Goal: Task Accomplishment & Management: Use online tool/utility

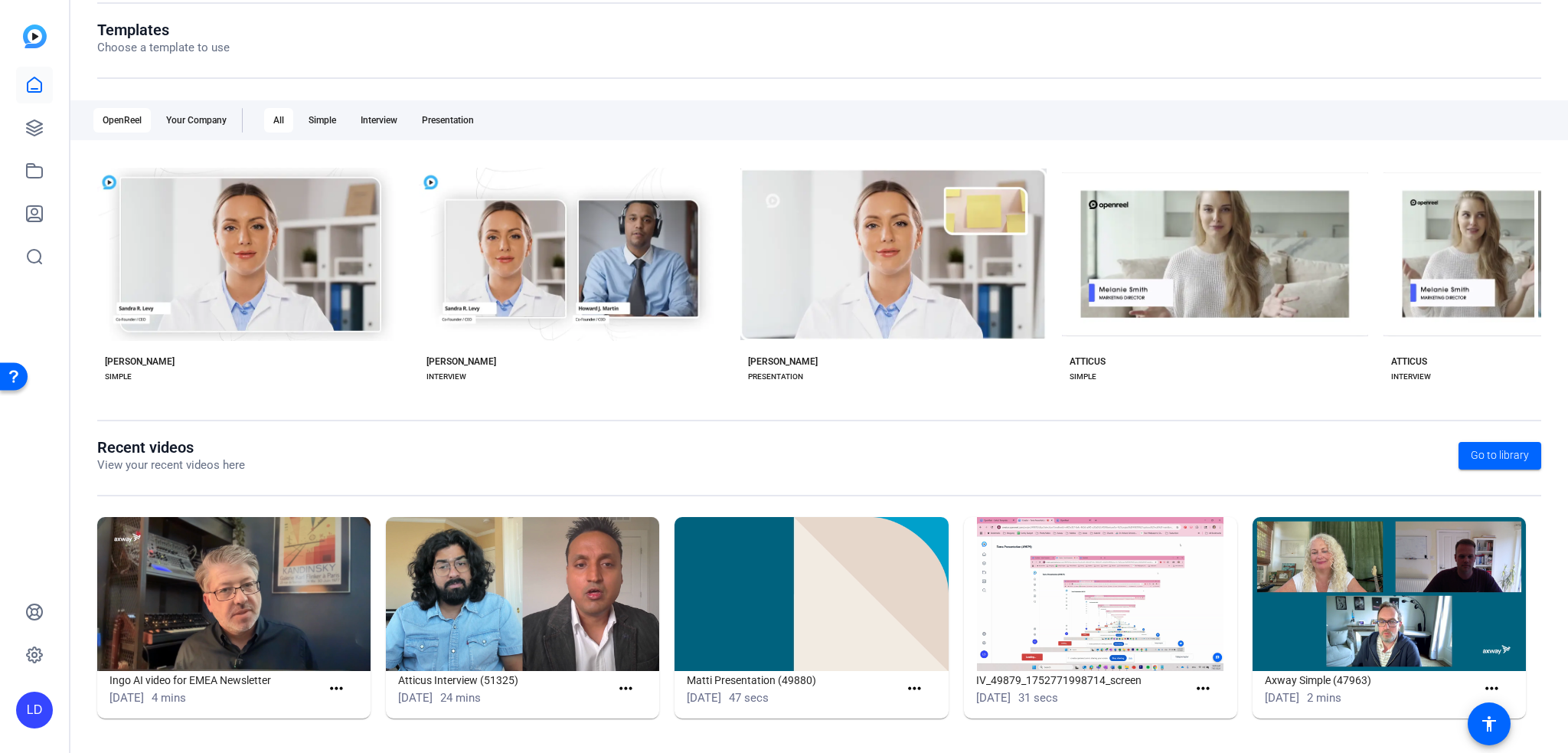
scroll to position [163, 0]
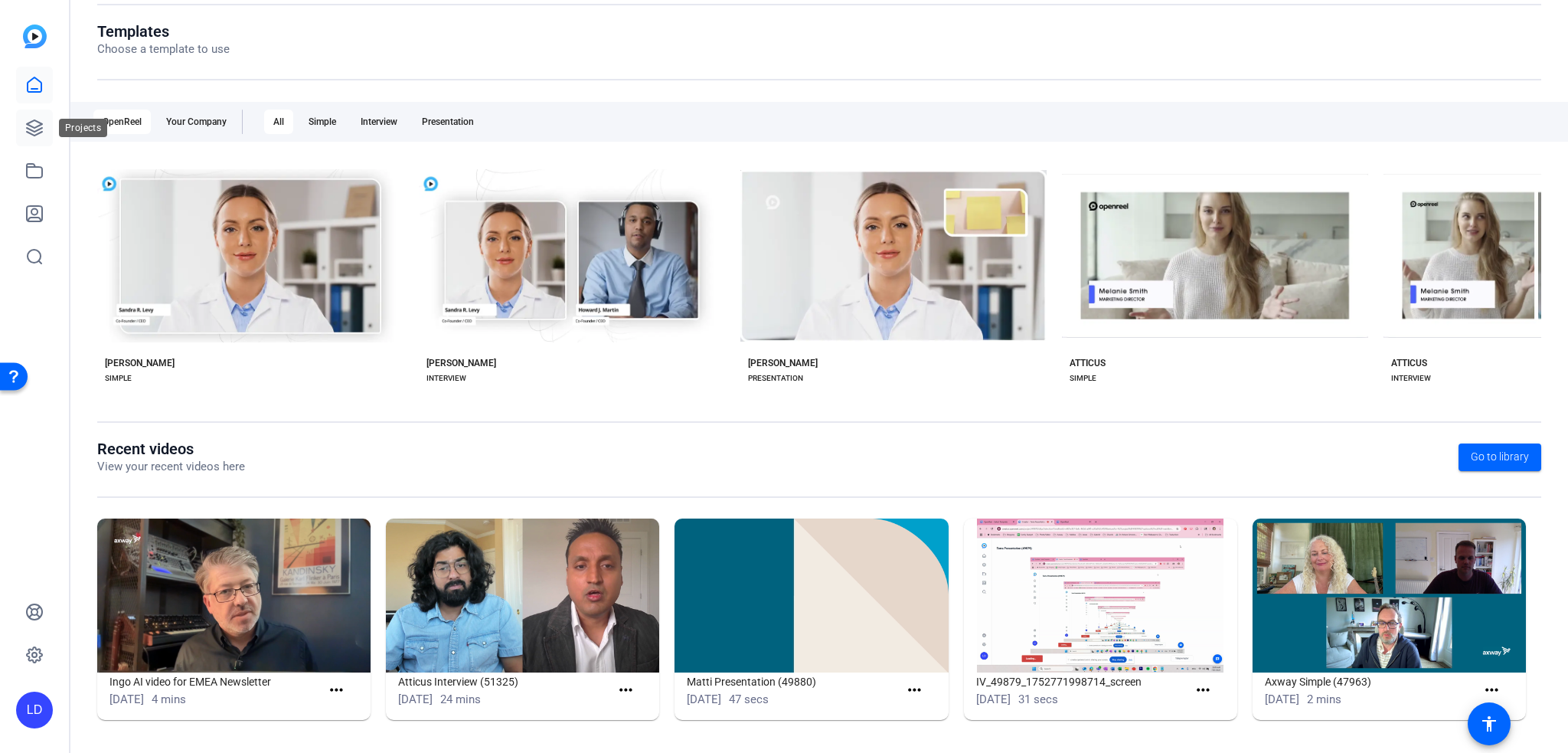
click at [40, 131] on icon at bounding box center [34, 128] width 19 height 19
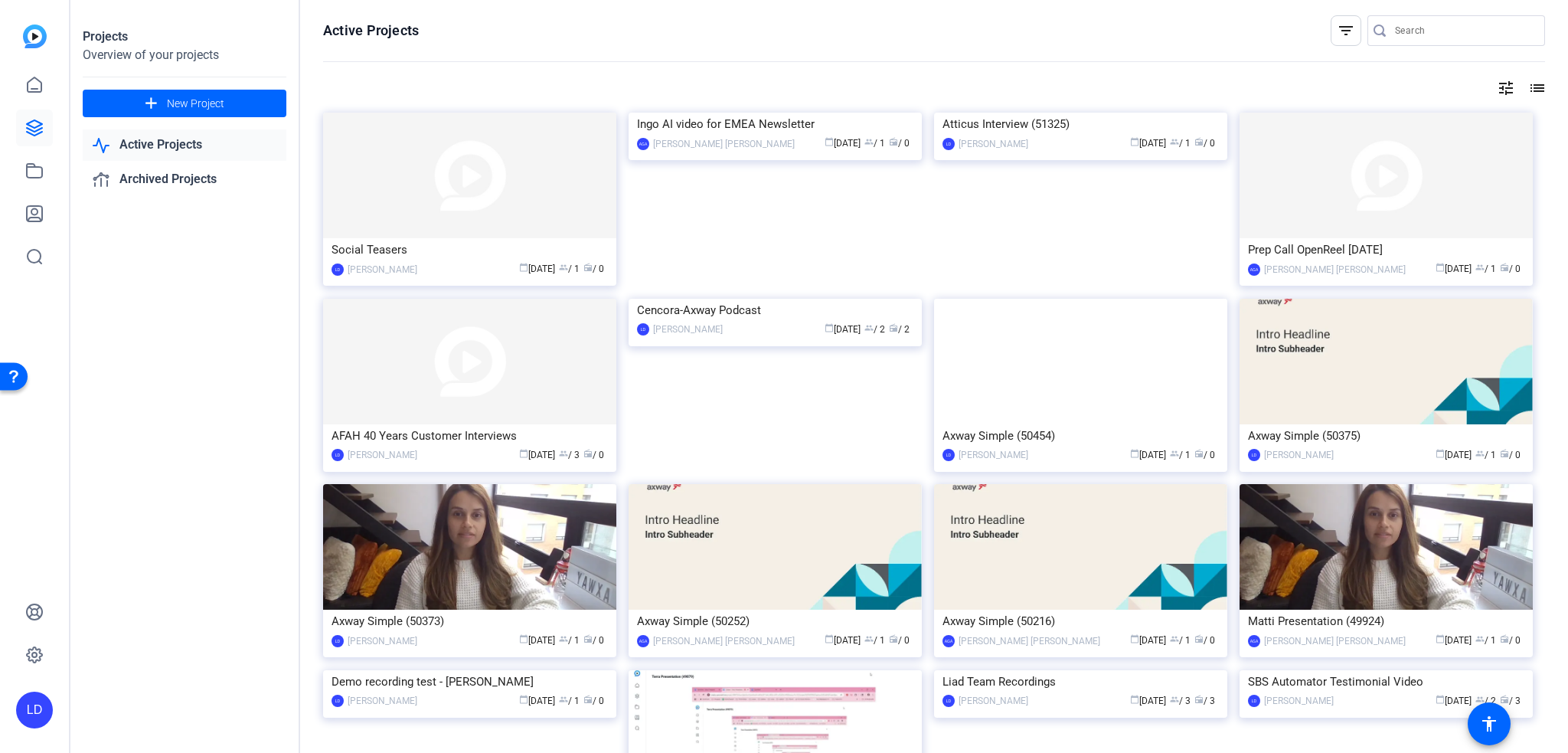
click at [1418, 25] on input "Search" at bounding box center [1464, 30] width 138 height 19
click at [1428, 30] on input "Search" at bounding box center [1464, 30] width 138 height 19
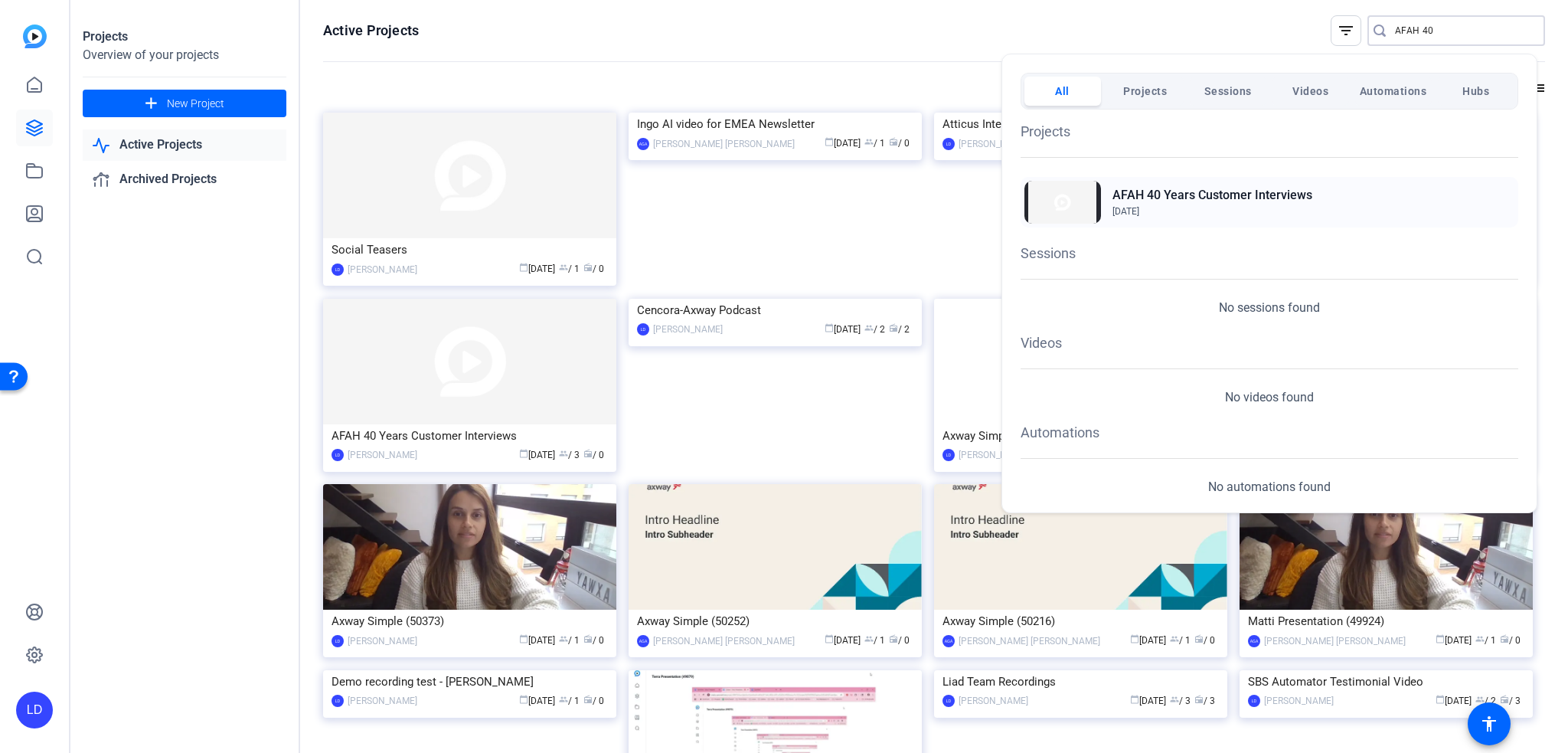
type input "AFAH 40"
click at [1238, 207] on span "Aug 26, 2025" at bounding box center [1212, 212] width 200 height 14
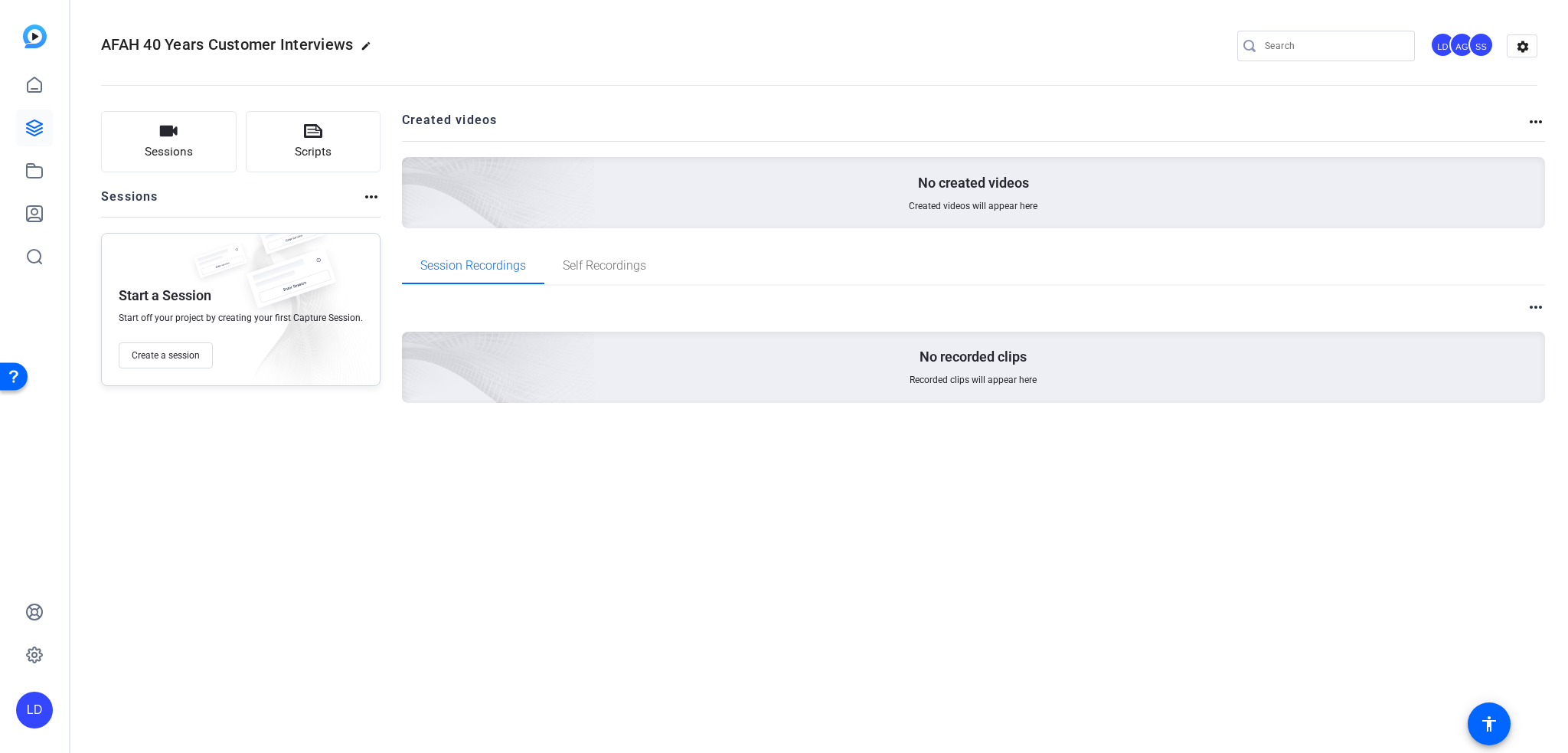
click at [460, 479] on div "AFAH 40 Years Customer Interviews edit LD AG SS settings Sessions Scripts Sessi…" at bounding box center [819, 376] width 1498 height 753
click at [150, 362] on button "Create a session" at bounding box center [166, 355] width 94 height 26
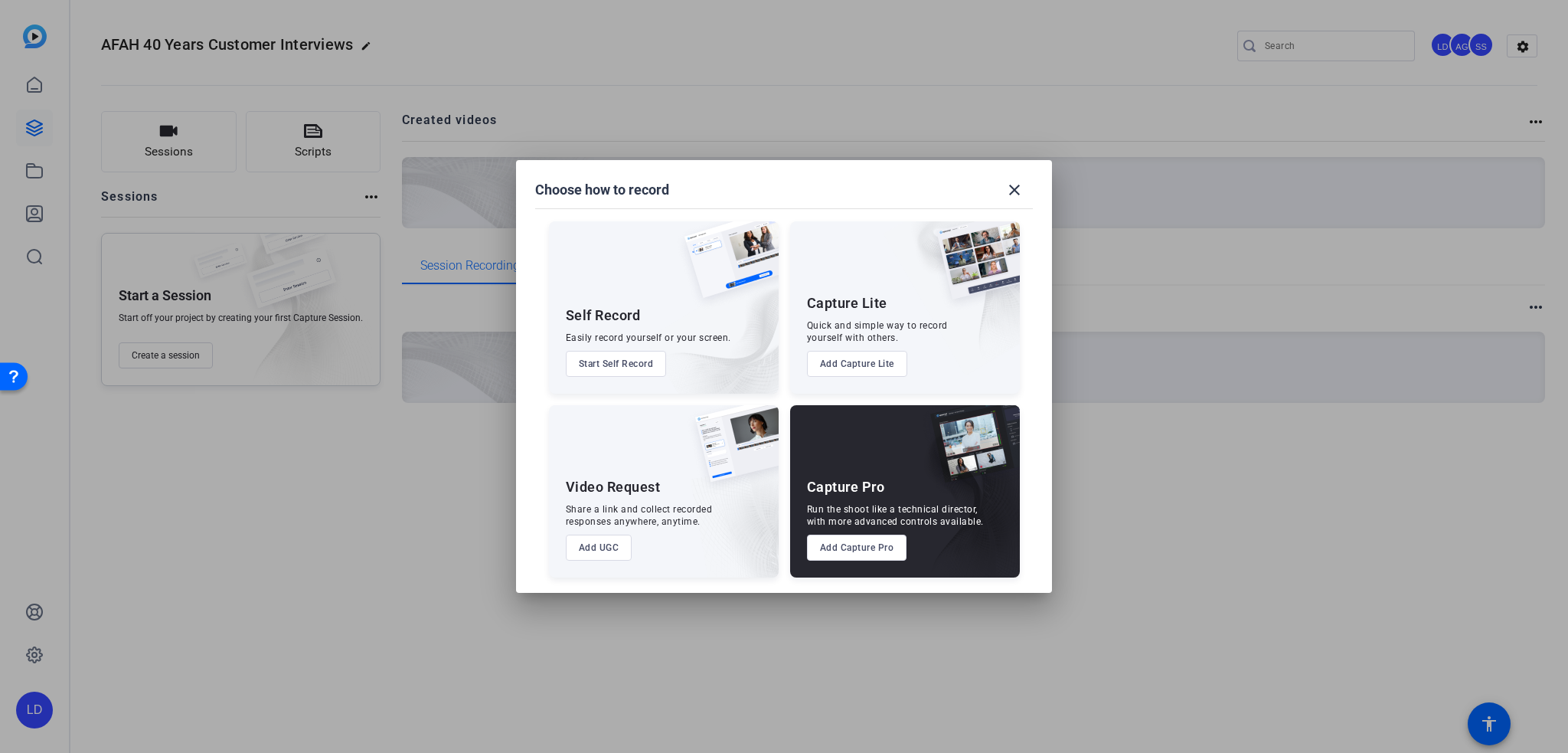
click at [865, 548] on button "Add Capture Pro" at bounding box center [857, 547] width 100 height 26
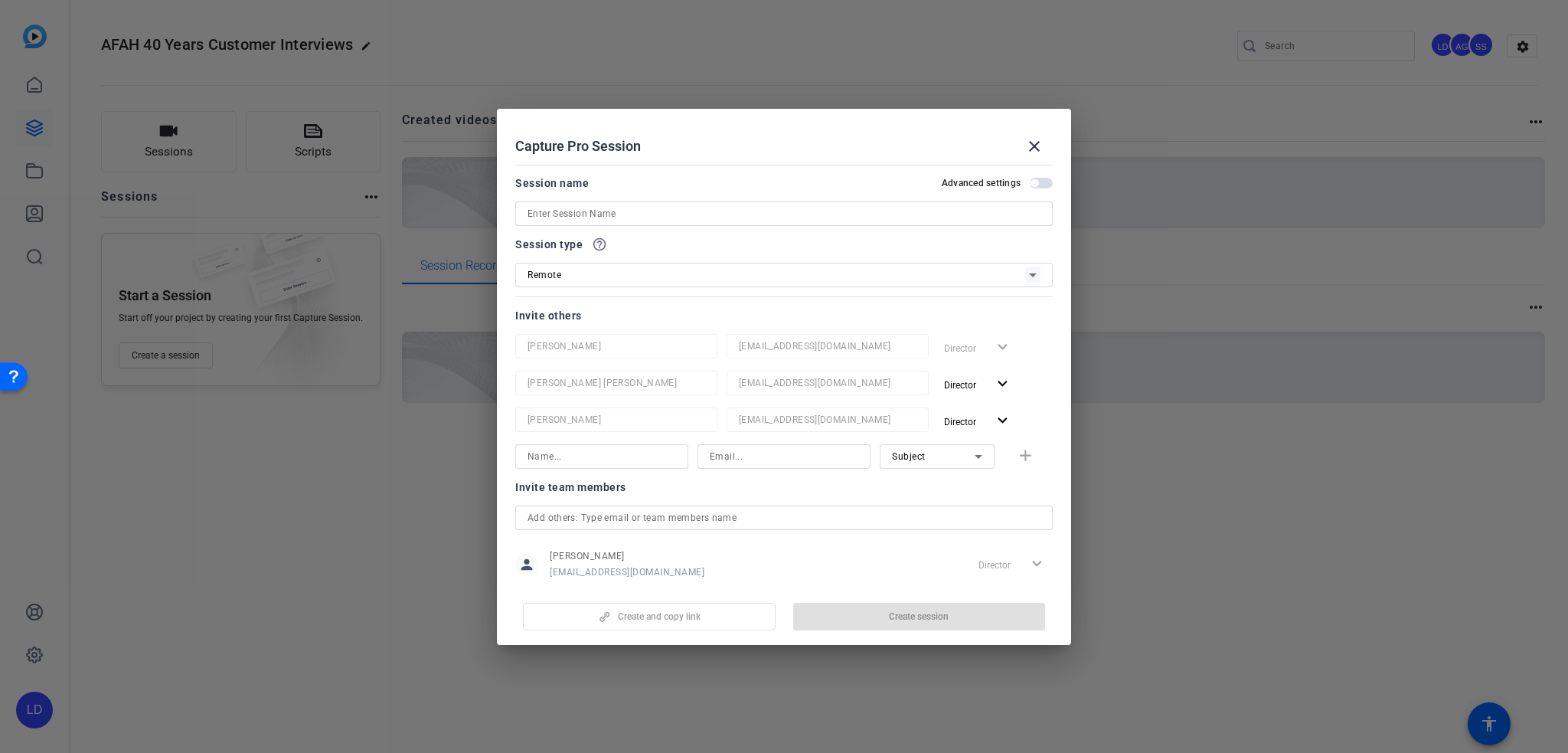
click at [716, 220] on input at bounding box center [784, 213] width 513 height 19
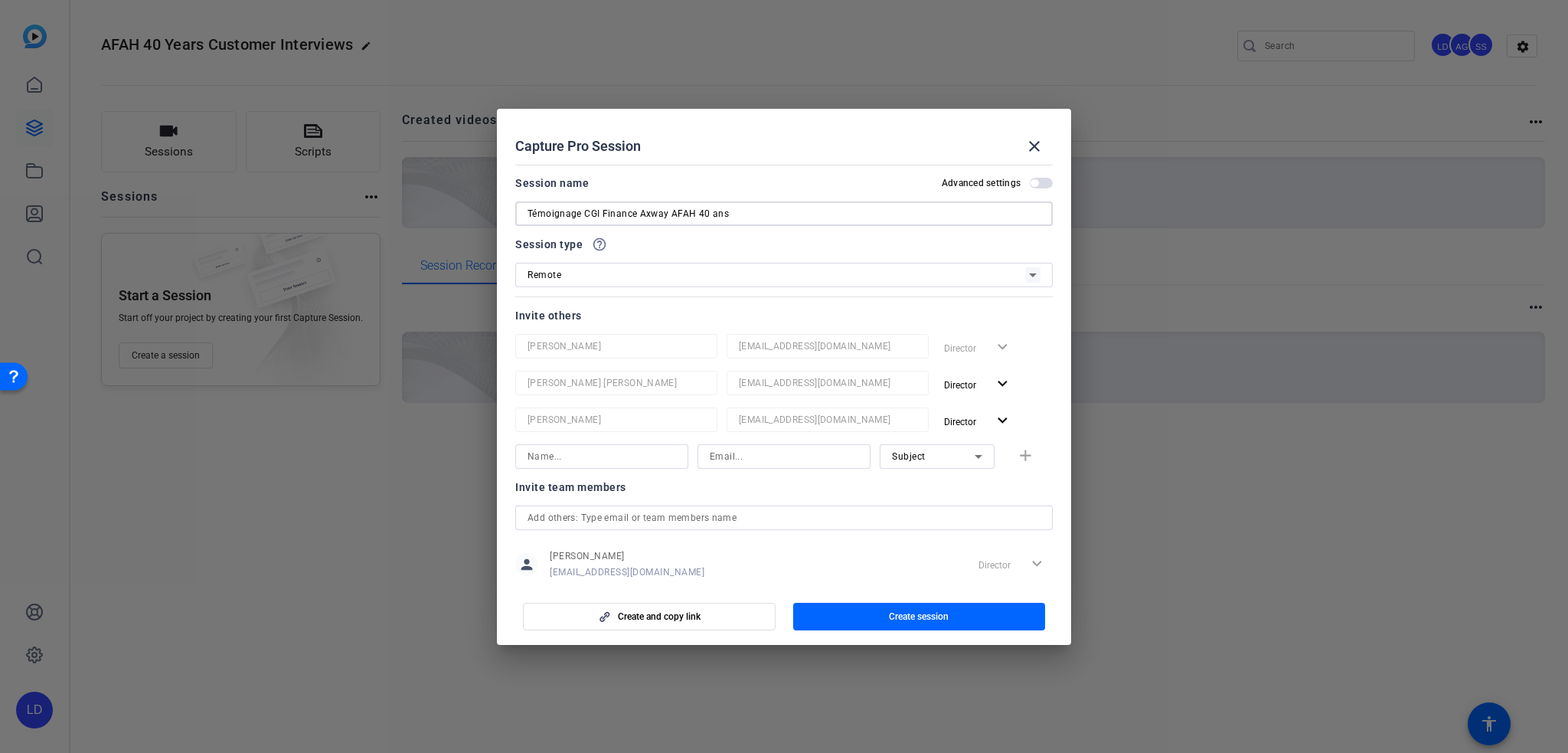
drag, startPoint x: 642, startPoint y: 212, endPoint x: 652, endPoint y: 216, distance: 10.8
click at [642, 212] on input "Témoignage CGI Finance Axway AFAH 40 ans" at bounding box center [784, 213] width 513 height 19
type input "Témoignage CGI Finance pour les 40 ans d'Axway Financial Accounting Hub"
click at [928, 205] on input "Témoignage CGI Finance pour les 40 ans d'Axway Financial Accounting Hub" at bounding box center [784, 213] width 513 height 19
click at [836, 461] on input at bounding box center [784, 456] width 148 height 19
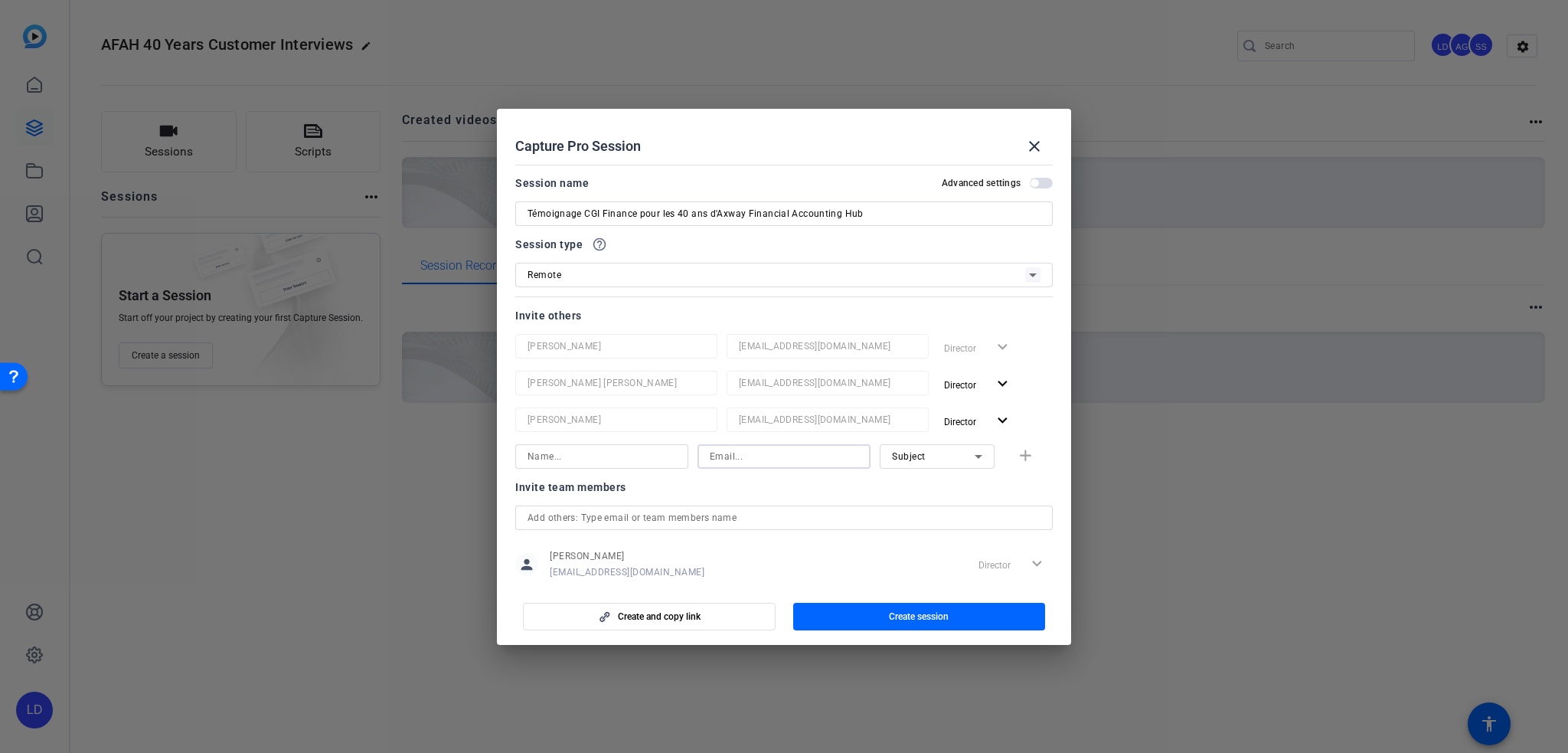
paste input "veronique.waterlot@cgifinance.fr"
type input "veronique.waterlot@cgifinance.fr"
click at [628, 456] on input at bounding box center [602, 456] width 148 height 19
paste input "veronique.waterlot@cgifinance.fr"
type input "Veronique Waterlot"
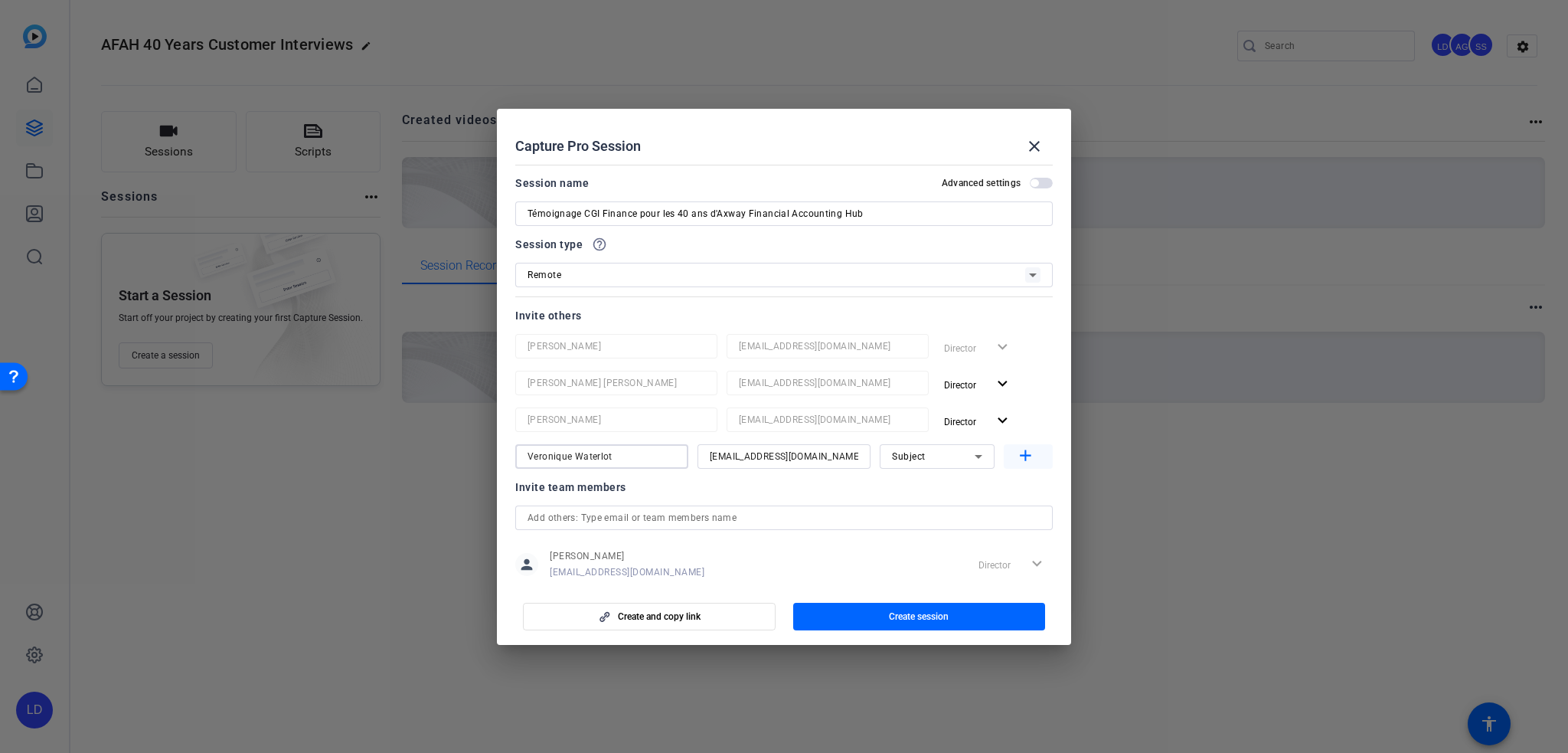
click at [1029, 454] on span "button" at bounding box center [1028, 456] width 49 height 36
click at [783, 496] on input at bounding box center [784, 493] width 148 height 19
paste input "sarah.dumetz@cgifinance.fr"
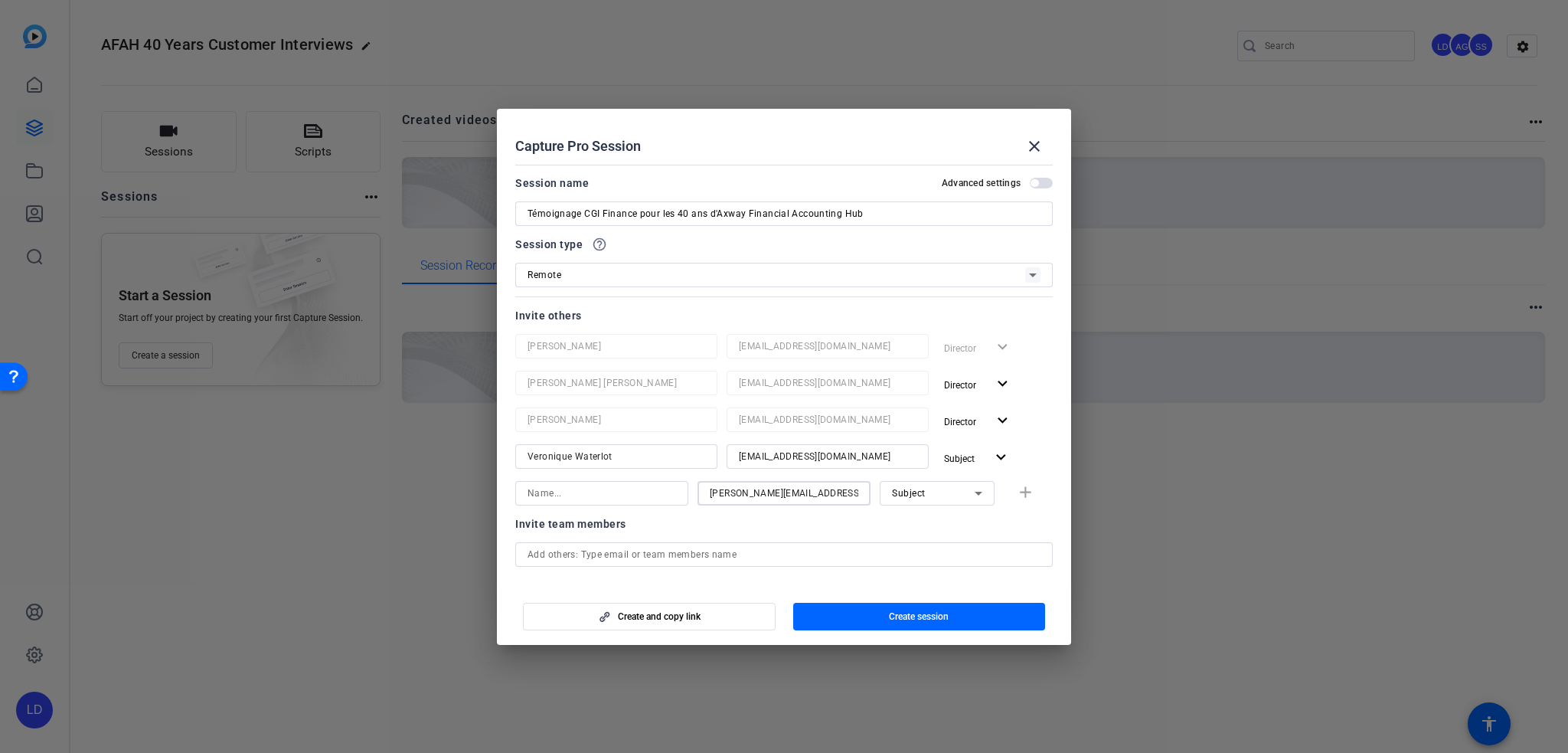
type input "sarah.dumetz@cgifinance.fr"
click at [585, 492] on input at bounding box center [602, 493] width 148 height 19
paste input "sarah.dumetz@cgifinance.fr"
type input "Sarah Dumetz"
click at [830, 520] on div at bounding box center [784, 514] width 173 height 17
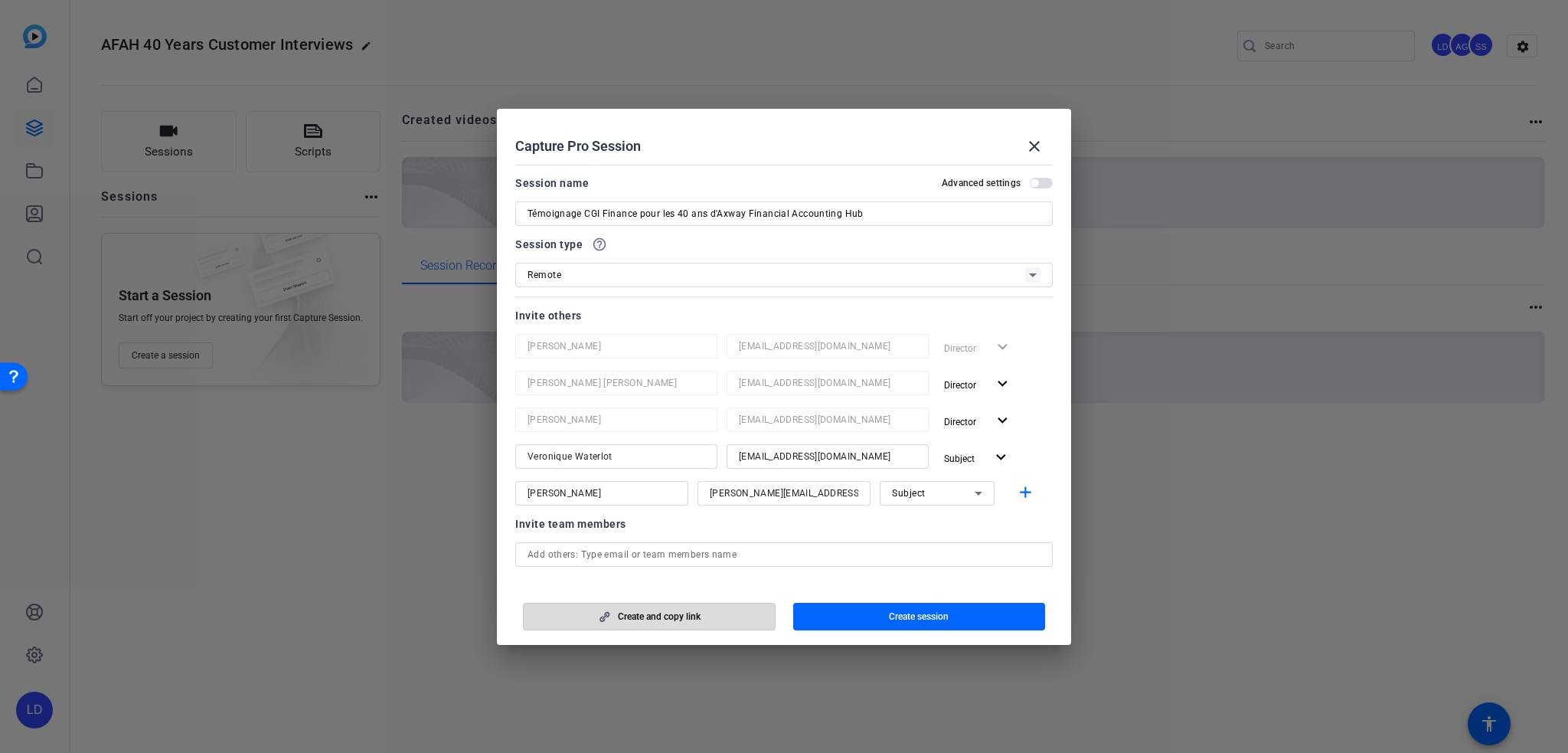
click at [652, 620] on span "Create and copy link" at bounding box center [659, 617] width 83 height 12
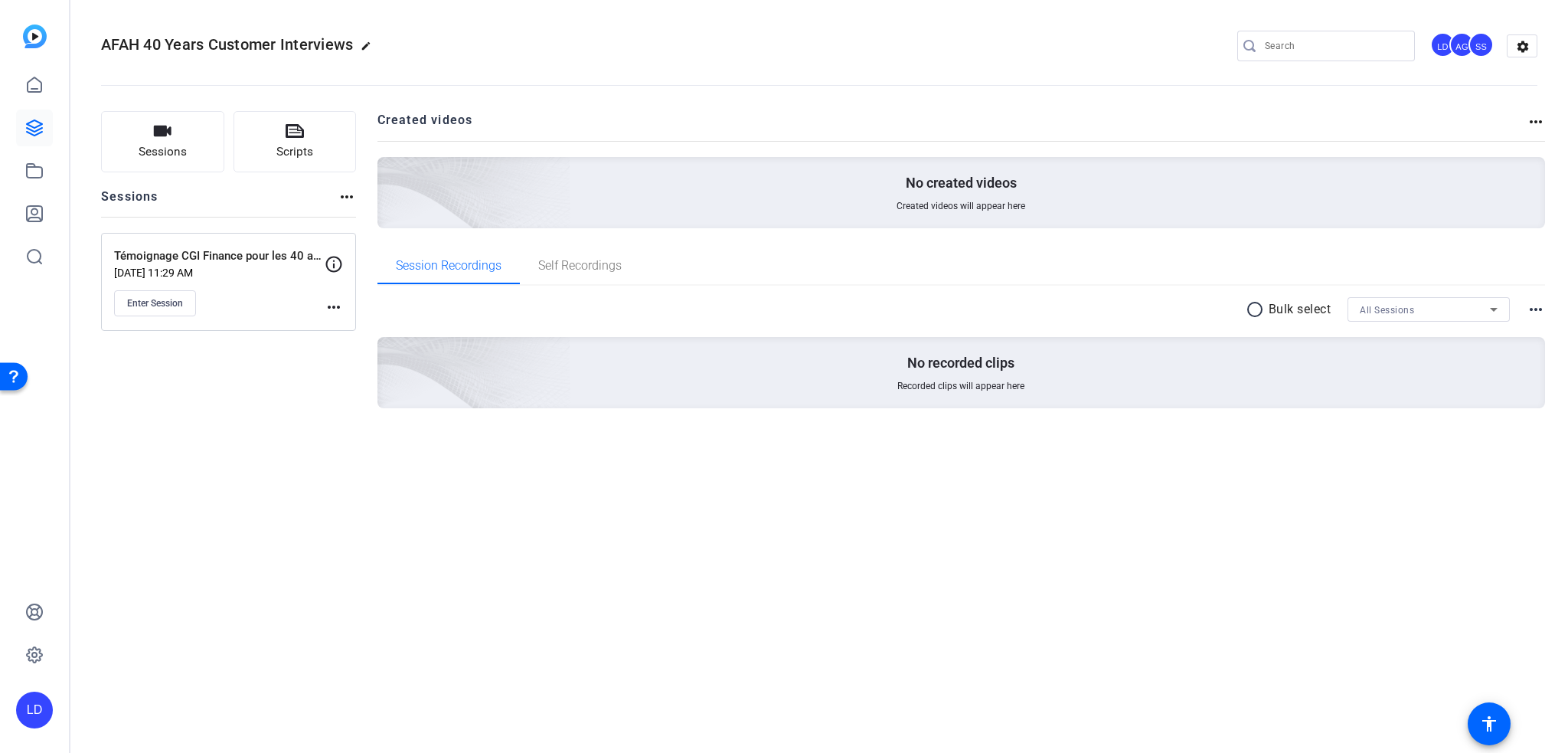
click at [337, 307] on mat-icon "more_horiz" at bounding box center [333, 307] width 19 height 19
click at [347, 331] on span "Edit Session" at bounding box center [372, 328] width 69 height 19
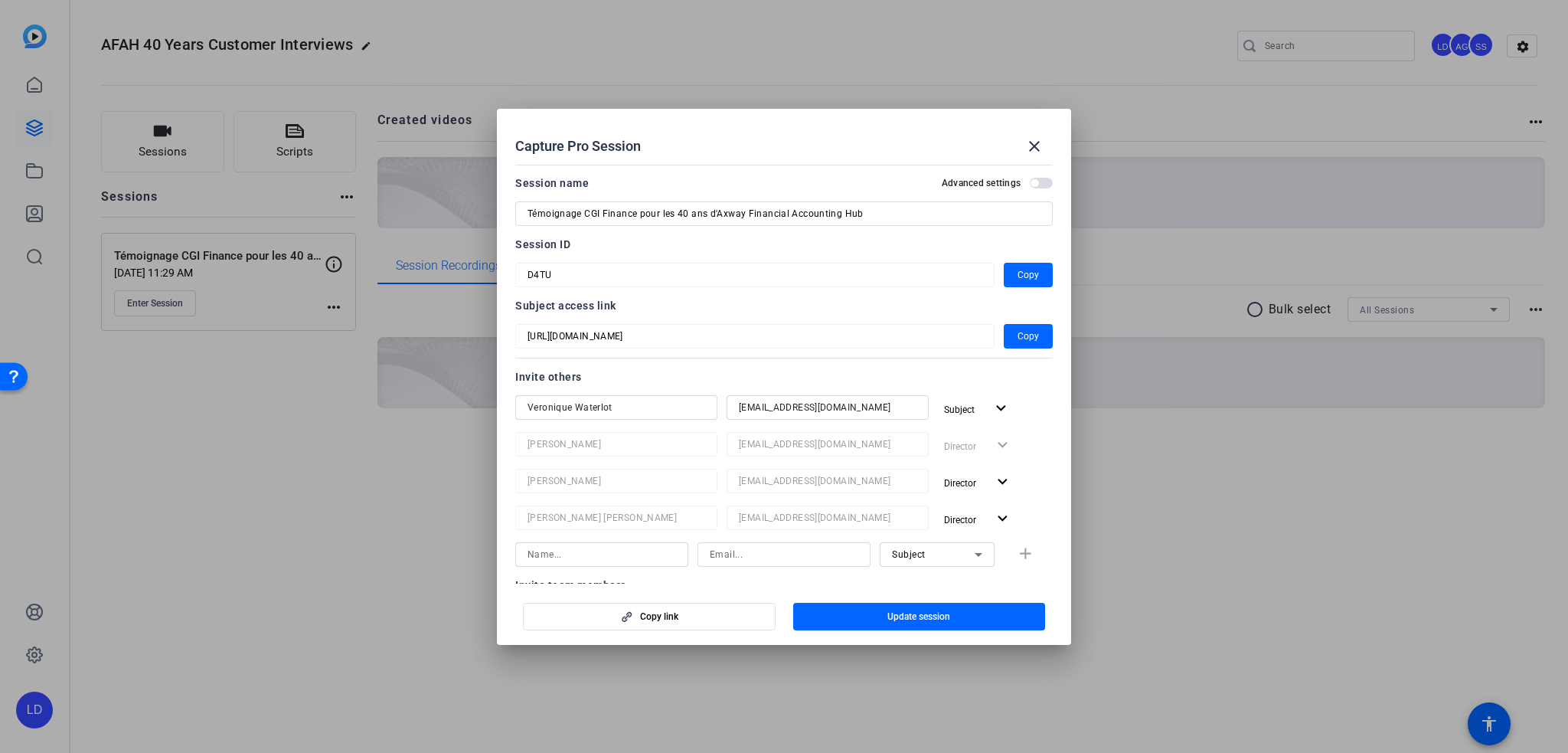
click at [1031, 183] on span "button" at bounding box center [1035, 183] width 8 height 8
click at [1030, 183] on span "button" at bounding box center [1042, 183] width 23 height 11
click at [1018, 340] on span "Copy" at bounding box center [1028, 336] width 21 height 19
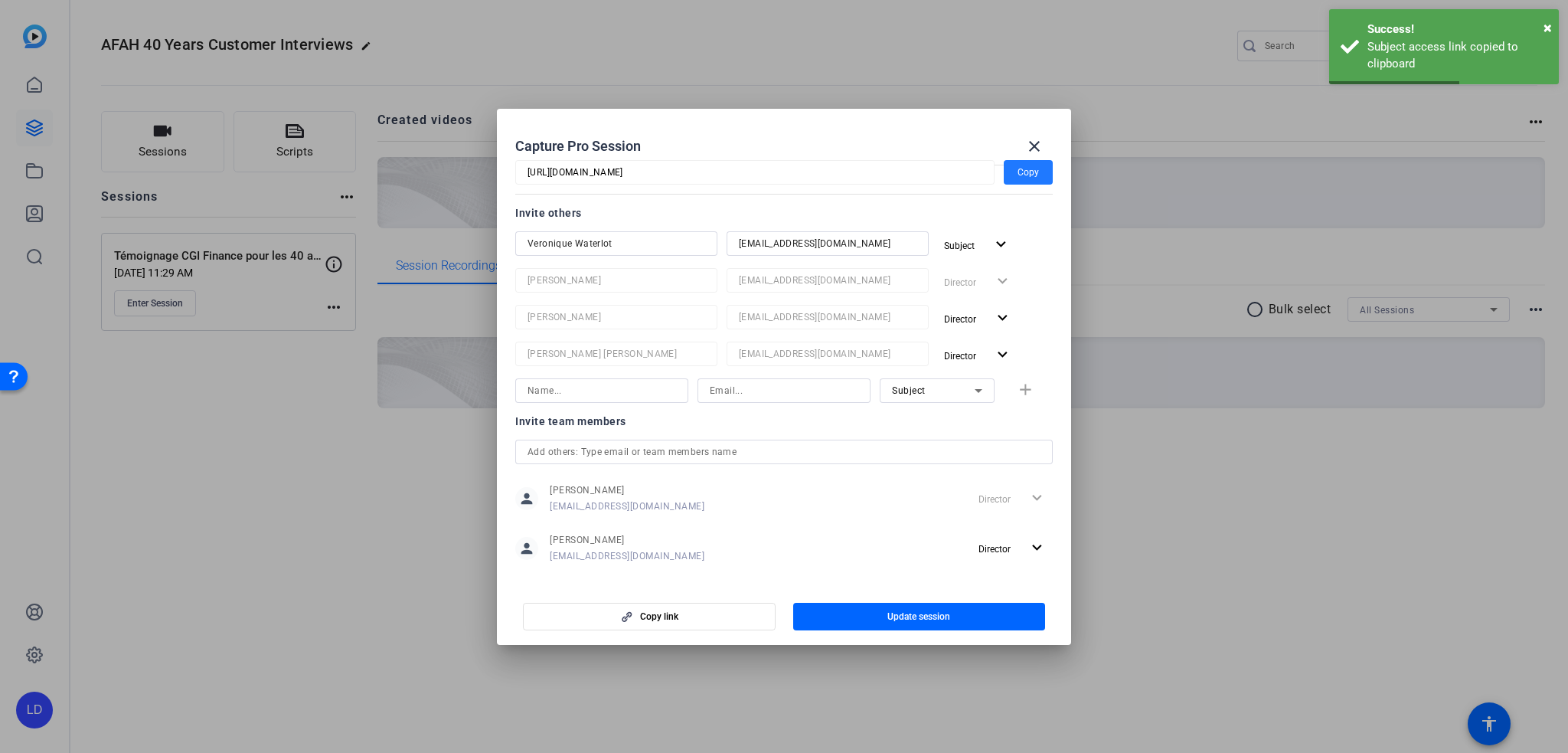
scroll to position [229, 0]
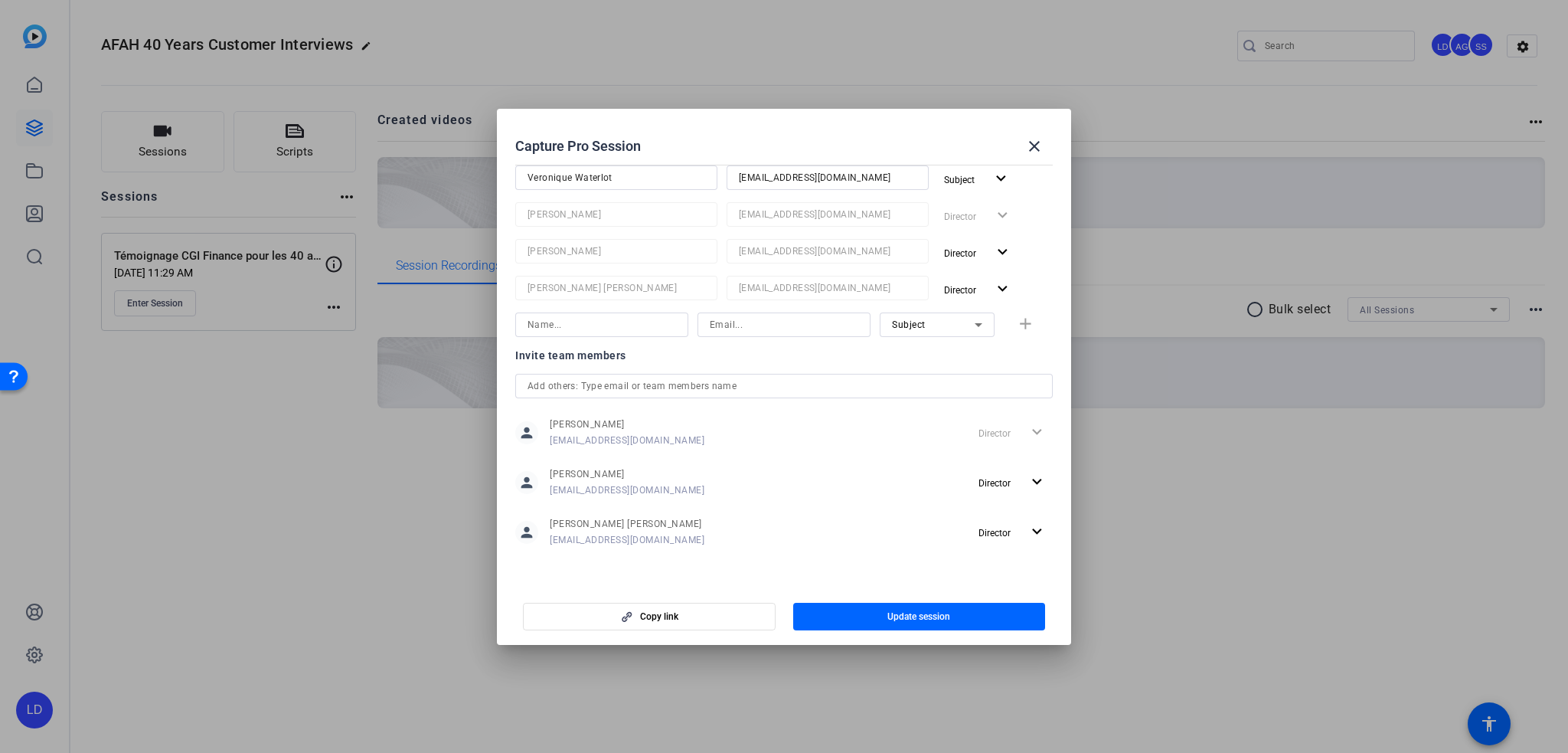
click at [970, 332] on icon at bounding box center [979, 324] width 19 height 19
click at [899, 380] on span "Watcher" at bounding box center [902, 379] width 36 height 19
click at [722, 322] on input at bounding box center [784, 324] width 148 height 19
paste input "[EMAIL_ADDRESS][DOMAIN_NAME]"
type input "[EMAIL_ADDRESS][DOMAIN_NAME]"
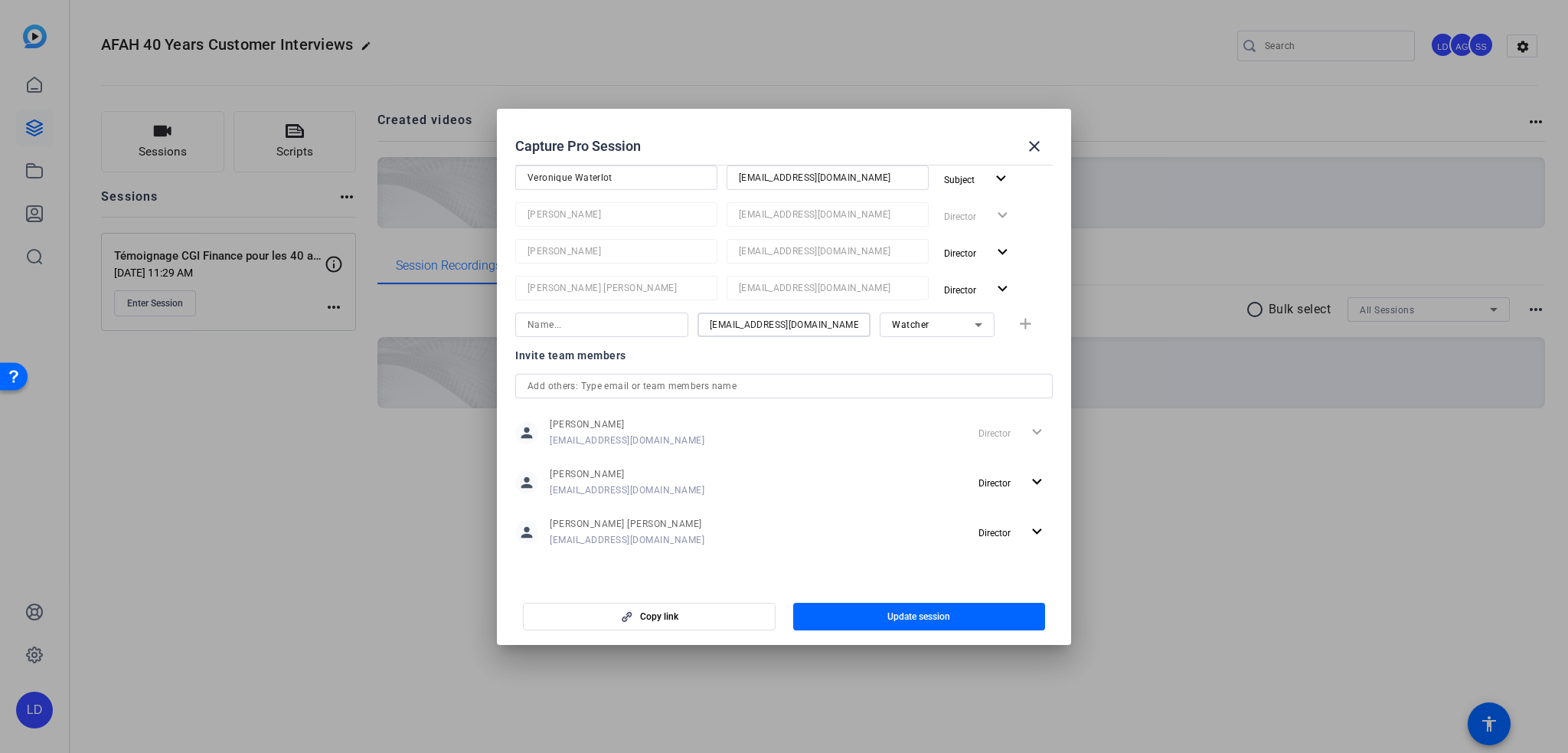
click at [623, 323] on input at bounding box center [602, 324] width 148 height 19
type input "[PERSON_NAME]"
click at [852, 623] on span "button" at bounding box center [919, 616] width 252 height 36
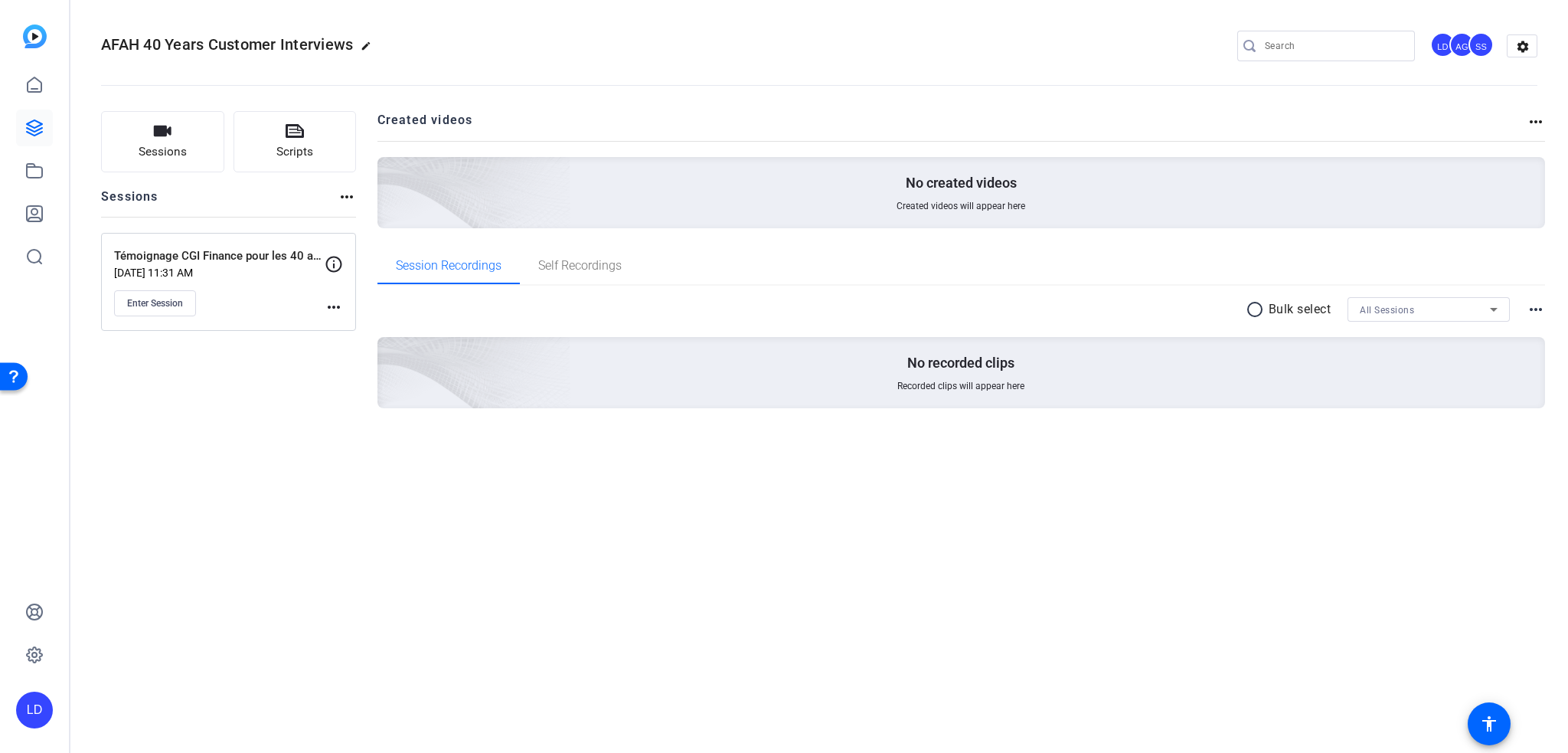
click at [331, 306] on mat-icon "more_horiz" at bounding box center [333, 307] width 19 height 19
click at [352, 333] on span "Edit Session" at bounding box center [372, 328] width 69 height 19
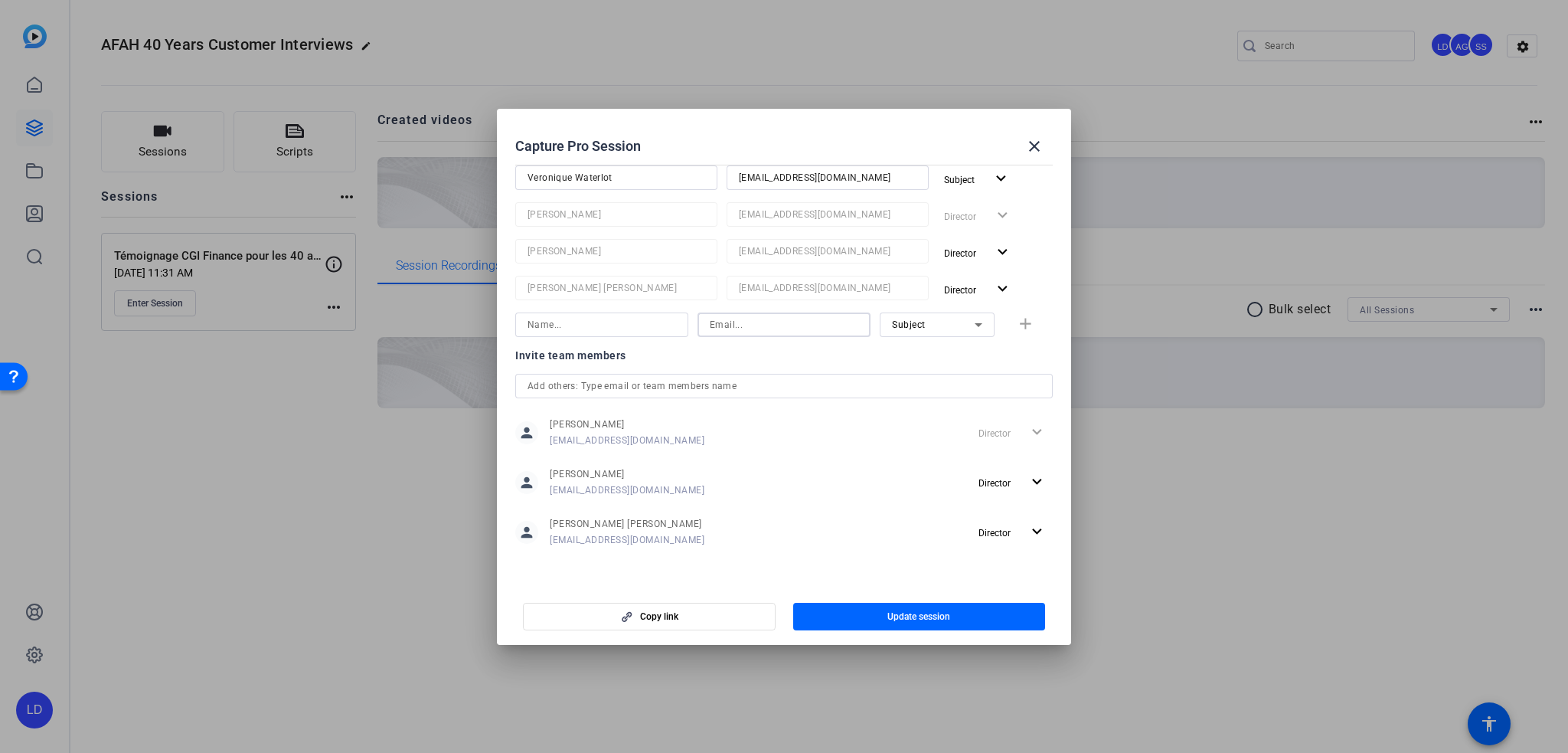
click at [732, 333] on input at bounding box center [784, 324] width 148 height 19
paste input "[EMAIL_ADDRESS][DOMAIN_NAME]"
type input "[EMAIL_ADDRESS][DOMAIN_NAME]"
click at [611, 327] on input at bounding box center [602, 324] width 148 height 19
paste input "[EMAIL_ADDRESS][DOMAIN_NAME]"
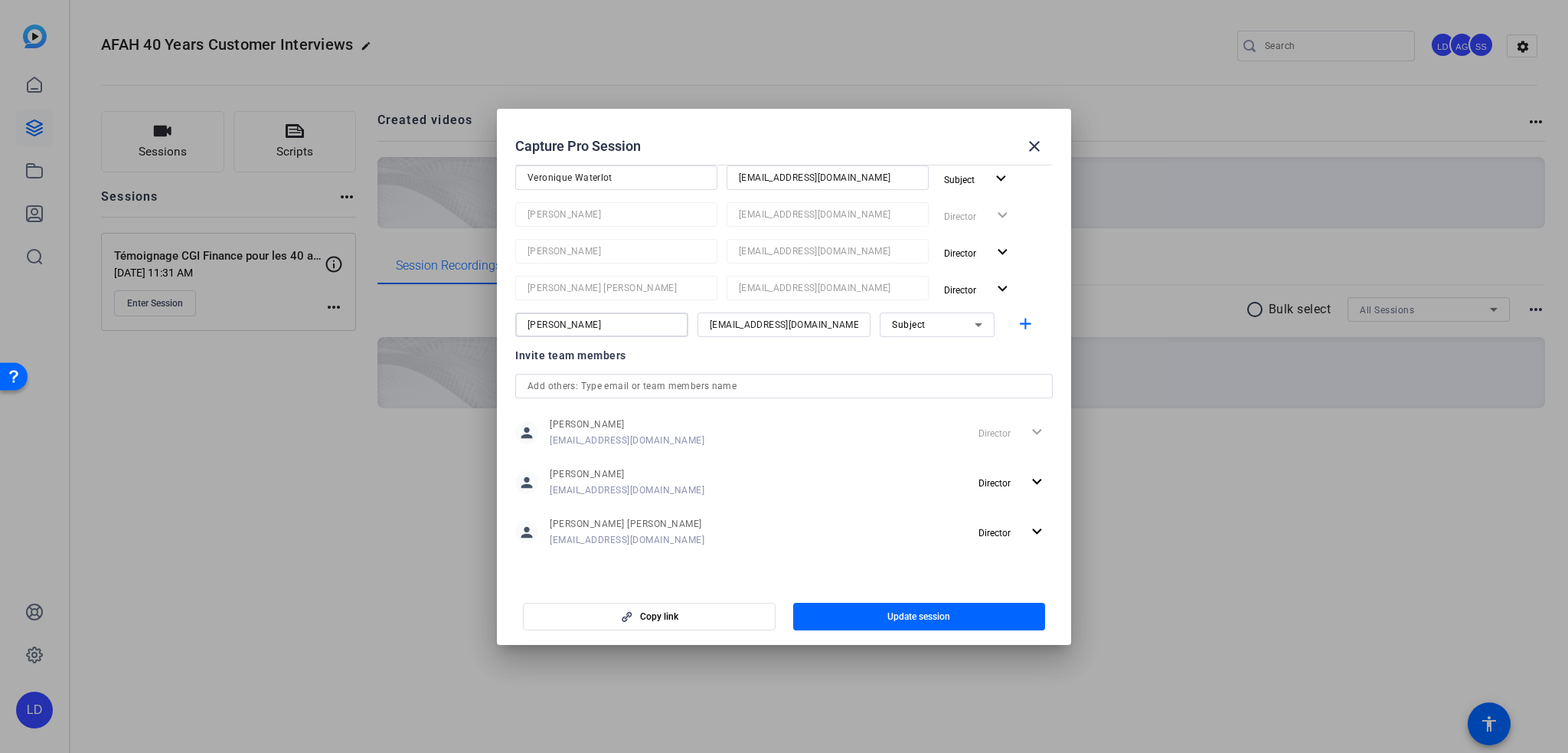
type input "[PERSON_NAME]"
click at [916, 333] on div "Subject" at bounding box center [933, 324] width 83 height 20
click at [929, 376] on mat-option "Watcher" at bounding box center [929, 380] width 115 height 25
click at [1016, 318] on mat-icon "add" at bounding box center [1026, 324] width 20 height 20
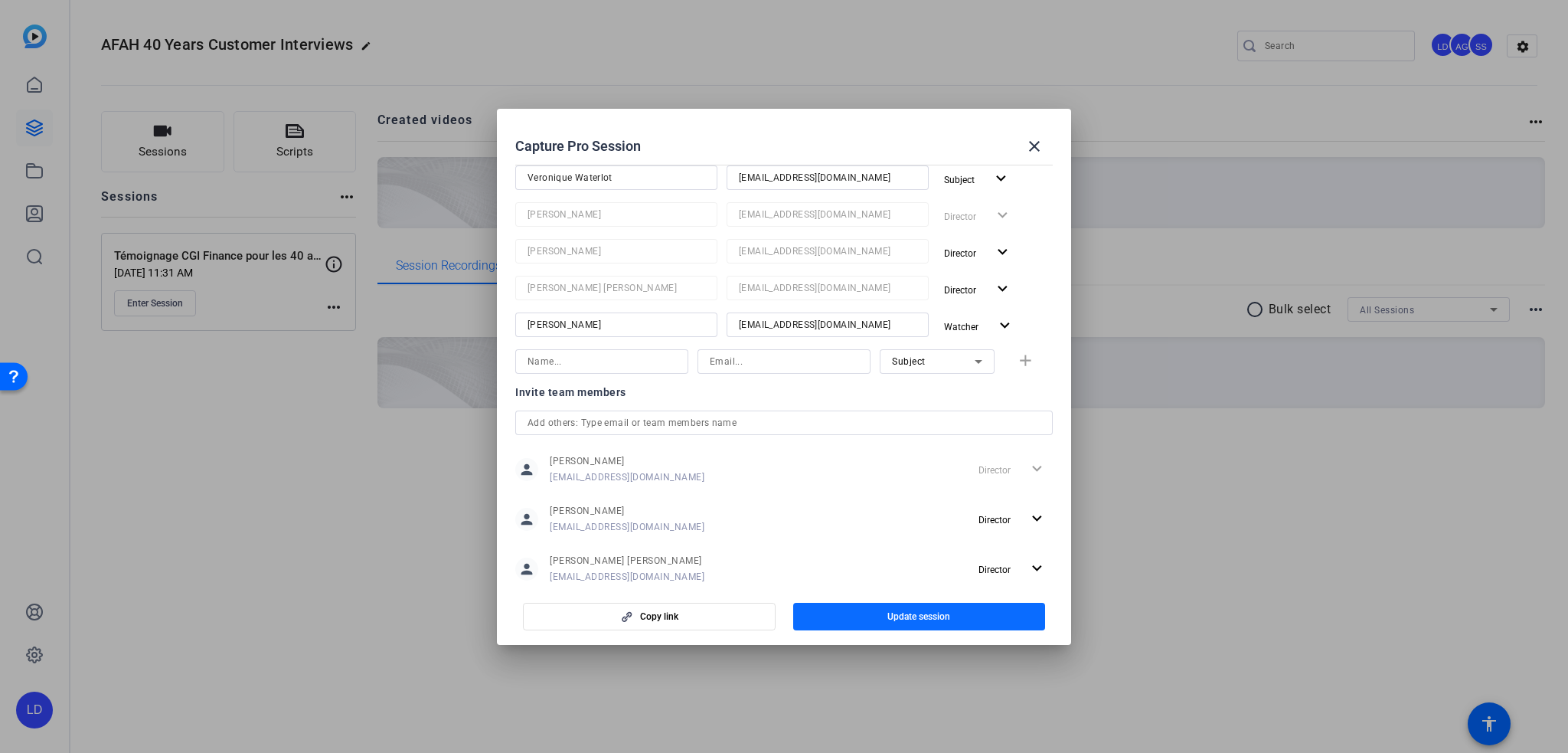
click at [914, 617] on span "Update session" at bounding box center [918, 617] width 63 height 12
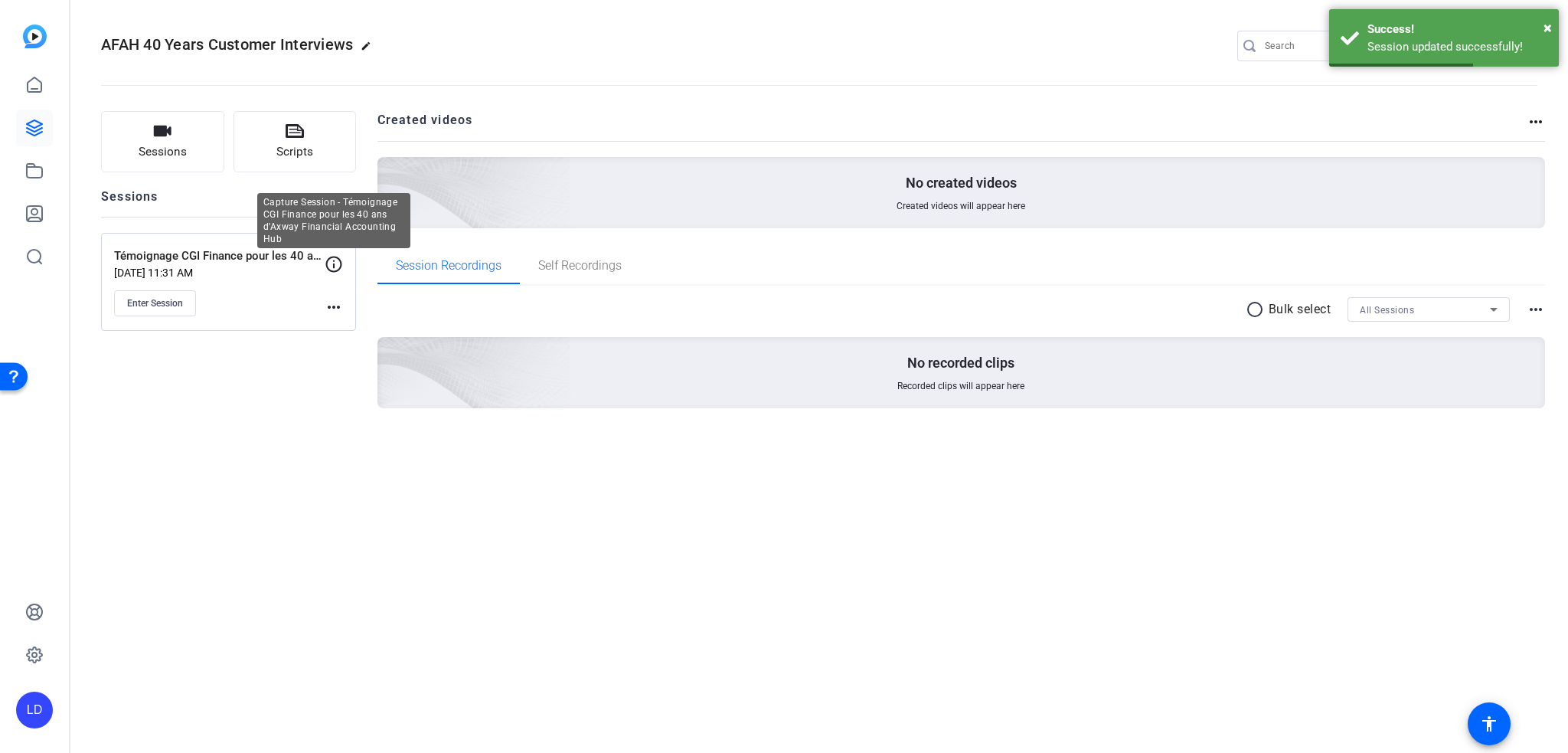
click at [328, 263] on icon at bounding box center [333, 264] width 19 height 19
click at [332, 312] on mat-icon "more_horiz" at bounding box center [333, 307] width 19 height 19
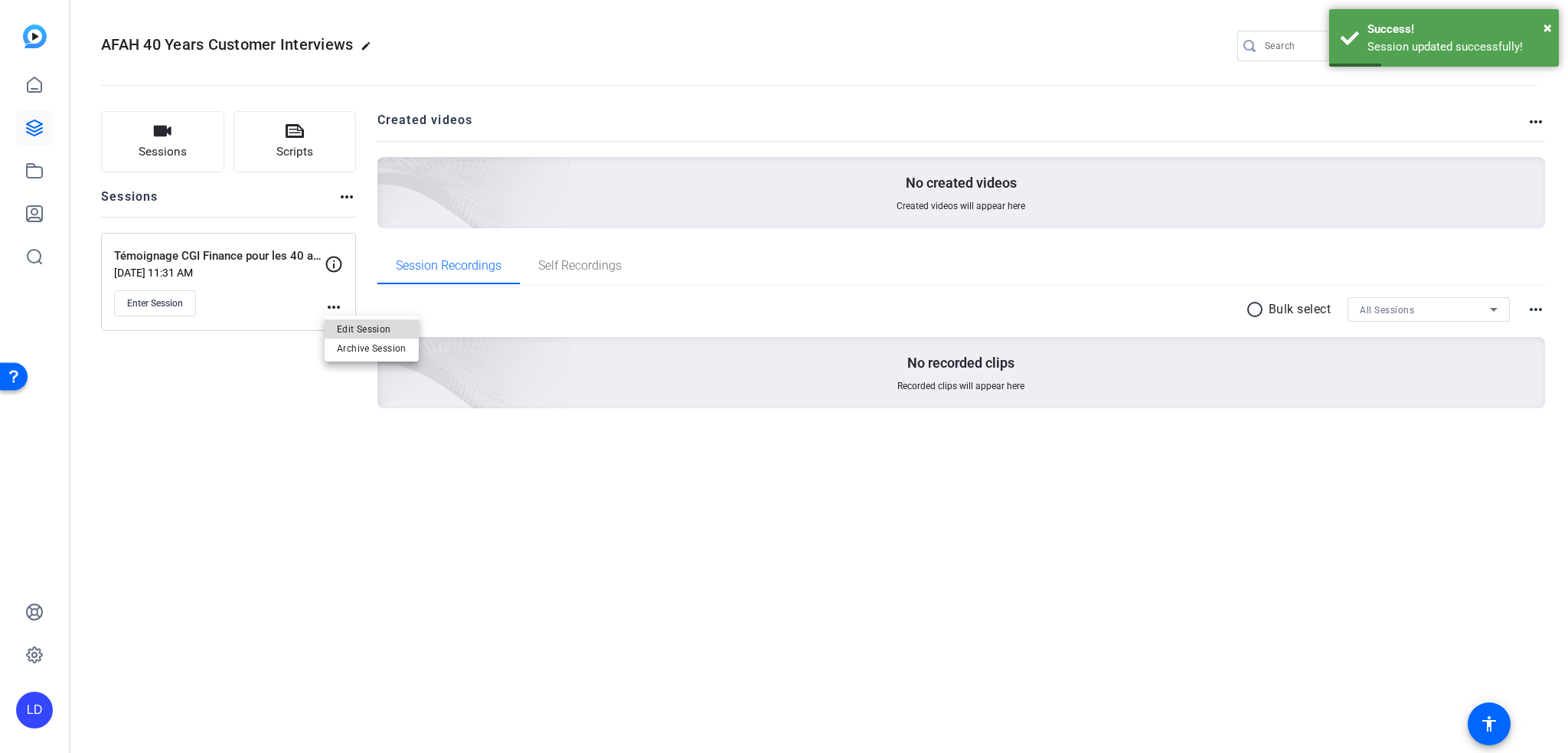
click at [346, 324] on span "Edit Session" at bounding box center [372, 328] width 69 height 19
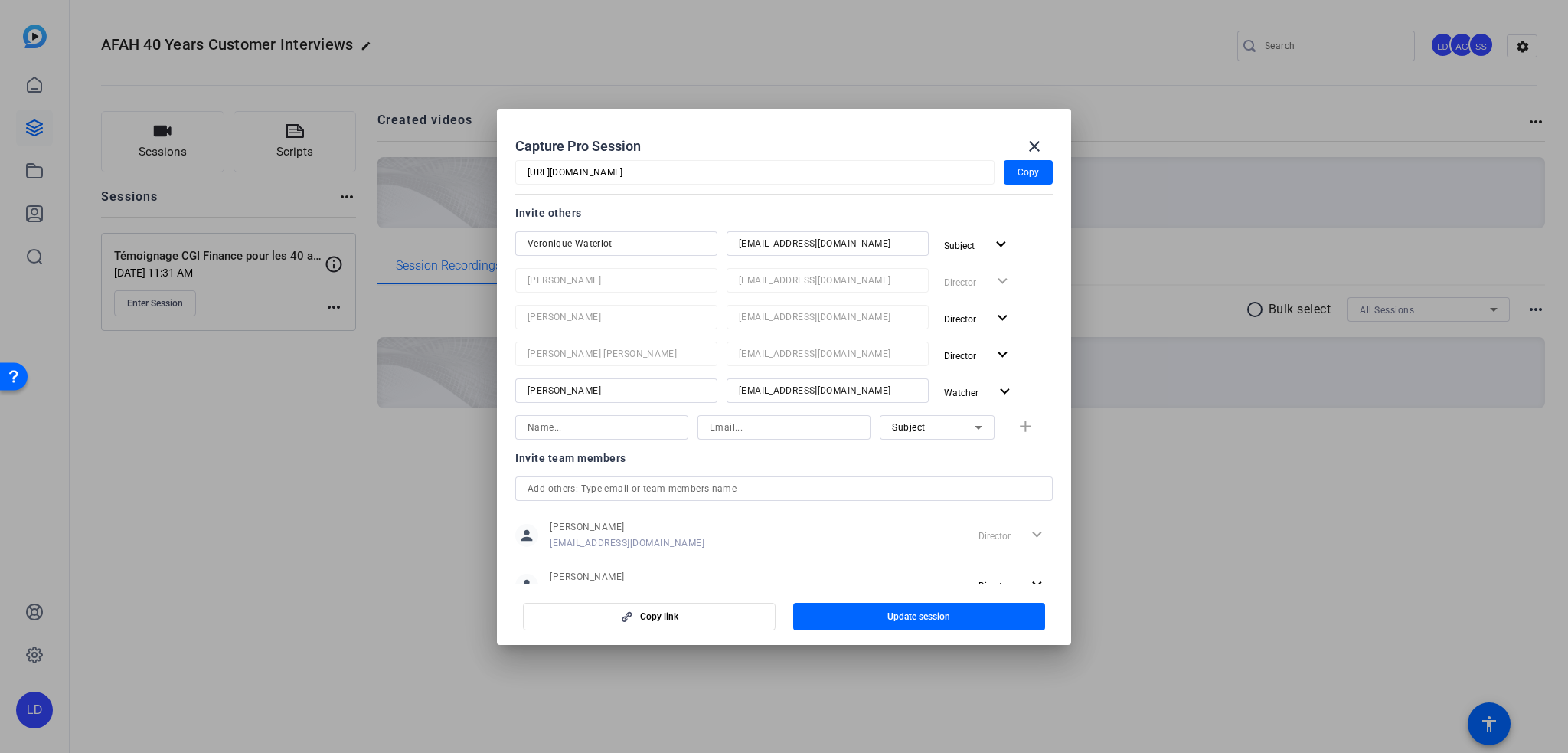
scroll to position [190, 0]
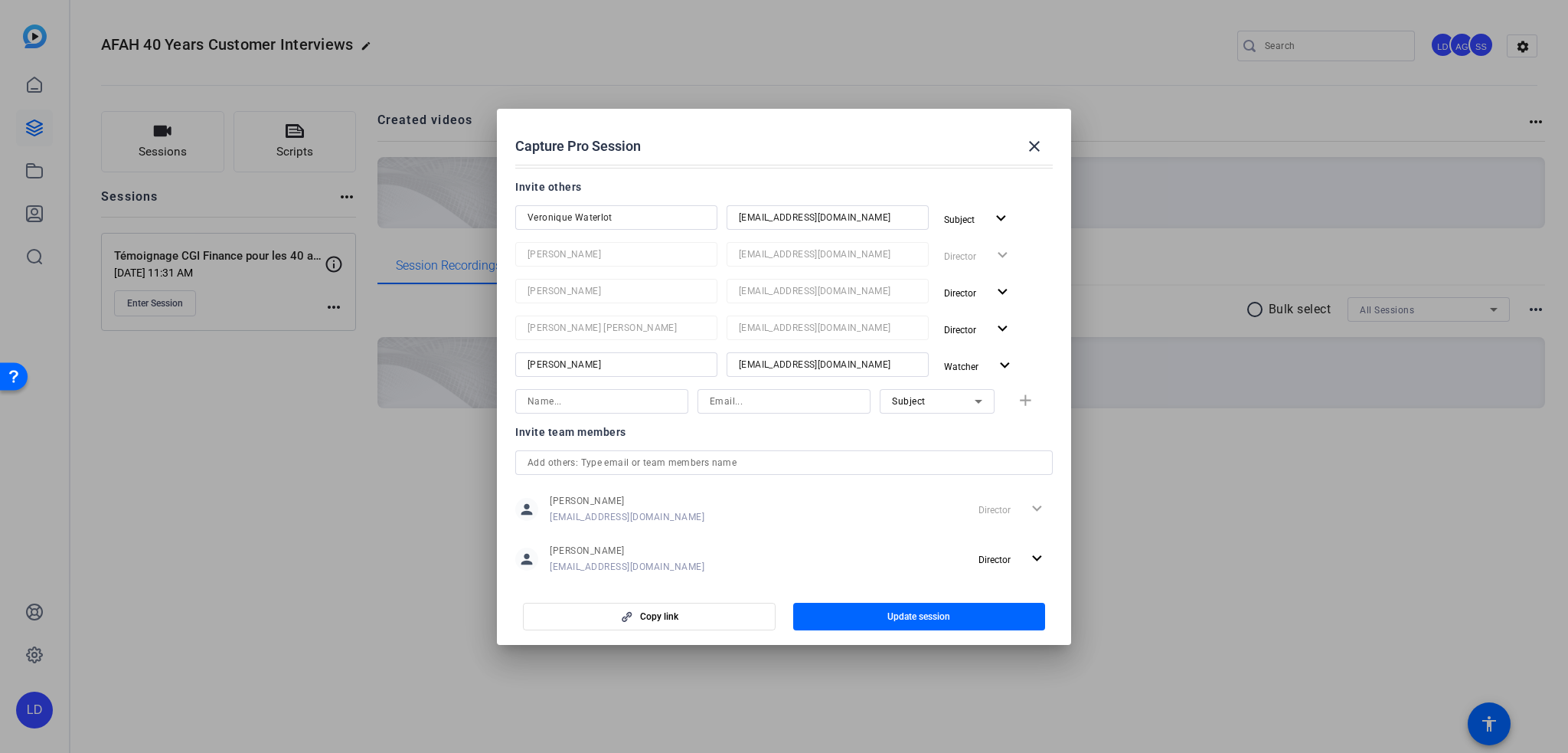
click at [780, 396] on input at bounding box center [784, 401] width 148 height 19
paste input "sarah.dumetz@cgifinance.fr"
type input "sarah.dumetz@cgifinance.fr"
click at [585, 401] on input at bounding box center [602, 401] width 148 height 19
paste input "sarah.dumetz@cgifinance.fr"
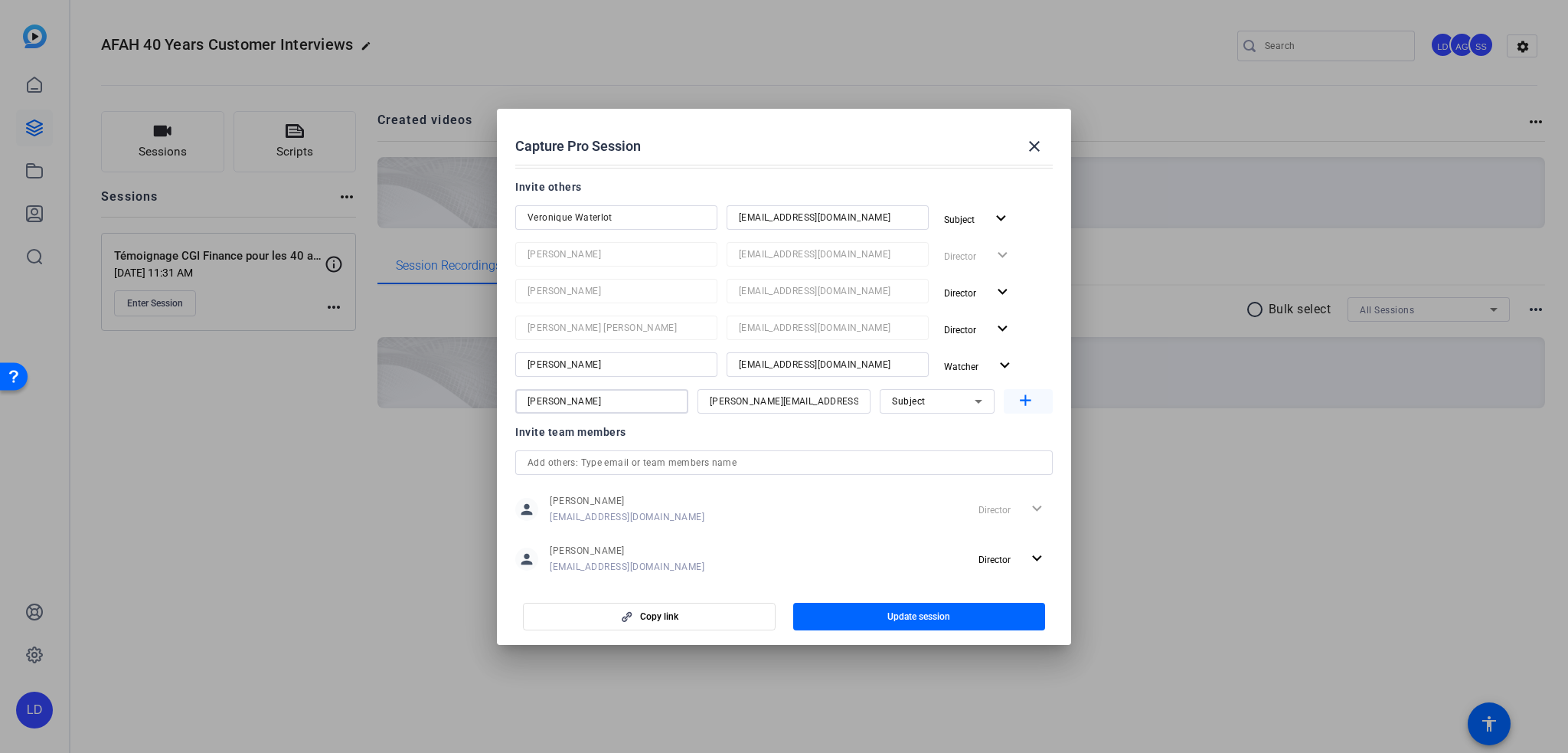
type input "Sarah Dumetz"
click at [1016, 406] on mat-icon "add" at bounding box center [1026, 401] width 20 height 20
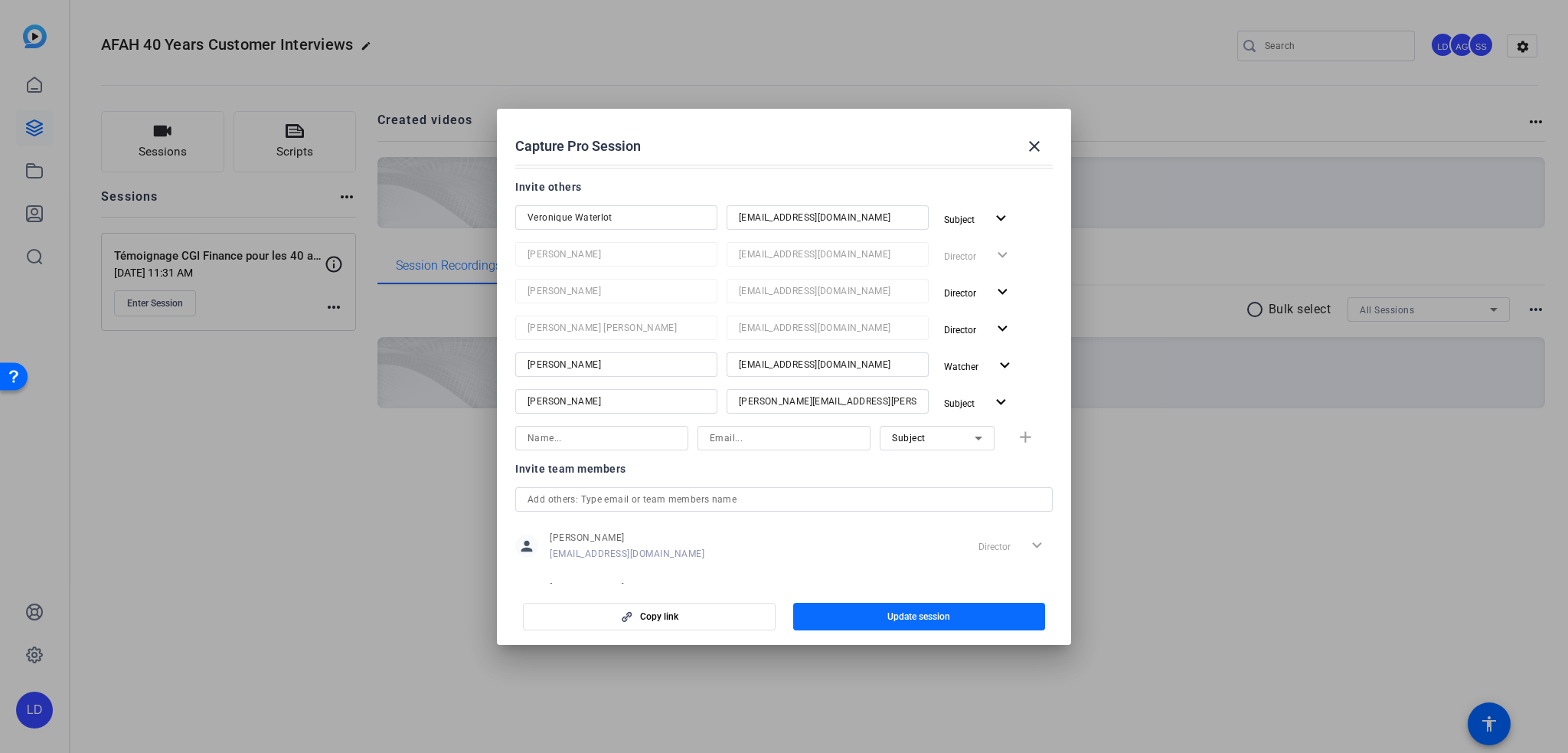
click at [912, 614] on span "Update session" at bounding box center [918, 617] width 63 height 12
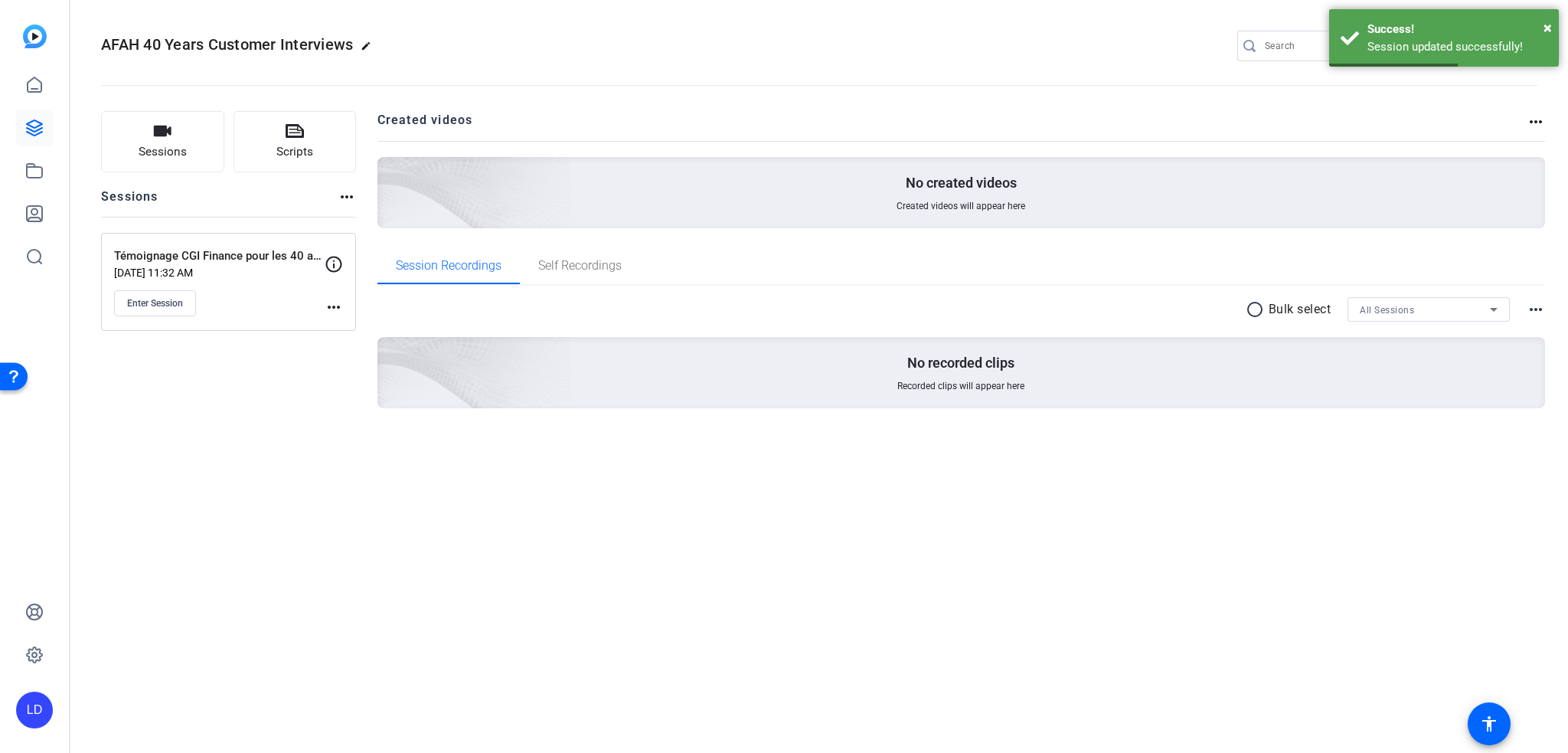
click at [332, 308] on mat-icon "more_horiz" at bounding box center [333, 307] width 19 height 19
click at [369, 330] on span "Edit Session" at bounding box center [372, 328] width 69 height 19
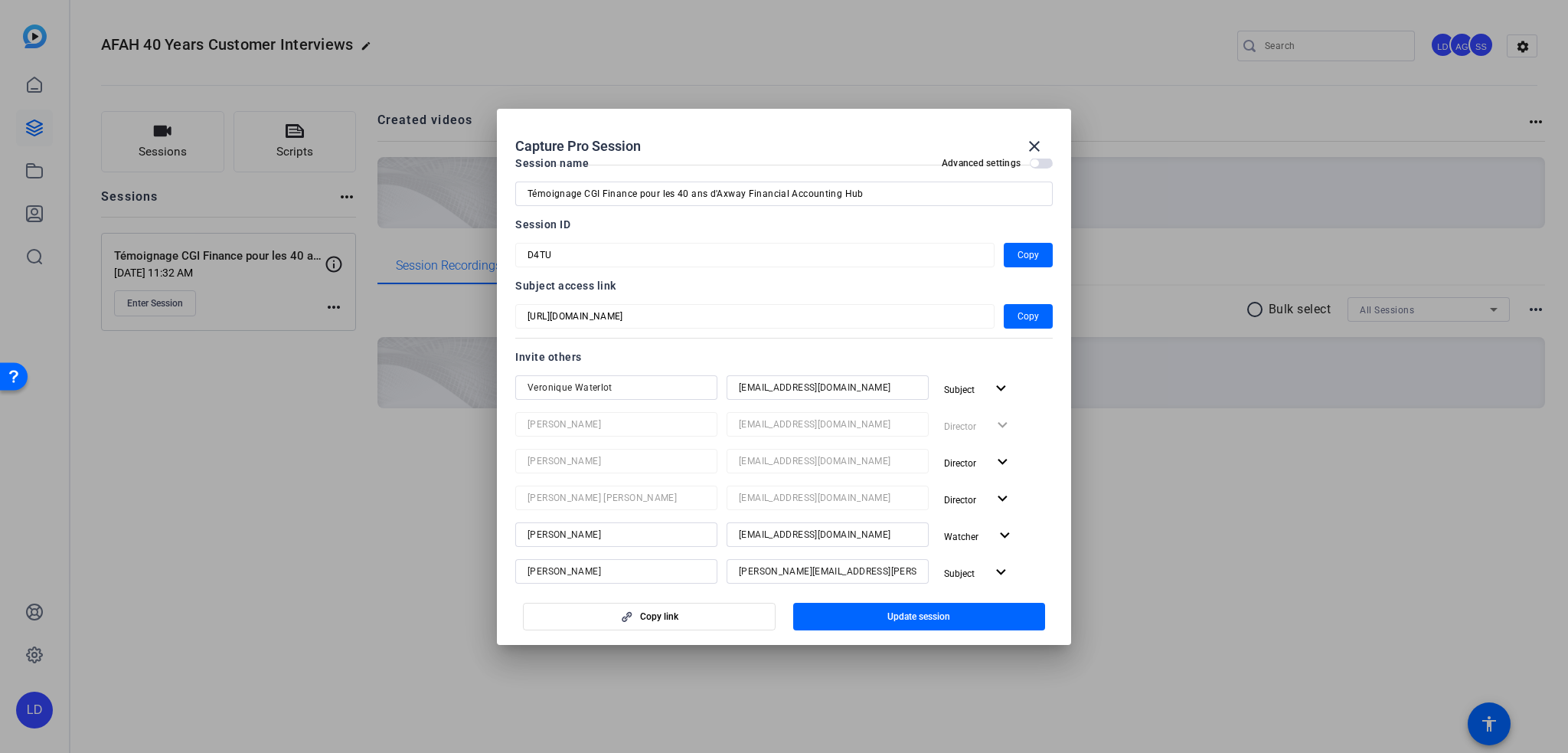
scroll to position [0, 0]
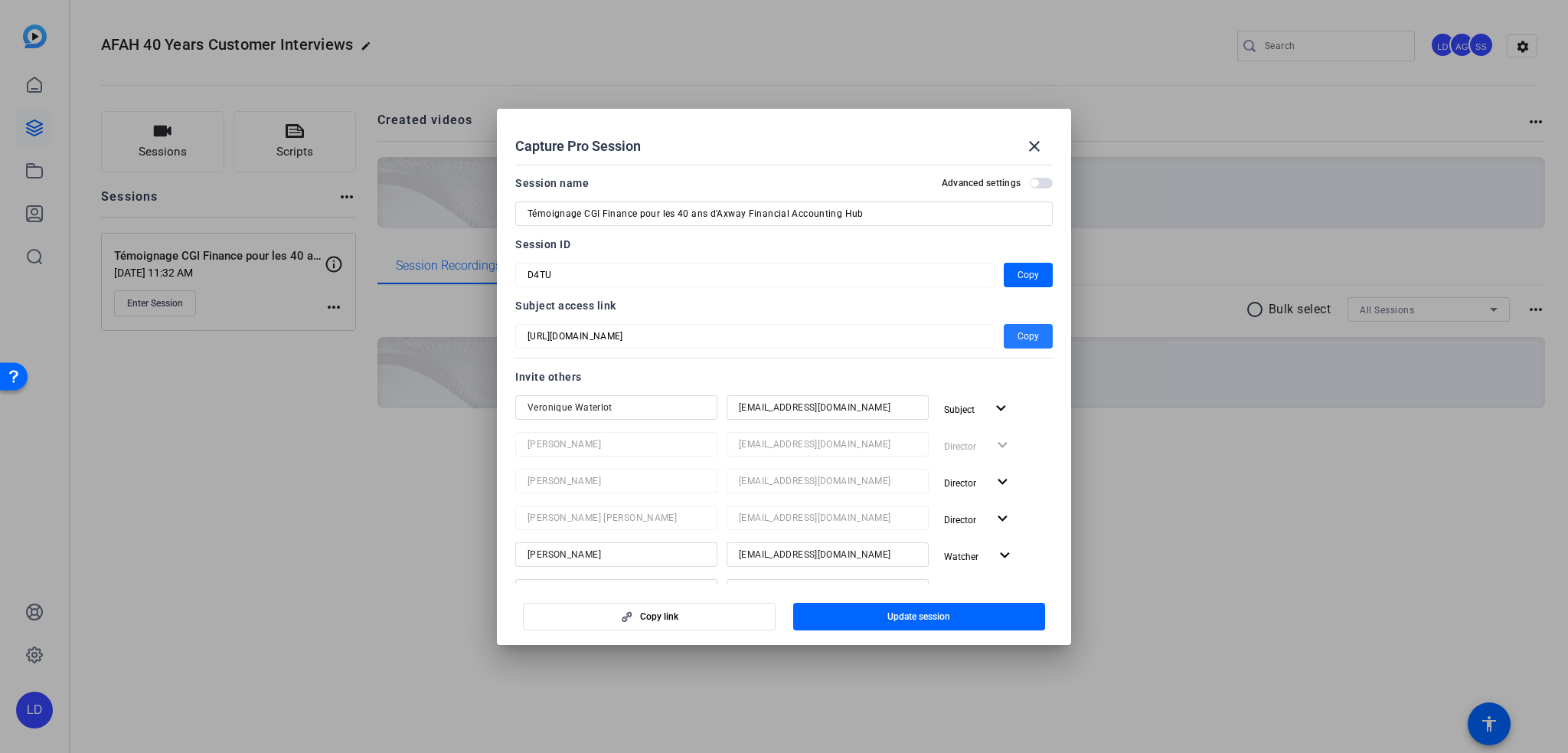
click at [1023, 329] on span "Copy" at bounding box center [1028, 336] width 21 height 19
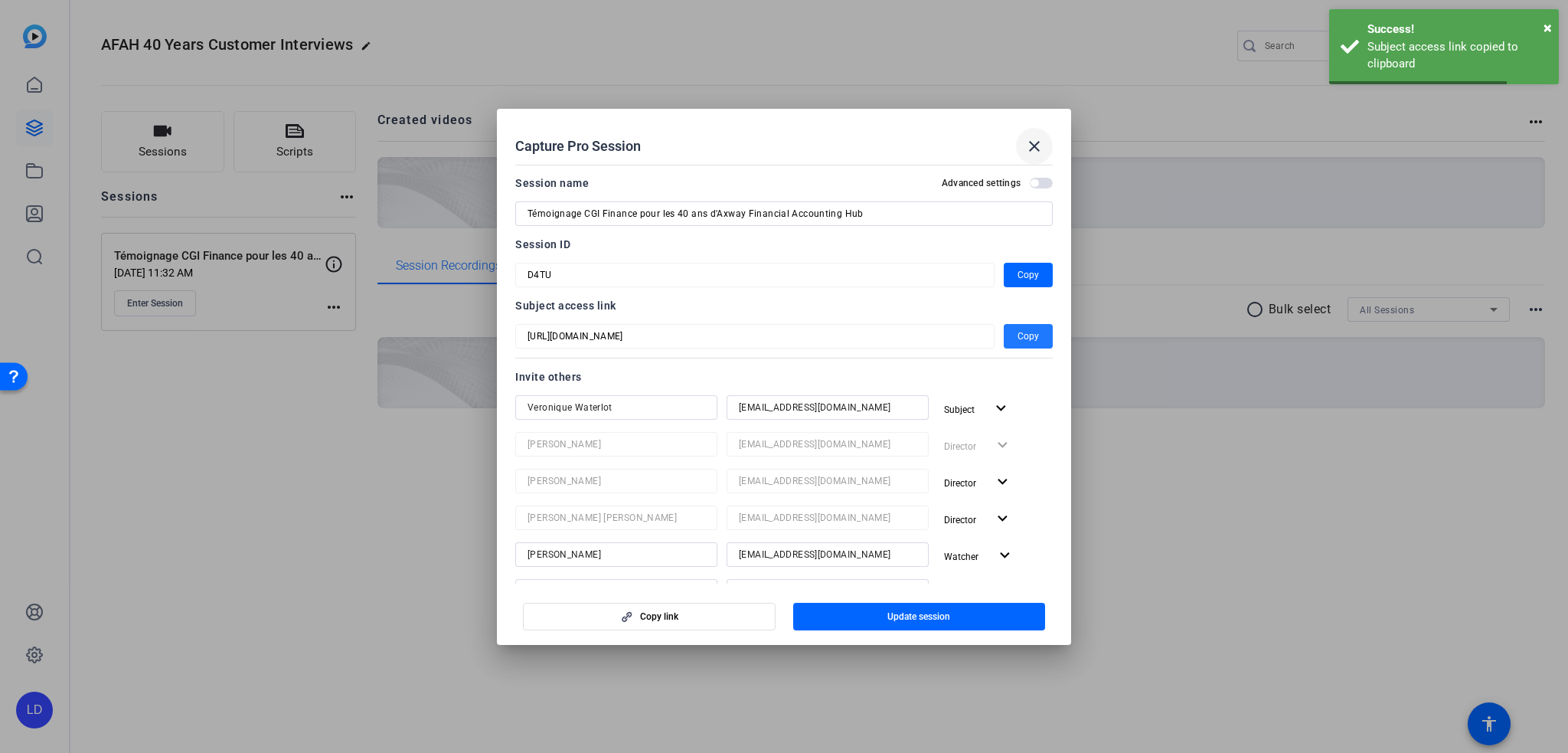
click at [1036, 147] on mat-icon "close" at bounding box center [1034, 146] width 19 height 19
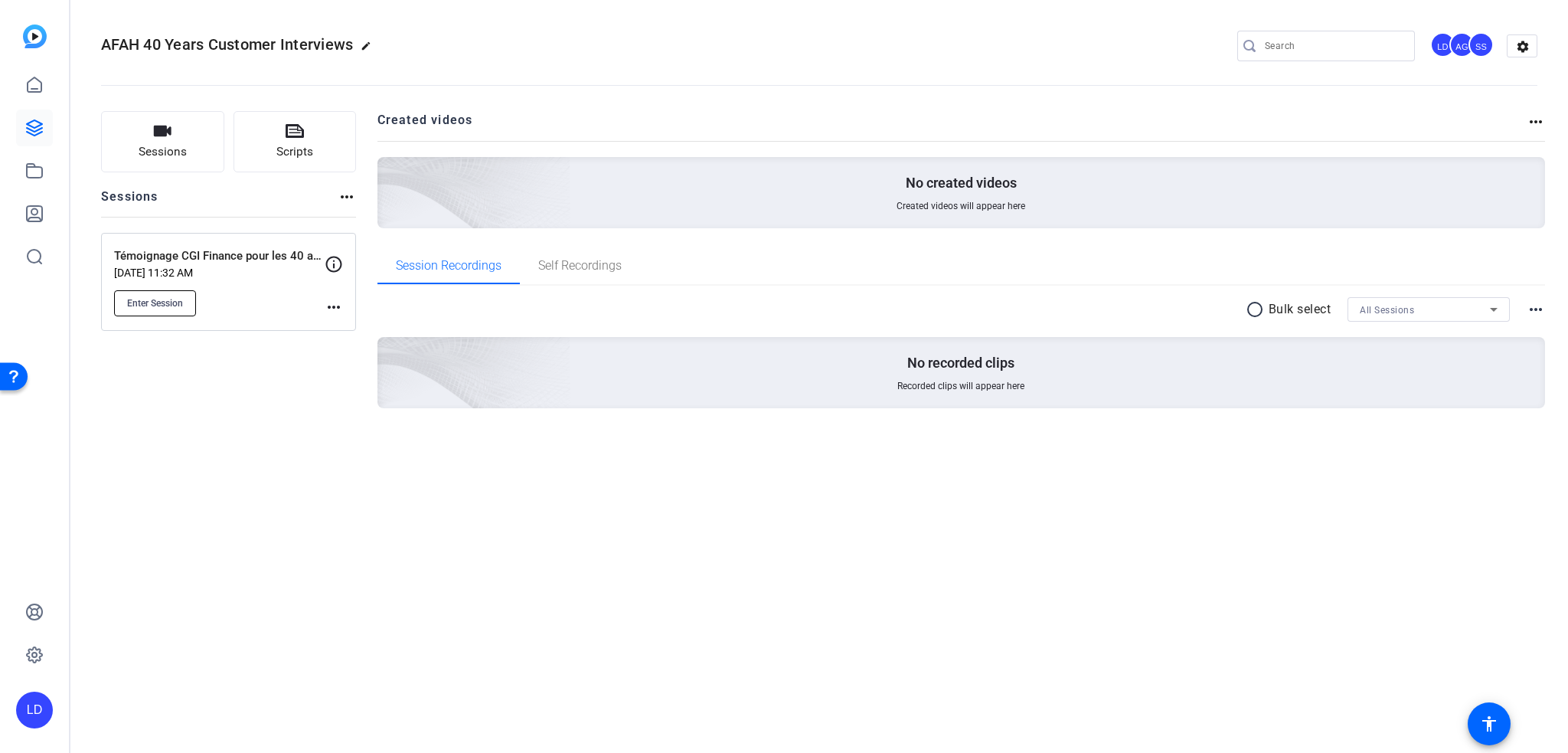
click at [170, 301] on span "Enter Session" at bounding box center [155, 303] width 56 height 12
click at [340, 194] on mat-icon "more_horiz" at bounding box center [347, 196] width 19 height 19
click at [345, 372] on div at bounding box center [784, 376] width 1568 height 753
click at [334, 304] on mat-icon "more_horiz" at bounding box center [333, 307] width 19 height 19
click at [311, 389] on div at bounding box center [784, 376] width 1568 height 753
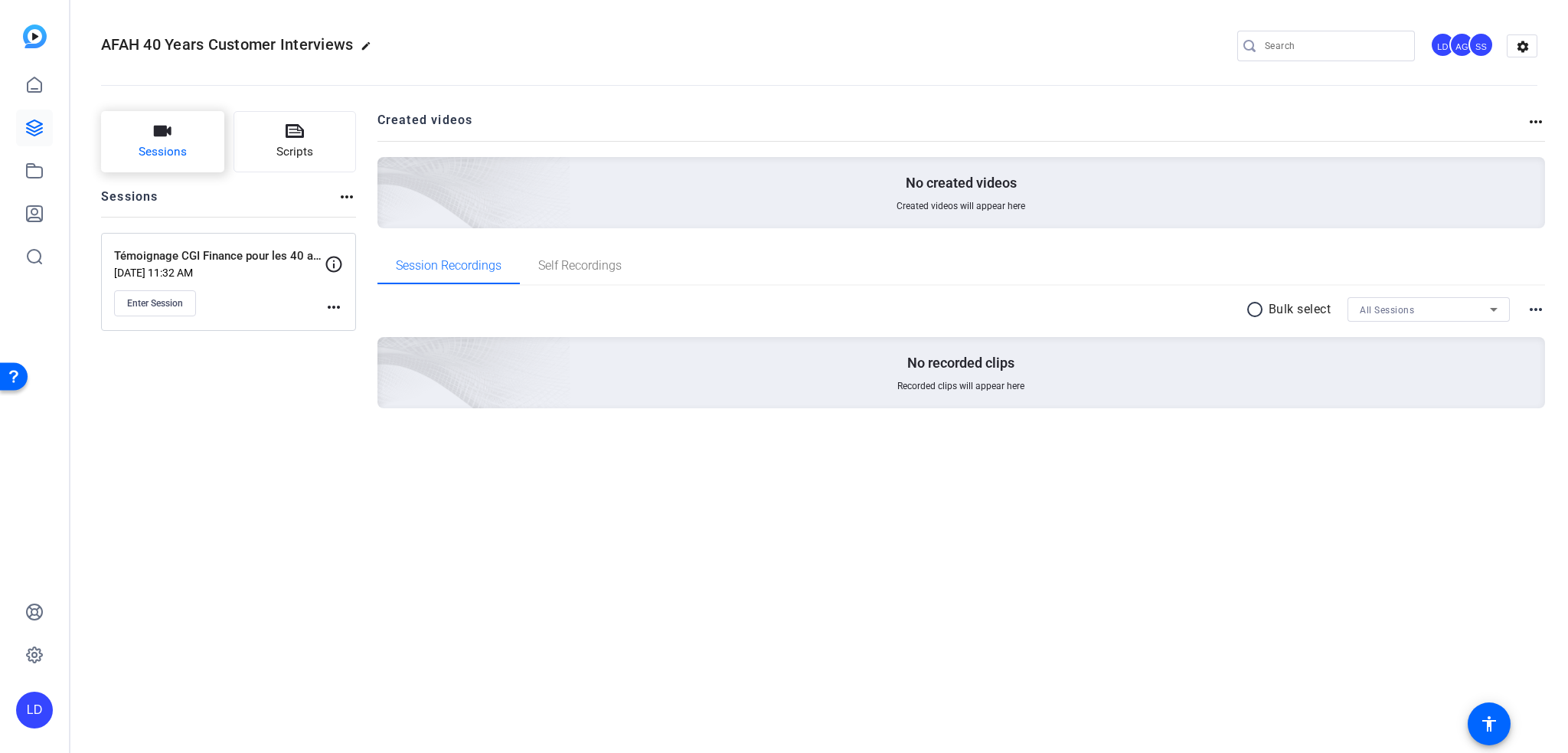
click at [159, 140] on icon "button" at bounding box center [162, 131] width 19 height 19
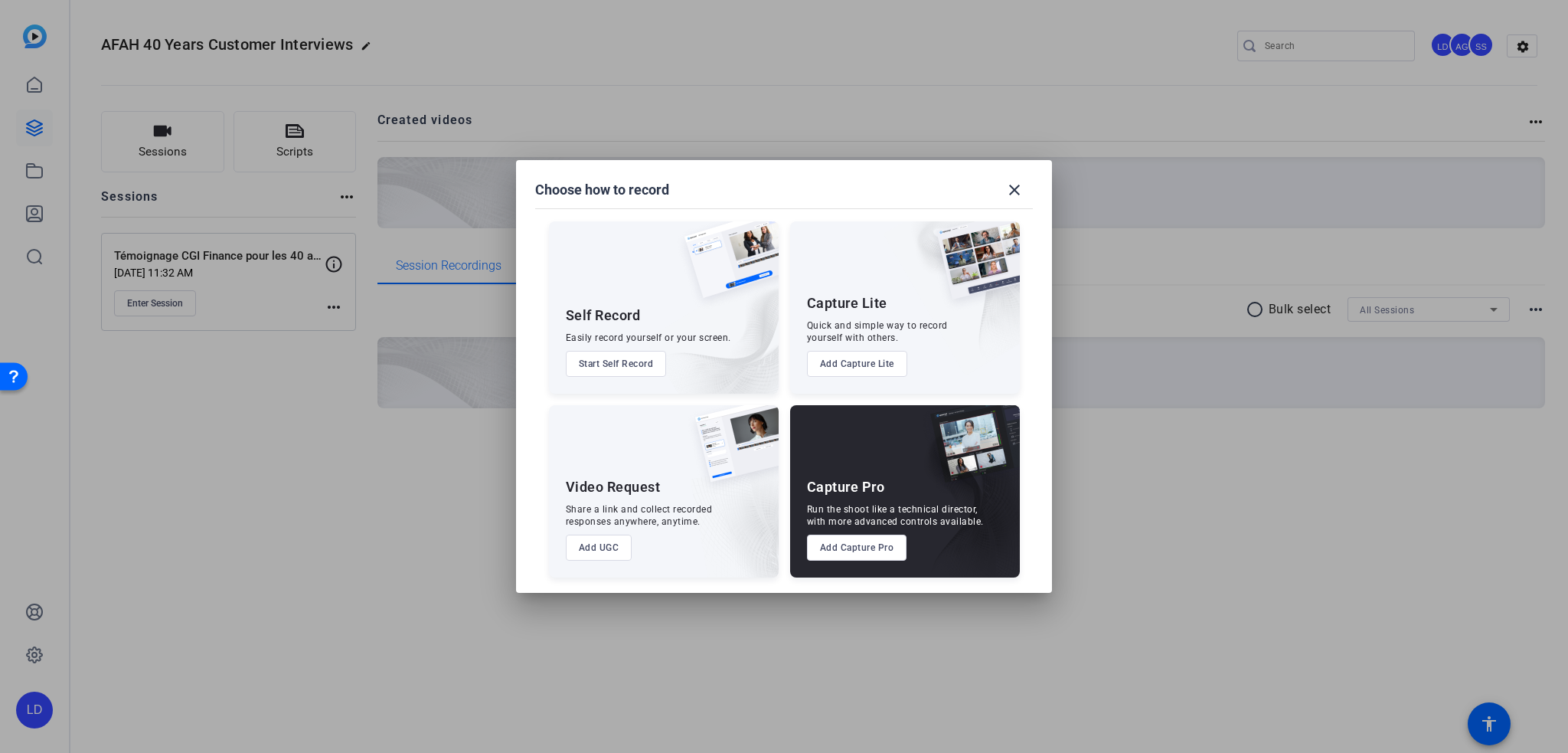
click at [851, 539] on button "Add Capture Pro" at bounding box center [857, 547] width 100 height 26
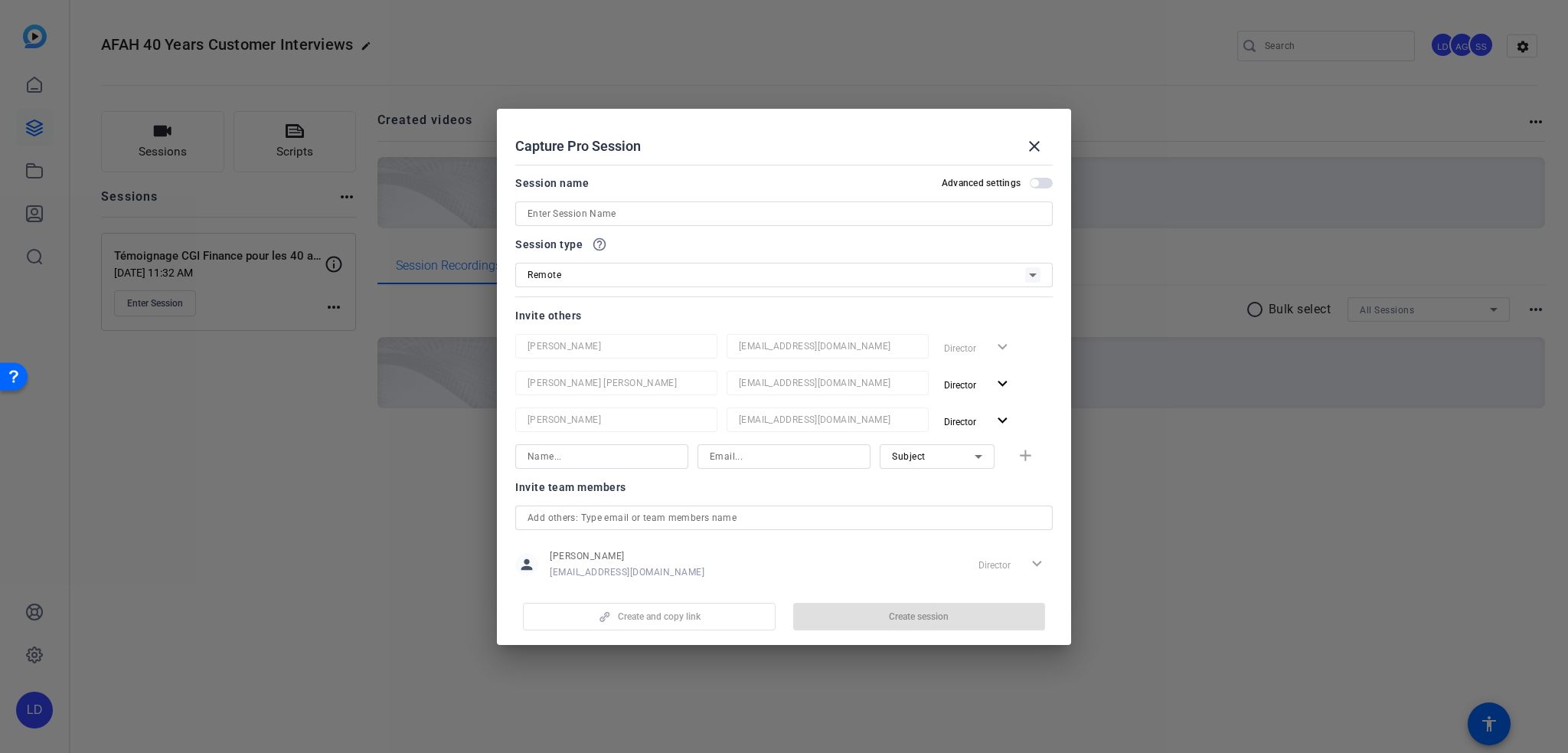
click at [738, 204] on input at bounding box center [784, 213] width 513 height 19
paste input "Témoignage CGI Finance pour les 40 ans d'Axway Financial Accounting Hub"
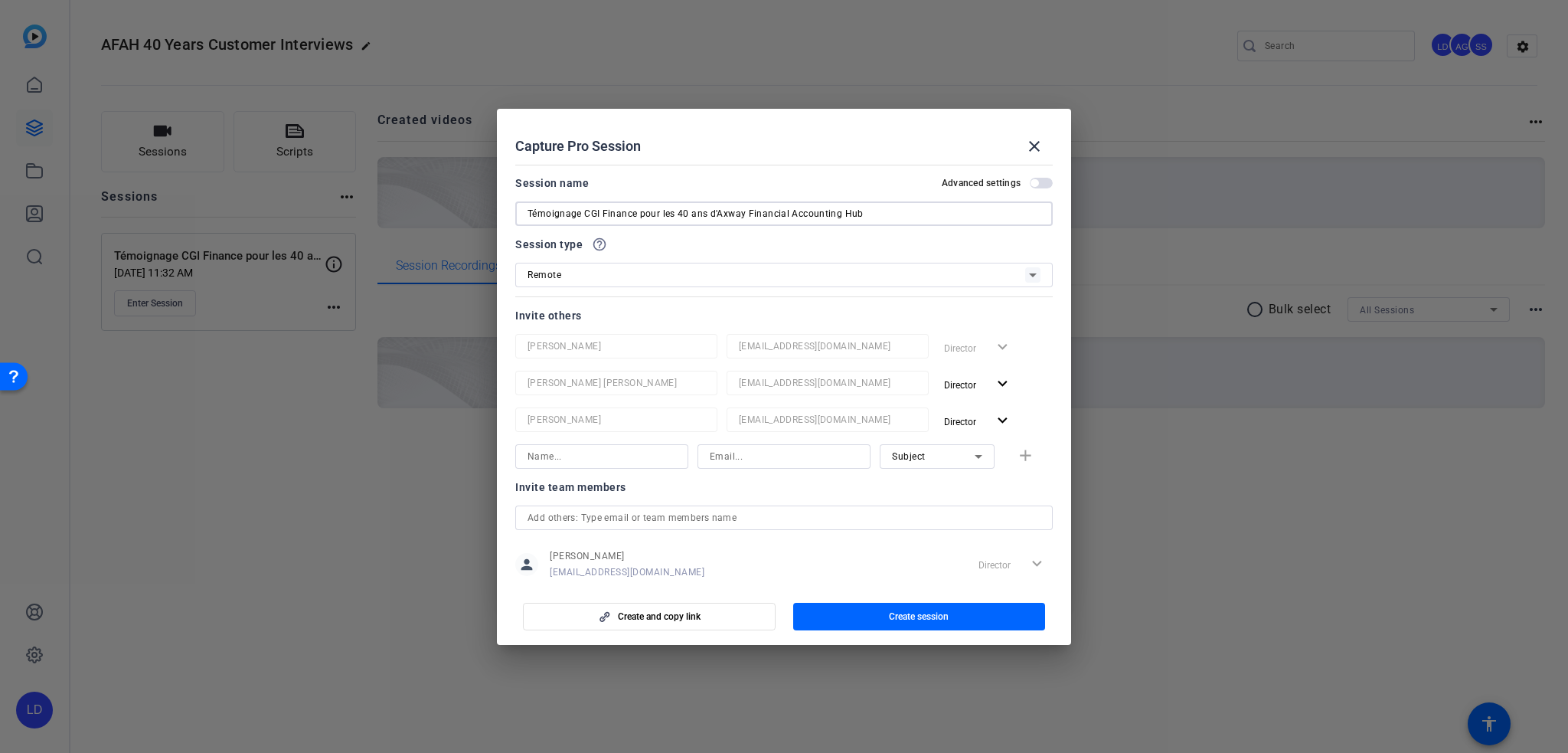
click at [592, 210] on input "Témoignage CGI Finance pour les 40 ans d'Axway Financial Accounting Hub" at bounding box center [784, 213] width 513 height 19
paste input "wiss Life"
type input "Témoignage Swiss Life pour les 40 ans d'Axway Financial Accounting Hub"
click at [760, 213] on input "Témoignage Swiss Life pour les 40 ans d'Axway Financial Accounting Hub" at bounding box center [784, 213] width 513 height 19
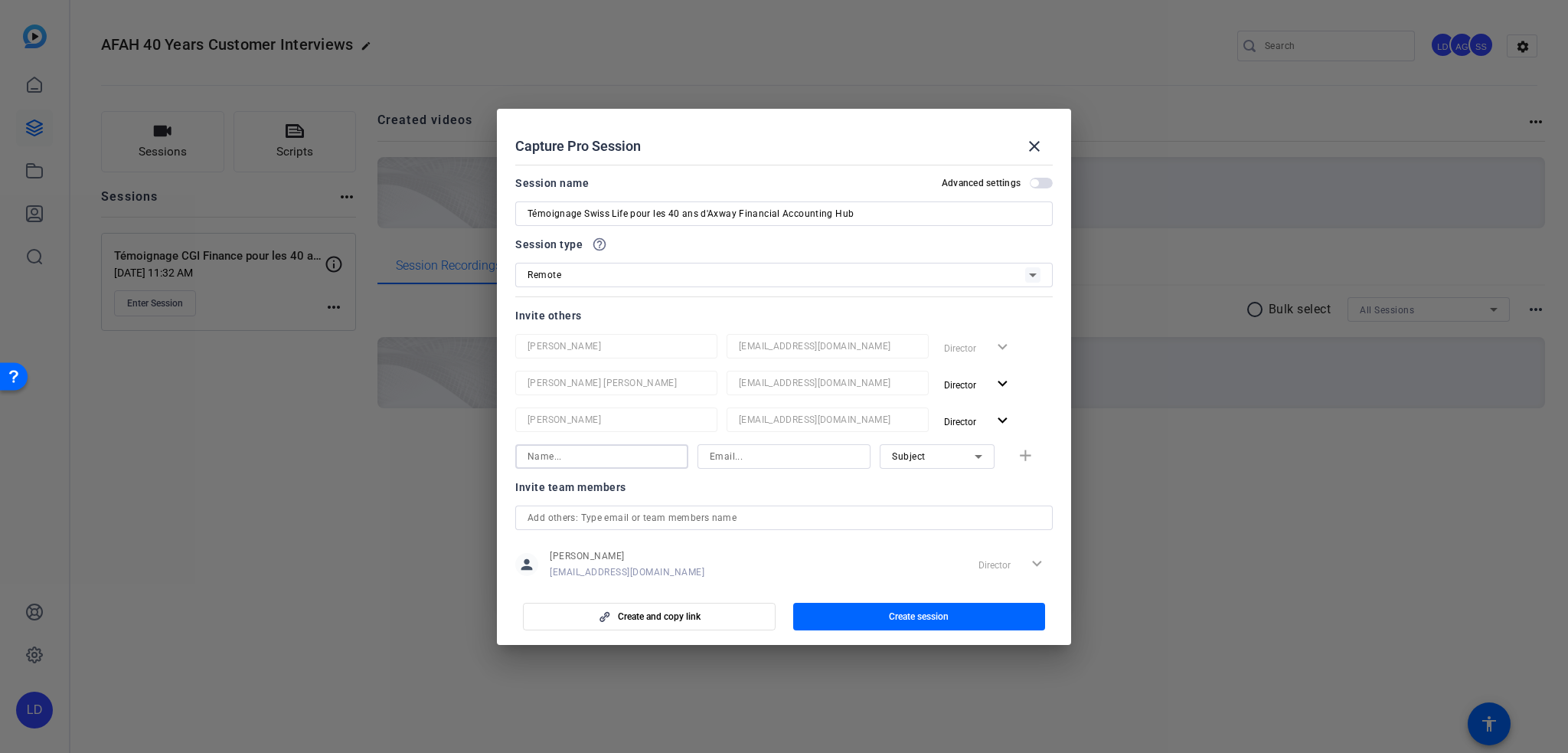
click at [586, 456] on input at bounding box center [602, 456] width 148 height 19
paste input "COEMELCK Sylvie sylvie.coemelck@swisslife.fr"
type input "COEMELCK Sylvie sylvie.coemelck@swisslife.fr"
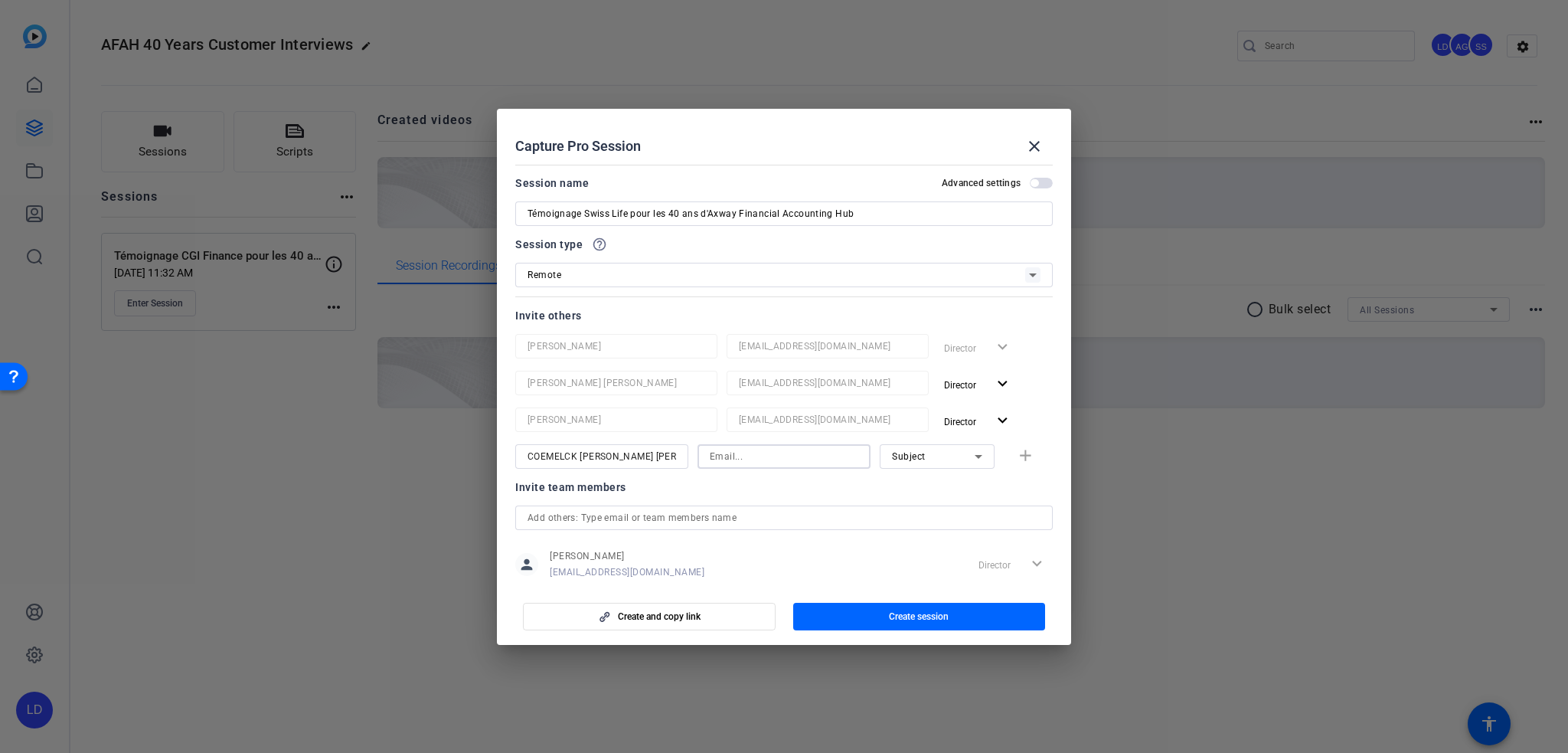
click at [765, 461] on input at bounding box center [784, 456] width 148 height 19
paste input "COEMELCK Sylvie sylvie.coemelck@swisslife.fr"
type input "[PERSON_NAME][EMAIL_ADDRESS][DOMAIN_NAME]"
drag, startPoint x: 605, startPoint y: 459, endPoint x: 931, endPoint y: 497, distance: 328.2
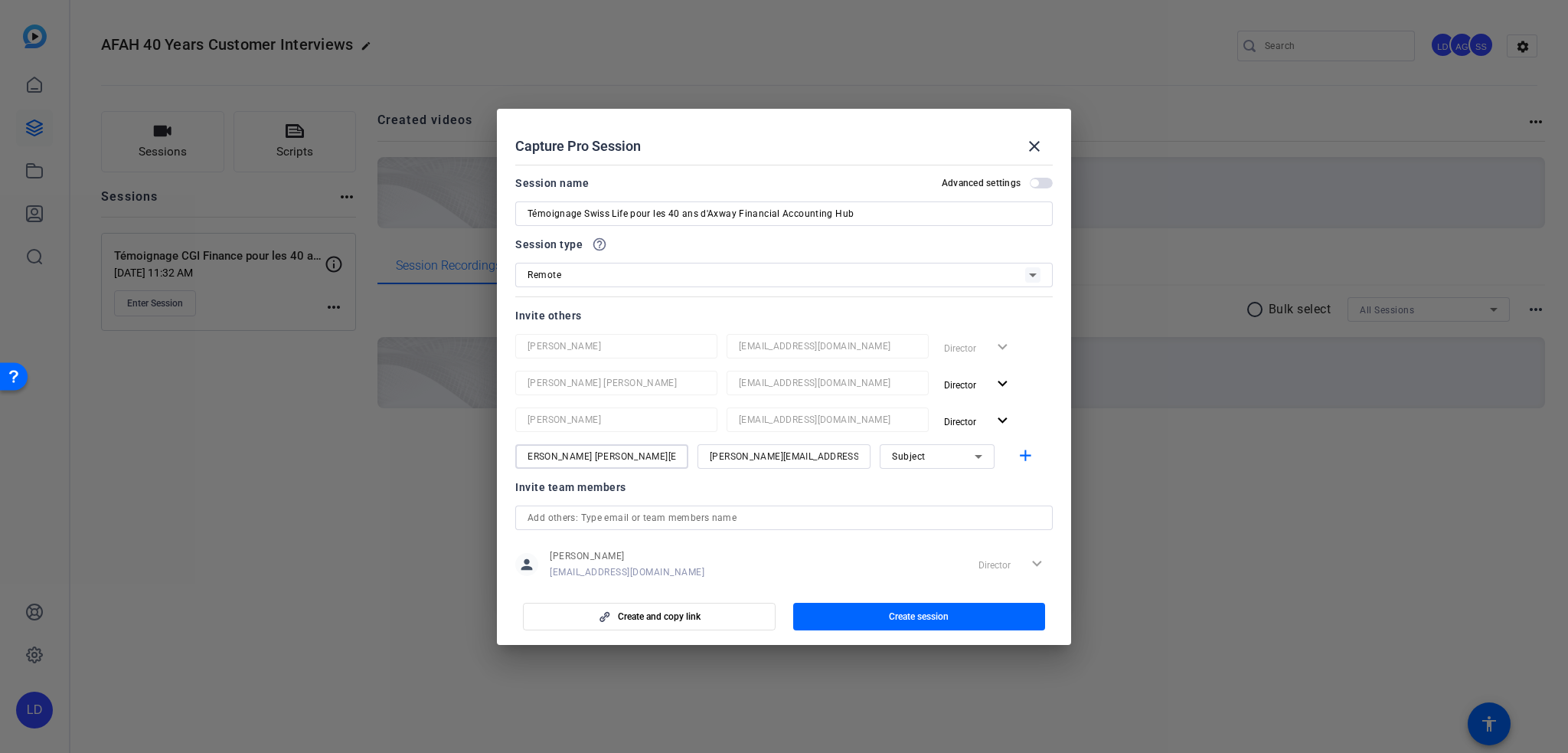
click at [931, 497] on openreel-capture-pro-session-invite-users "Invite others Lydia Defranchi ldefranchi@axway.com Director expand_more Alejand…" at bounding box center [784, 502] width 538 height 392
paste input "Sylvie"
type input "[PERSON_NAME]"
click at [1020, 451] on mat-icon "add" at bounding box center [1026, 456] width 20 height 20
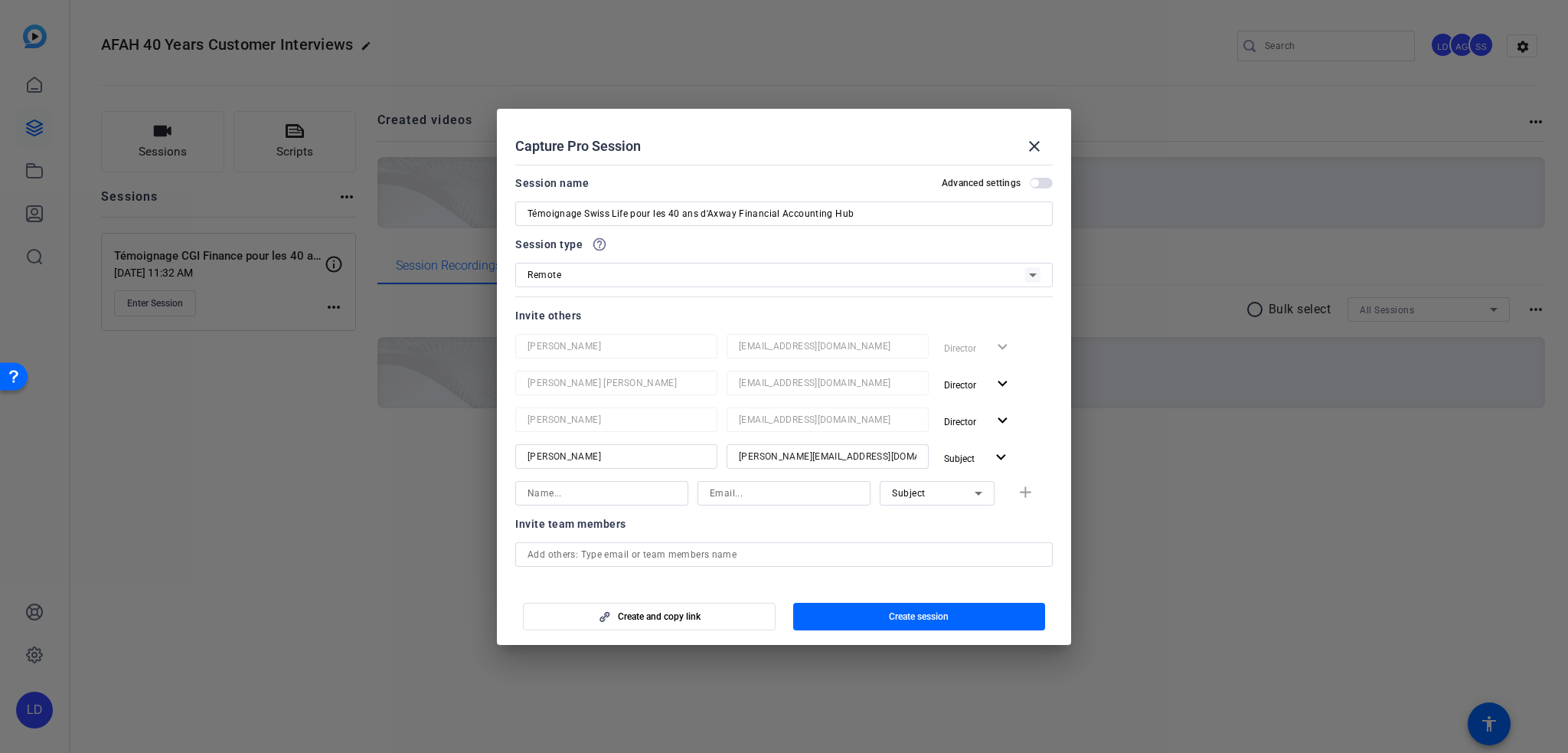
click at [773, 495] on input at bounding box center [784, 493] width 148 height 19
paste input "[EMAIL_ADDRESS][DOMAIN_NAME]"
type input "[EMAIL_ADDRESS][DOMAIN_NAME]"
click at [956, 495] on div "Subject" at bounding box center [933, 493] width 83 height 20
click at [920, 554] on mat-option "Watcher" at bounding box center [929, 548] width 115 height 25
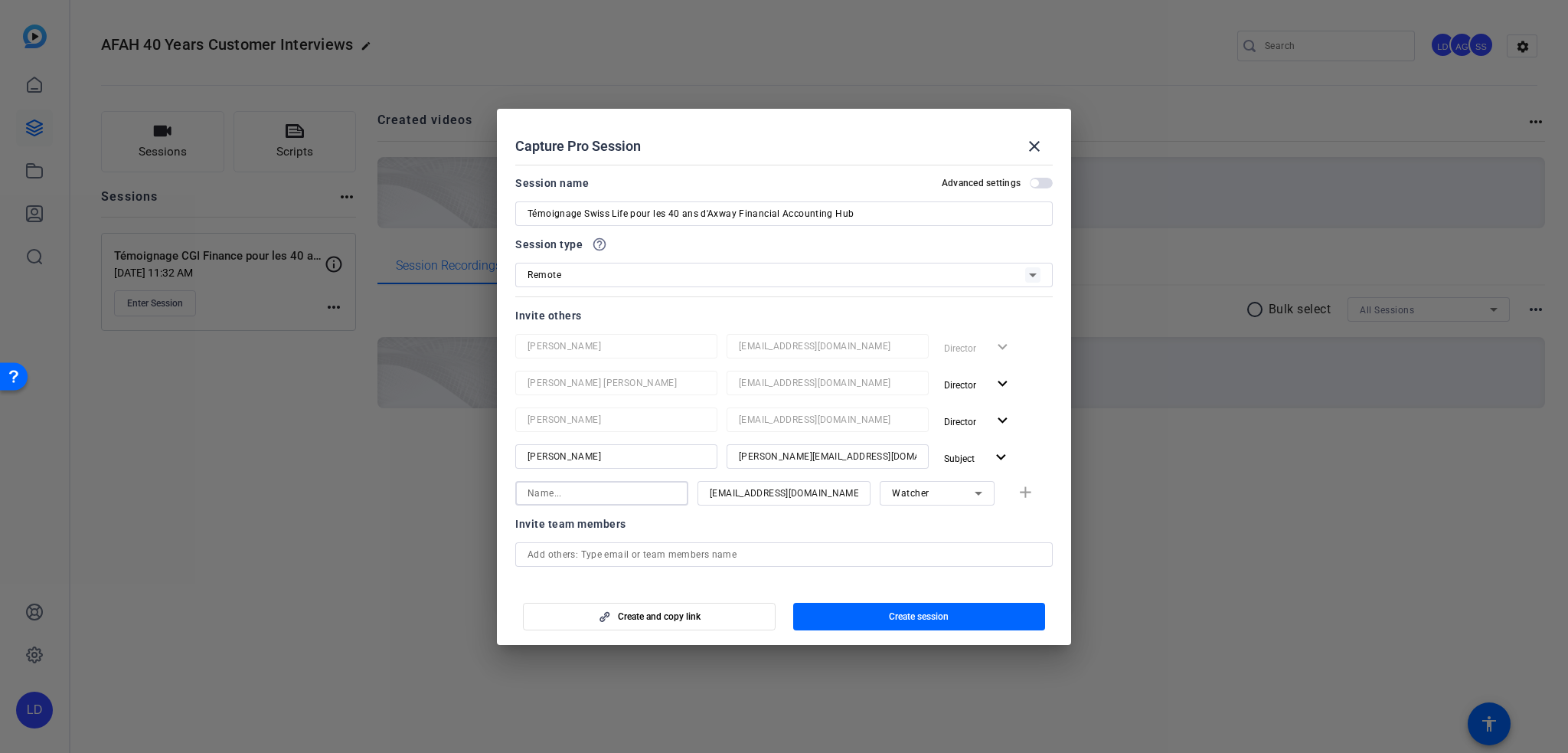
click at [619, 499] on input at bounding box center [602, 493] width 148 height 19
paste input "[EMAIL_ADDRESS][DOMAIN_NAME]"
type input "[PERSON_NAME]"
click at [1020, 486] on mat-icon "add" at bounding box center [1026, 493] width 20 height 20
click at [633, 618] on span "Create and copy link" at bounding box center [659, 617] width 83 height 12
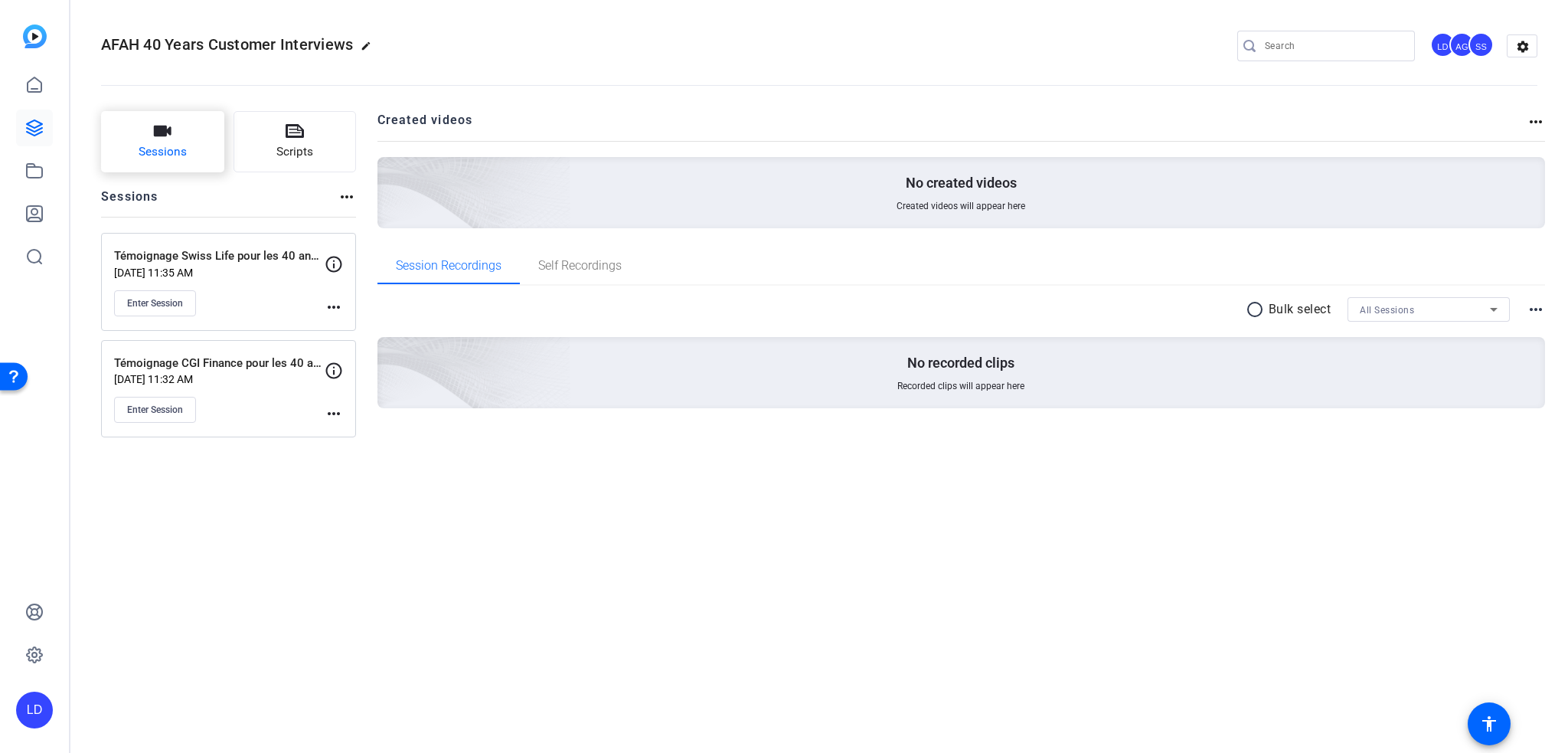
click at [157, 143] on span "Sessions" at bounding box center [163, 152] width 48 height 18
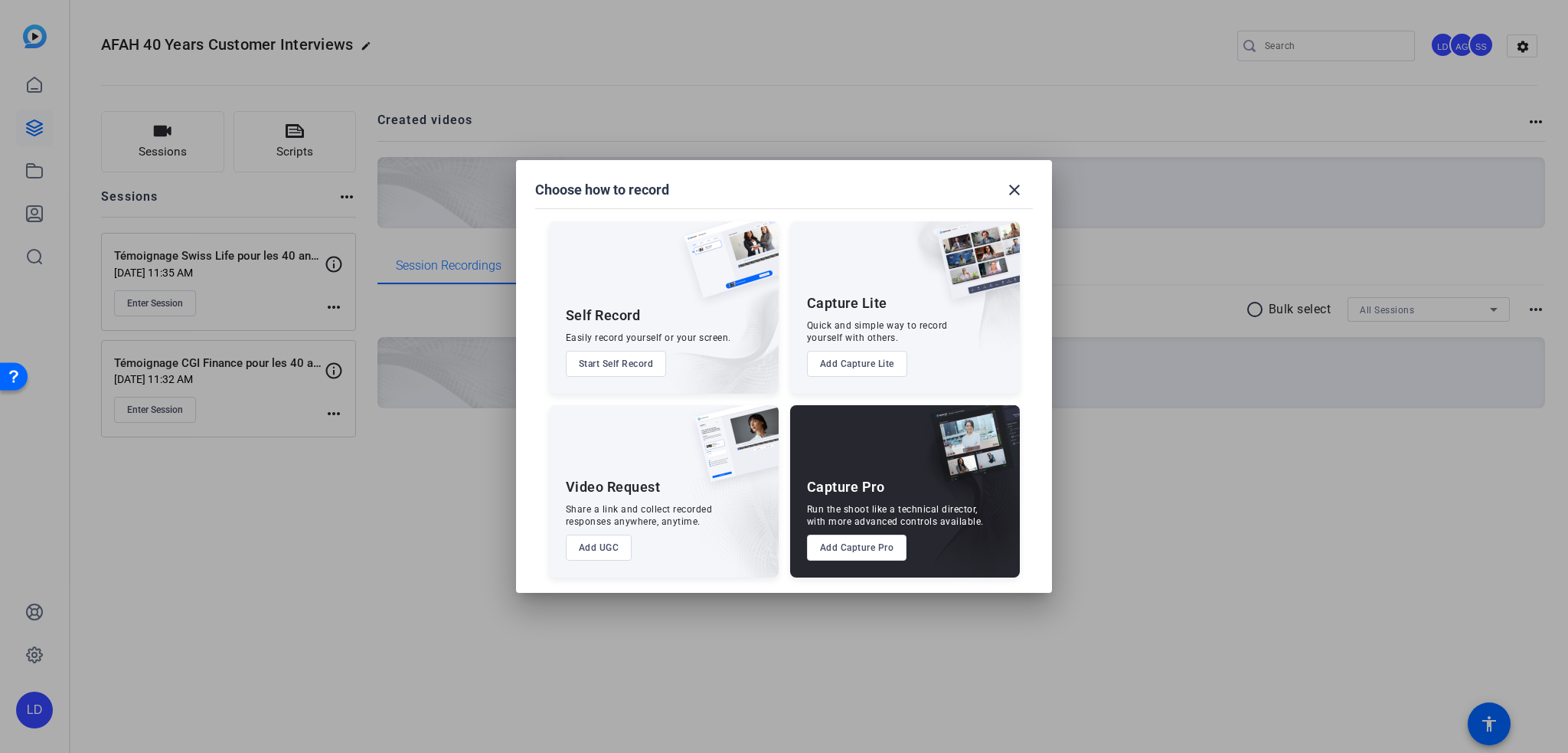
click at [871, 556] on button "Add Capture Pro" at bounding box center [857, 547] width 100 height 26
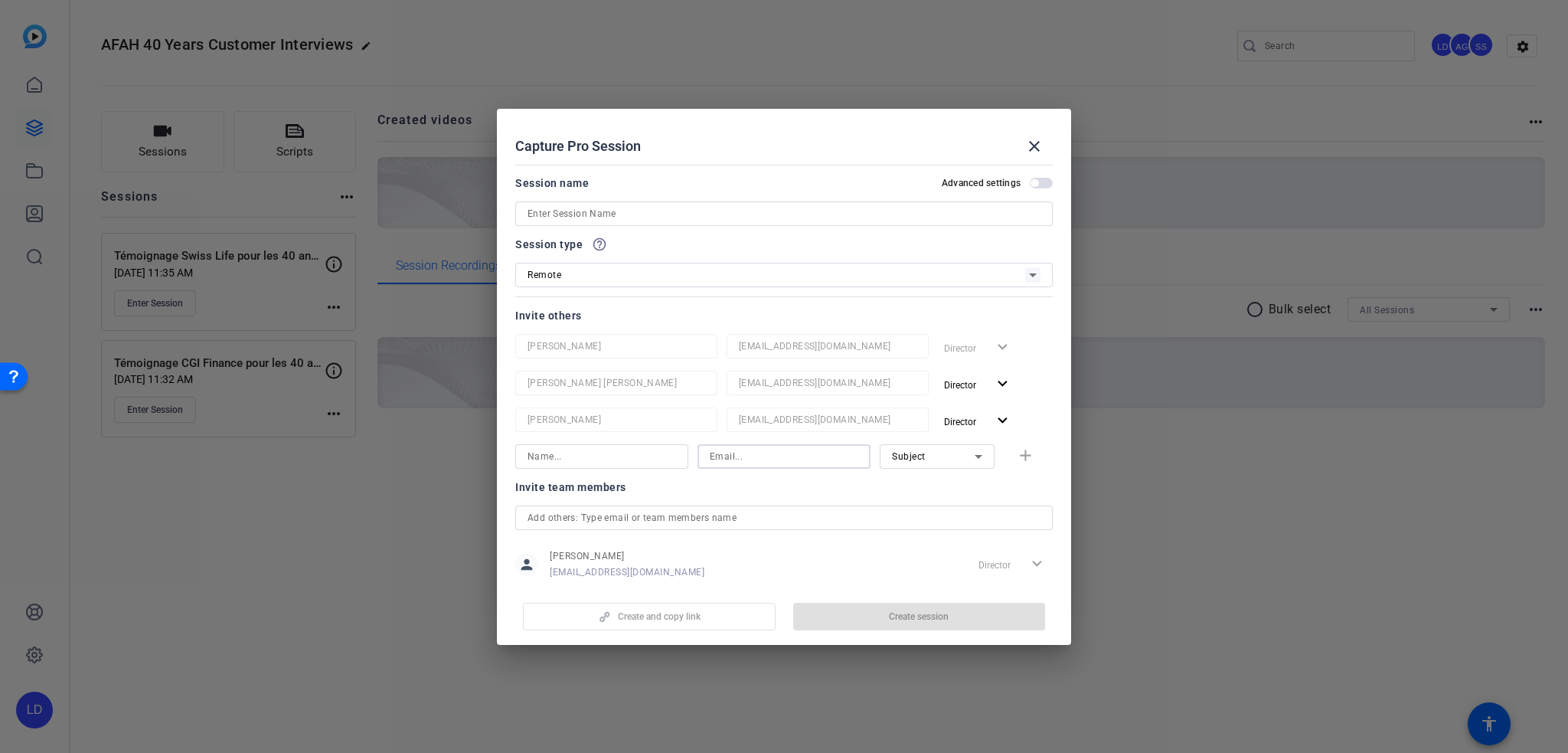
click at [766, 450] on input at bounding box center [784, 456] width 148 height 19
paste input "ROZO Jose jose.rozo@maif.fr; MARTIN Celine celine.martin@maif.fr"
type input "celine.martin@maif.fr"
click at [545, 454] on input at bounding box center [602, 456] width 148 height 19
paste input "MARTIN Celine"
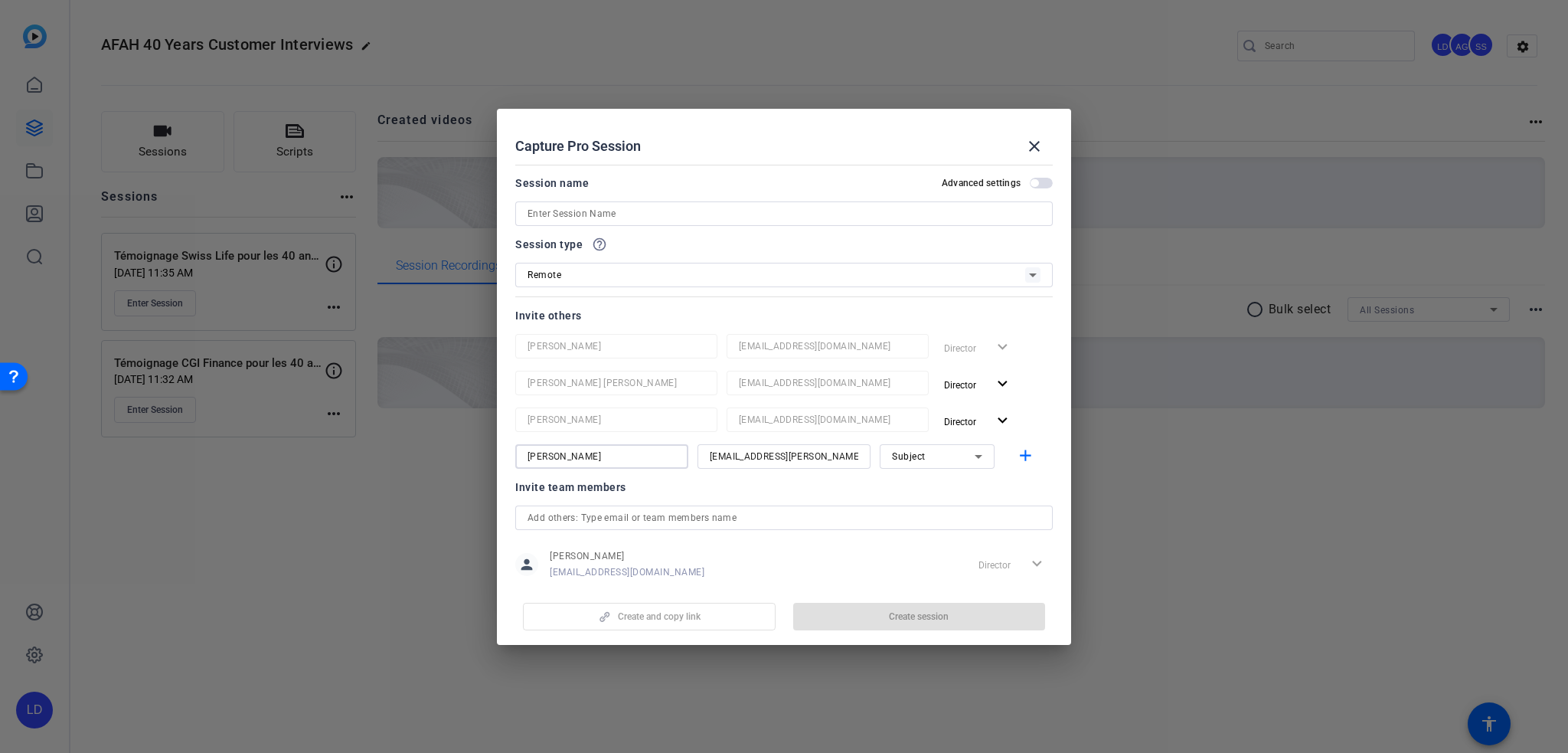
paste input "Celine"
type input "Celine MARTIN"
click at [1016, 453] on mat-icon "add" at bounding box center [1026, 456] width 20 height 20
click at [756, 500] on input at bounding box center [784, 493] width 148 height 19
paste input "ROZO Jose jose.rozo@maif.fr; MARTIN Celine celine.martin@maif.fr"
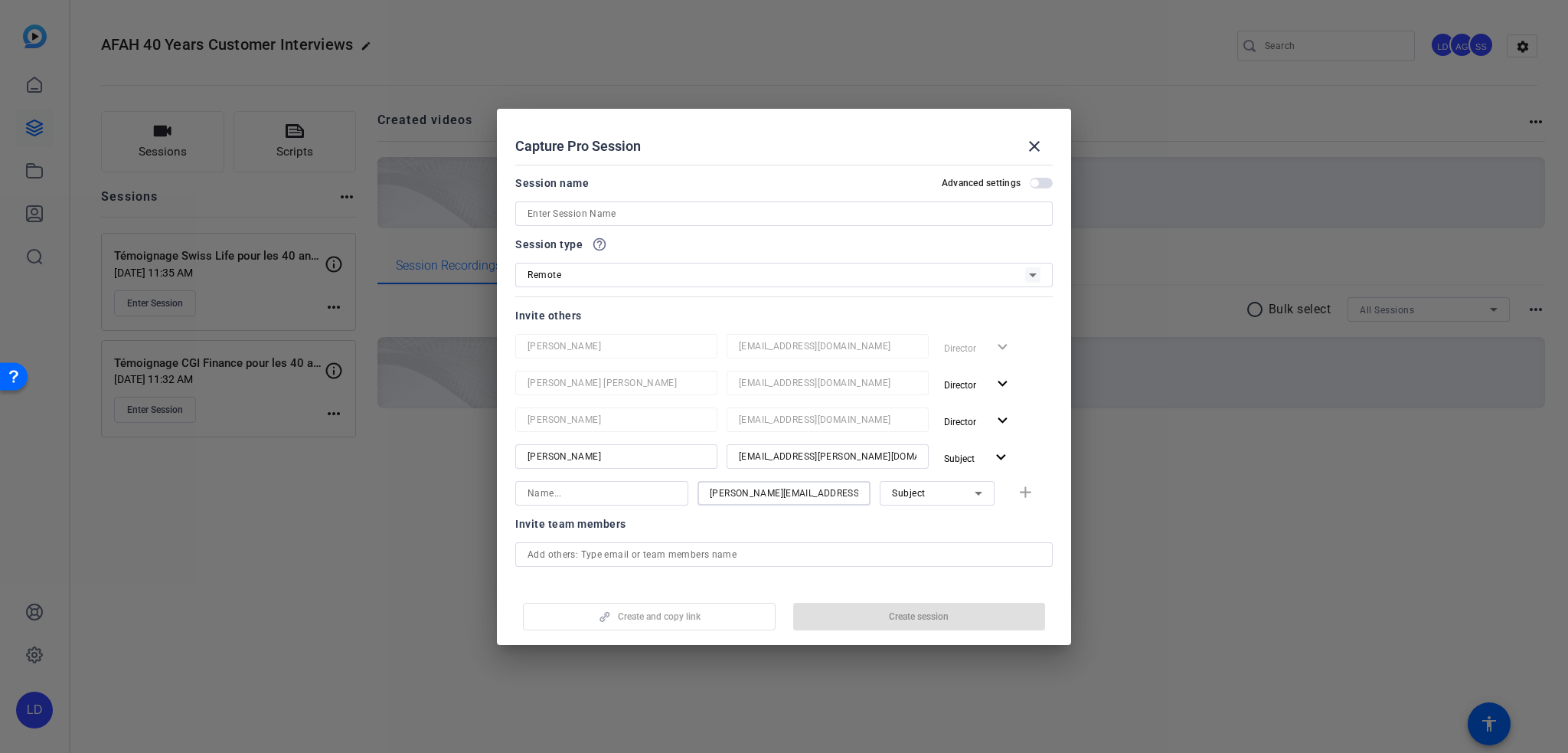
type input "jose.rozo@maif.fr"
click at [652, 489] on input at bounding box center [602, 493] width 148 height 19
paste input "ROZO Jose"
paste input "Jose"
type input "Jose ROZO"
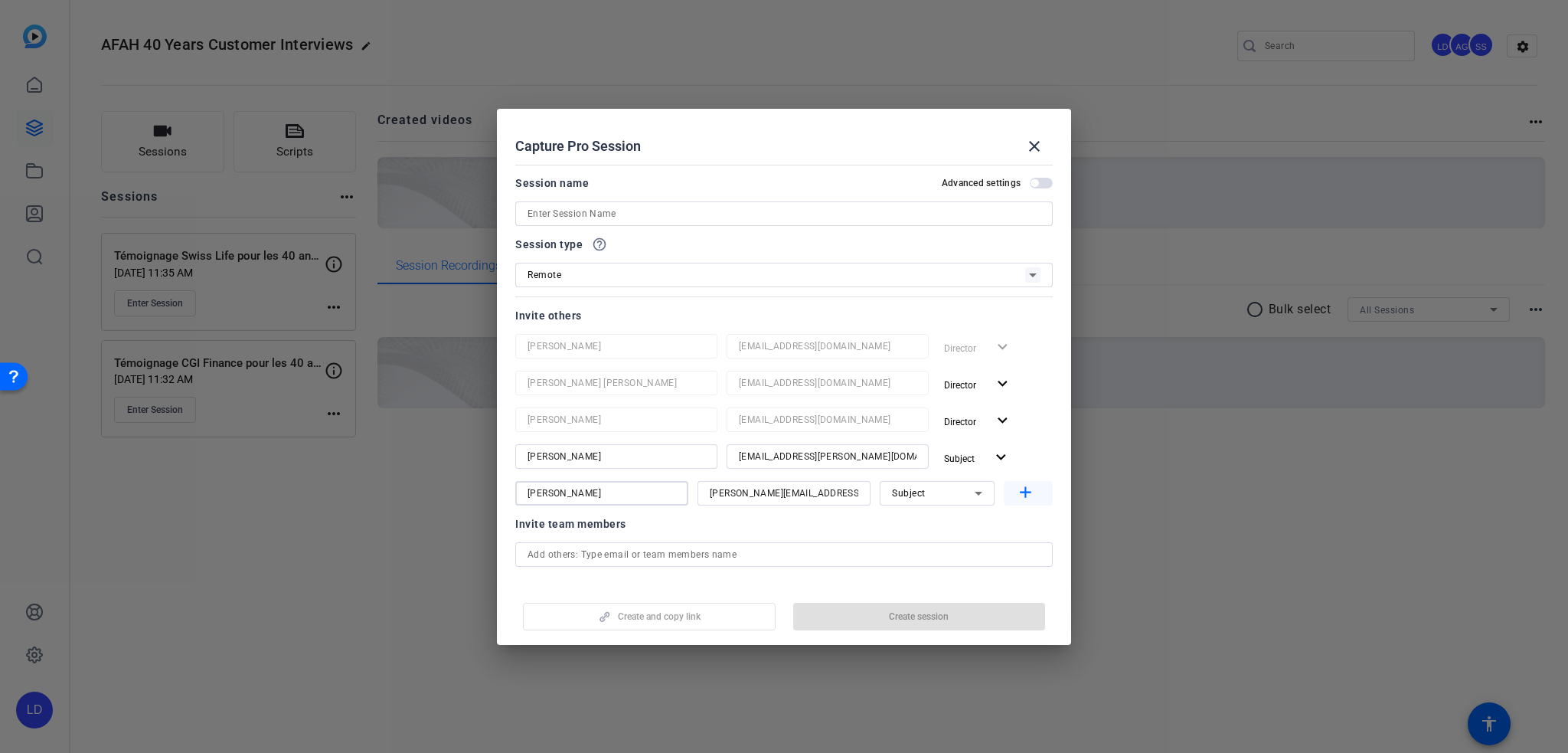
click at [1026, 491] on mat-icon "add" at bounding box center [1026, 493] width 20 height 20
click at [731, 532] on input at bounding box center [784, 530] width 148 height 19
paste input "@axway.com"
type input "[EMAIL_ADDRESS][DOMAIN_NAME]"
click at [636, 528] on input at bounding box center [602, 530] width 148 height 19
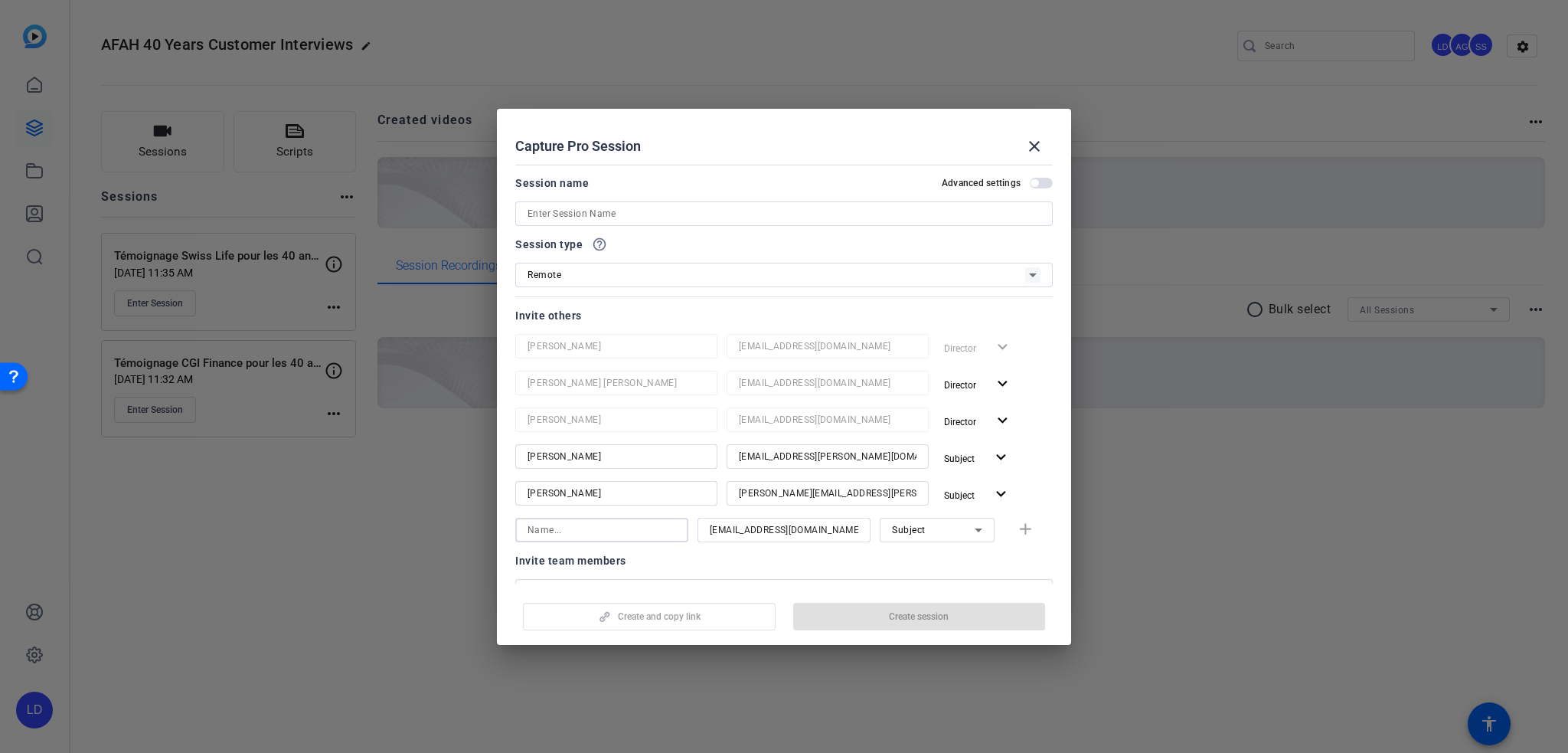
paste input "[EMAIL_ADDRESS][DOMAIN_NAME]"
type input "[PERSON_NAME]"
click at [961, 539] on div "Subject" at bounding box center [938, 530] width 91 height 25
click at [950, 578] on mat-option "Watcher" at bounding box center [929, 585] width 115 height 25
click at [1020, 537] on mat-icon "add" at bounding box center [1026, 530] width 20 height 20
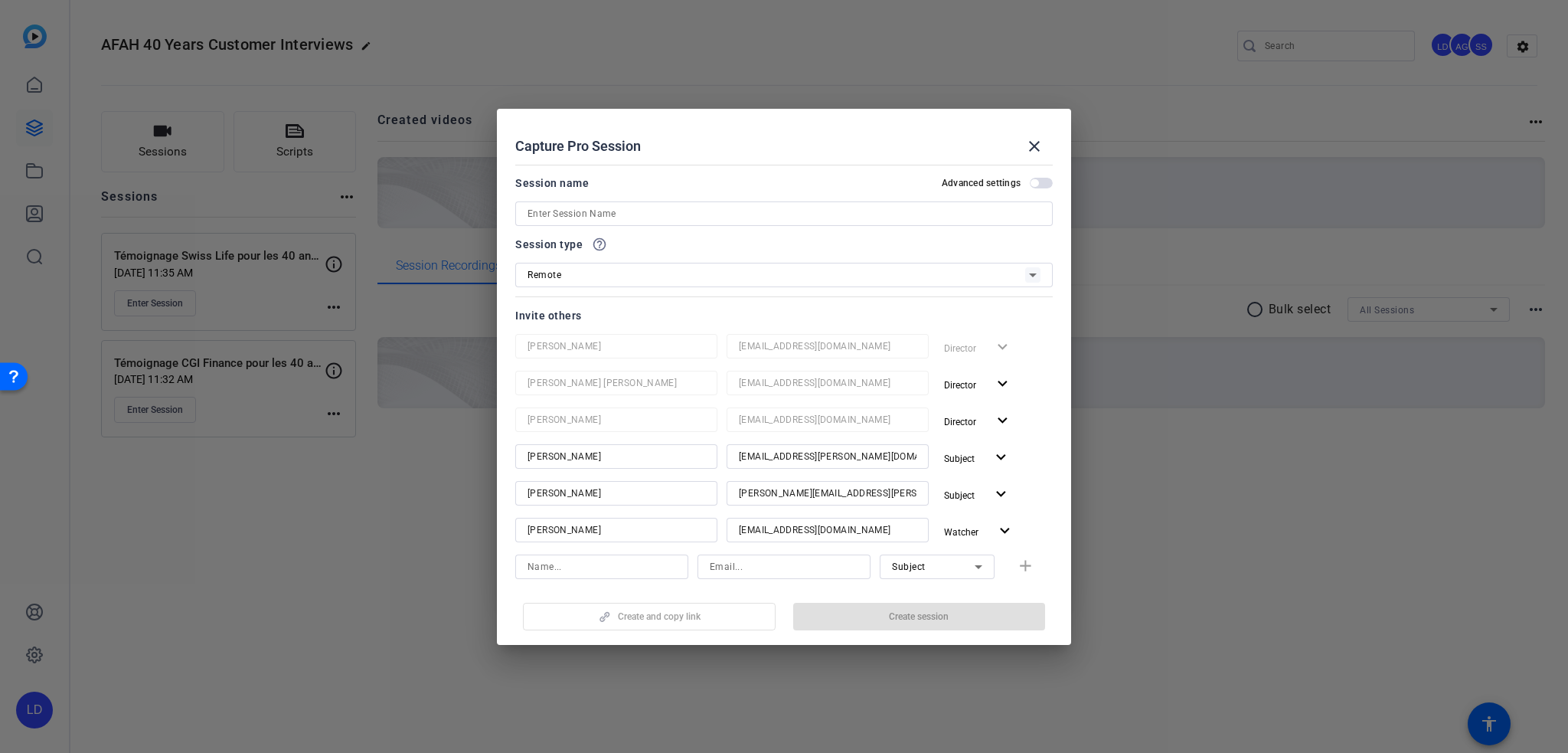
click at [612, 211] on input at bounding box center [784, 213] width 513 height 19
paste input "Témoignage MAIF pour les 40 ans d'Axway Financial Accounting Hub"
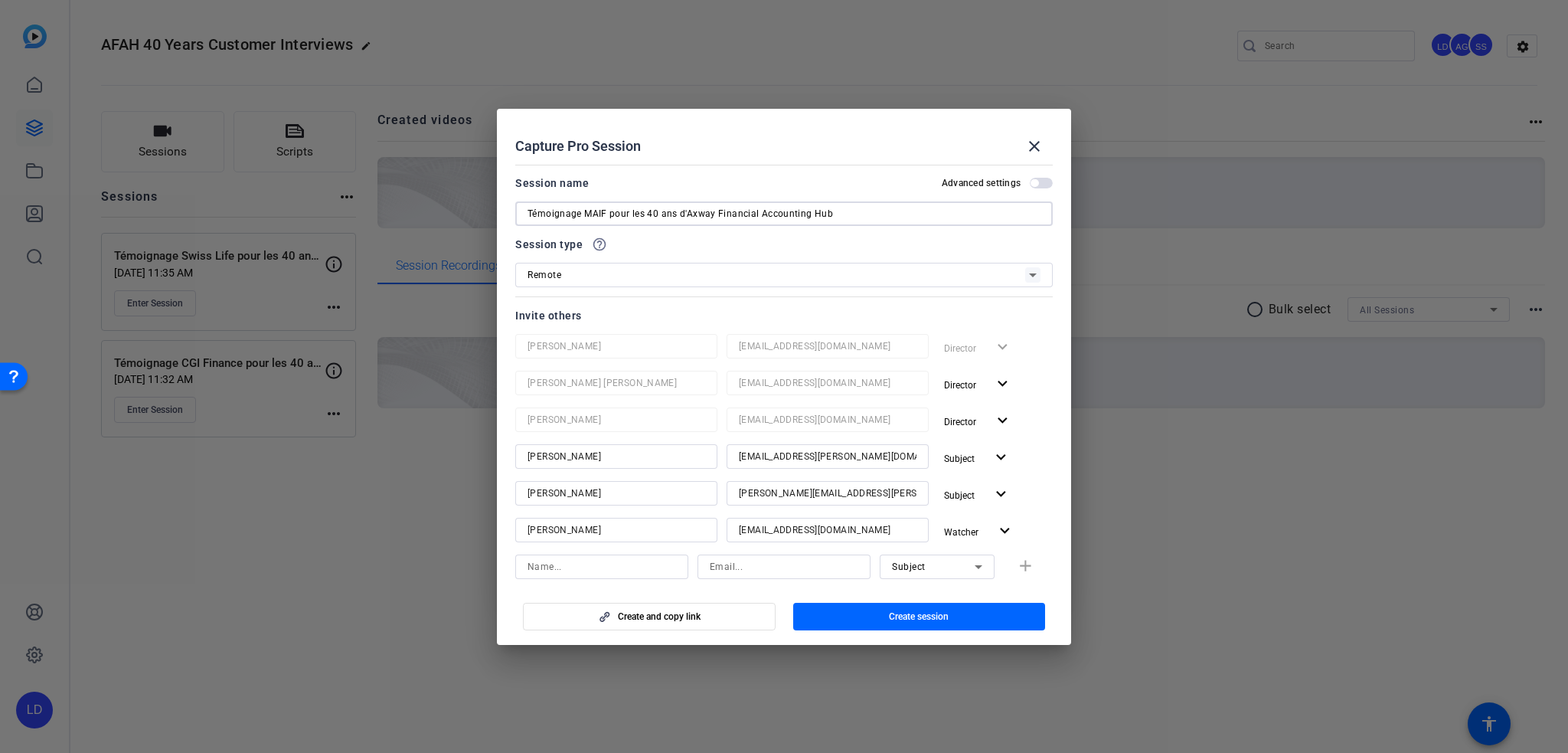
type input "Témoignage MAIF pour les 40 ans d'Axway Financial Accounting Hub"
click at [879, 235] on div at bounding box center [784, 234] width 538 height 17
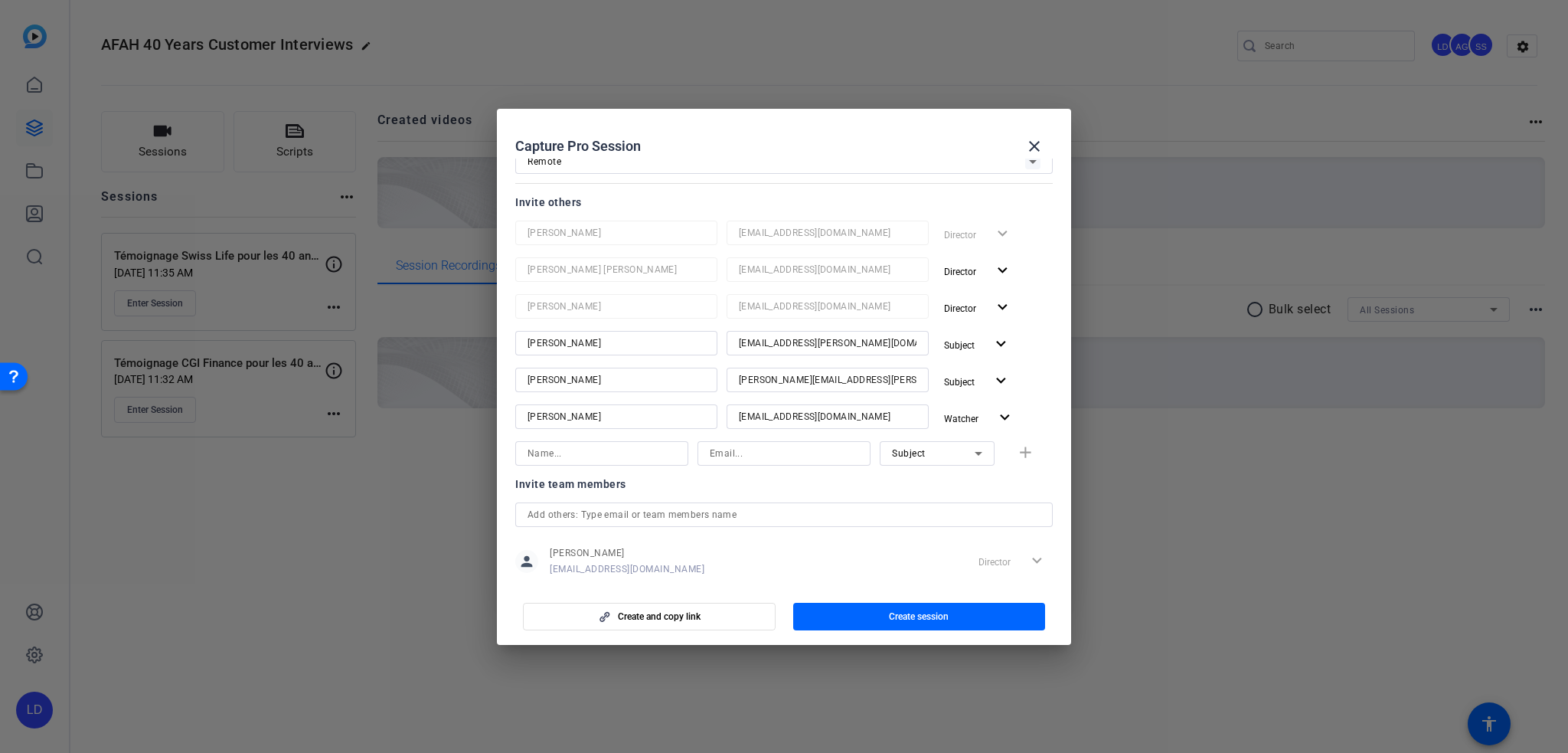
scroll to position [229, 0]
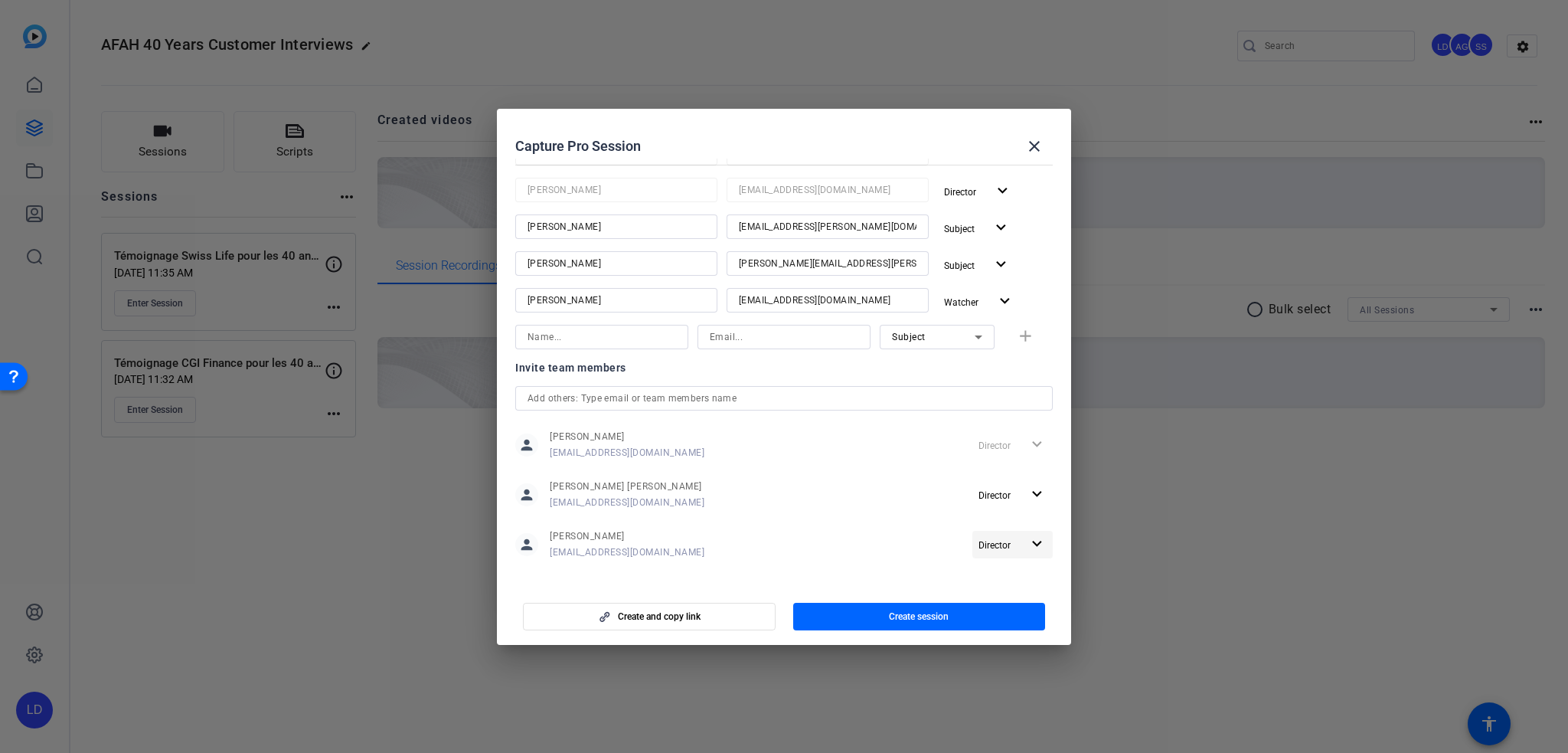
click at [1028, 543] on mat-icon "expand_more" at bounding box center [1037, 544] width 20 height 20
click at [1025, 543] on div at bounding box center [784, 376] width 1568 height 753
click at [1057, 397] on mat-dialog-content "Session name Advanced settings Témoignage MAIF pour les 40 ans d'Axway Financia…" at bounding box center [784, 371] width 574 height 425
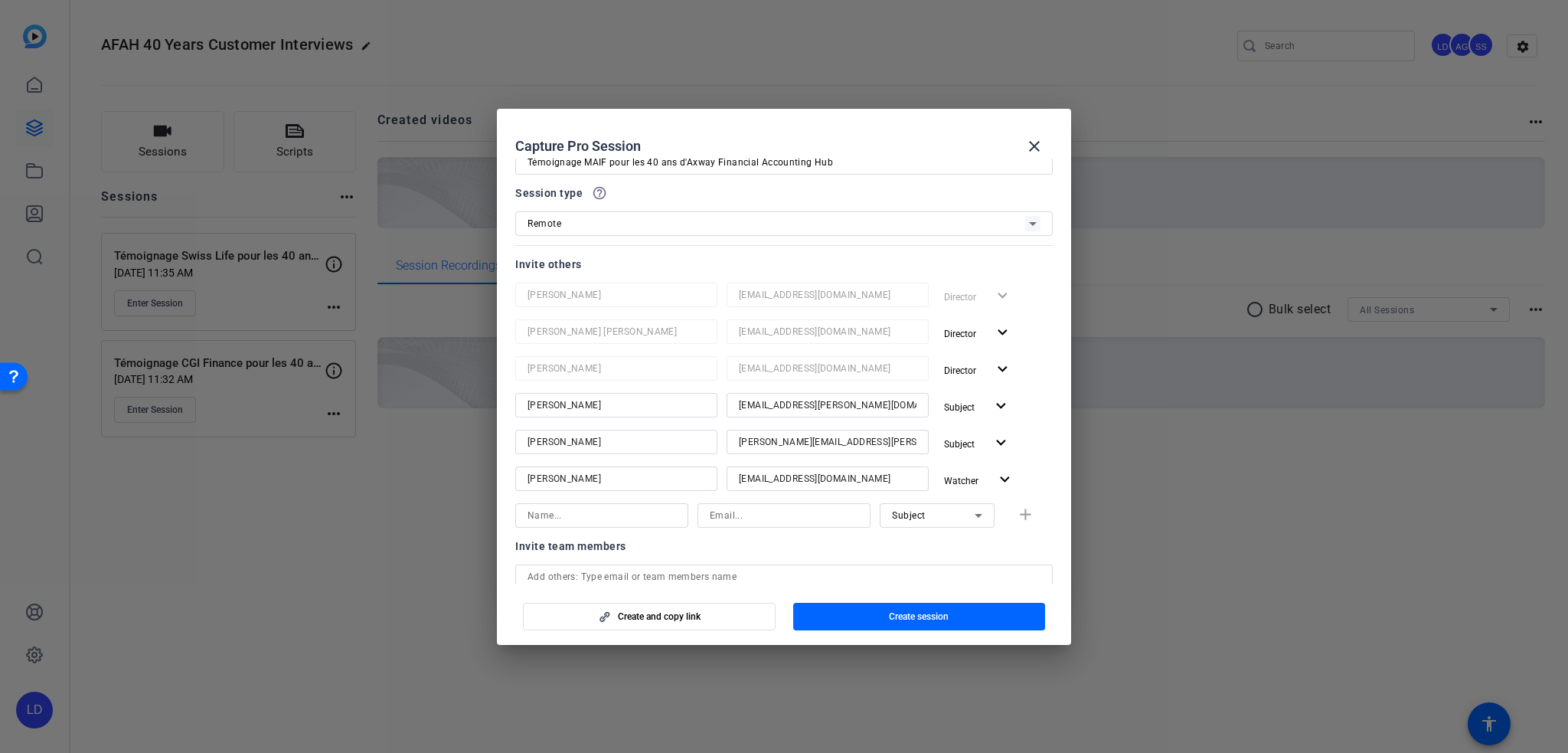
scroll to position [0, 0]
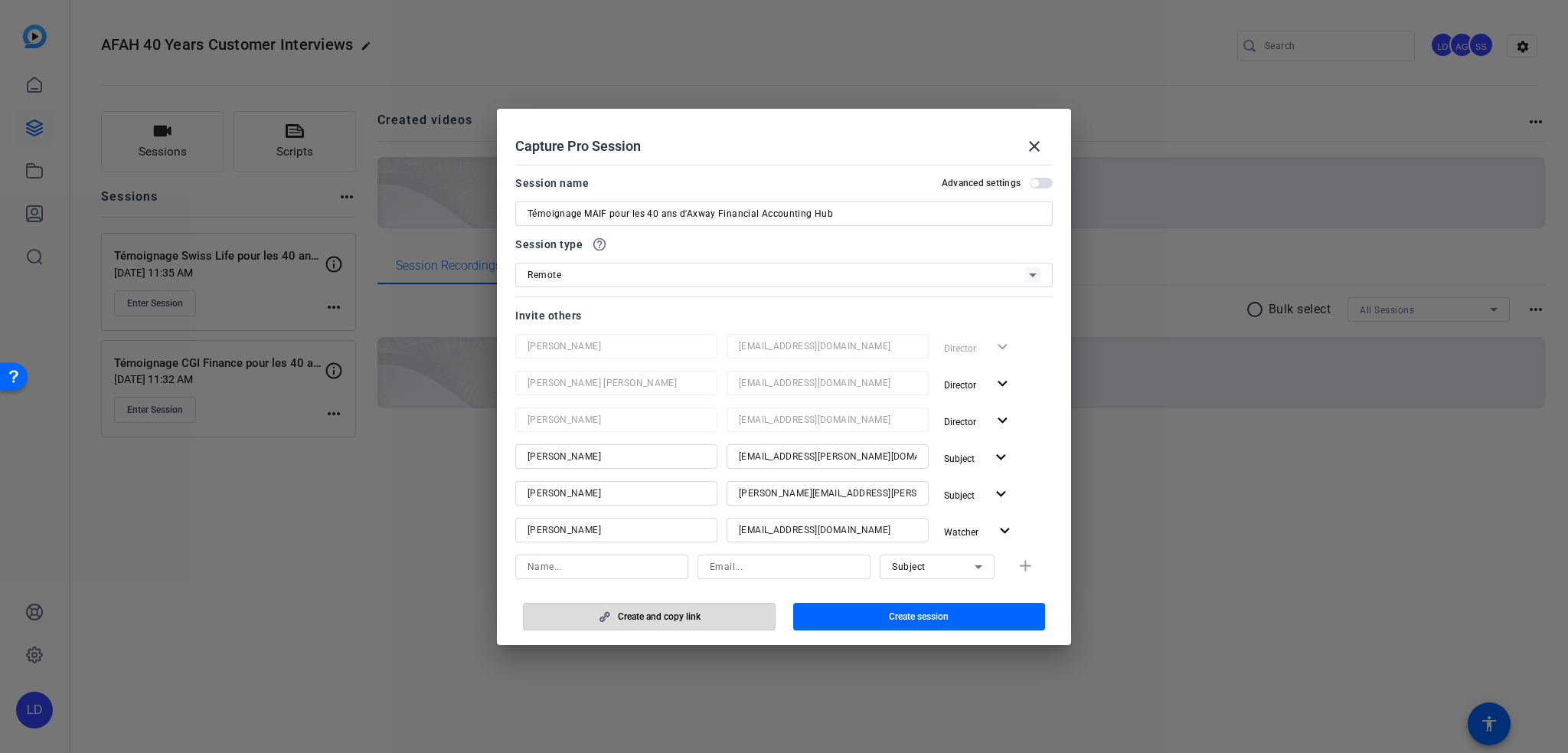
click at [666, 616] on span "Create and copy link" at bounding box center [659, 617] width 83 height 12
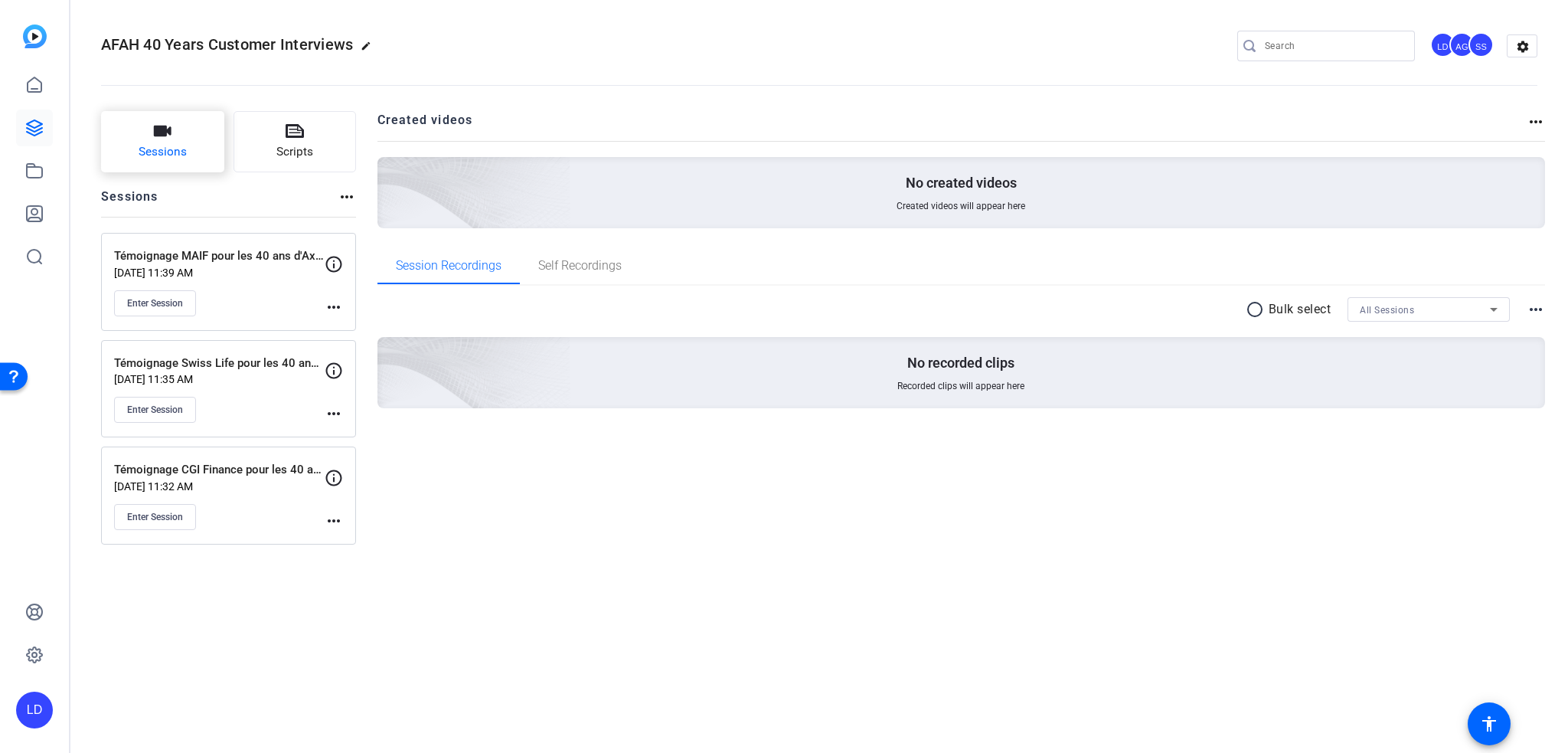
click at [147, 134] on button "Sessions" at bounding box center [163, 141] width 124 height 61
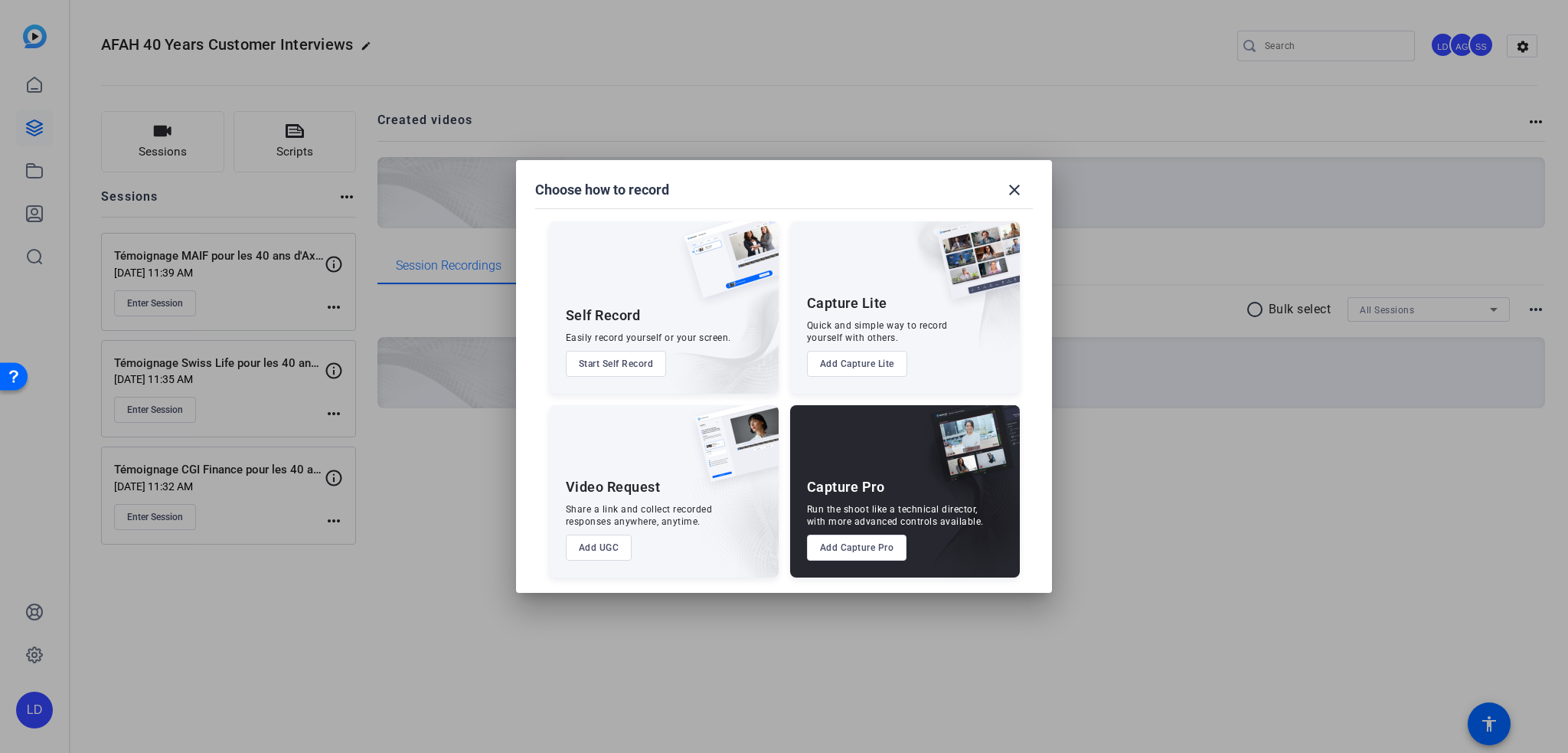
click at [845, 547] on button "Add Capture Pro" at bounding box center [857, 547] width 100 height 26
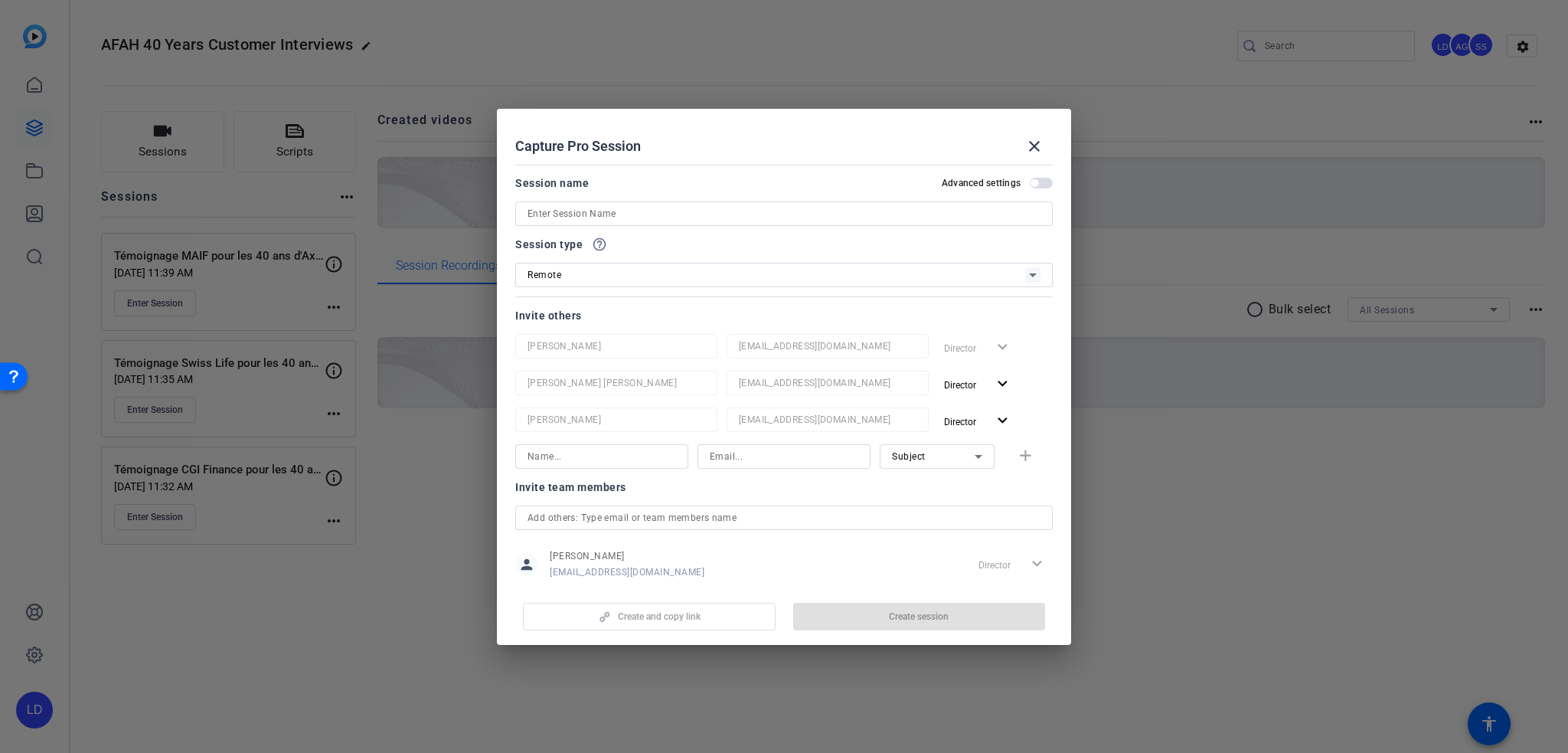
click at [757, 453] on input at bounding box center [784, 456] width 148 height 19
paste input "YANN CHEVALIER yann.chevalier@bred.fr"
type input "yann.chevalier@bred.fr"
click at [588, 439] on div at bounding box center [616, 440] width 202 height 17
click at [591, 454] on input at bounding box center [602, 456] width 148 height 19
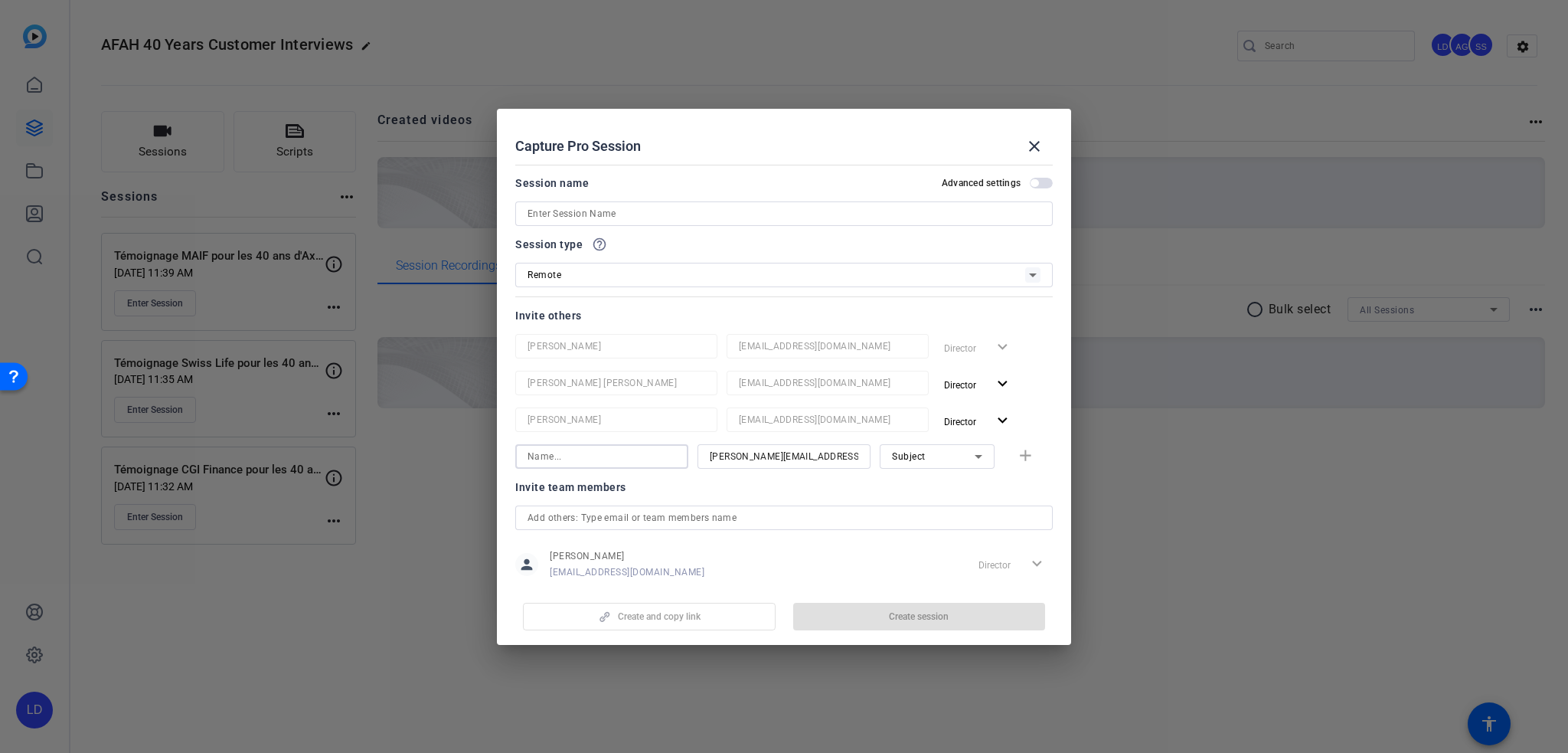
paste input "YANN CHEVALIER"
type input "YANN CHEVALIER"
click at [1017, 453] on mat-icon "add" at bounding box center [1026, 456] width 20 height 20
drag, startPoint x: 788, startPoint y: 492, endPoint x: 777, endPoint y: 492, distance: 11.0
click at [788, 492] on input at bounding box center [784, 493] width 148 height 19
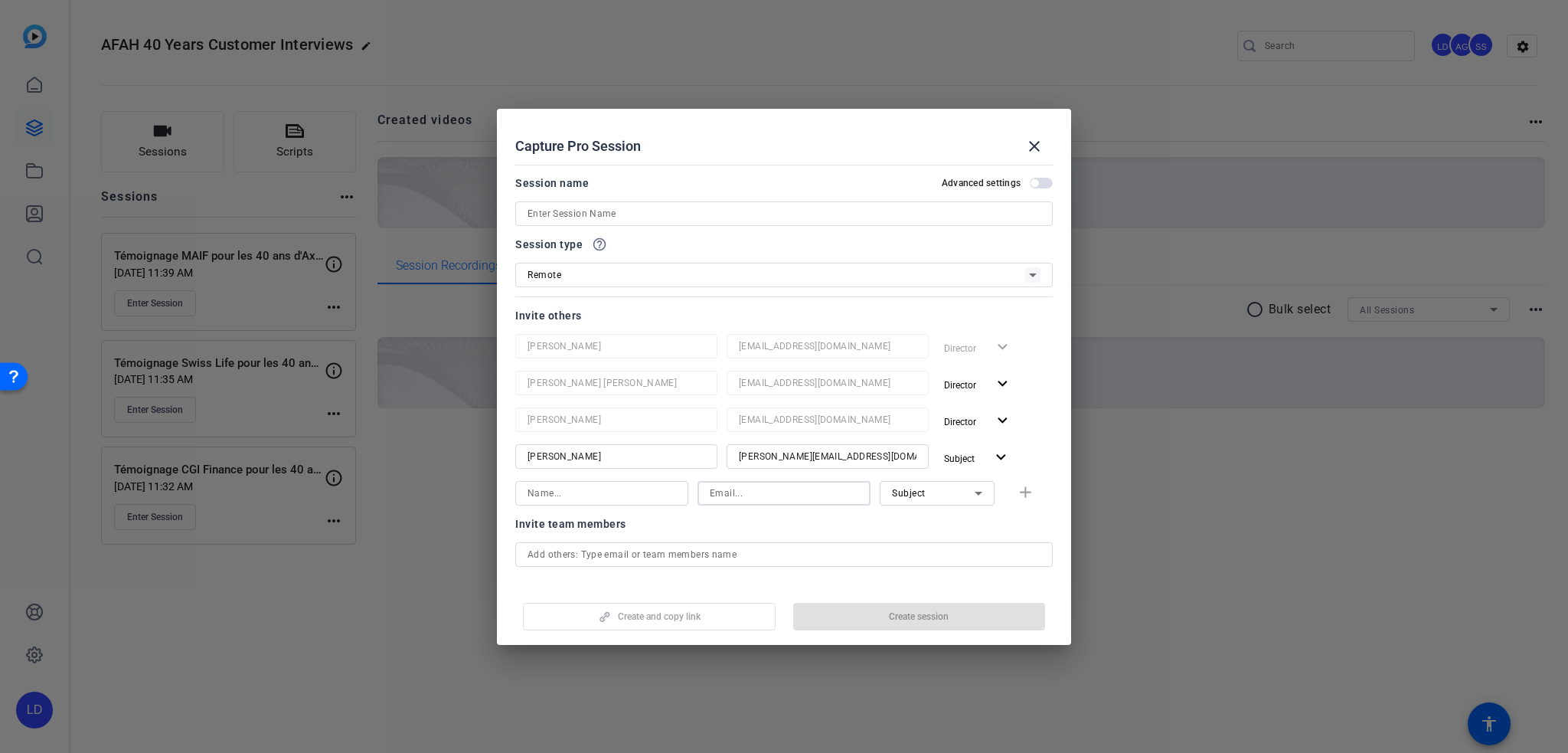
paste input "[EMAIL_ADDRESS][DOMAIN_NAME]"
type input "[EMAIL_ADDRESS][DOMAIN_NAME]"
click at [619, 492] on input at bounding box center [602, 493] width 148 height 19
type input "[PERSON_NAME]"
click at [984, 501] on div "Subject" at bounding box center [937, 493] width 115 height 25
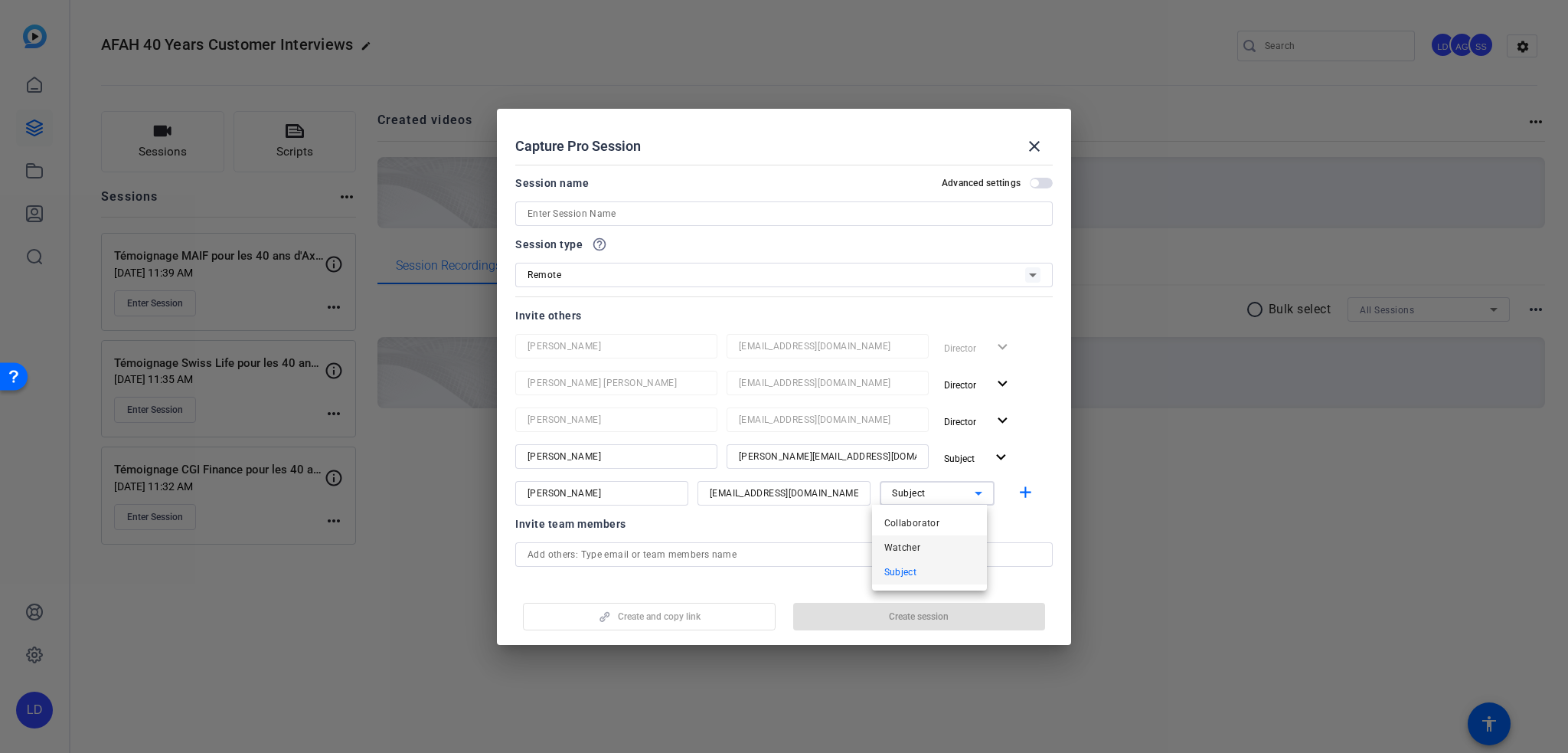
click at [941, 549] on mat-option "Watcher" at bounding box center [929, 548] width 115 height 25
click at [1016, 497] on mat-icon "add" at bounding box center [1026, 493] width 20 height 20
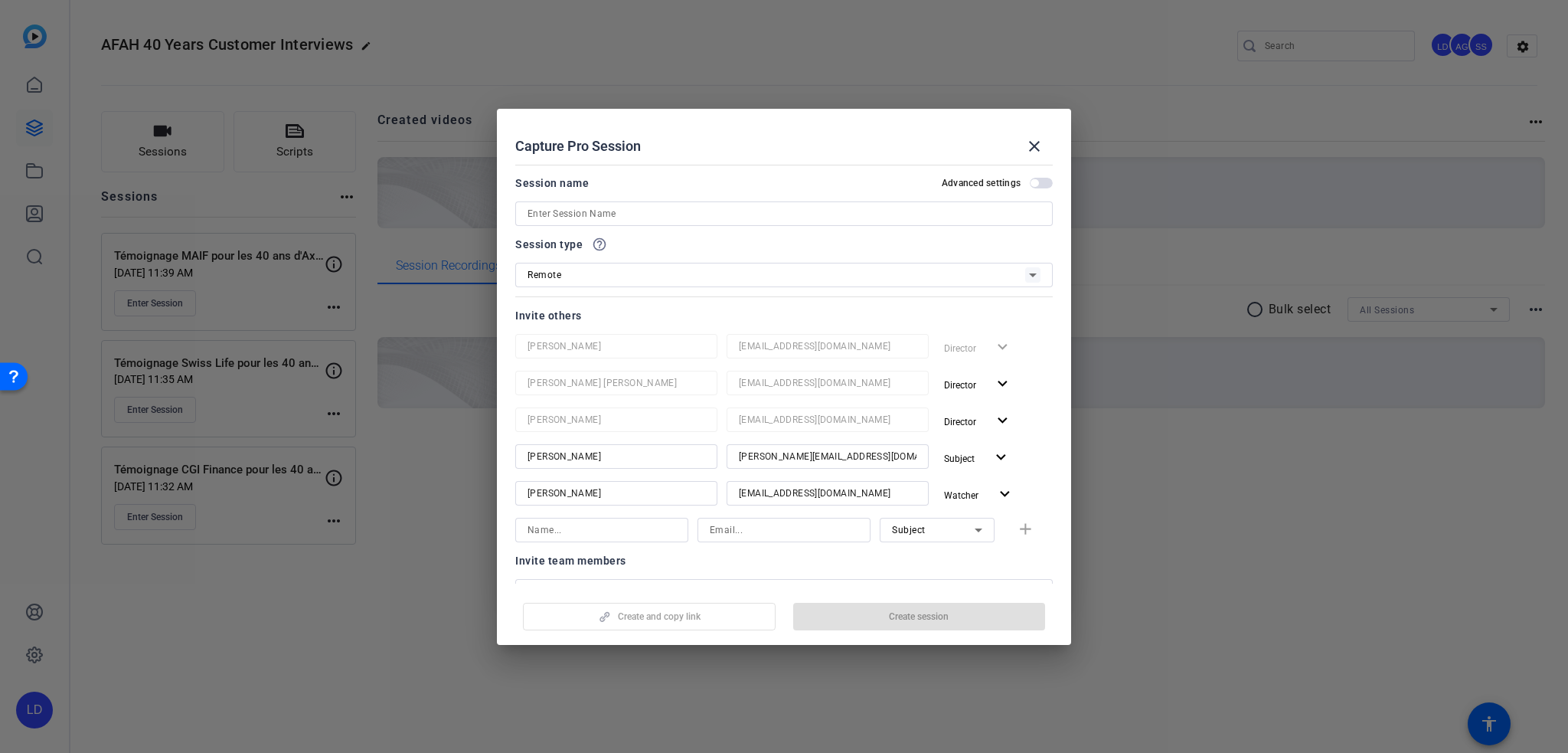
click at [688, 212] on input at bounding box center [784, 213] width 513 height 19
paste input "Témoignage BRED pour les 40 ans d'Axway Financial Accounting Hub"
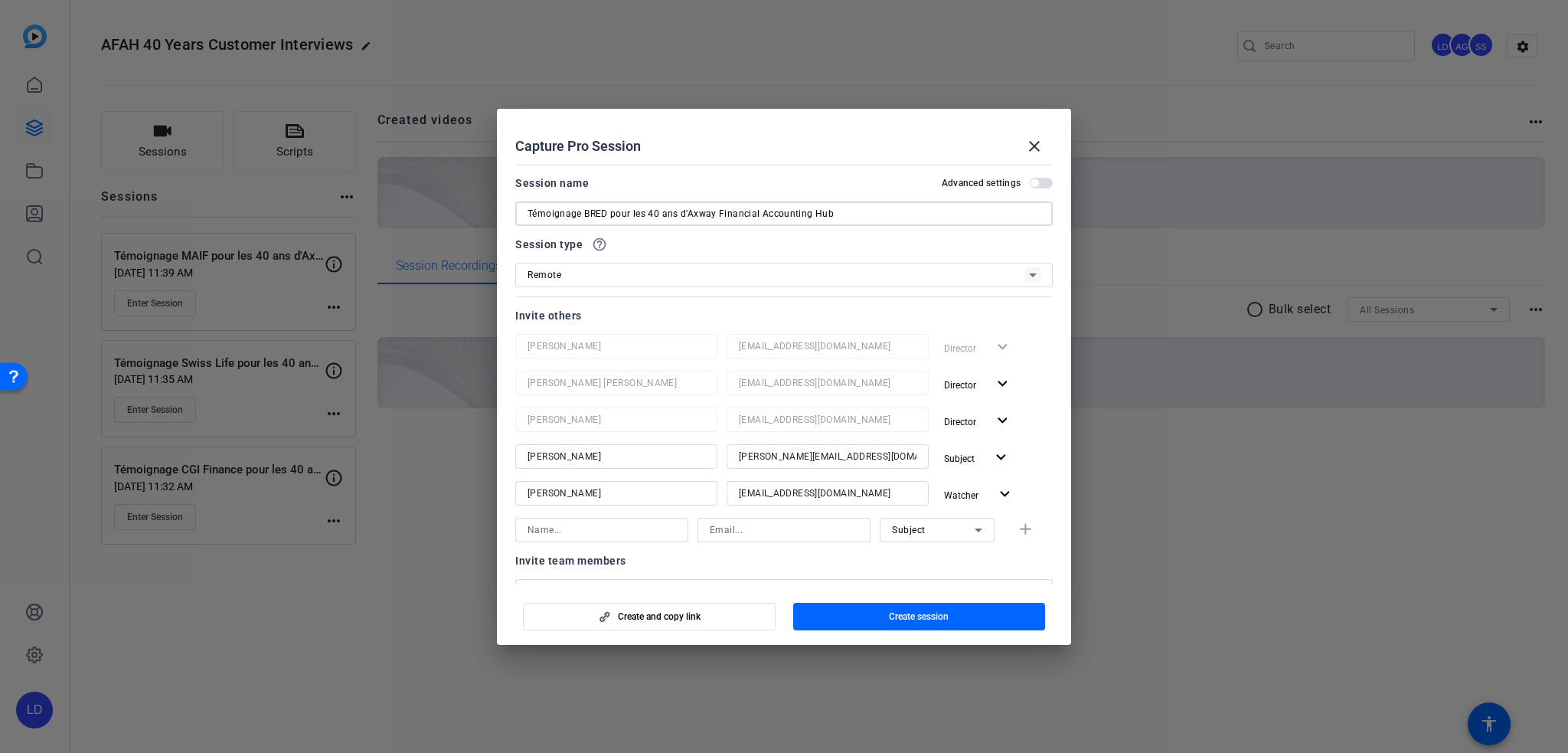
type input "Témoignage BRED pour les 40 ans d'Axway Financial Accounting Hub"
click at [1037, 447] on div "Subject expand_more" at bounding box center [995, 458] width 115 height 28
click at [655, 624] on span "button" at bounding box center [649, 616] width 252 height 36
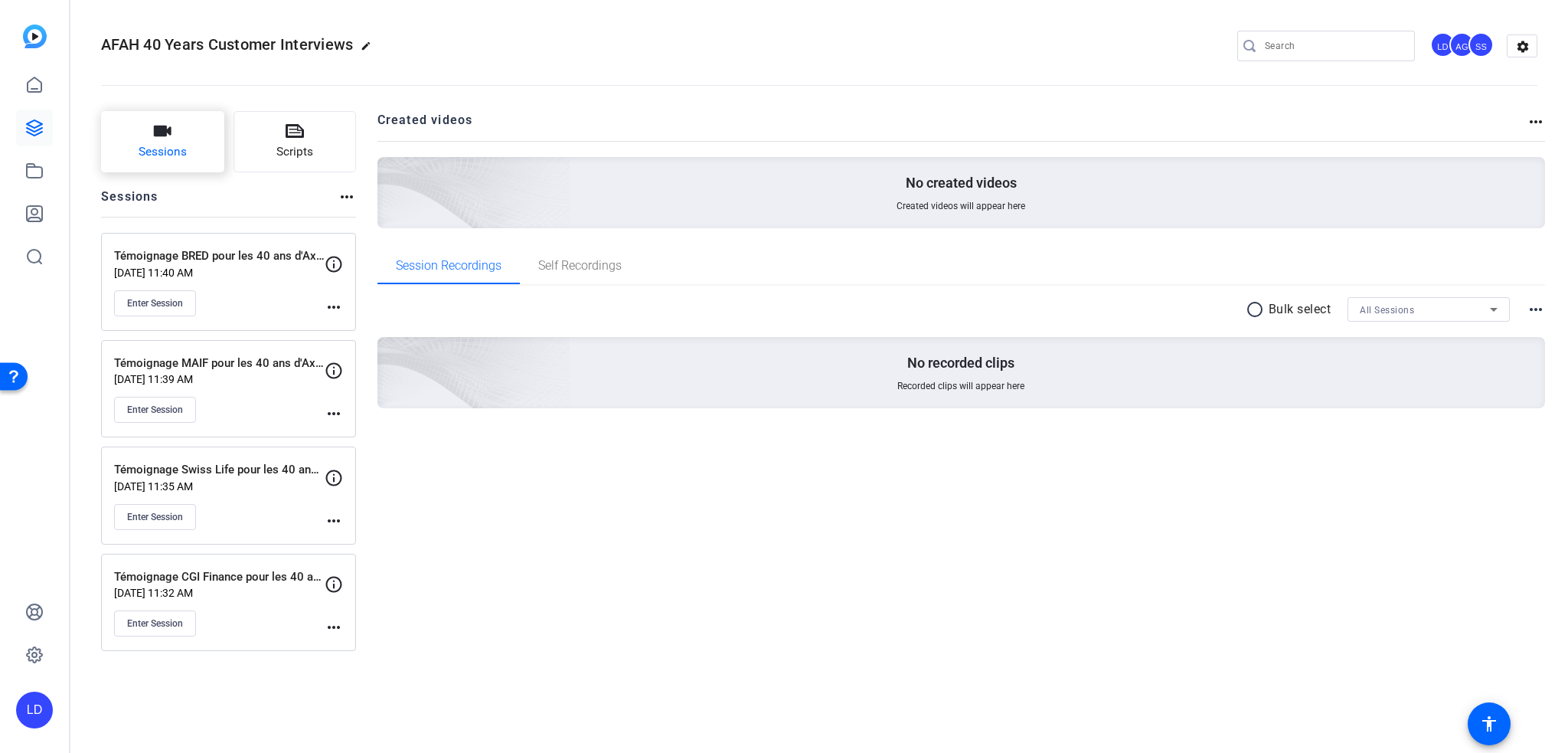
click at [174, 147] on span "Sessions" at bounding box center [163, 152] width 48 height 18
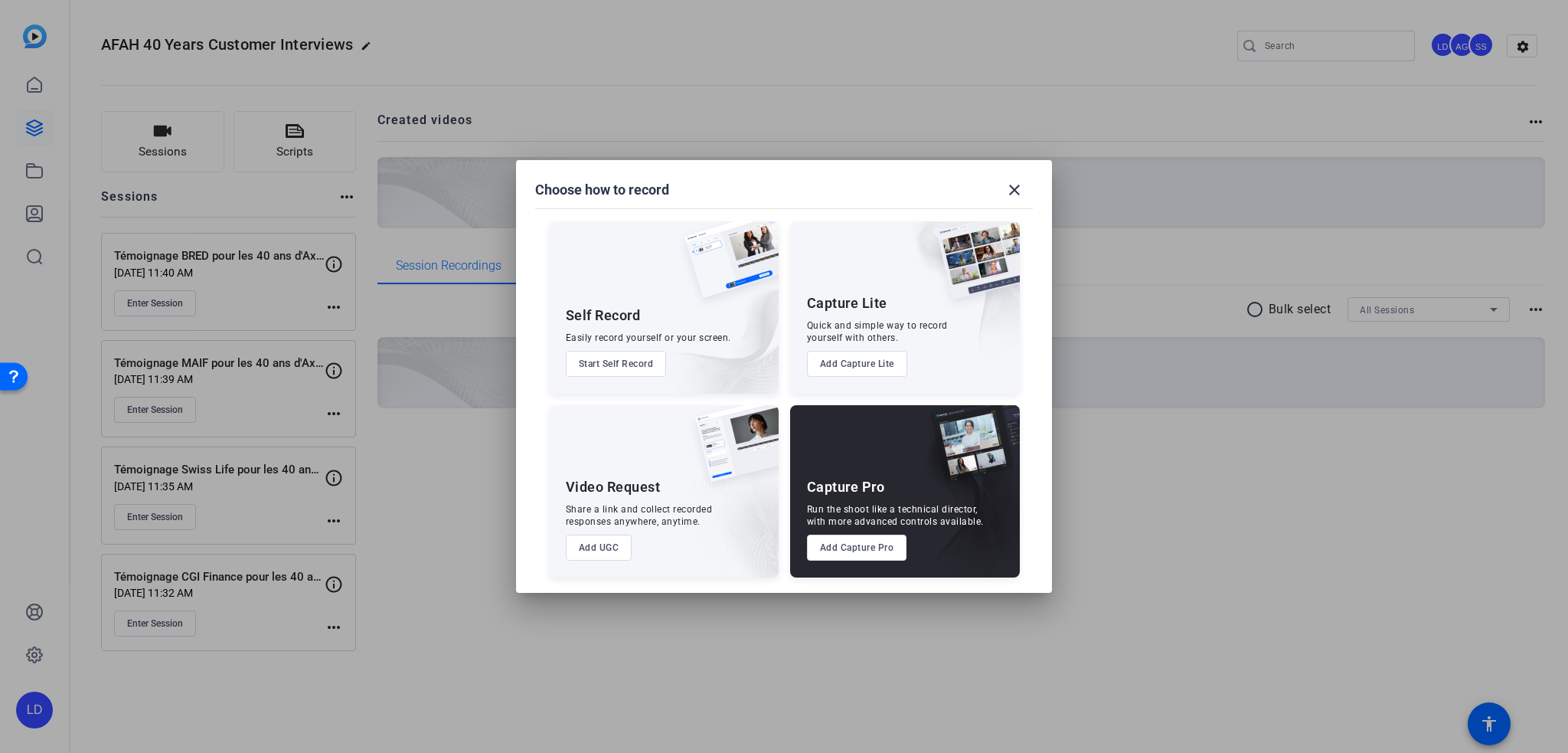
click at [879, 550] on button "Add Capture Pro" at bounding box center [857, 547] width 100 height 26
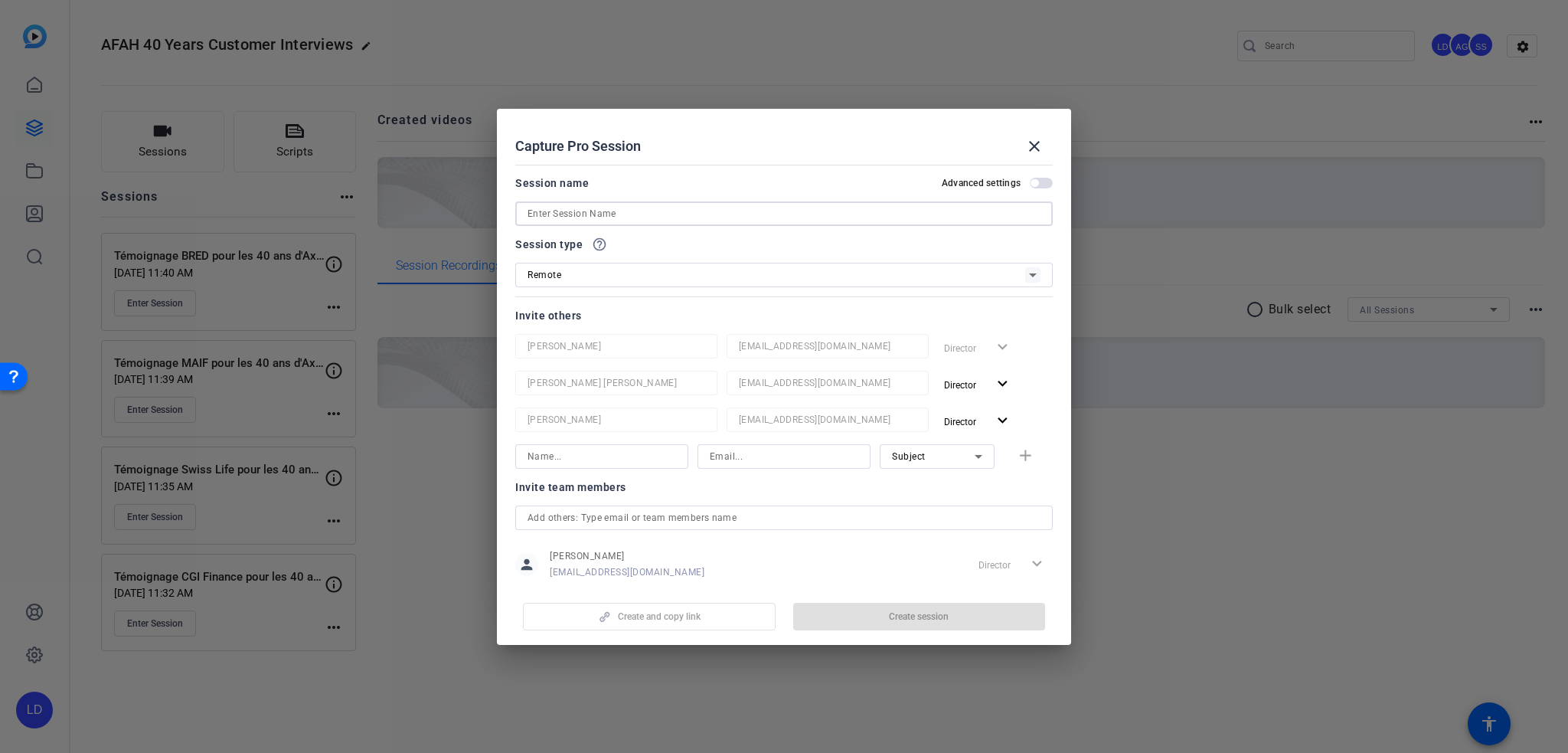
click at [599, 208] on input at bounding box center [784, 213] width 513 height 19
paste input "Témoignage CNP Assurances pour les 40 ans d'Axway Financial Accounting Hub"
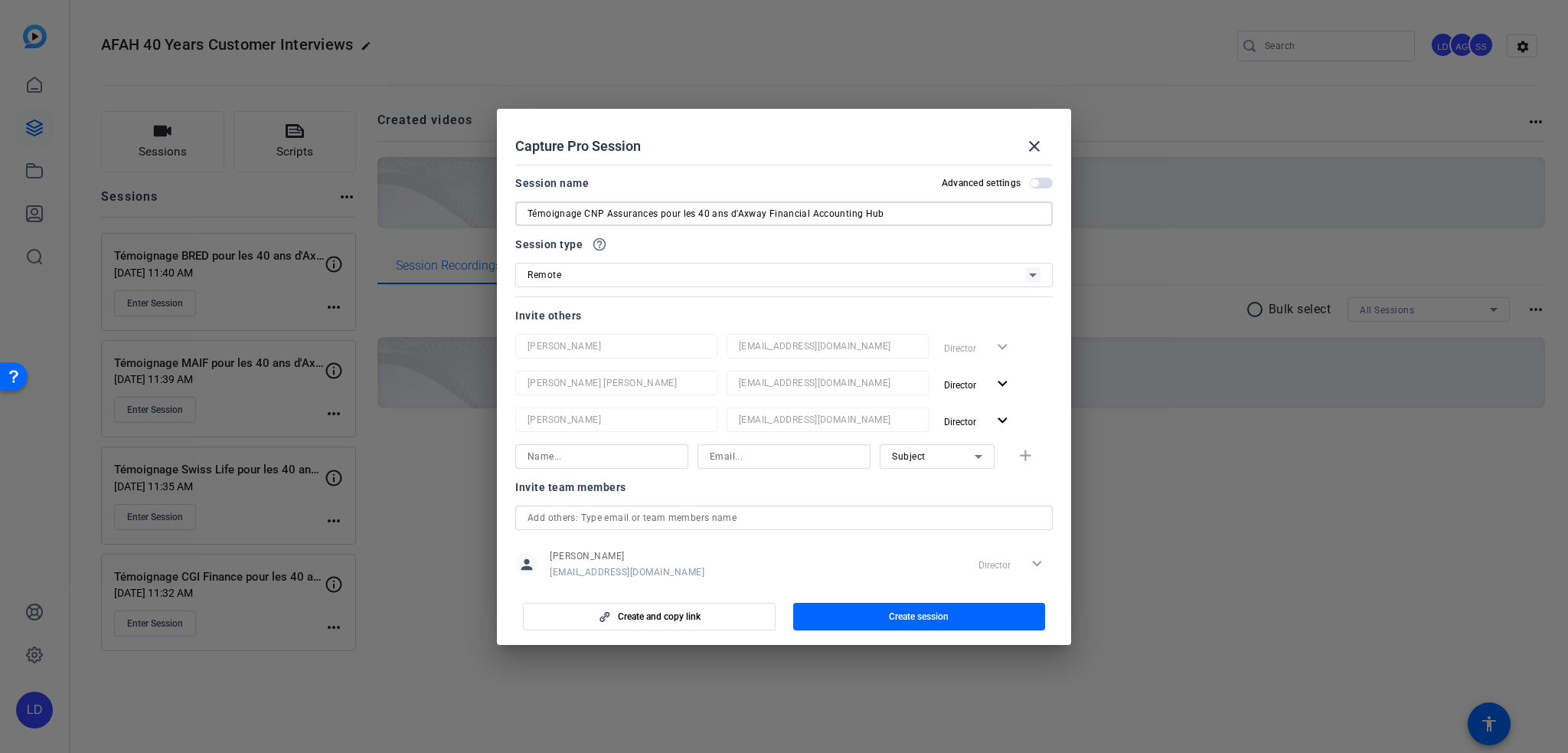
type input "Témoignage CNP Assurances pour les 40 ans d'Axway Financial Accounting Hub"
click at [758, 517] on input "text" at bounding box center [784, 517] width 513 height 19
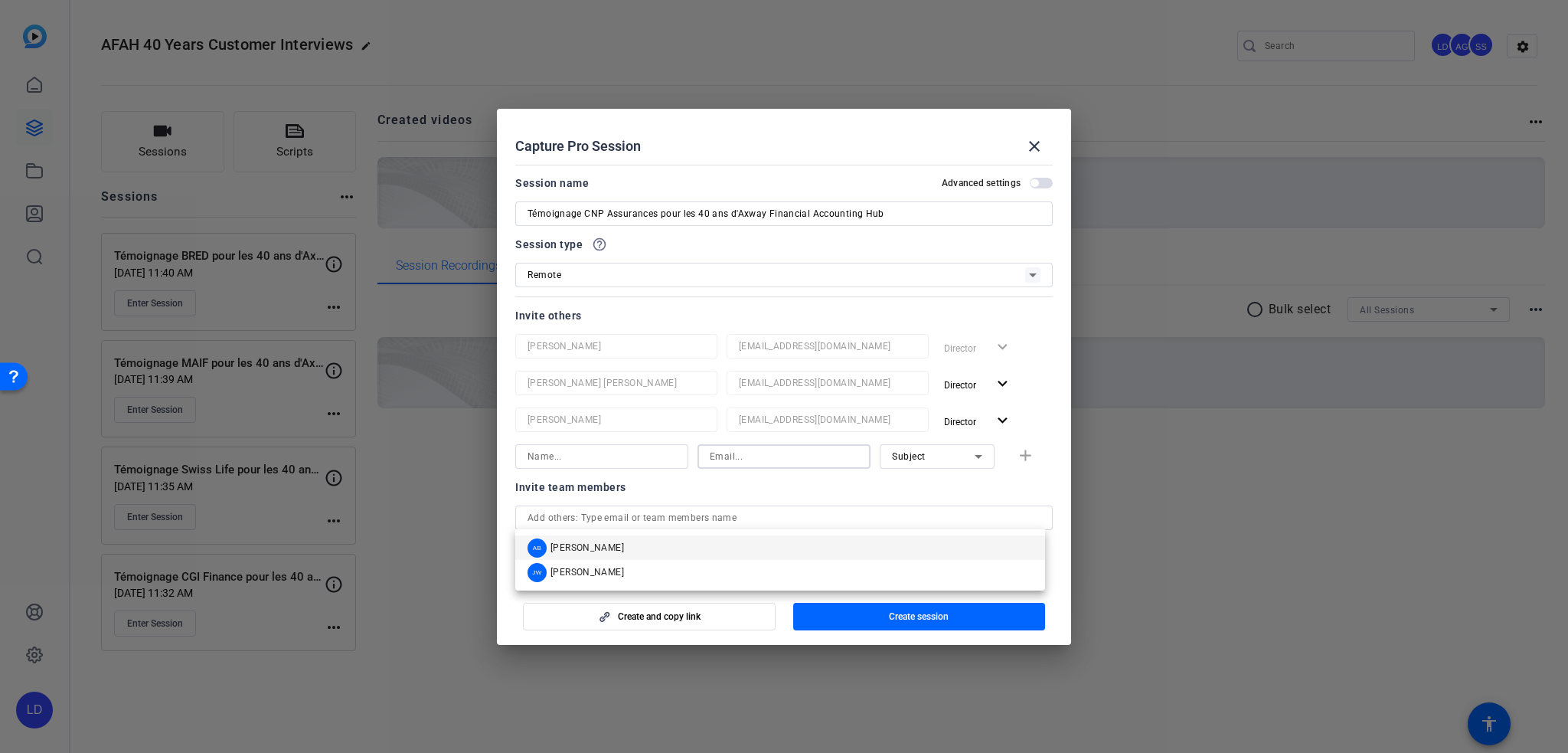
click at [757, 459] on input at bounding box center [784, 456] width 148 height 19
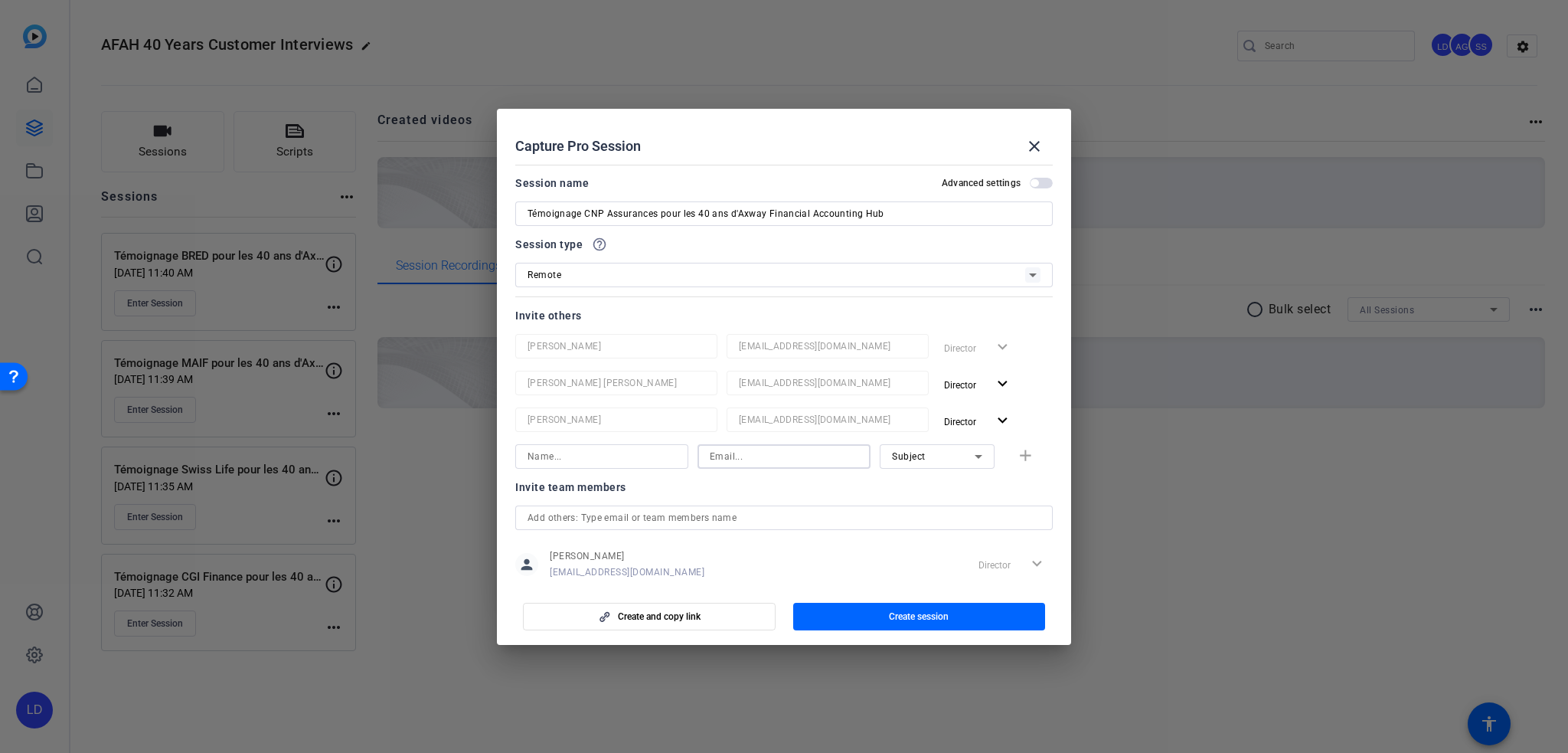
paste input "LIU Kaizhan kaizhan.liu@cnp.fr"
type input "kaizhan.liu@cnp.fr"
click at [597, 456] on input at bounding box center [602, 456] width 148 height 19
paste input "LIU Kaizhan"
paste input "Kaizhan"
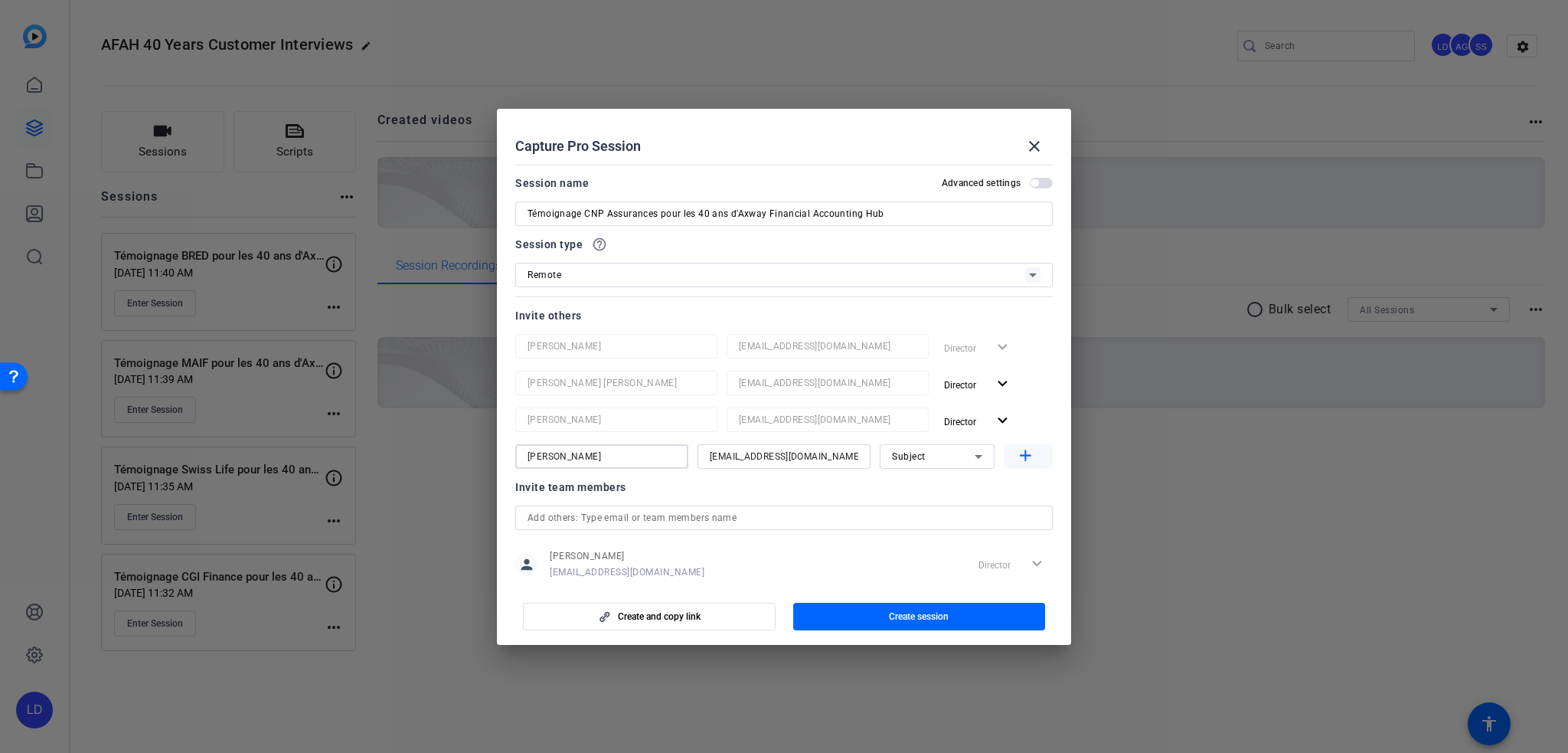
type input "Kaizhan LIU"
click at [1016, 460] on mat-icon "add" at bounding box center [1026, 456] width 20 height 20
click at [743, 495] on input at bounding box center [784, 493] width 148 height 19
paste input "[EMAIL_ADDRESS][DOMAIN_NAME]"
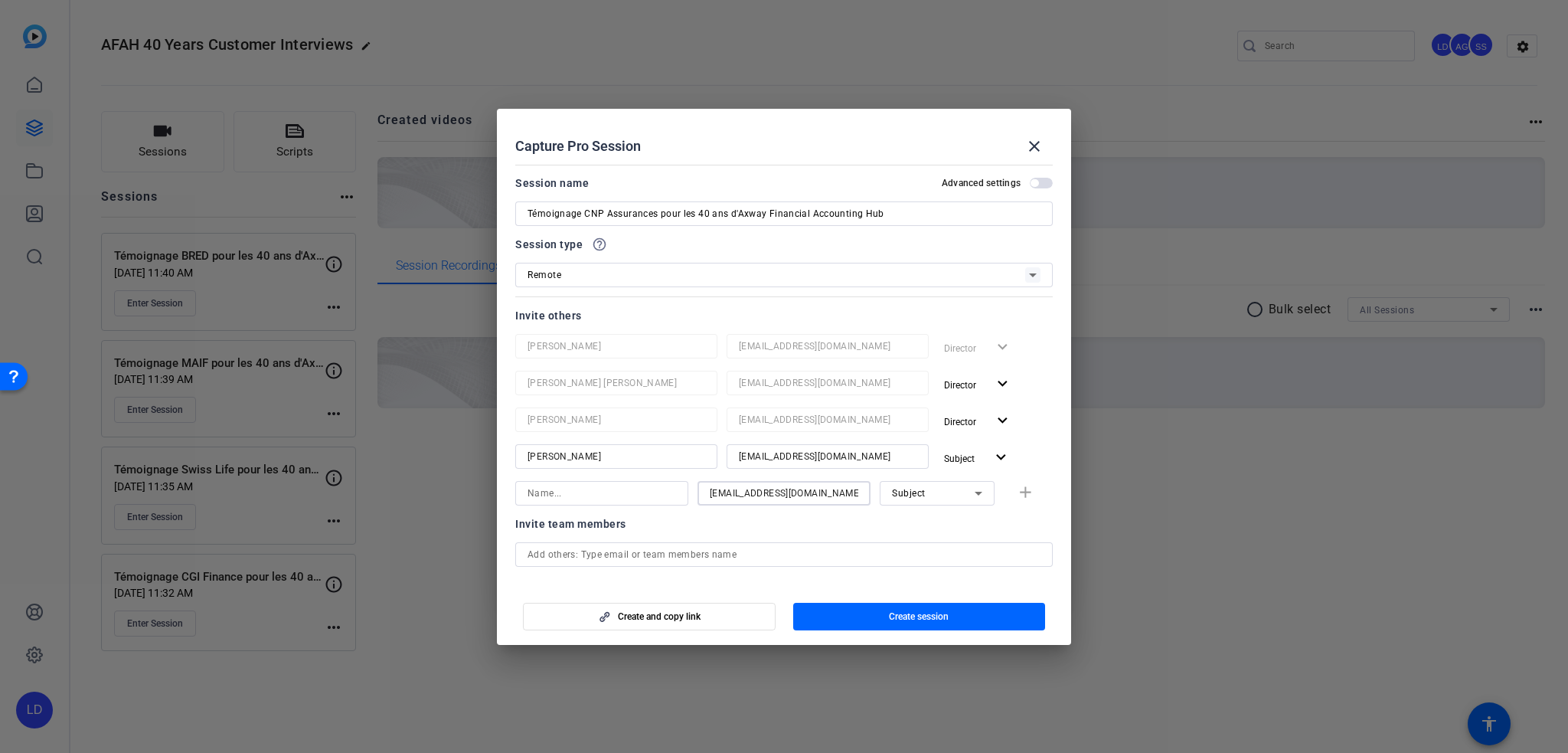
type input "[EMAIL_ADDRESS][DOMAIN_NAME]"
click at [628, 491] on input at bounding box center [602, 493] width 148 height 19
type input "[PERSON_NAME]"
click at [924, 491] on div "Subject" at bounding box center [933, 493] width 83 height 20
click at [939, 538] on mat-option "Watcher" at bounding box center [929, 548] width 115 height 25
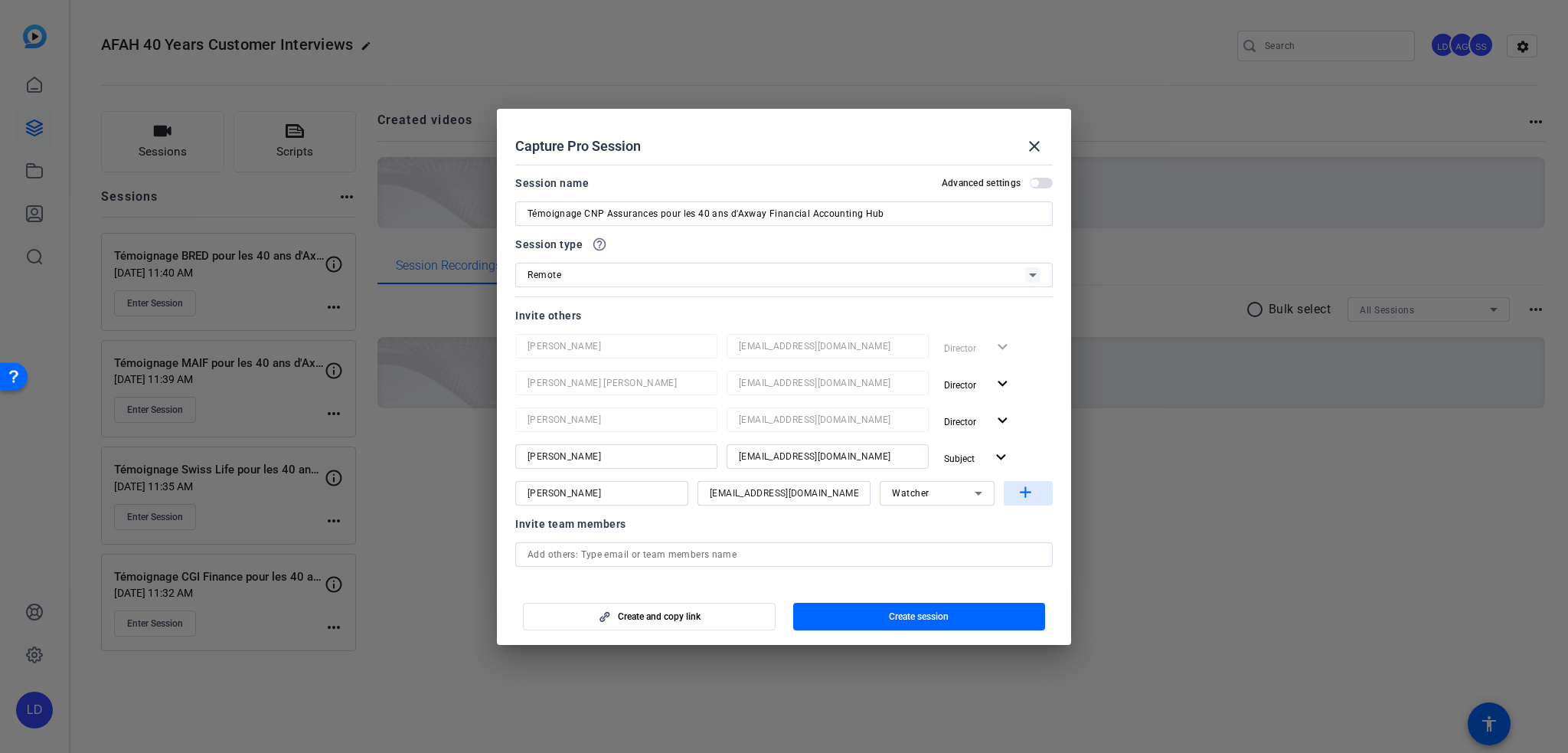
click at [1025, 484] on mat-icon "add" at bounding box center [1026, 493] width 20 height 20
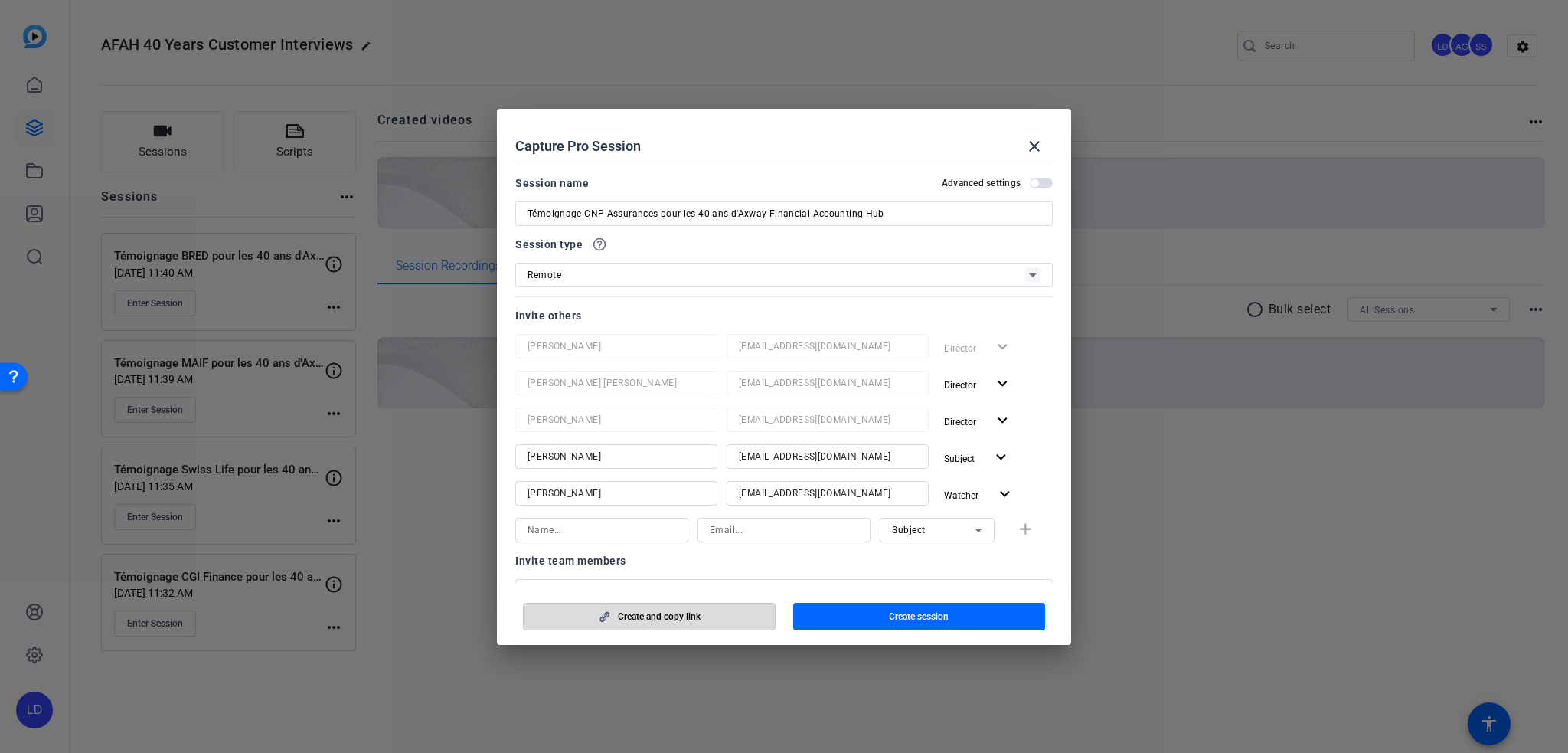
click at [648, 613] on span "Create and copy link" at bounding box center [659, 617] width 83 height 12
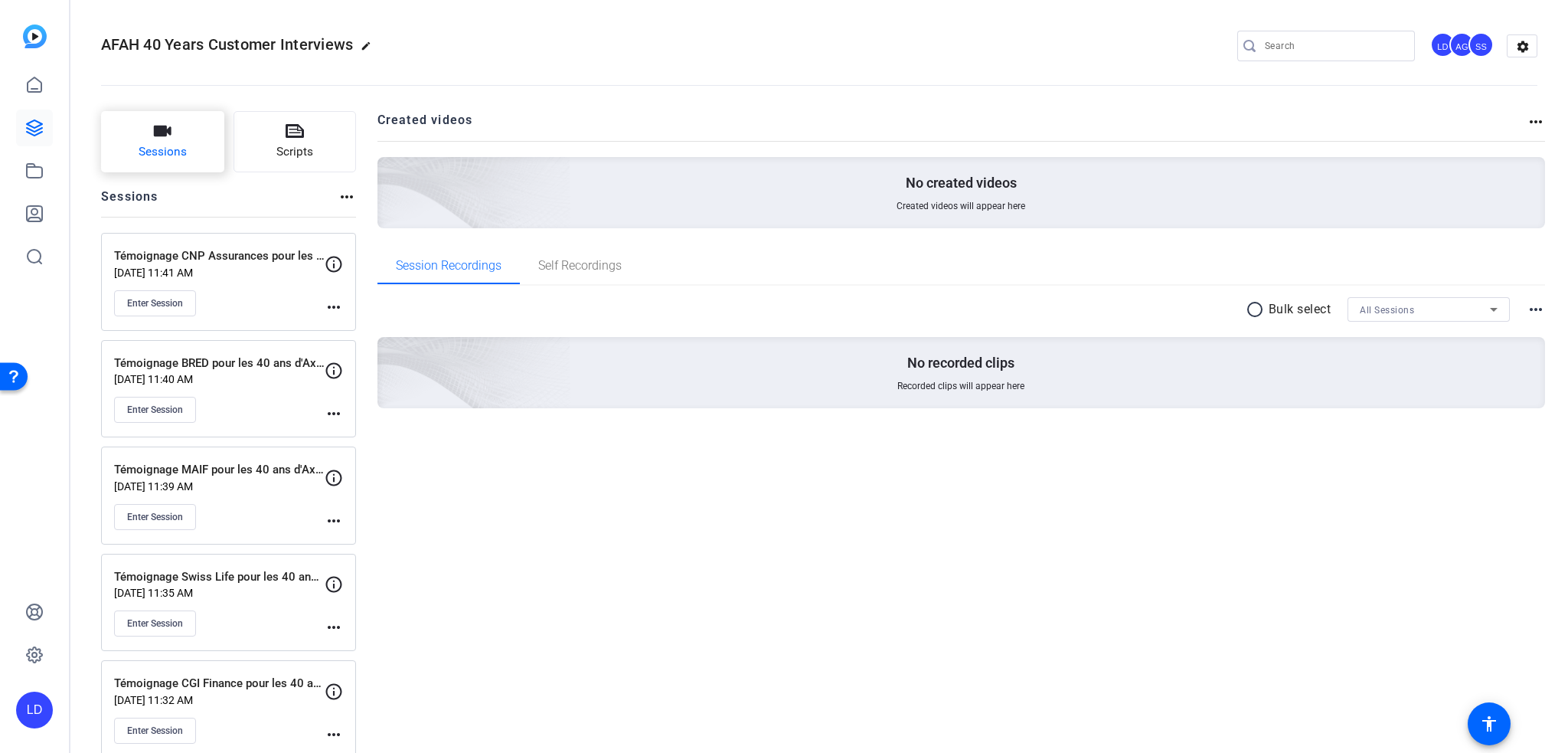
click at [199, 154] on button "Sessions" at bounding box center [163, 141] width 124 height 61
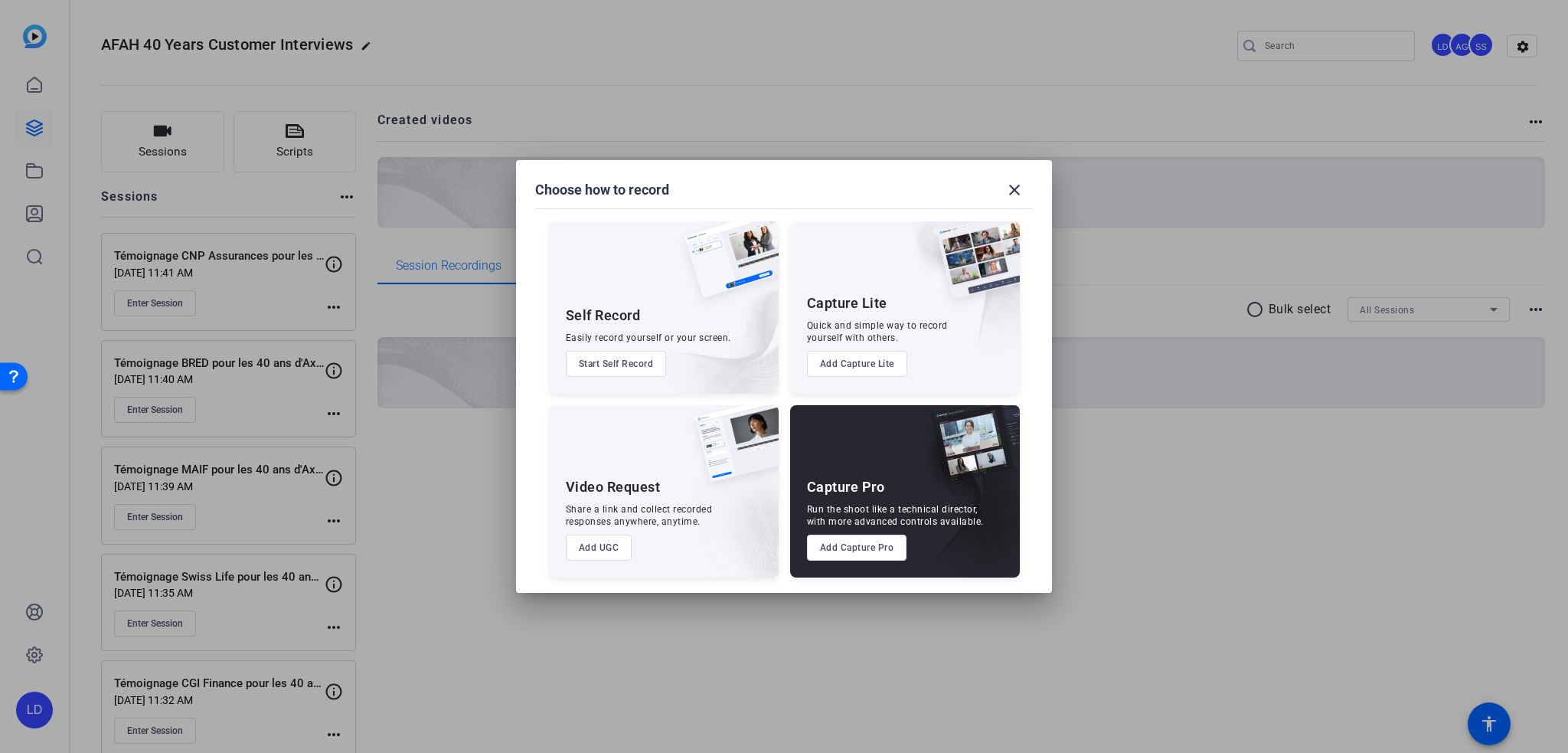
click at [849, 553] on button "Add Capture Pro" at bounding box center [857, 547] width 100 height 26
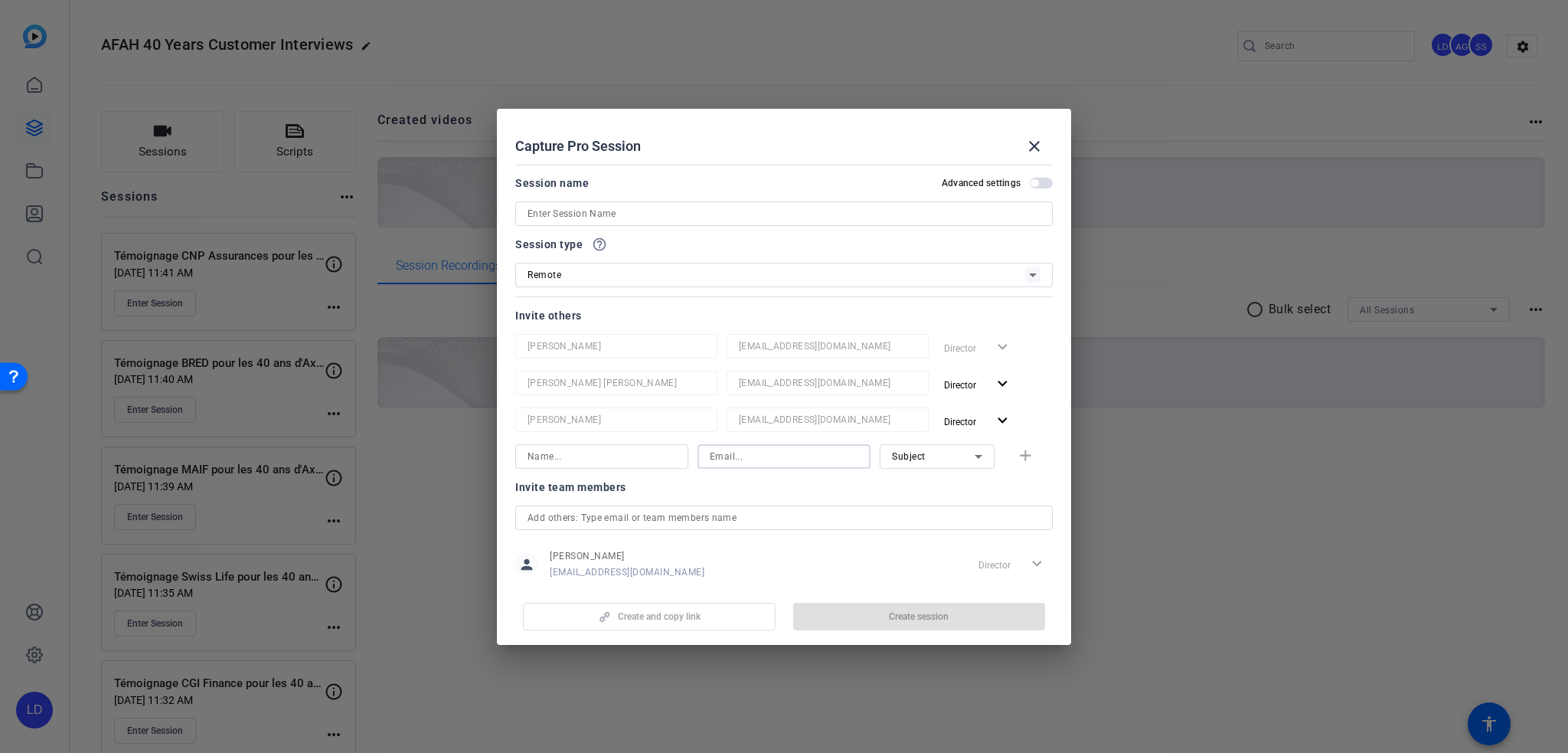
click at [756, 453] on input at bounding box center [784, 456] width 148 height 19
paste input "Michael NATTIEZ michael_nattiez@carrefour.com"
type input "michael_nattiez@carrefour.com"
click at [606, 456] on input at bounding box center [602, 456] width 148 height 19
paste input "Michael NATTIEZ"
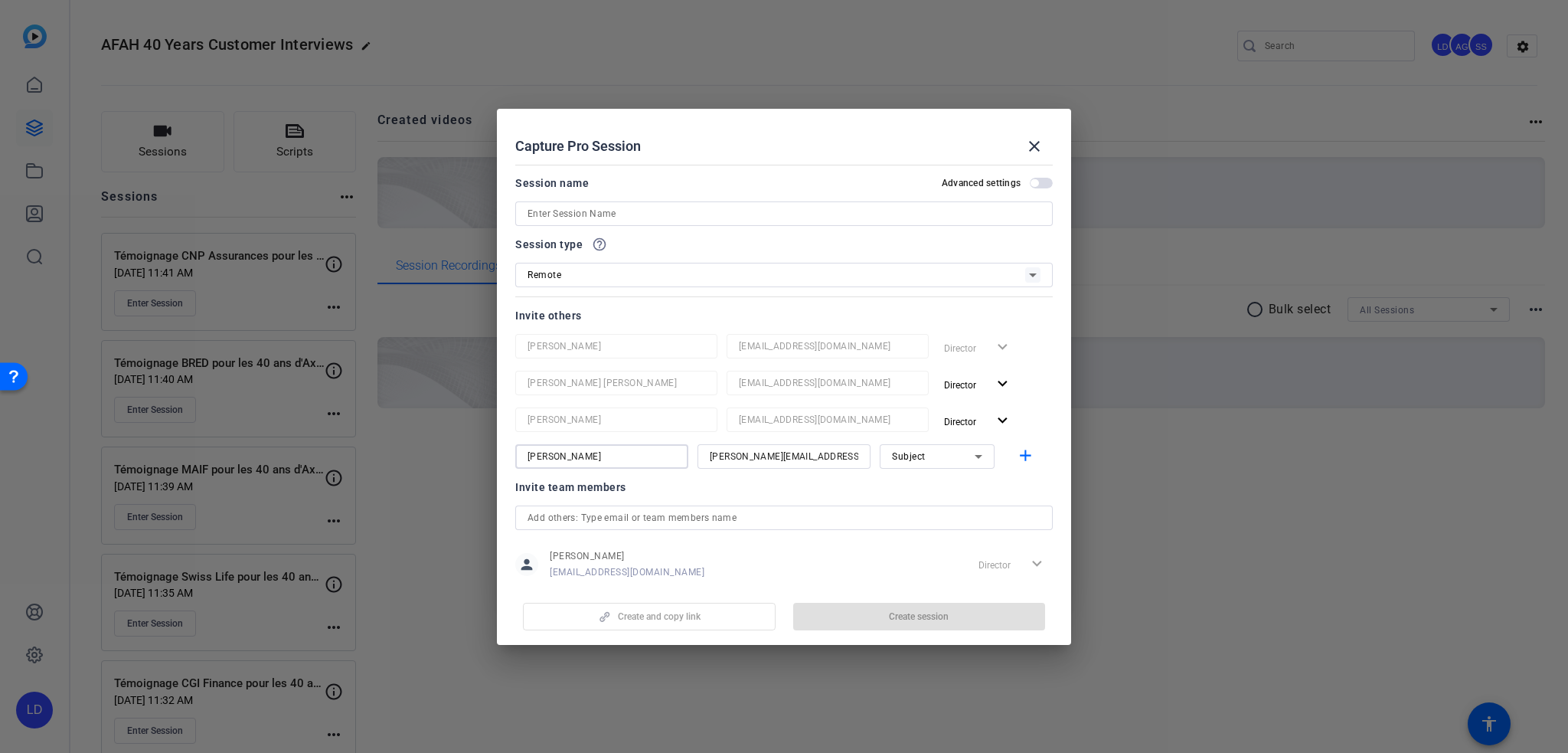
type input "Michael NATTIEZ"
click at [972, 453] on icon at bounding box center [979, 456] width 19 height 19
click at [1025, 456] on div at bounding box center [784, 376] width 1568 height 753
click at [1016, 454] on mat-icon "add" at bounding box center [1026, 456] width 20 height 20
click at [715, 219] on input at bounding box center [784, 213] width 513 height 19
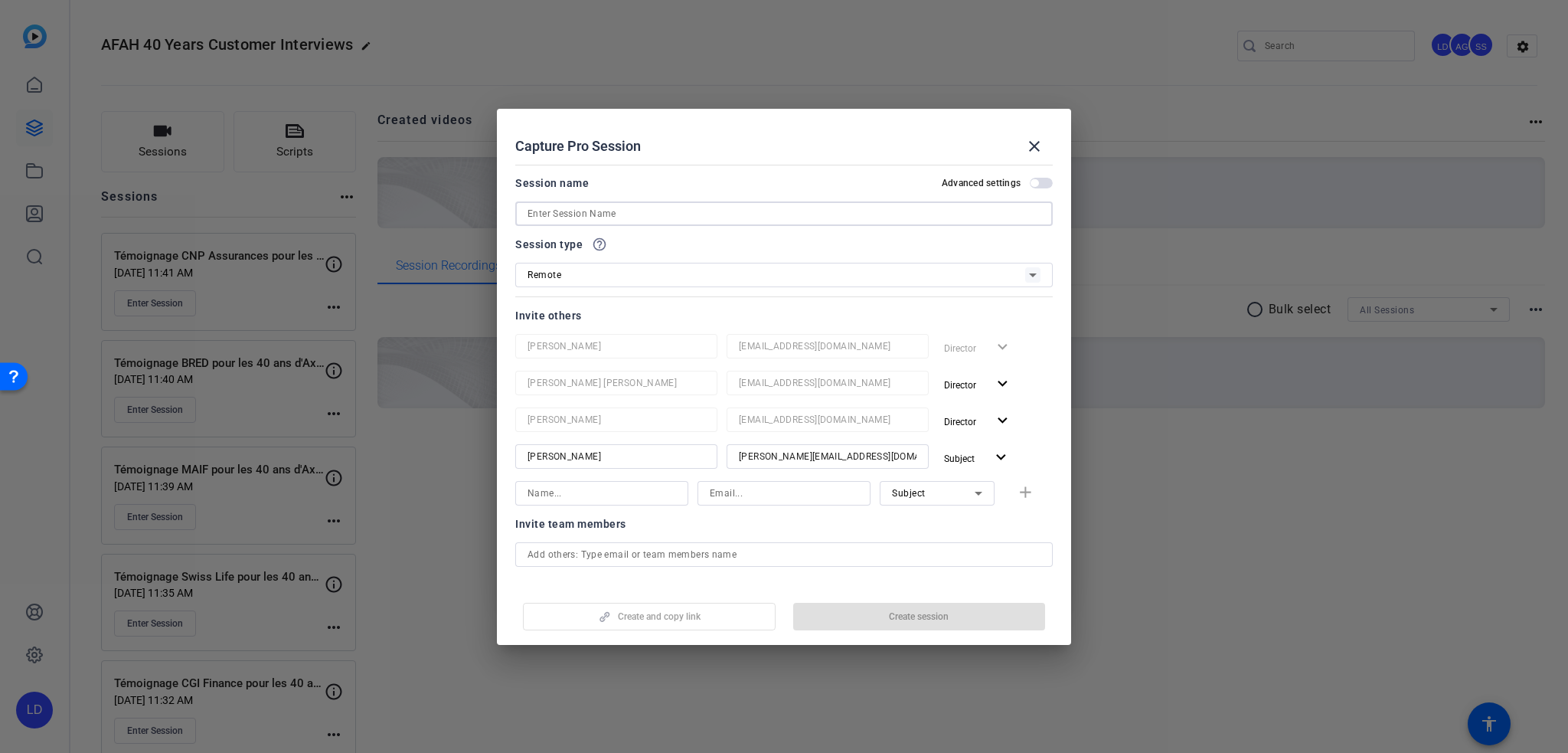
paste input "Carrefour Banque"
click at [682, 209] on input "Carrefour Banque" at bounding box center [784, 213] width 513 height 19
paste input "Témoignage BRED pour les 40 ans d'Axway Financial Accounting Hub"
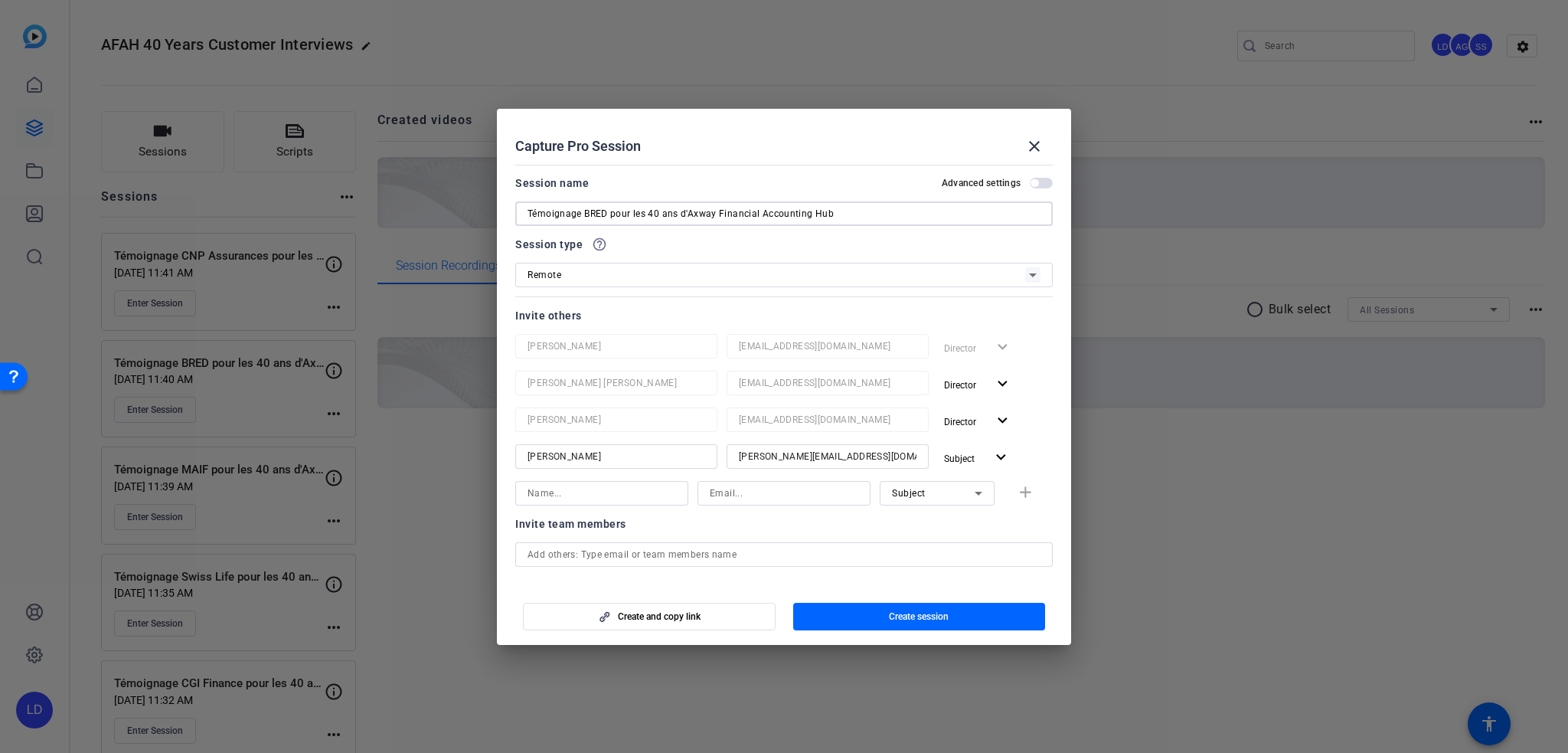
paste input "Carrefour Banque"
type input "Témoignage Carrefour Banque pour les 40 ans d'Axway Financial Accounting Hub"
click at [920, 527] on div "Invite team members" at bounding box center [784, 524] width 538 height 19
click at [768, 501] on input at bounding box center [784, 493] width 148 height 19
paste input "[EMAIL_ADDRESS][DOMAIN_NAME]"
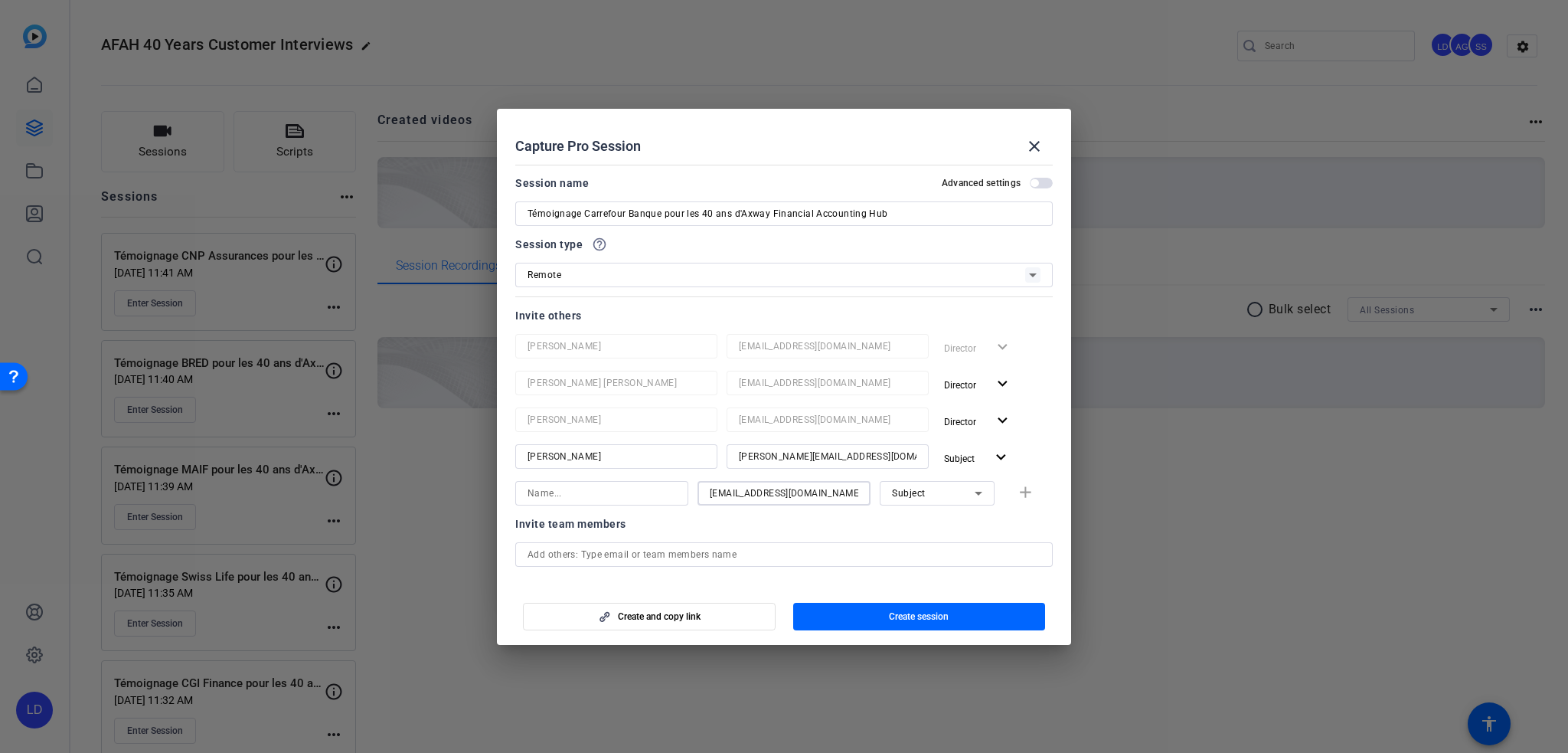
type input "[EMAIL_ADDRESS][DOMAIN_NAME]"
click at [992, 493] on div "cparisot@axway.com Subject add" at bounding box center [784, 493] width 538 height 25
click at [958, 494] on div "Subject" at bounding box center [933, 493] width 83 height 20
click at [953, 539] on mat-option "Watcher" at bounding box center [929, 548] width 115 height 25
click at [630, 486] on input at bounding box center [602, 493] width 148 height 19
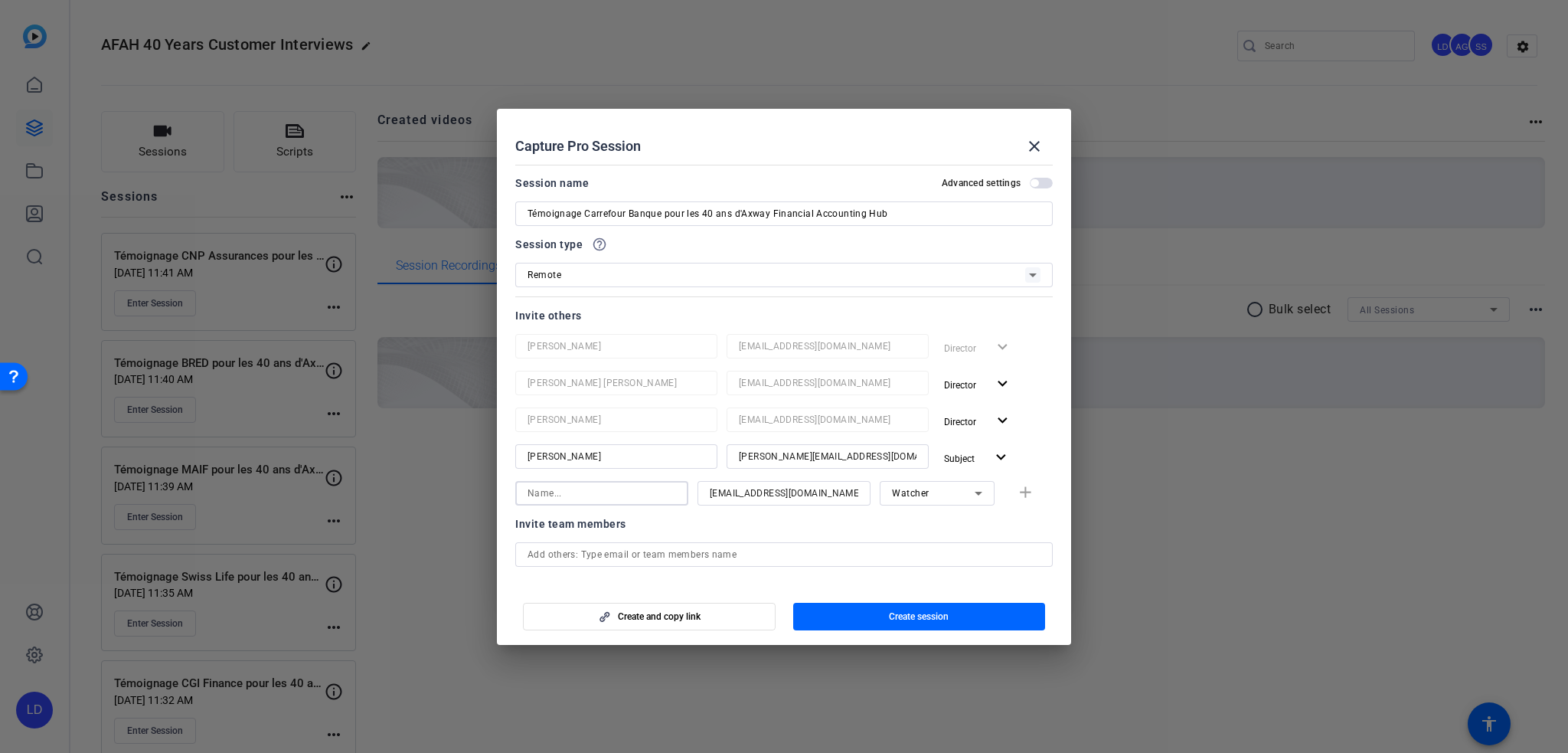
paste input "[EMAIL_ADDRESS][DOMAIN_NAME]"
type input "[PERSON_NAME]"
click at [1021, 493] on mat-icon "add" at bounding box center [1026, 493] width 20 height 20
click at [635, 614] on span "Create and copy link" at bounding box center [659, 617] width 83 height 12
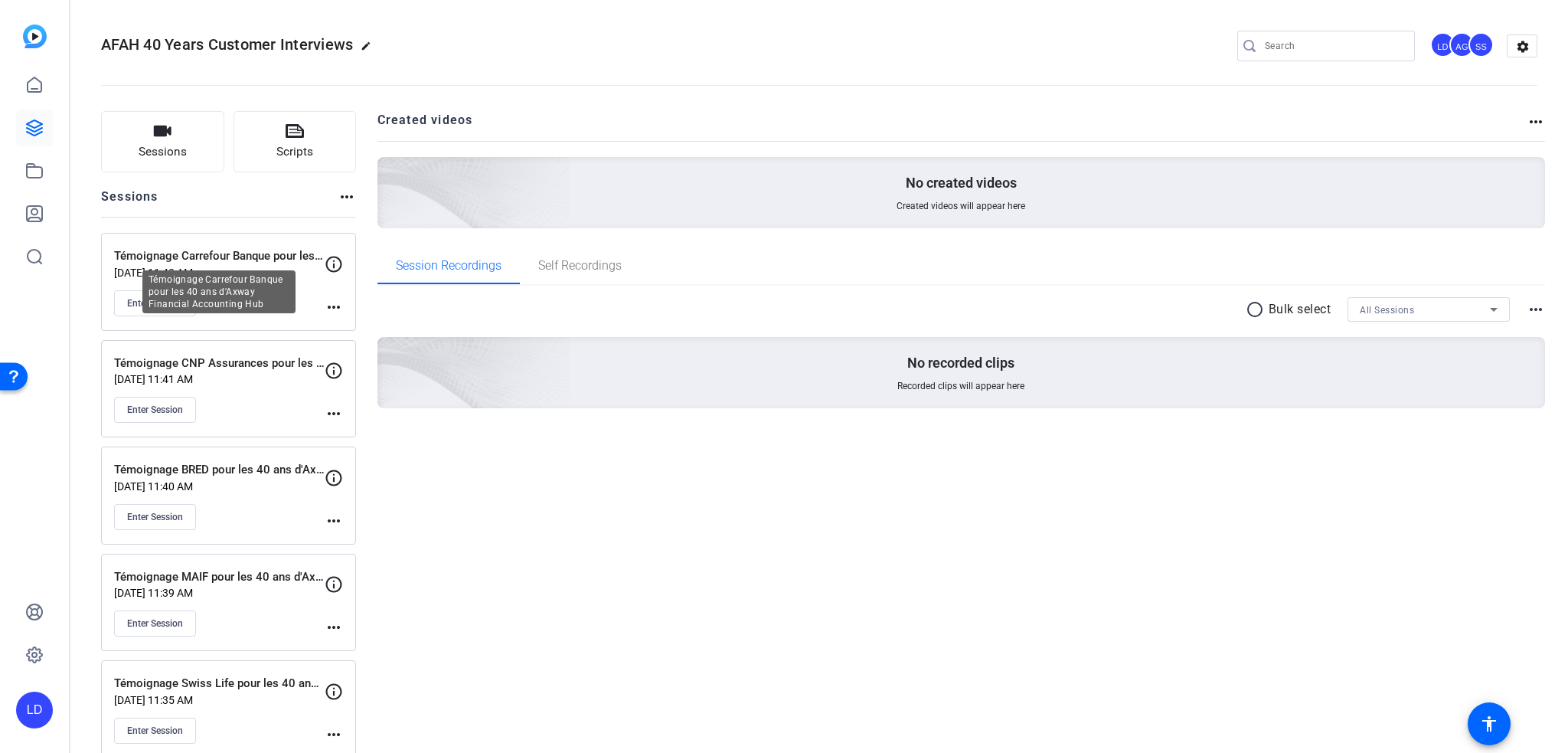
drag, startPoint x: 118, startPoint y: 250, endPoint x: 313, endPoint y: 262, distance: 195.4
click at [262, 265] on div "Témoignage Carrefour Banque pour les 40 ans d'Axway Financial Accounting Hub Se…" at bounding box center [219, 282] width 211 height 69
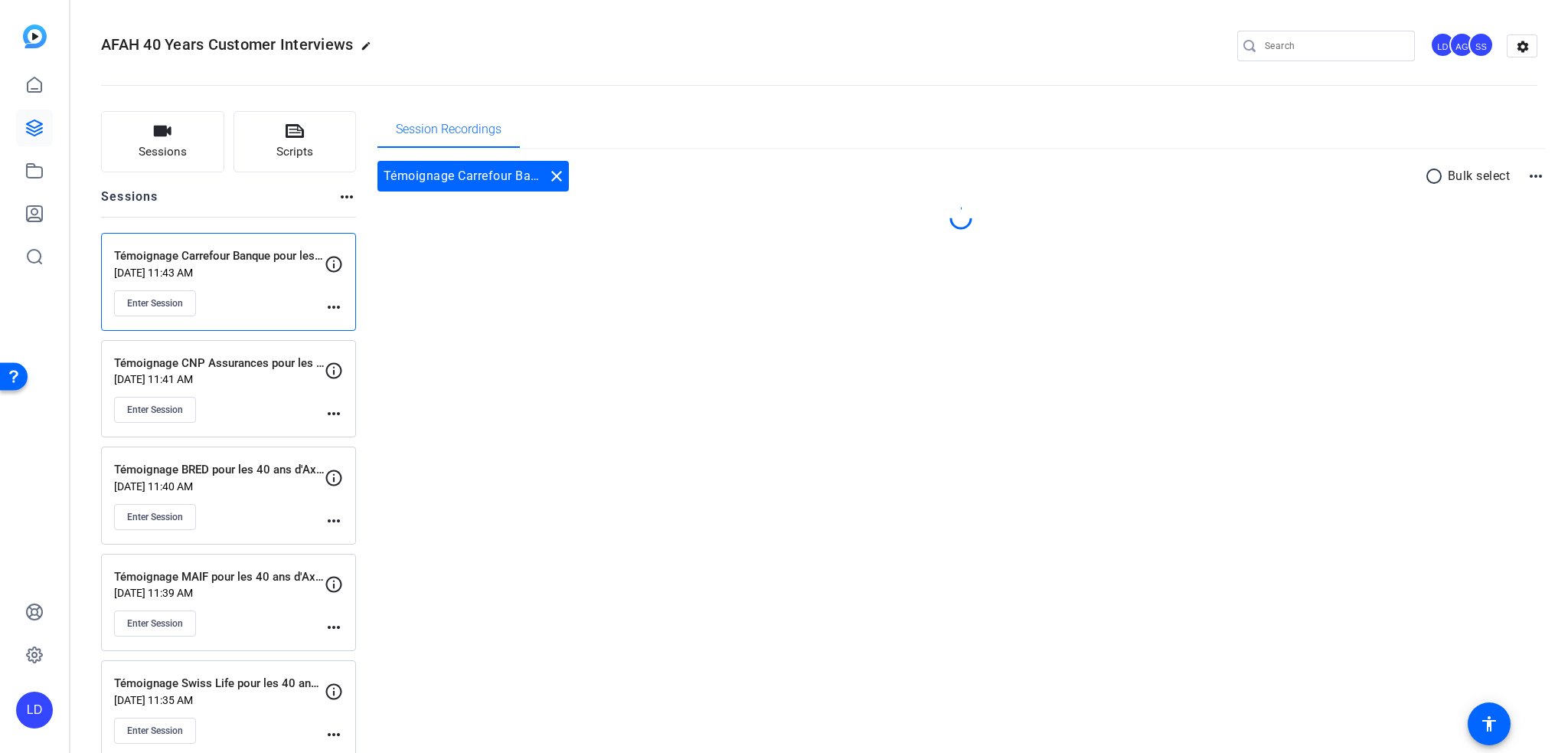
click at [334, 262] on icon at bounding box center [333, 264] width 19 height 19
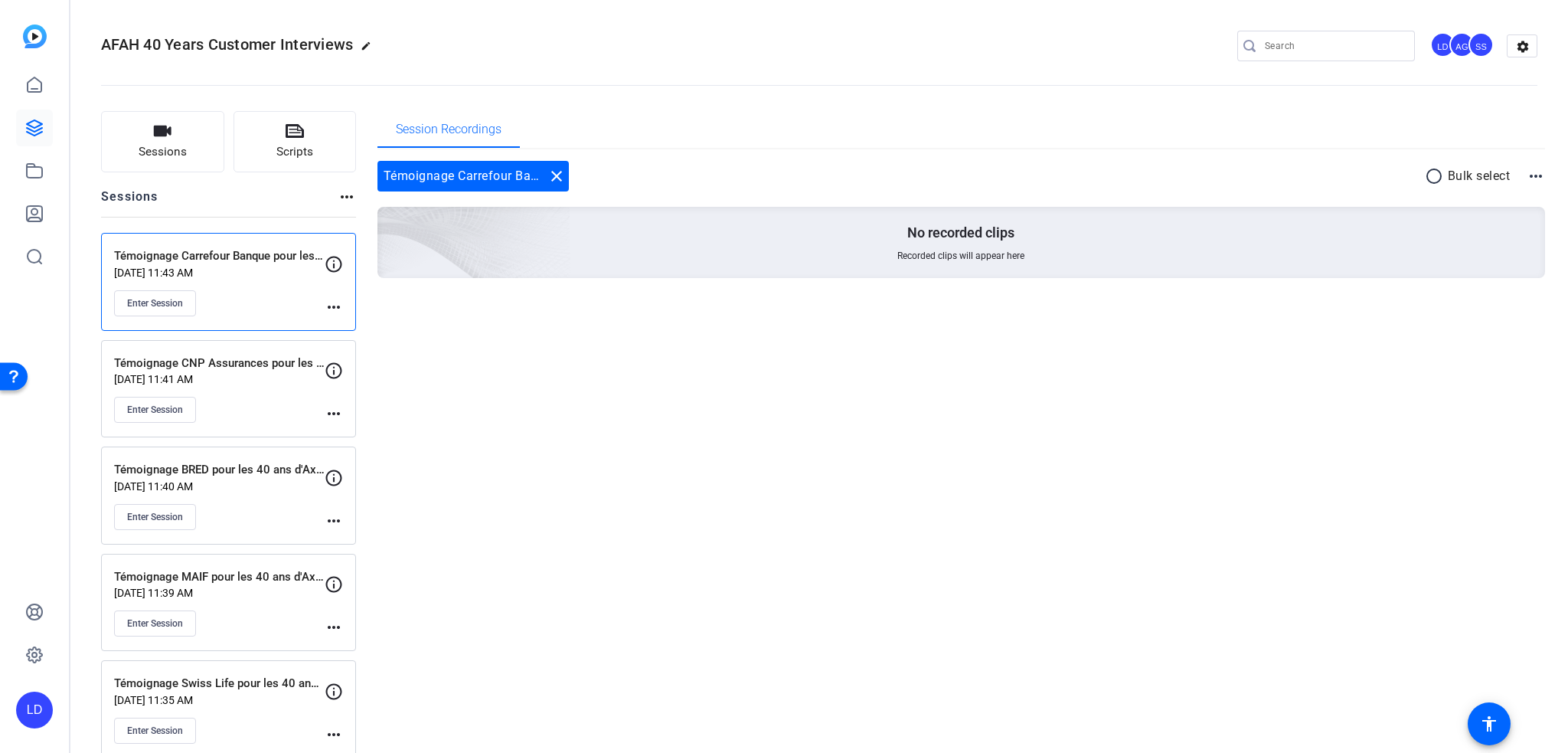
click at [329, 305] on mat-icon "more_horiz" at bounding box center [333, 307] width 19 height 19
click at [346, 327] on span "Edit Session" at bounding box center [372, 328] width 69 height 19
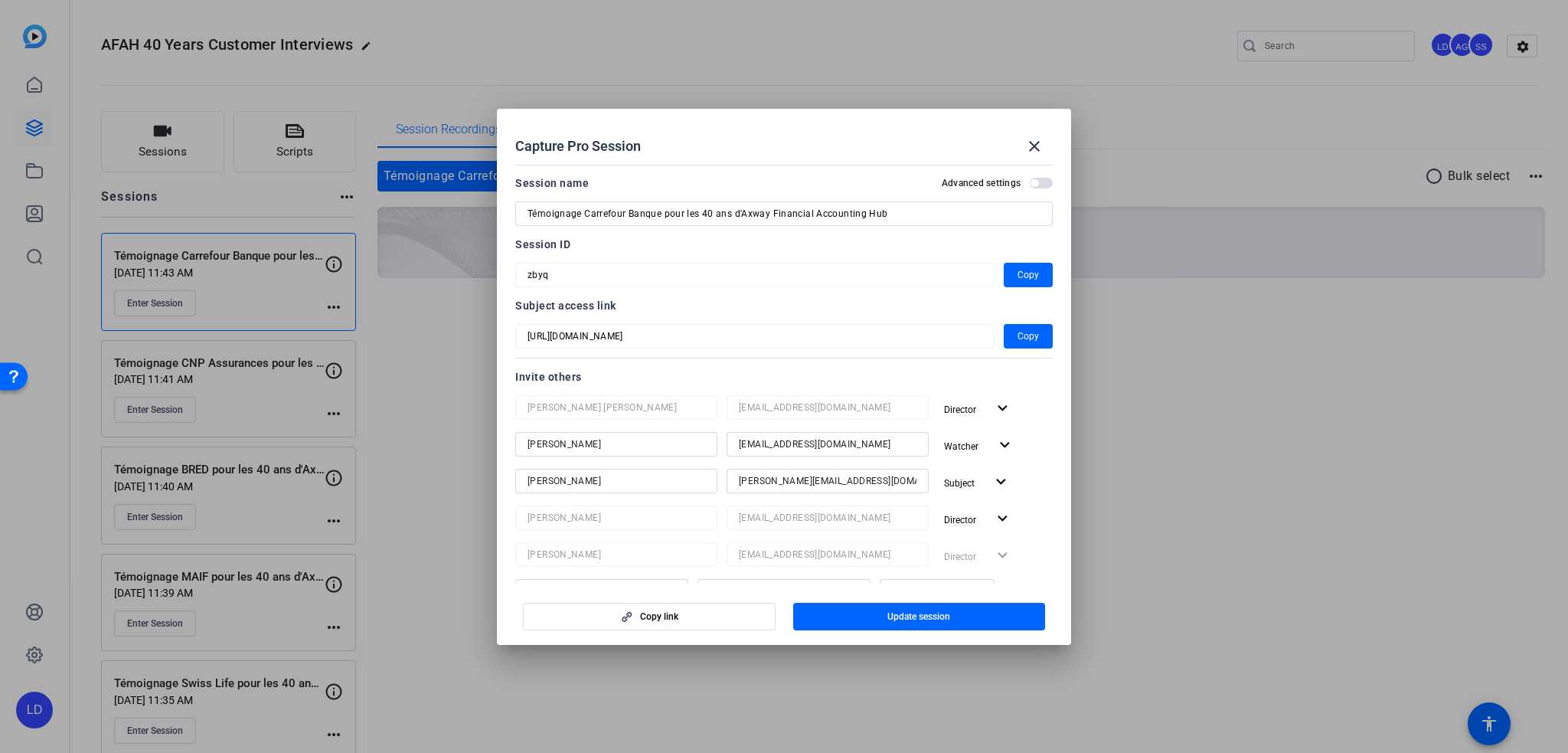
click at [571, 217] on input "Témoignage Carrefour Banque pour les 40 ans d'Axway Financial Accounting Hub" at bounding box center [784, 213] width 513 height 19
drag, startPoint x: 1043, startPoint y: 141, endPoint x: 1215, endPoint y: 175, distance: 175.3
click at [1043, 141] on mat-icon "close" at bounding box center [1034, 146] width 19 height 19
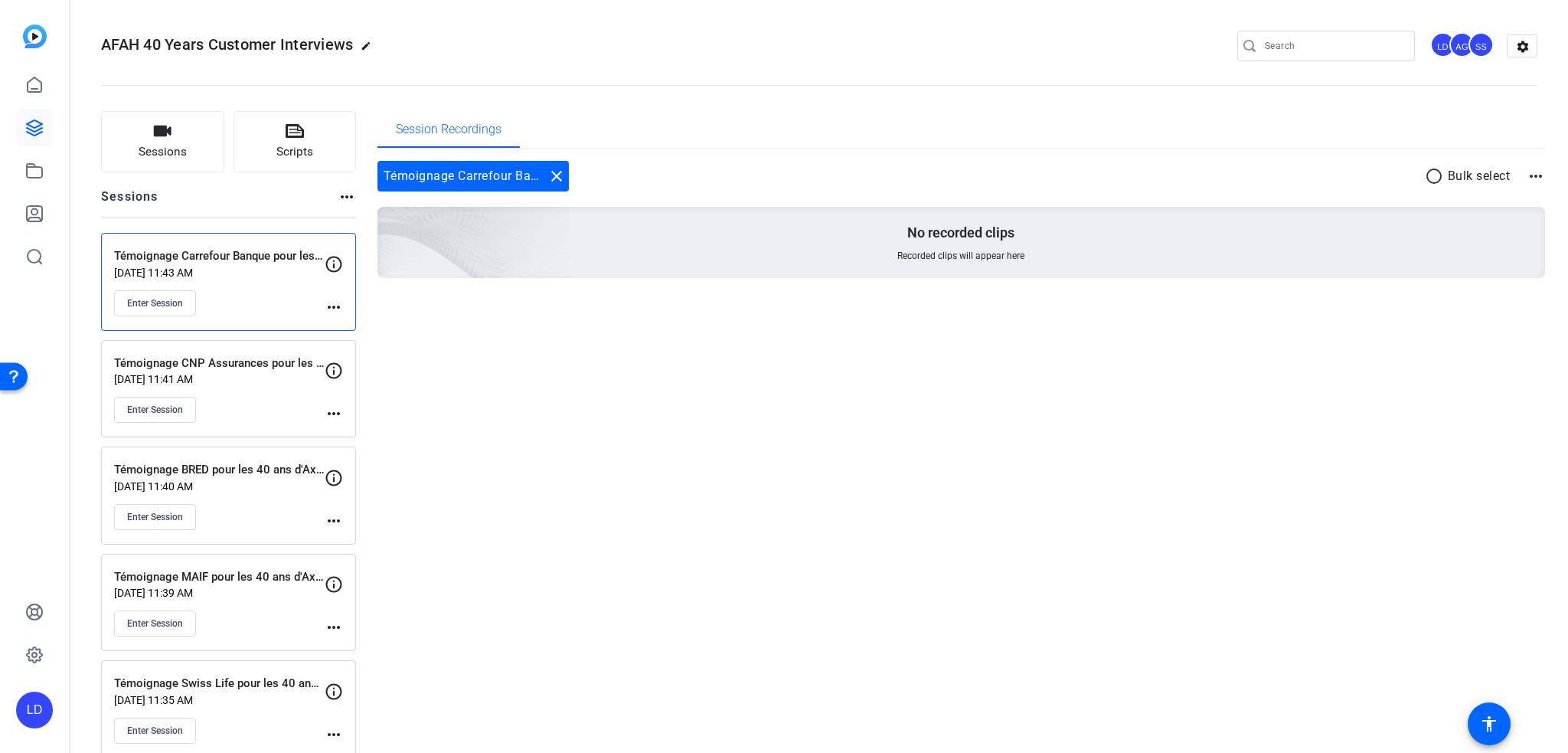
drag, startPoint x: 749, startPoint y: 417, endPoint x: 696, endPoint y: 343, distance: 91.0
click at [749, 417] on div "Session Recordings Témoignage Carrefour Banque pour les 40 ans d'Axway Financia…" at bounding box center [962, 488] width 1169 height 754
click at [554, 171] on mat-icon "close" at bounding box center [556, 176] width 19 height 19
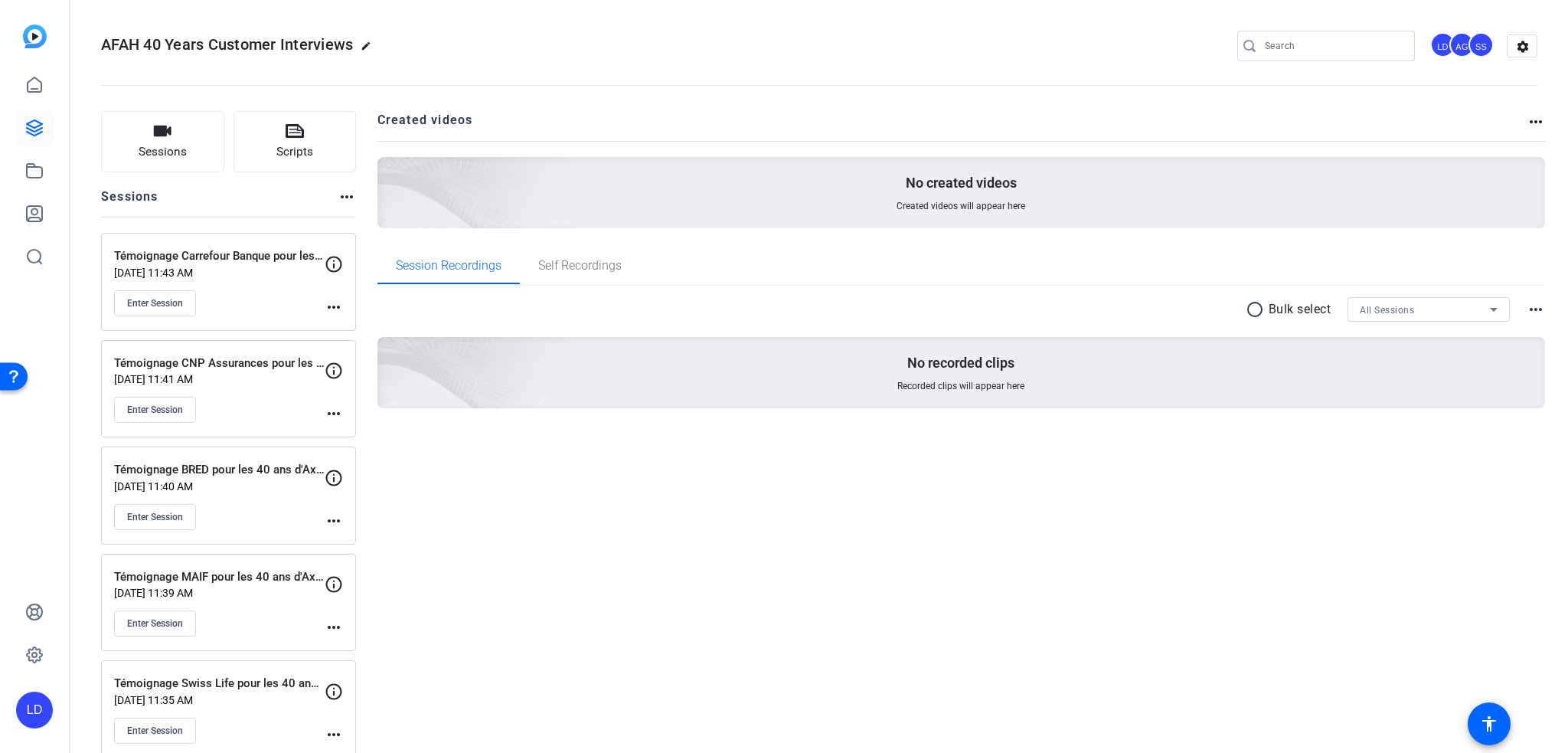
scroll to position [126, 0]
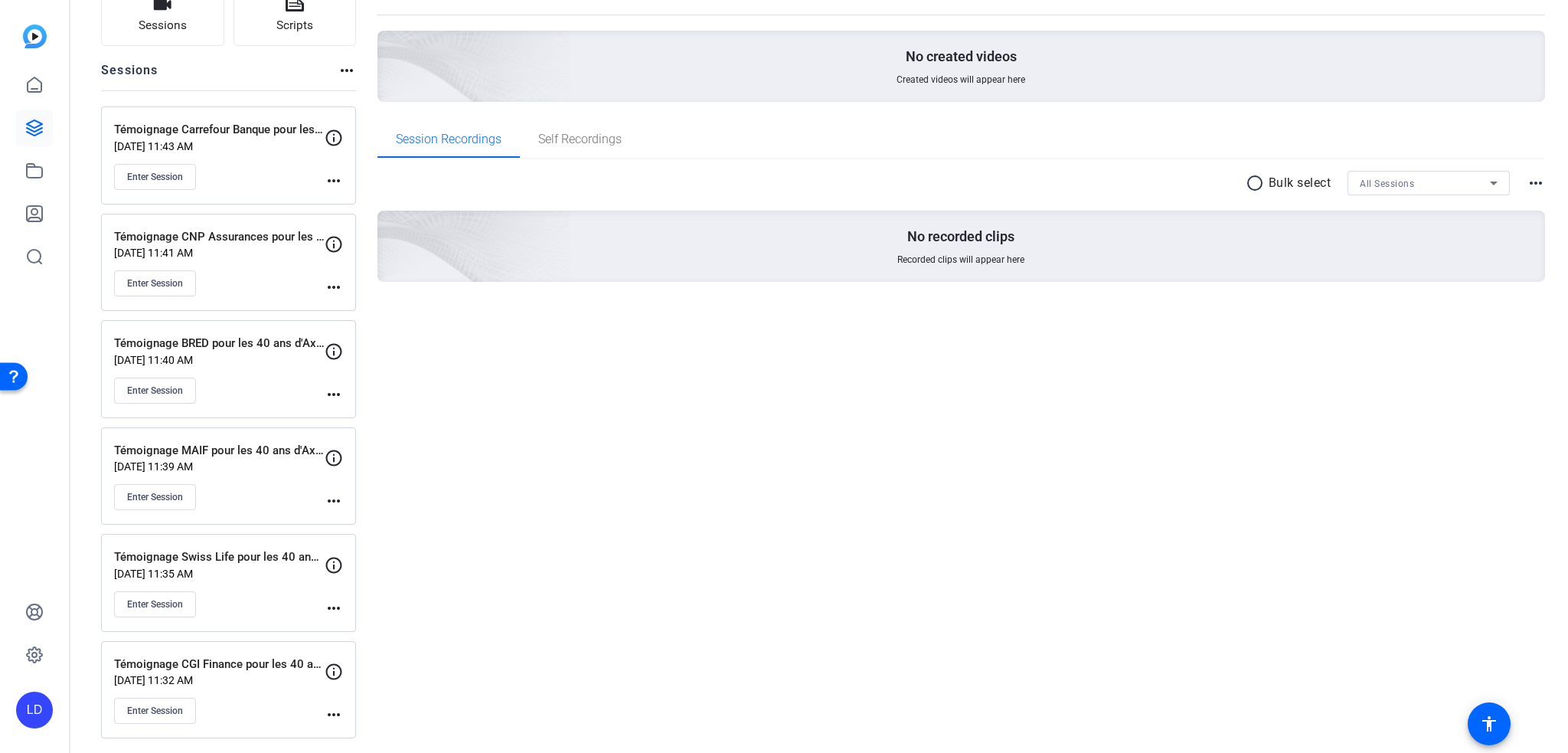
click at [933, 453] on div "Created videos more_horiz No created videos Created videos will appear here Ses…" at bounding box center [962, 362] width 1169 height 754
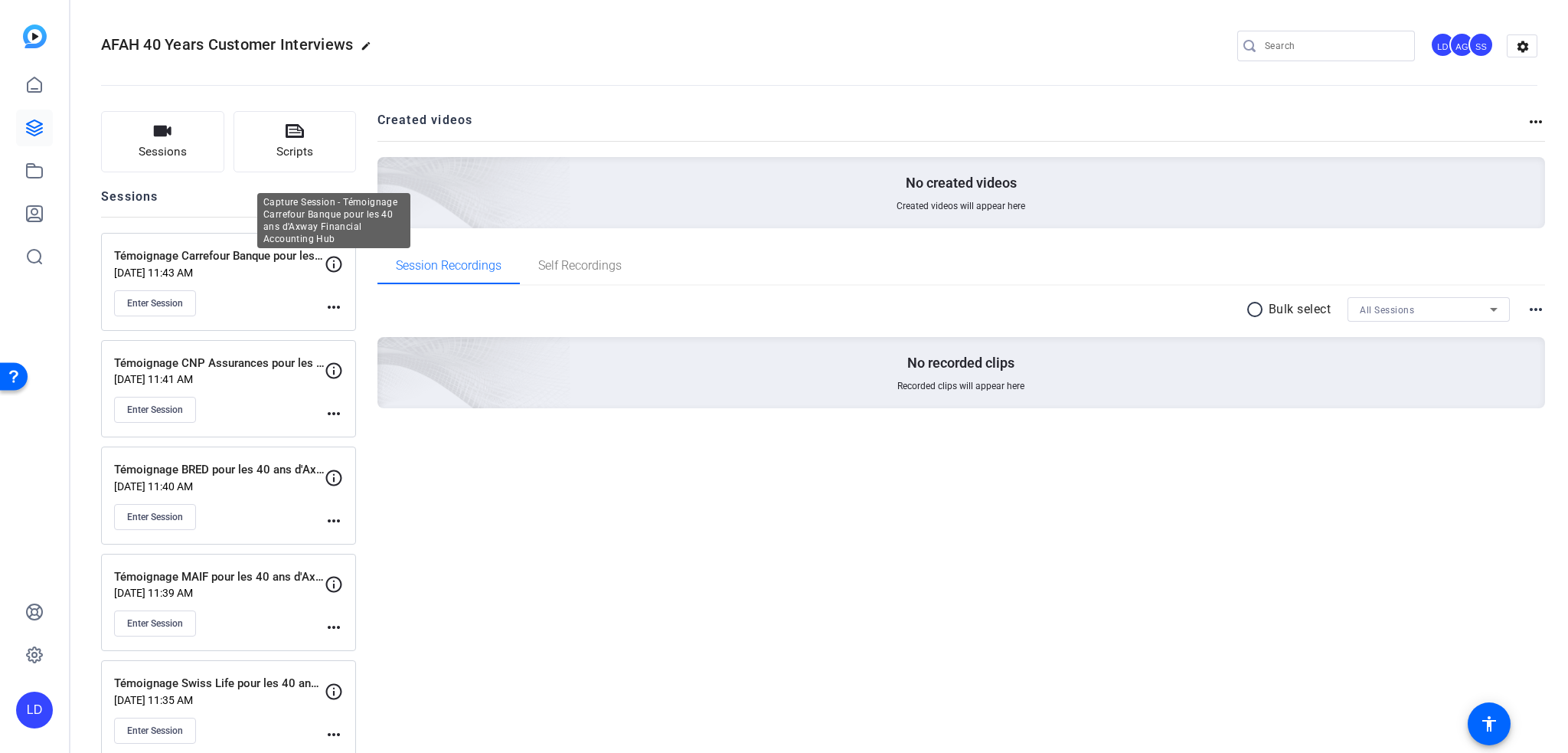
click at [337, 256] on icon at bounding box center [333, 264] width 19 height 19
click at [333, 262] on icon at bounding box center [333, 264] width 19 height 19
click at [327, 300] on mat-icon "more_horiz" at bounding box center [333, 307] width 19 height 19
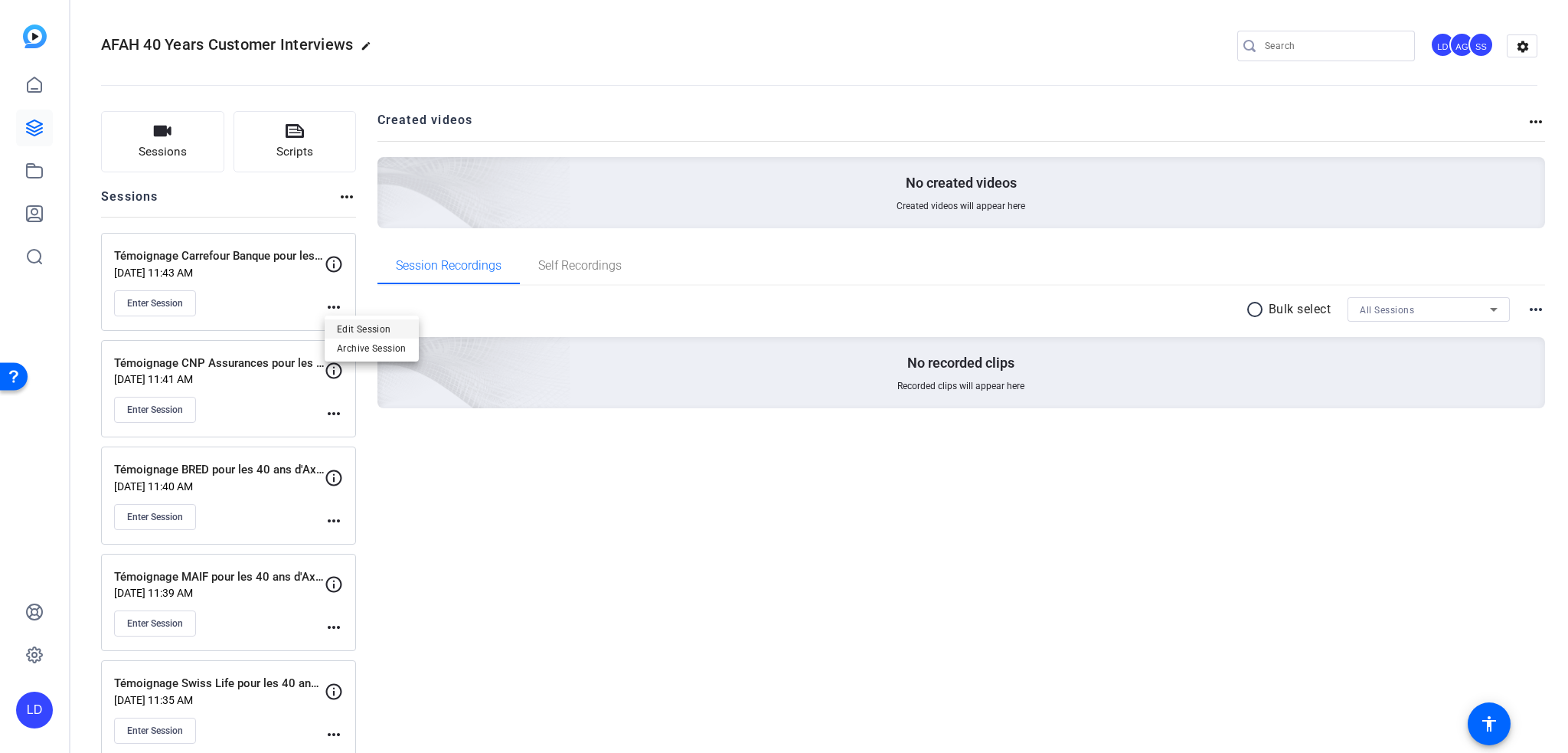
click at [343, 323] on span "Edit Session" at bounding box center [372, 328] width 69 height 19
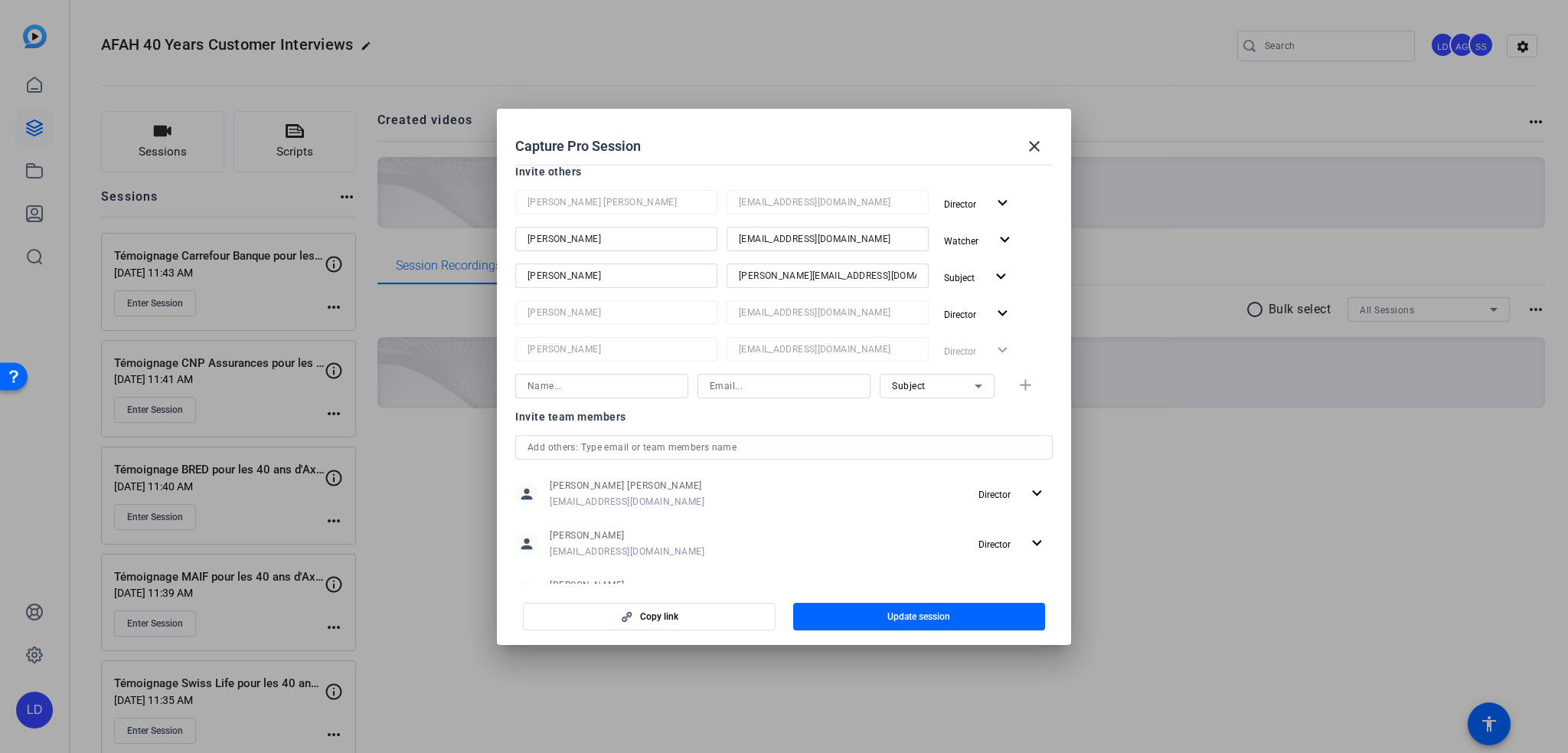
scroll to position [267, 0]
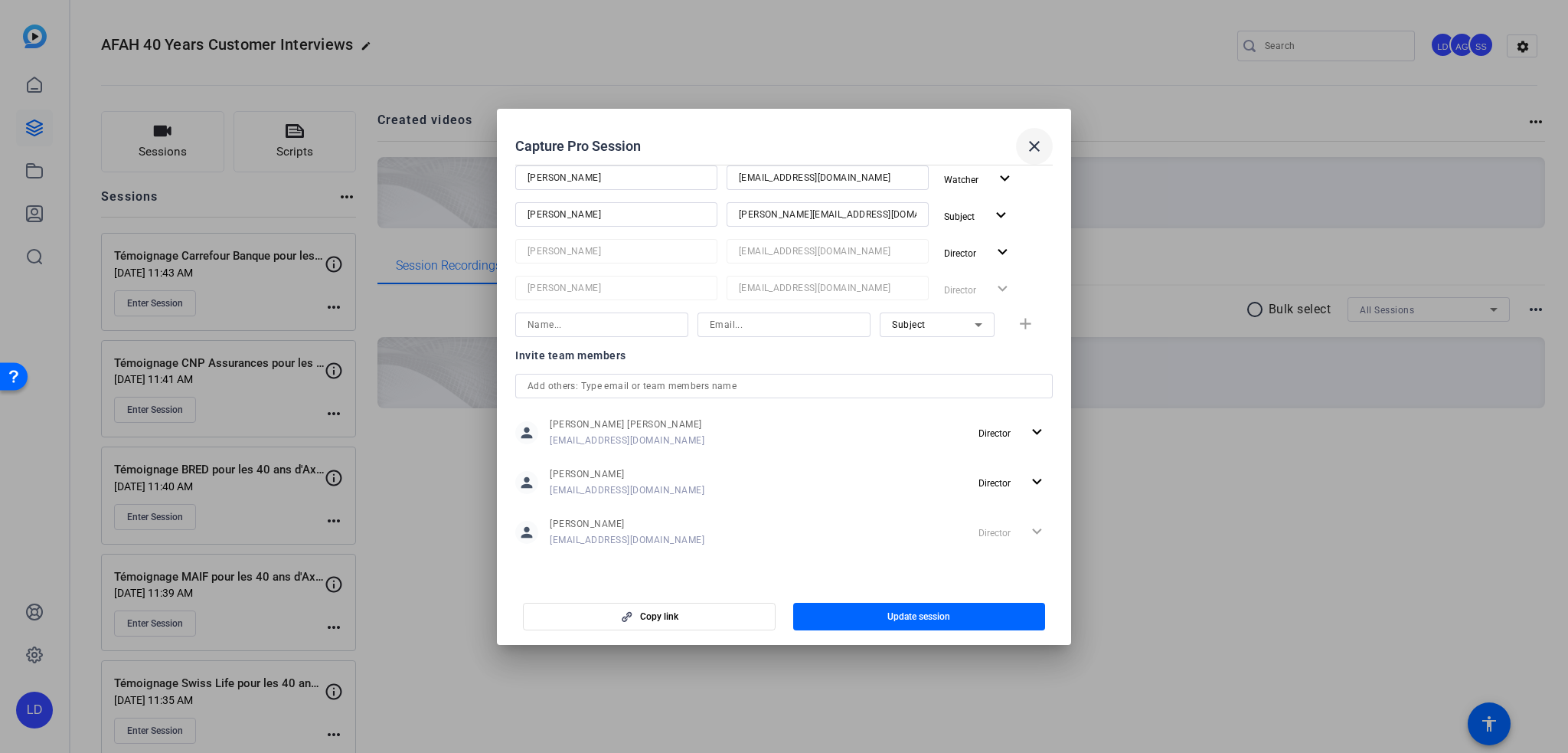
click at [1042, 141] on mat-icon "close" at bounding box center [1034, 146] width 19 height 19
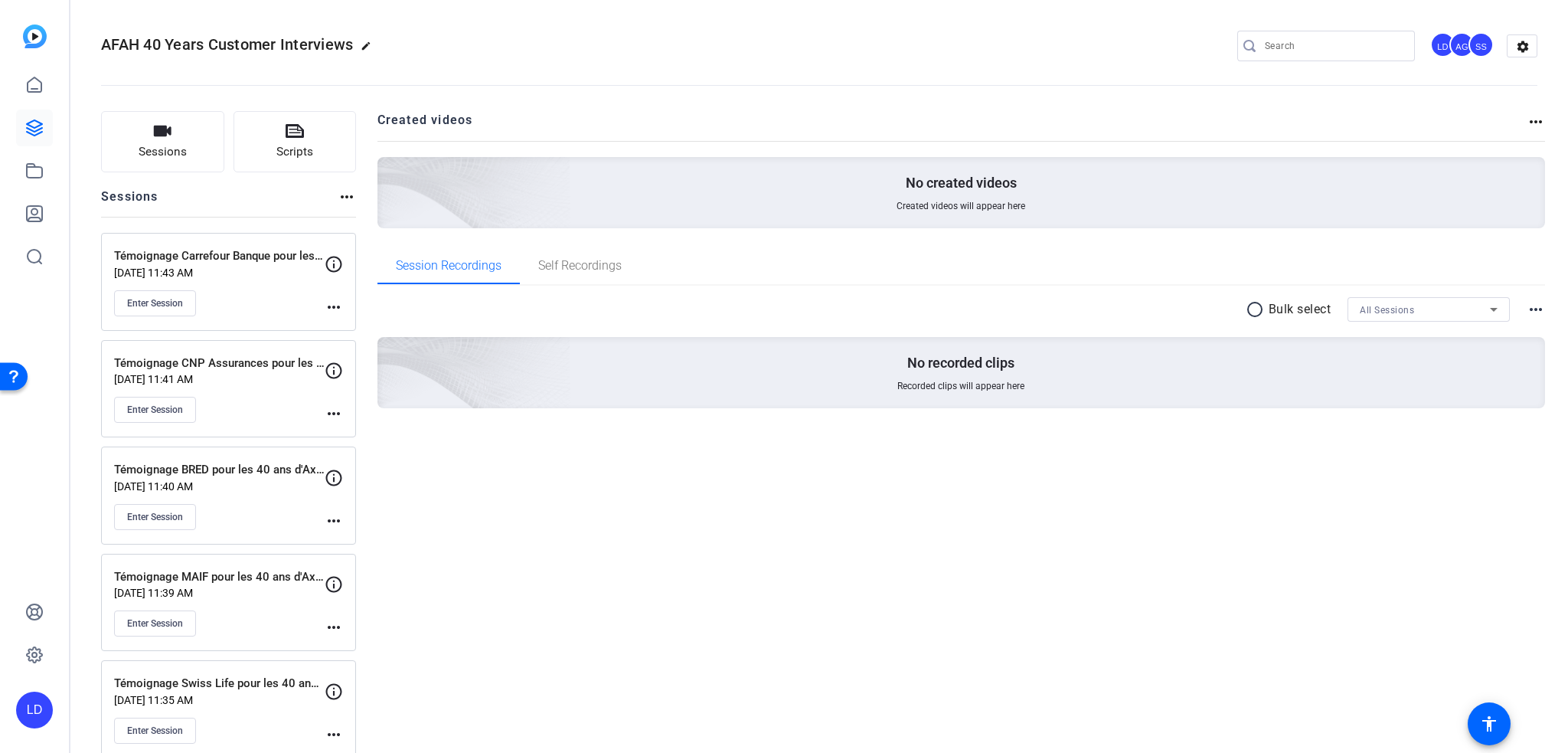
click at [329, 413] on mat-icon "more_horiz" at bounding box center [333, 413] width 19 height 19
click at [363, 431] on span "Edit Session" at bounding box center [372, 435] width 69 height 19
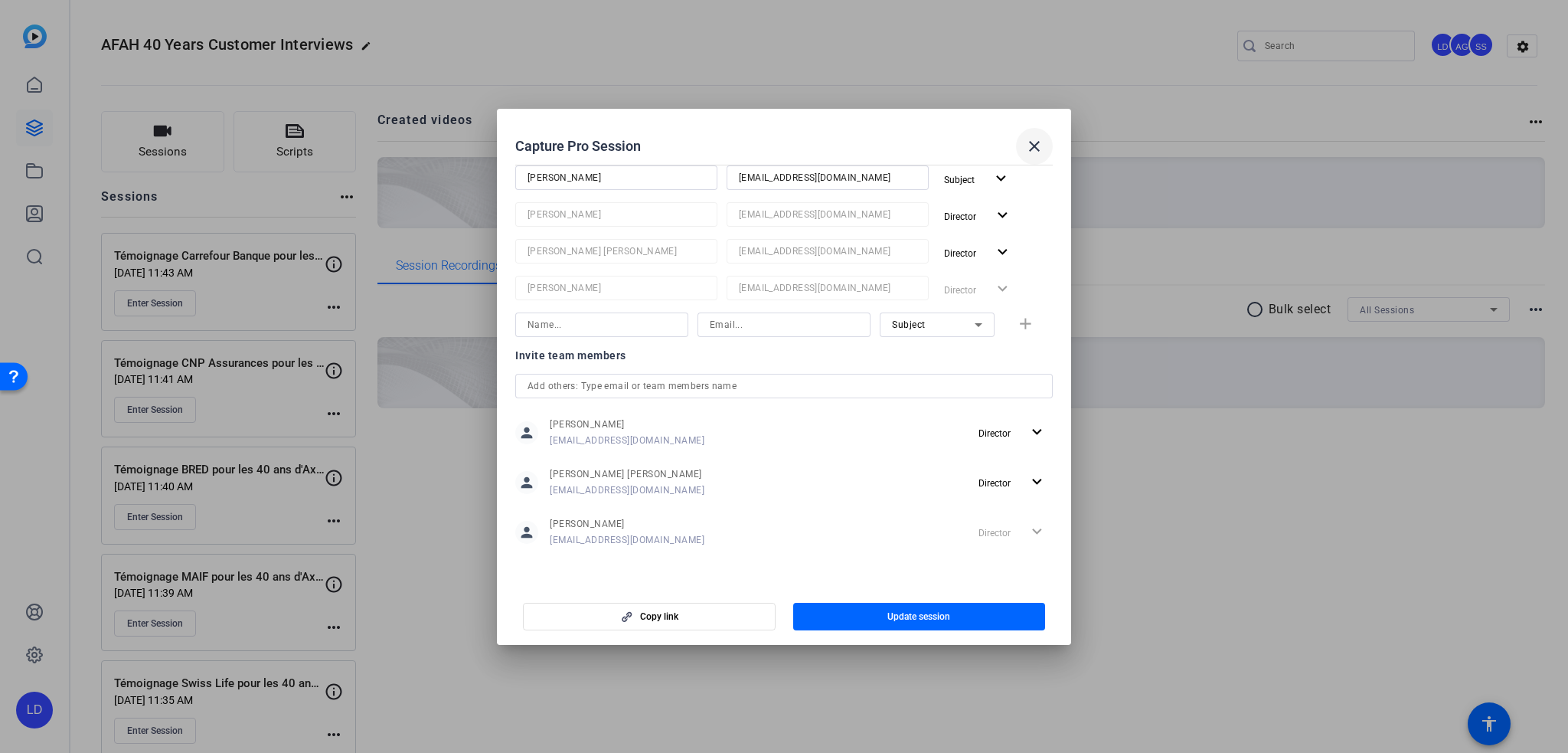
click at [1032, 143] on mat-icon "close" at bounding box center [1034, 146] width 19 height 19
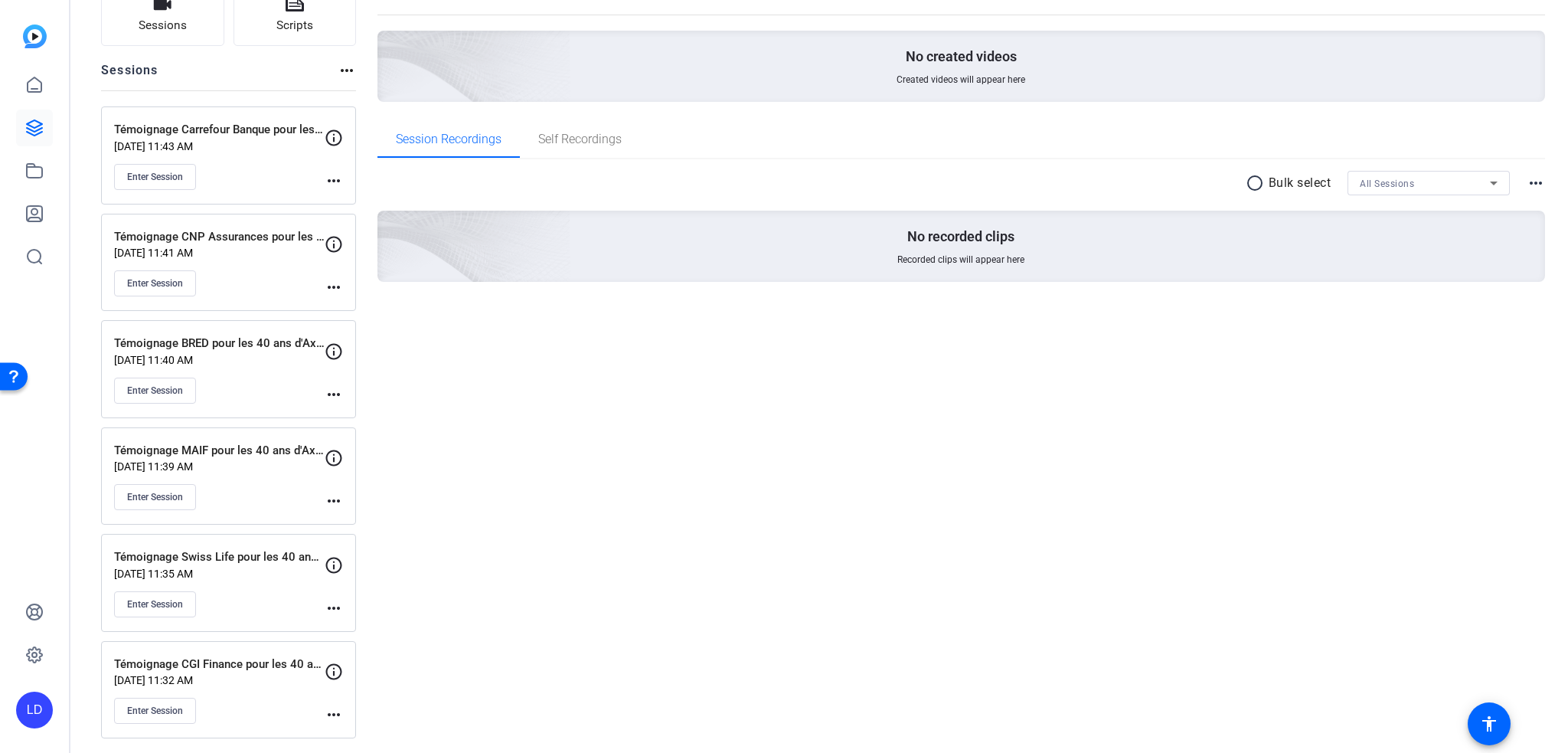
scroll to position [0, 0]
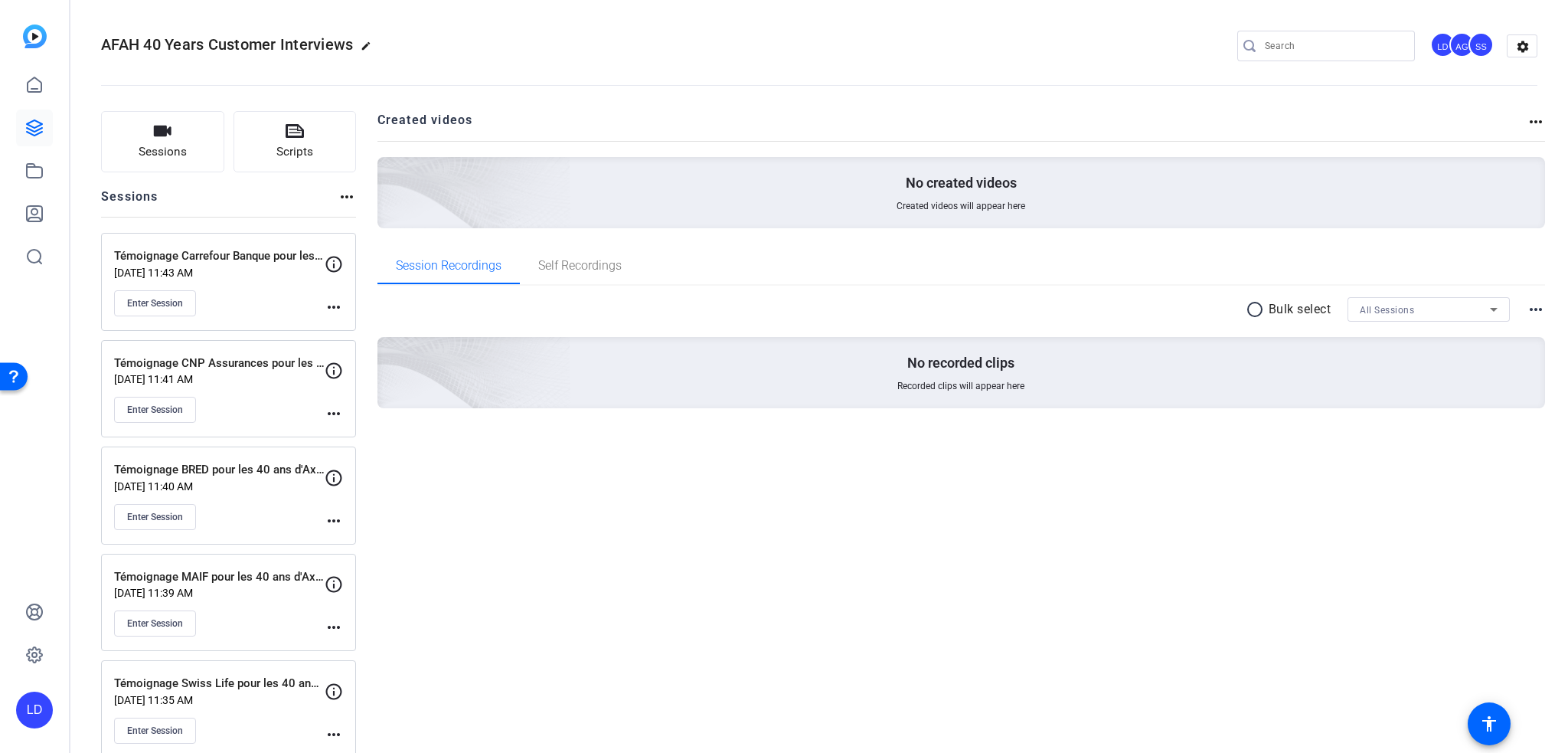
click at [605, 577] on div "Created videos more_horiz No created videos Created videos will appear here Ses…" at bounding box center [962, 488] width 1169 height 754
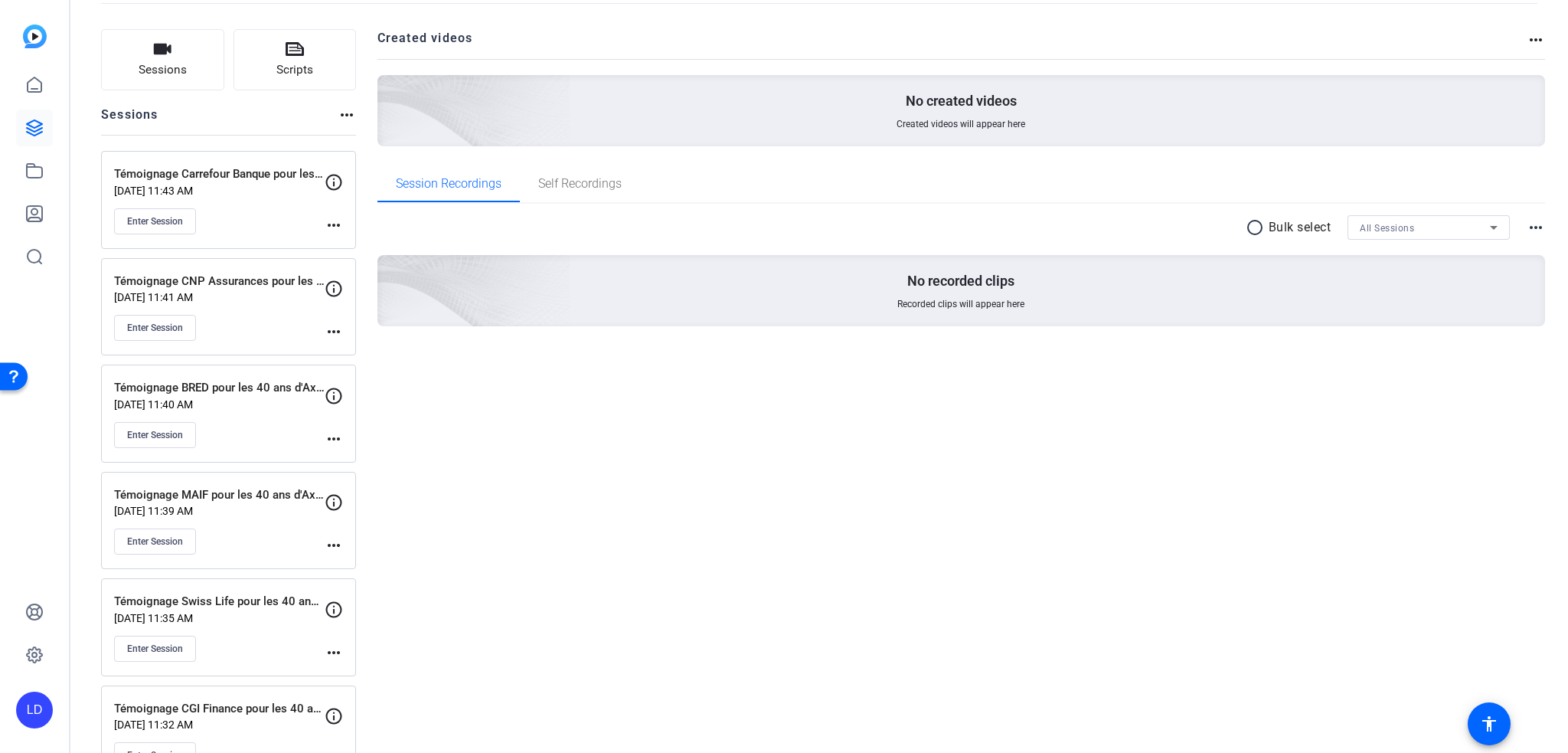
scroll to position [126, 0]
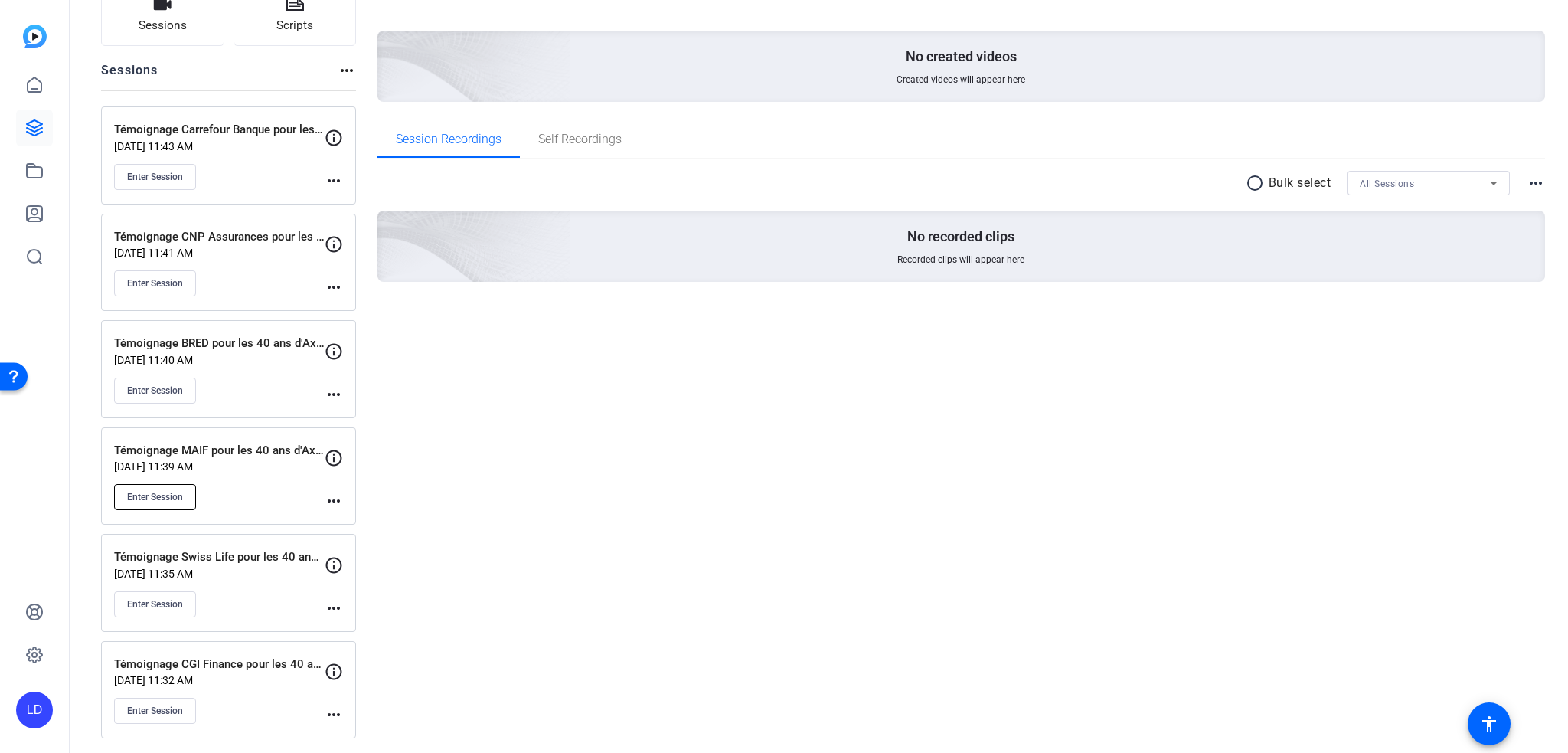
click at [171, 491] on span "Enter Session" at bounding box center [155, 497] width 56 height 12
click at [334, 565] on icon at bounding box center [333, 565] width 19 height 19
click at [340, 603] on mat-icon "more_horiz" at bounding box center [333, 608] width 19 height 19
click at [361, 620] on span "Edit Session" at bounding box center [372, 626] width 69 height 19
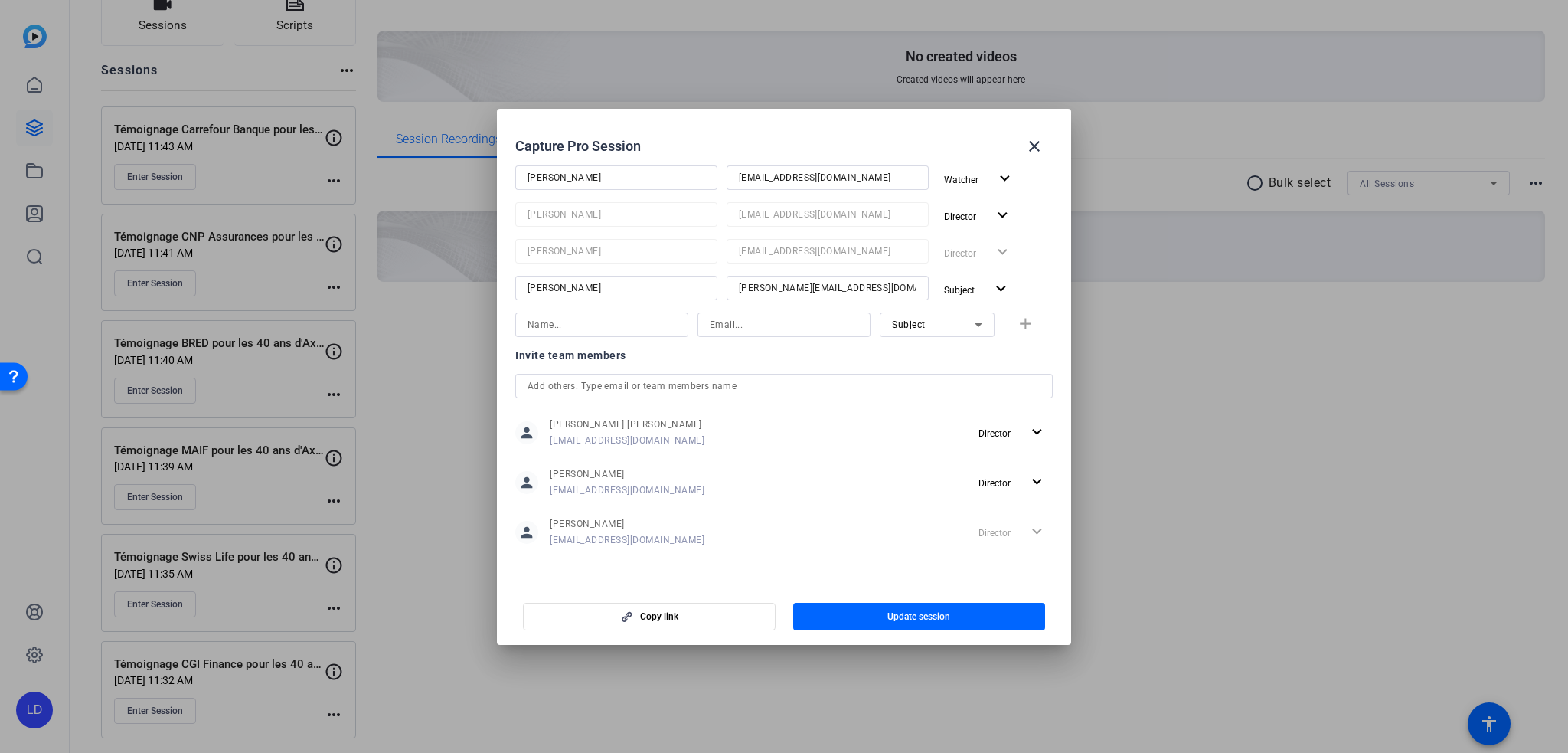
scroll to position [0, 0]
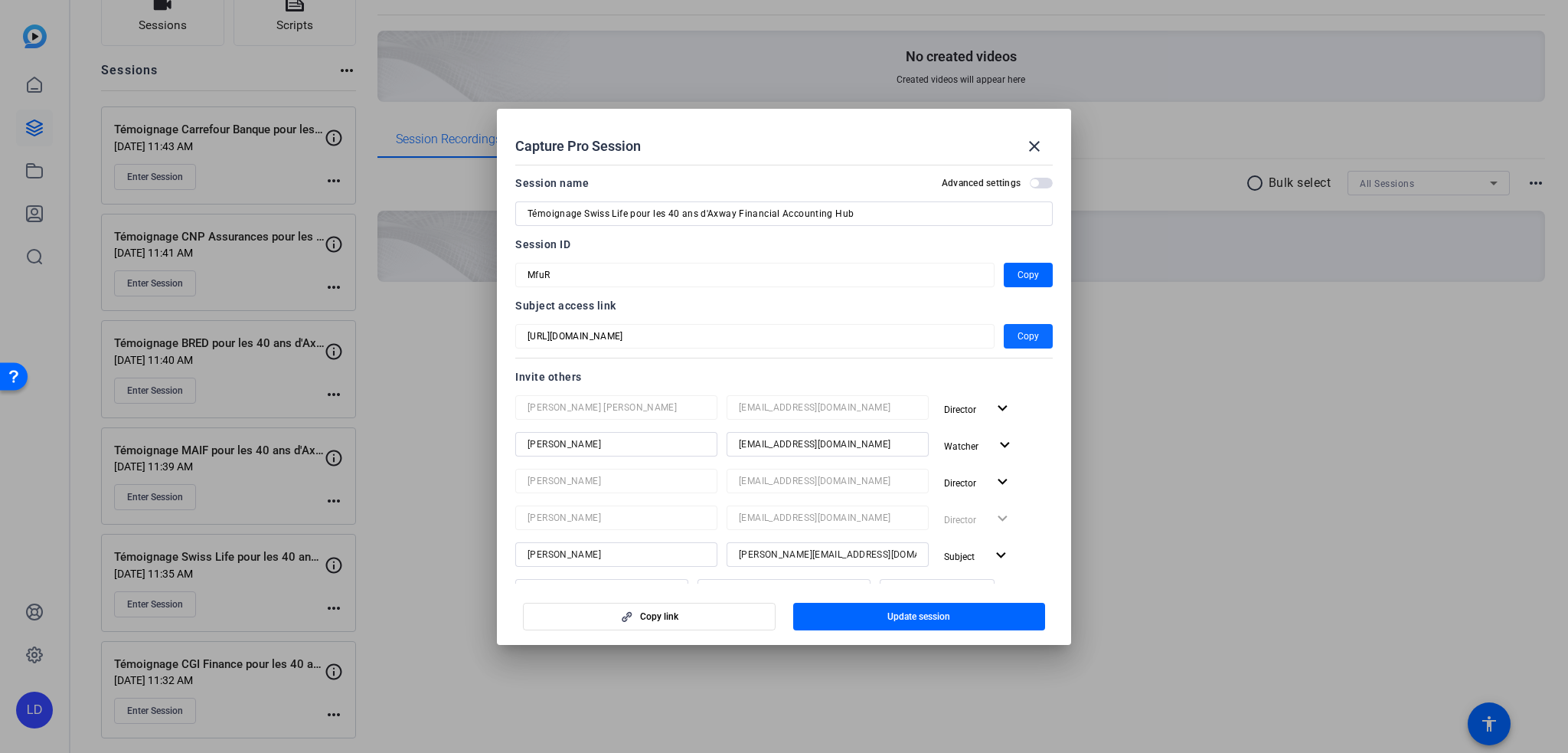
click at [1019, 340] on span "Copy" at bounding box center [1028, 336] width 21 height 19
click at [1038, 141] on mat-icon "close" at bounding box center [1034, 146] width 19 height 19
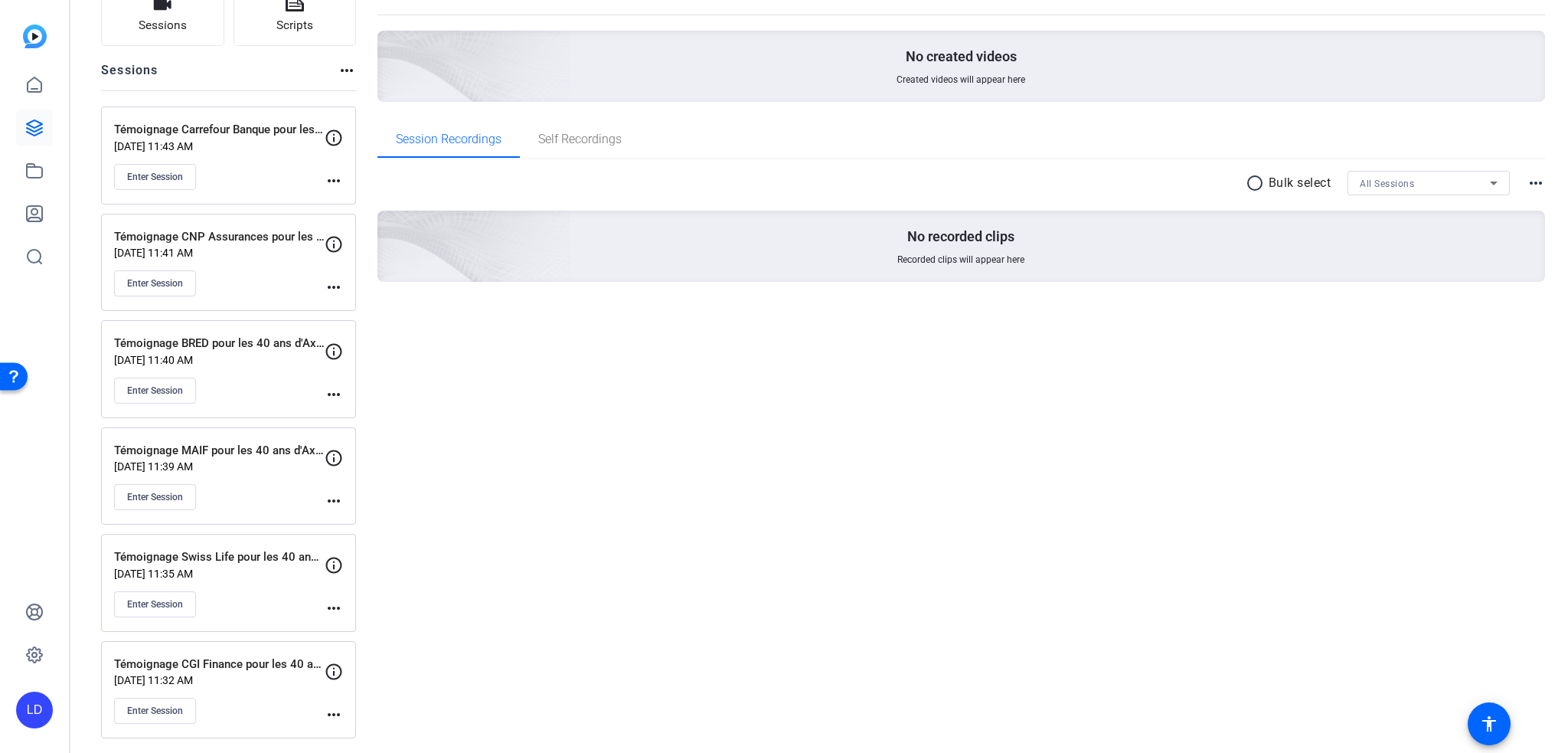
click at [336, 603] on mat-icon "more_horiz" at bounding box center [333, 608] width 19 height 19
click at [524, 476] on div at bounding box center [784, 376] width 1568 height 753
click at [155, 598] on span "Enter Session" at bounding box center [155, 605] width 56 height 12
click at [163, 598] on span "Enter Session" at bounding box center [155, 605] width 56 height 12
click at [164, 592] on button "Enter Session" at bounding box center [155, 604] width 82 height 26
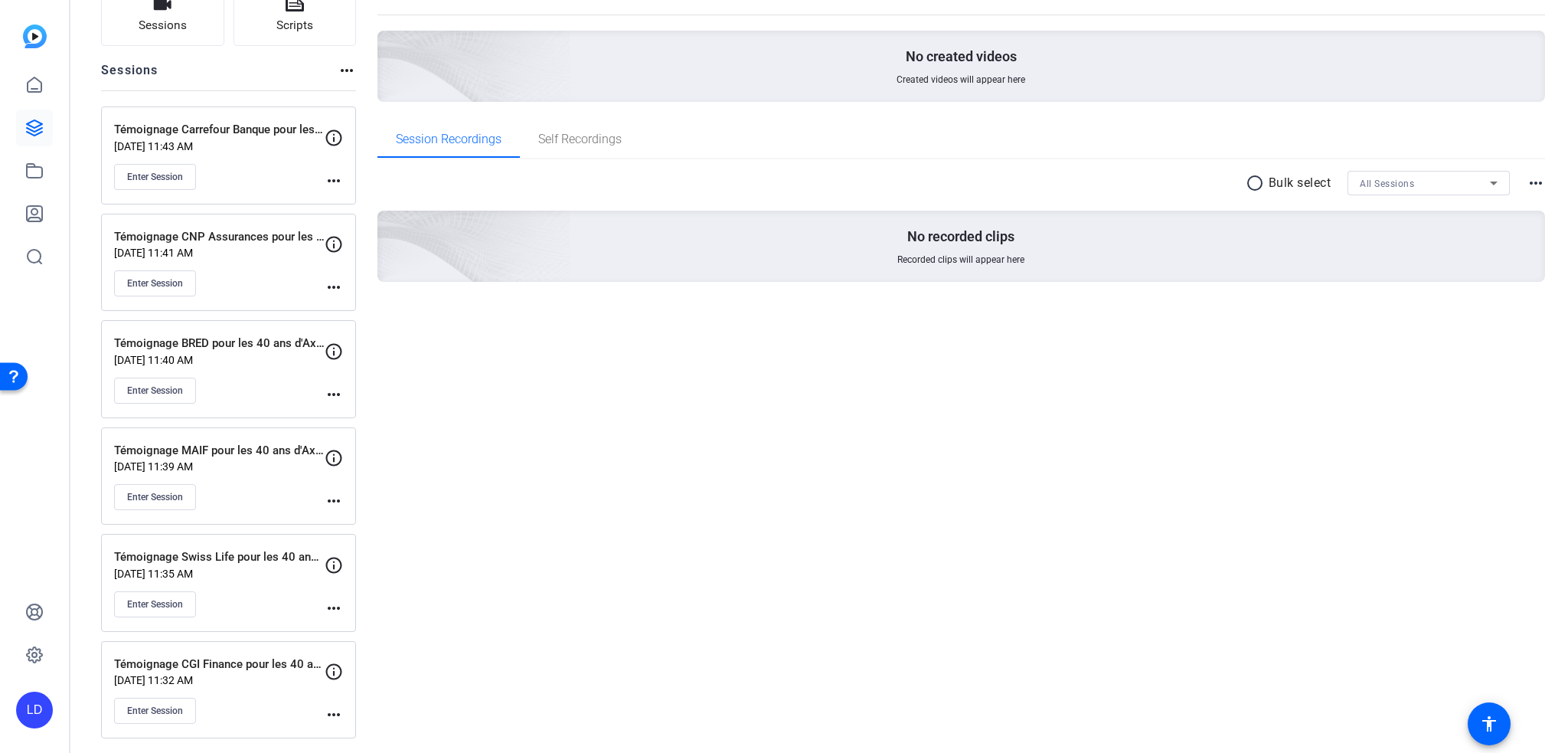
click at [331, 603] on mat-icon "more_horiz" at bounding box center [333, 608] width 19 height 19
click at [352, 620] on span "Edit Session" at bounding box center [372, 626] width 69 height 19
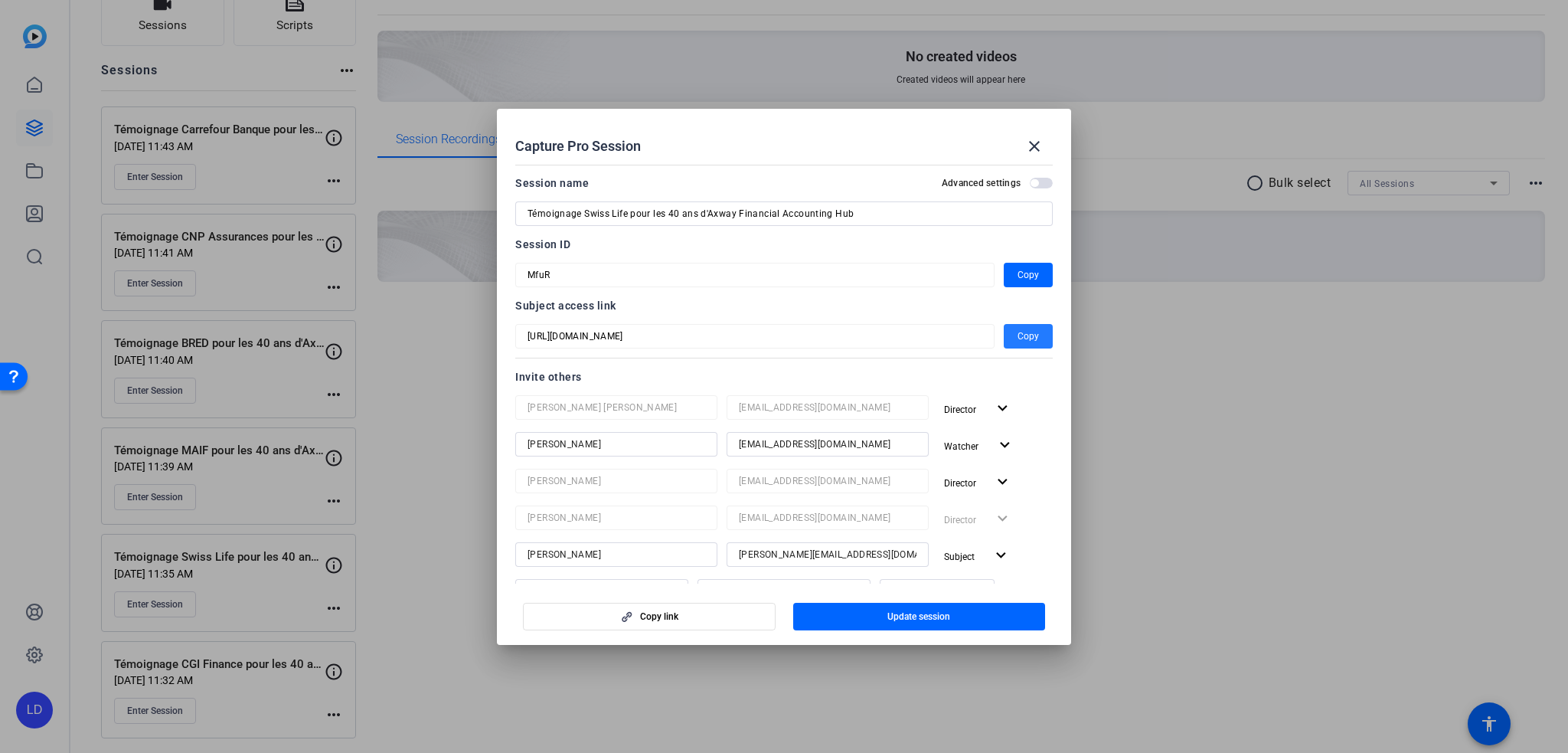
click at [1026, 338] on span "Copy" at bounding box center [1028, 336] width 21 height 19
click at [1029, 149] on mat-icon "close" at bounding box center [1034, 146] width 19 height 19
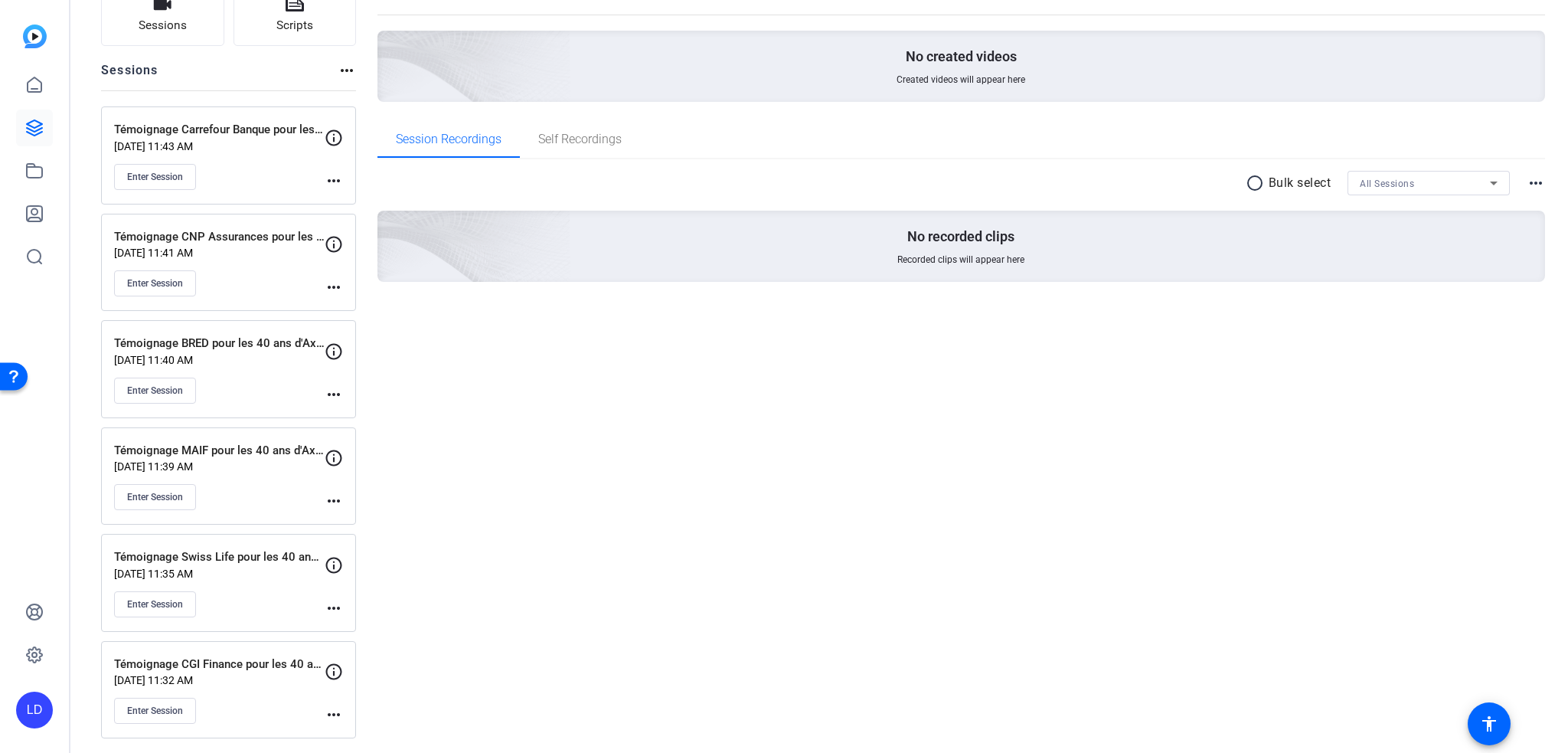
click at [332, 494] on mat-icon "more_horiz" at bounding box center [333, 501] width 19 height 19
click at [346, 516] on span "Edit Session" at bounding box center [372, 520] width 69 height 19
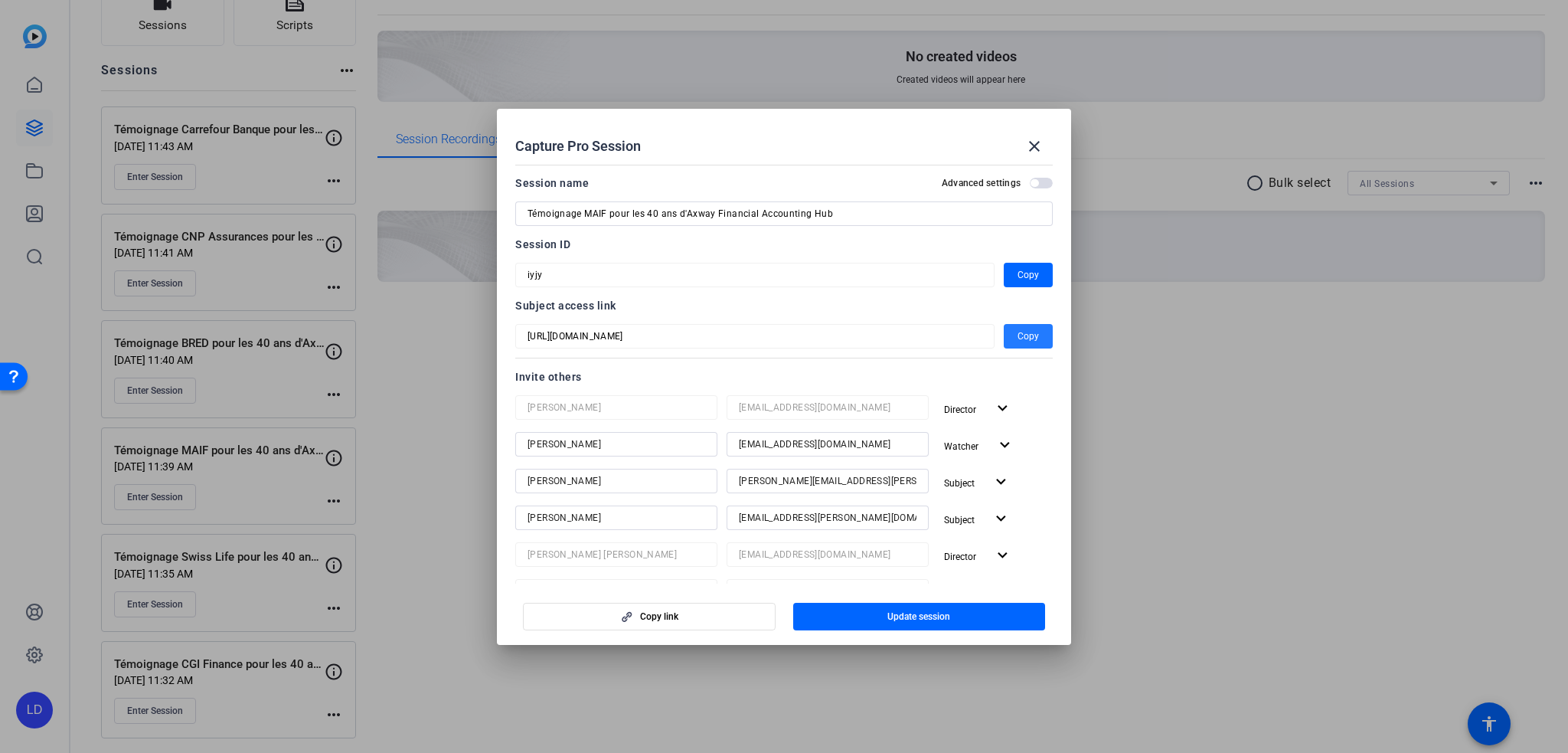
click at [1020, 336] on span "Copy" at bounding box center [1028, 336] width 21 height 19
click at [1044, 141] on span at bounding box center [1034, 146] width 36 height 36
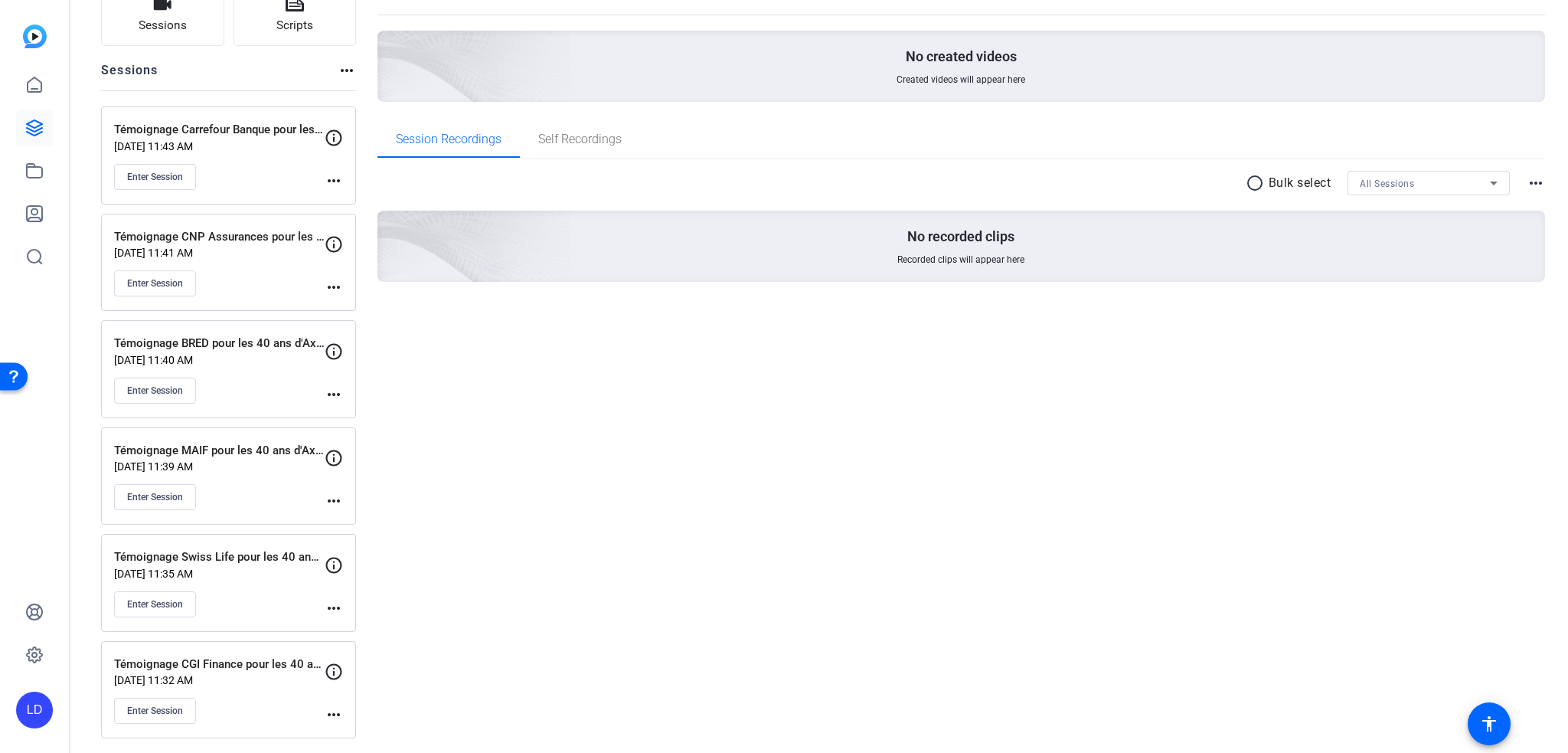
click at [334, 287] on mat-icon "more_horiz" at bounding box center [333, 287] width 19 height 19
click at [349, 308] on span "Edit Session" at bounding box center [372, 308] width 69 height 19
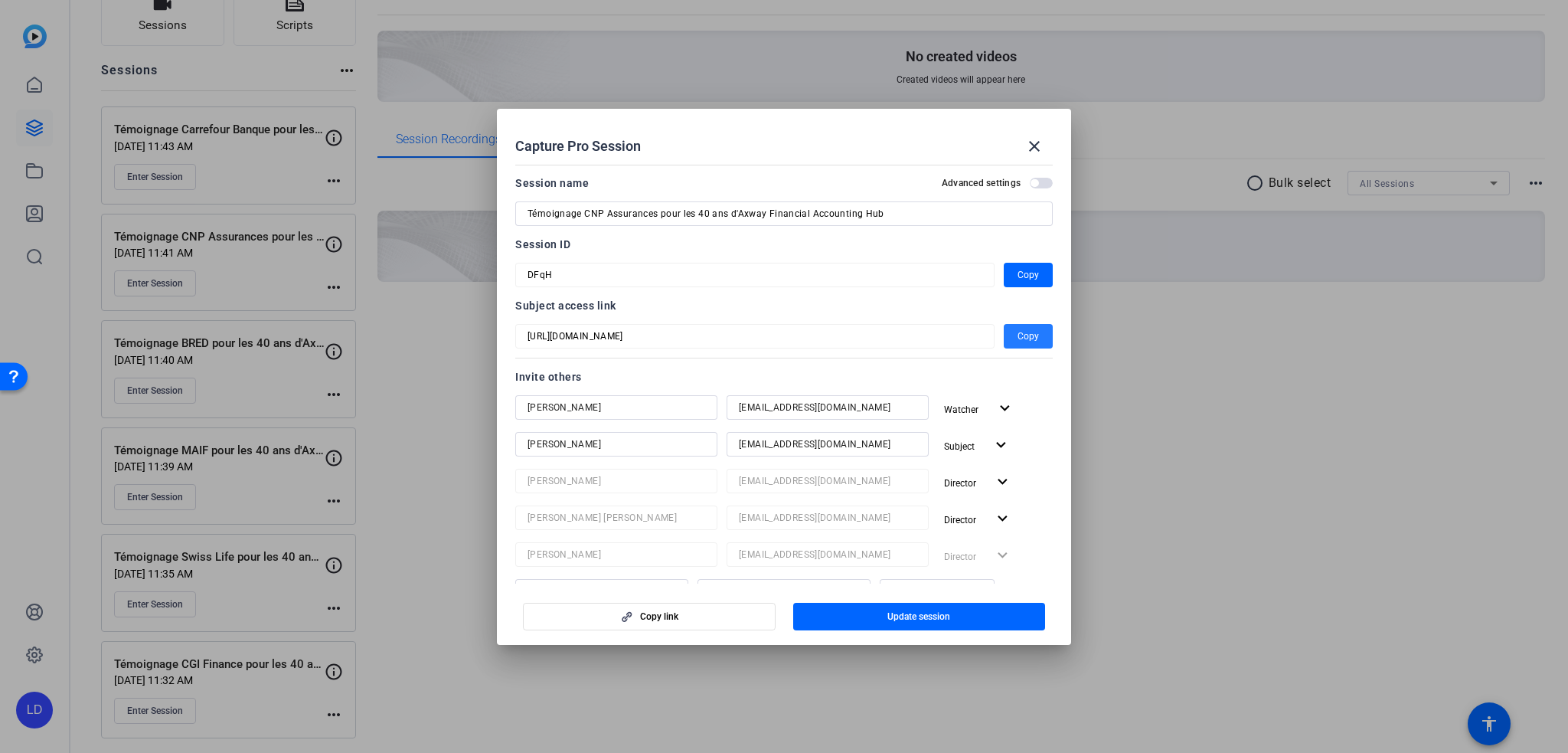
click at [1004, 335] on span "button" at bounding box center [1028, 336] width 49 height 36
click at [1039, 139] on mat-icon "close" at bounding box center [1034, 146] width 19 height 19
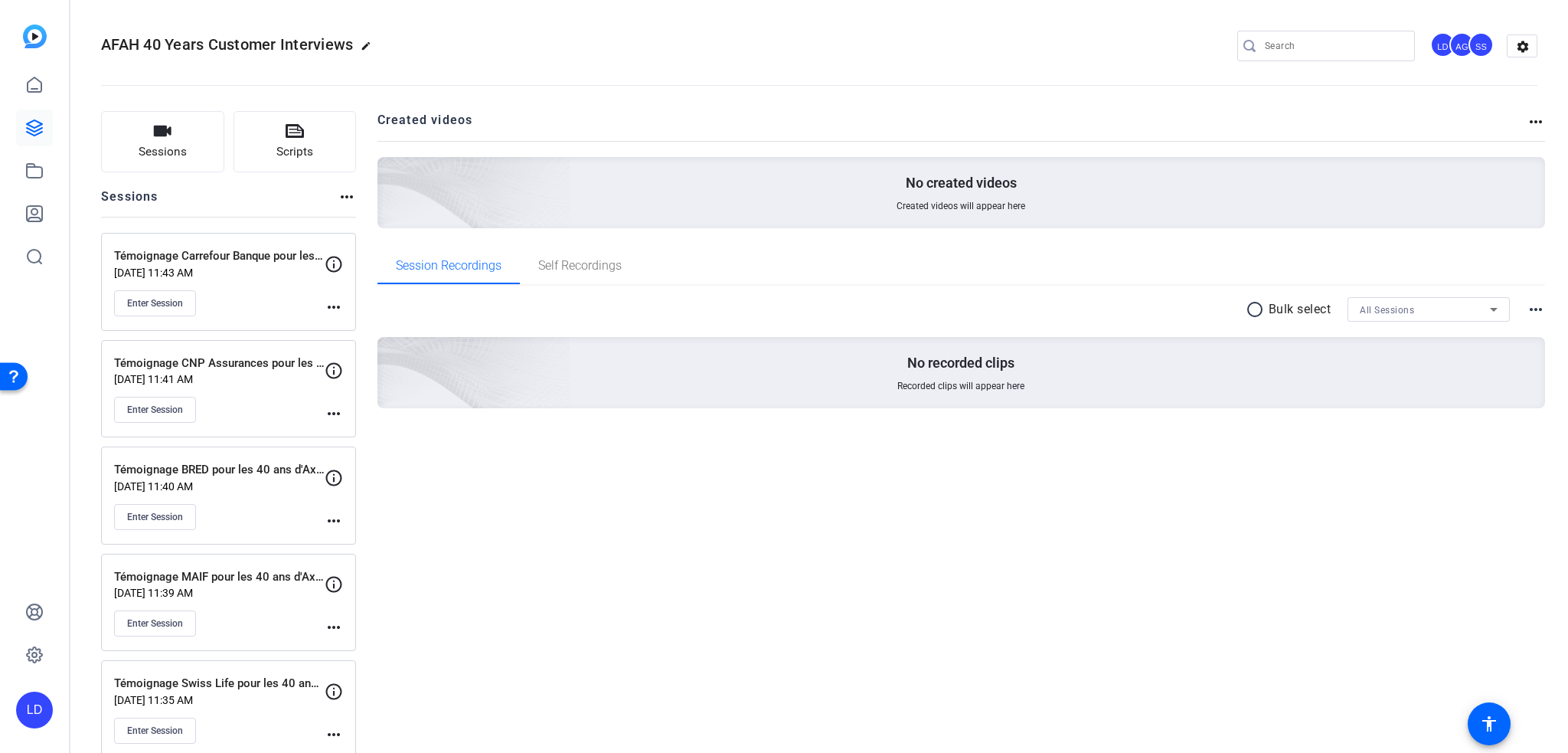
click at [333, 514] on mat-icon "more_horiz" at bounding box center [333, 520] width 19 height 19
click at [364, 538] on span "Edit Session" at bounding box center [372, 541] width 69 height 19
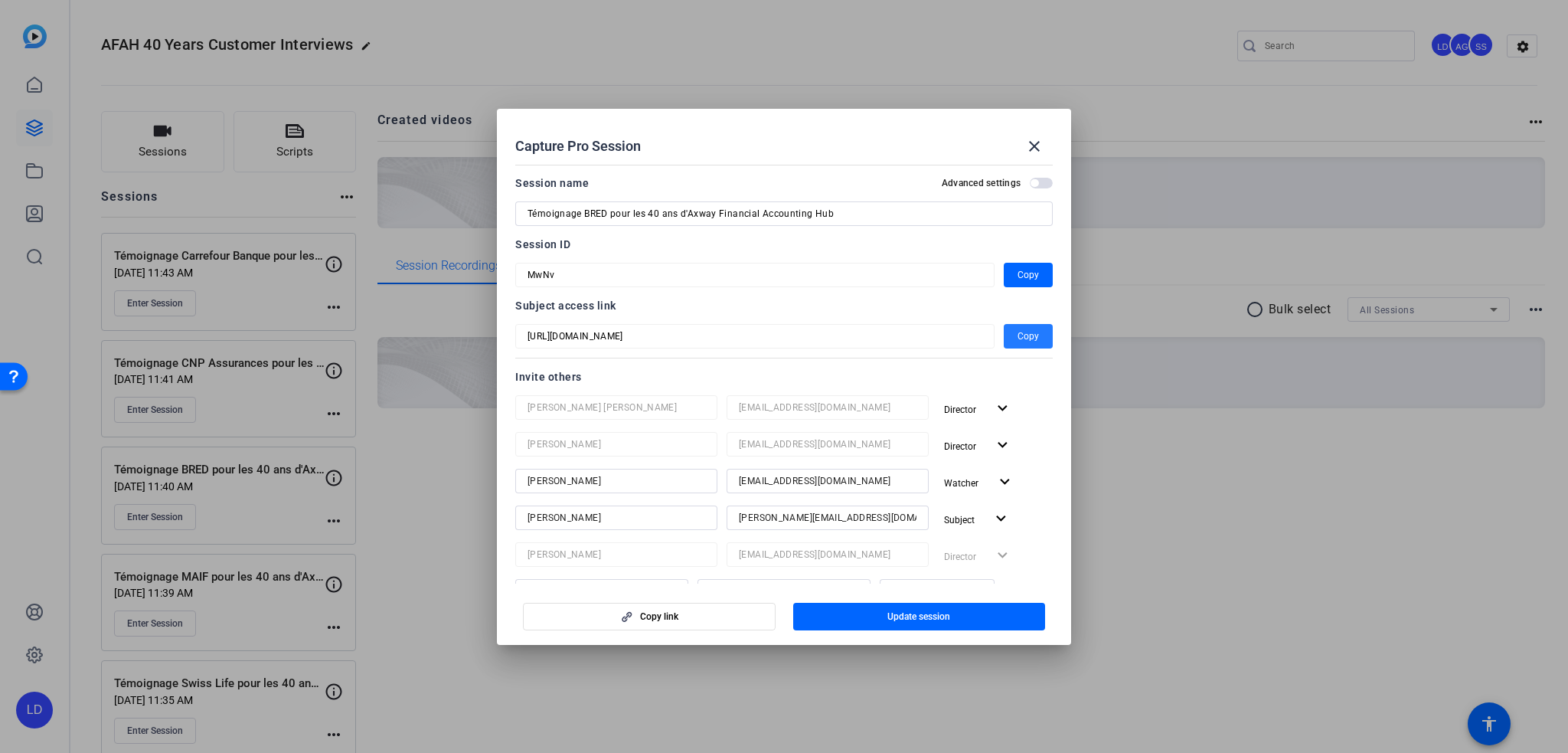
click at [1018, 327] on span "Copy" at bounding box center [1028, 336] width 21 height 19
click at [1036, 149] on mat-icon "close" at bounding box center [1034, 146] width 19 height 19
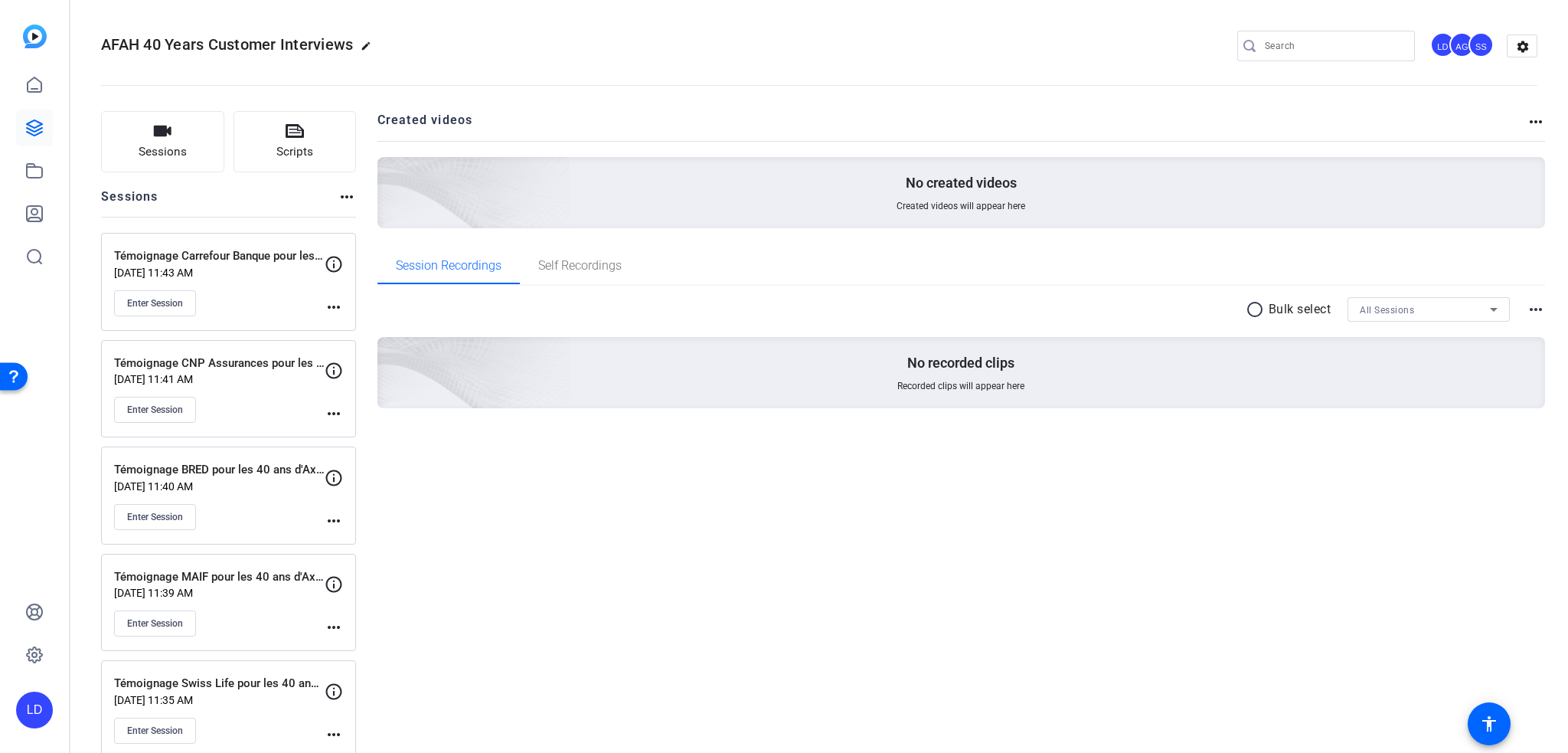
click at [340, 301] on mat-icon "more_horiz" at bounding box center [333, 307] width 19 height 19
click at [364, 324] on span "Edit Session" at bounding box center [372, 328] width 69 height 19
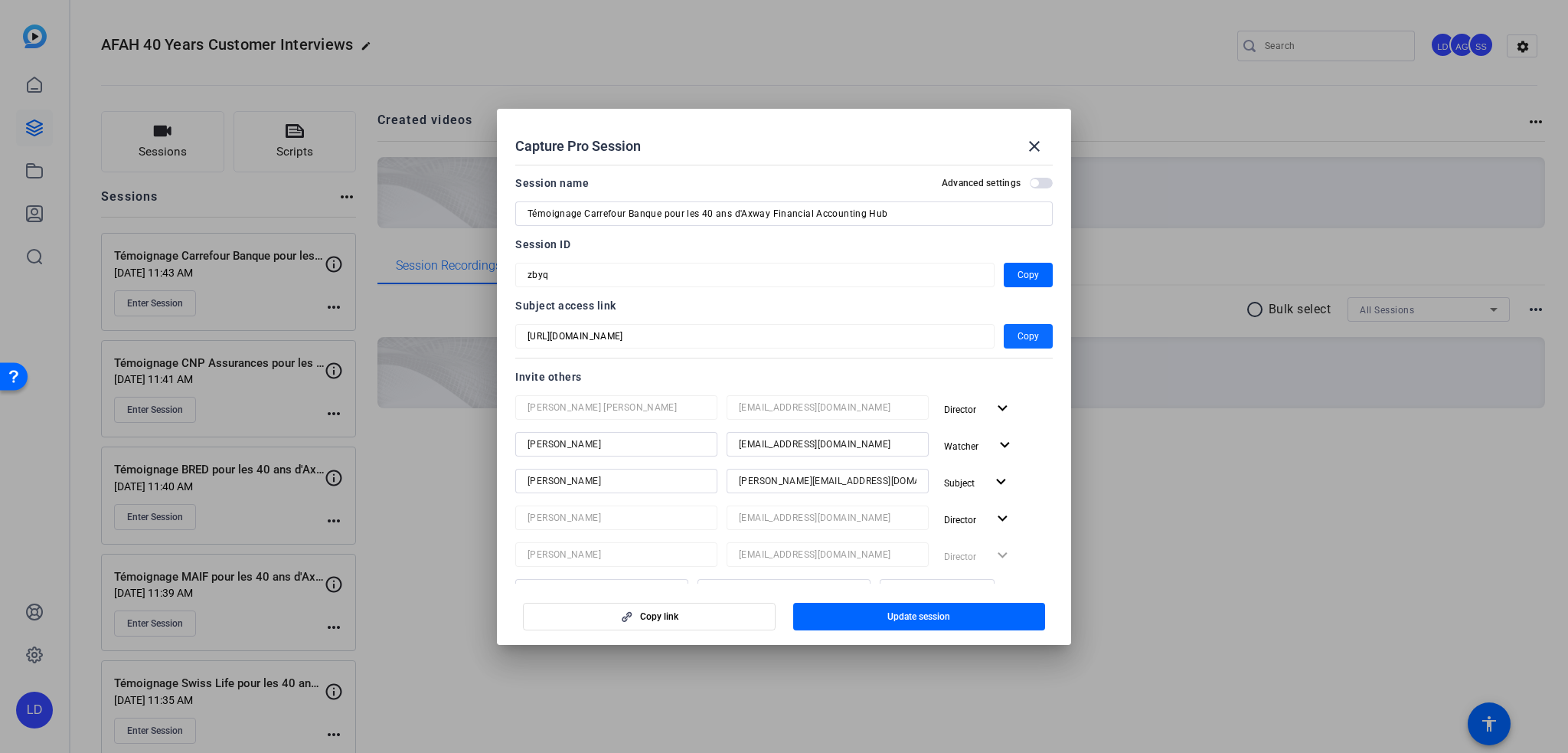
click at [1030, 337] on span "Copy" at bounding box center [1028, 336] width 21 height 19
click at [1028, 135] on span at bounding box center [1034, 146] width 36 height 36
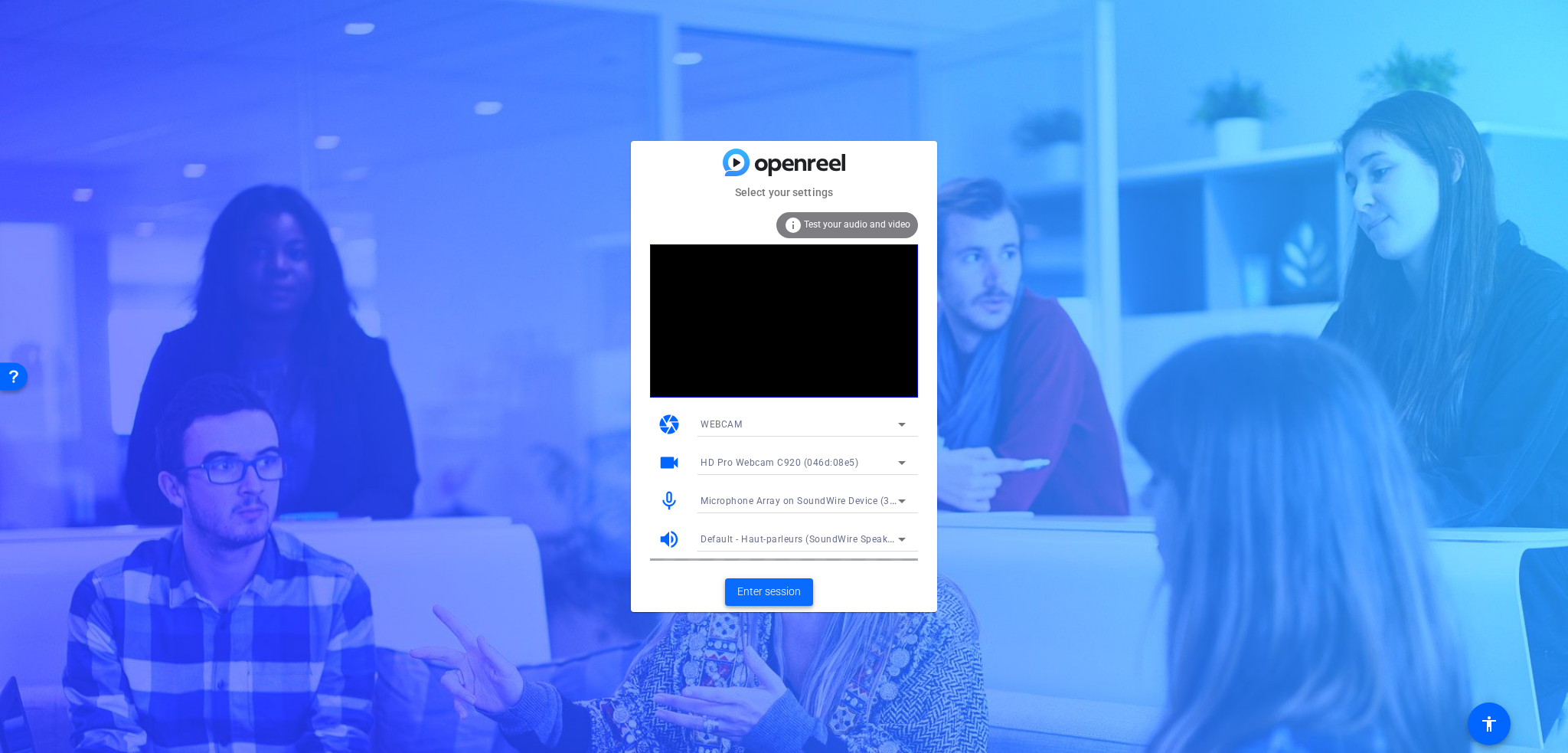
click at [767, 585] on span "Enter session" at bounding box center [770, 591] width 64 height 16
click at [764, 588] on span "Enter session" at bounding box center [770, 591] width 64 height 16
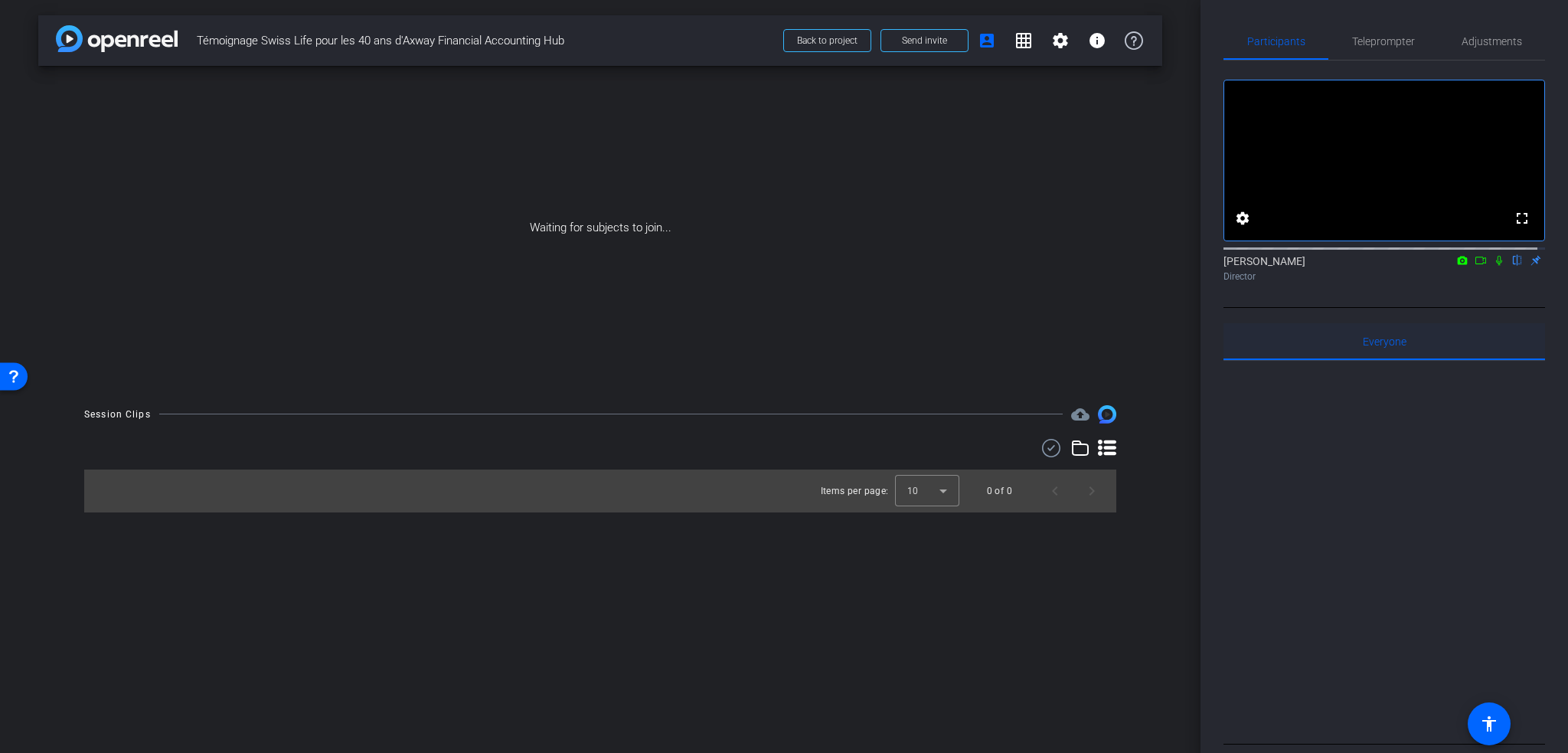
click at [1388, 347] on span "Everyone 0" at bounding box center [1384, 341] width 44 height 11
click at [1378, 44] on span "Teleprompter" at bounding box center [1383, 41] width 63 height 11
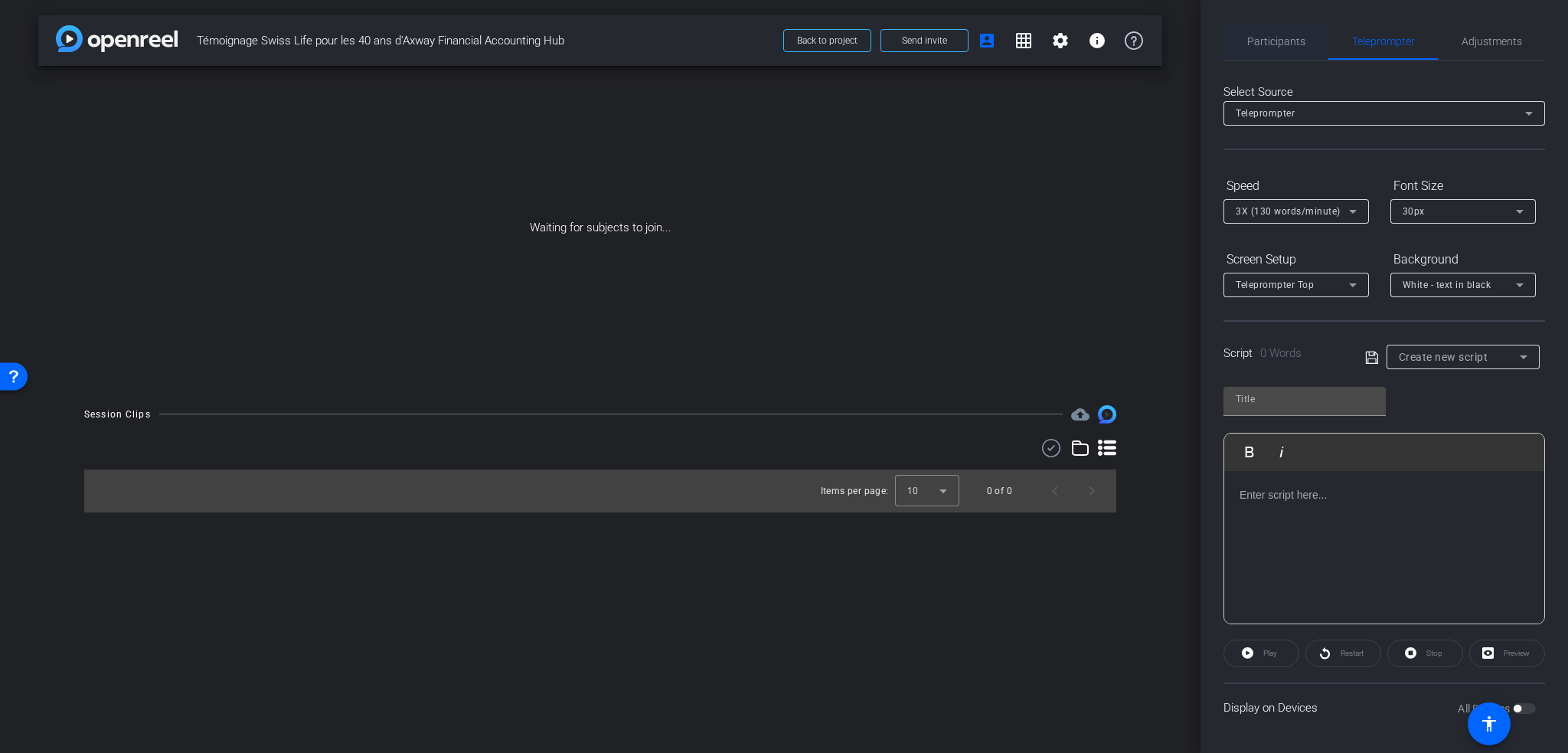
click at [1265, 30] on span "Participants" at bounding box center [1276, 41] width 58 height 36
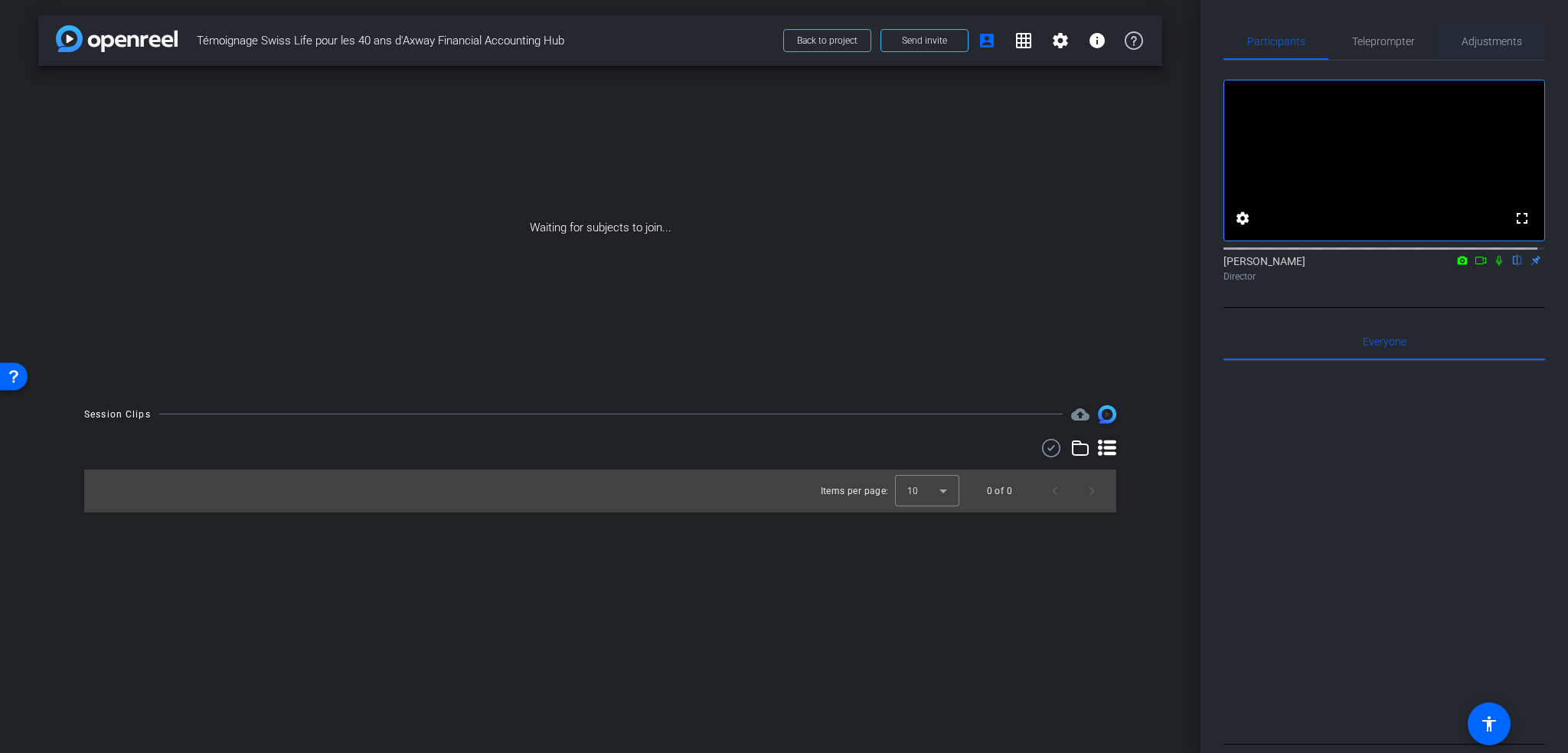
click at [1472, 43] on span "Adjustments" at bounding box center [1492, 41] width 60 height 11
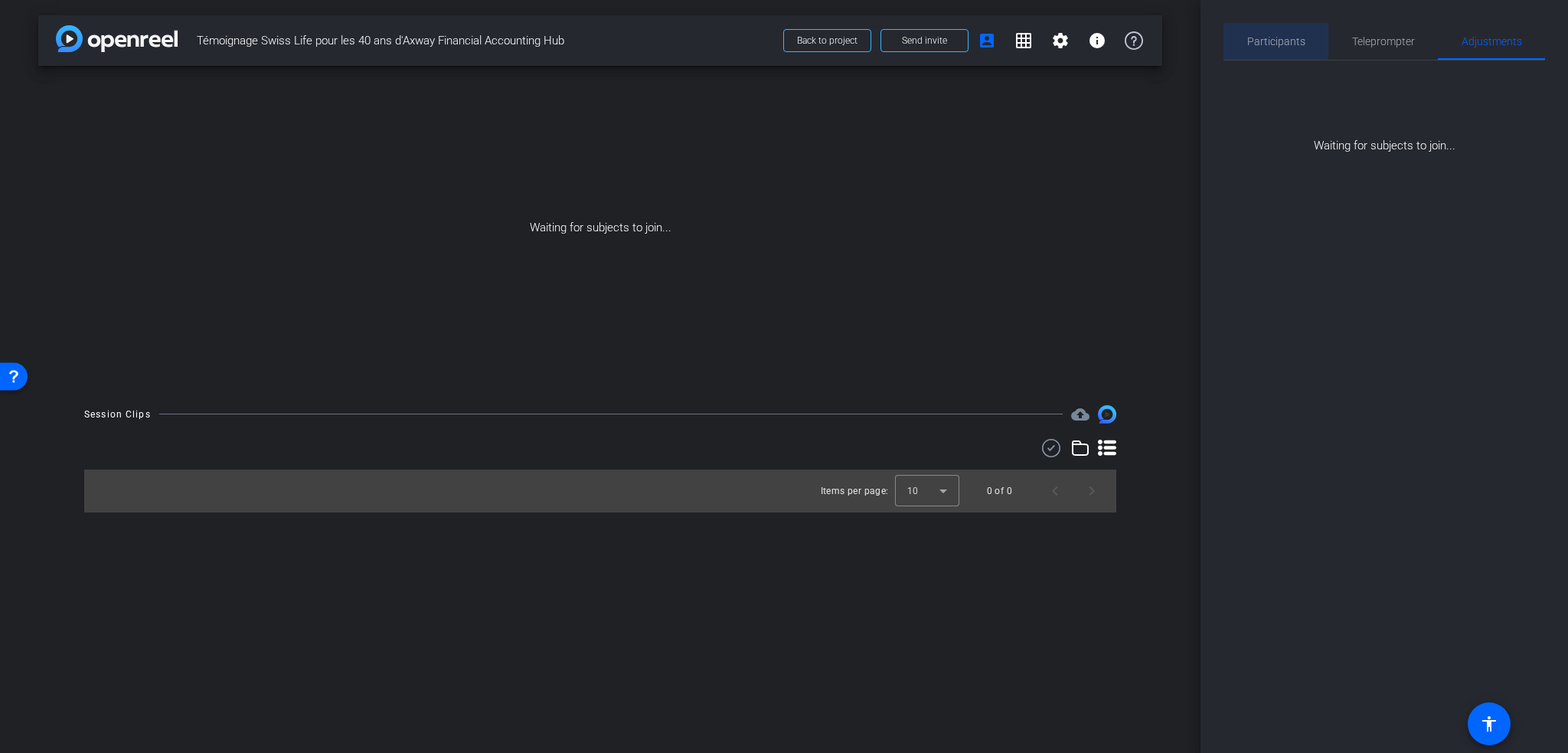
click at [1268, 39] on span "Participants" at bounding box center [1276, 41] width 58 height 11
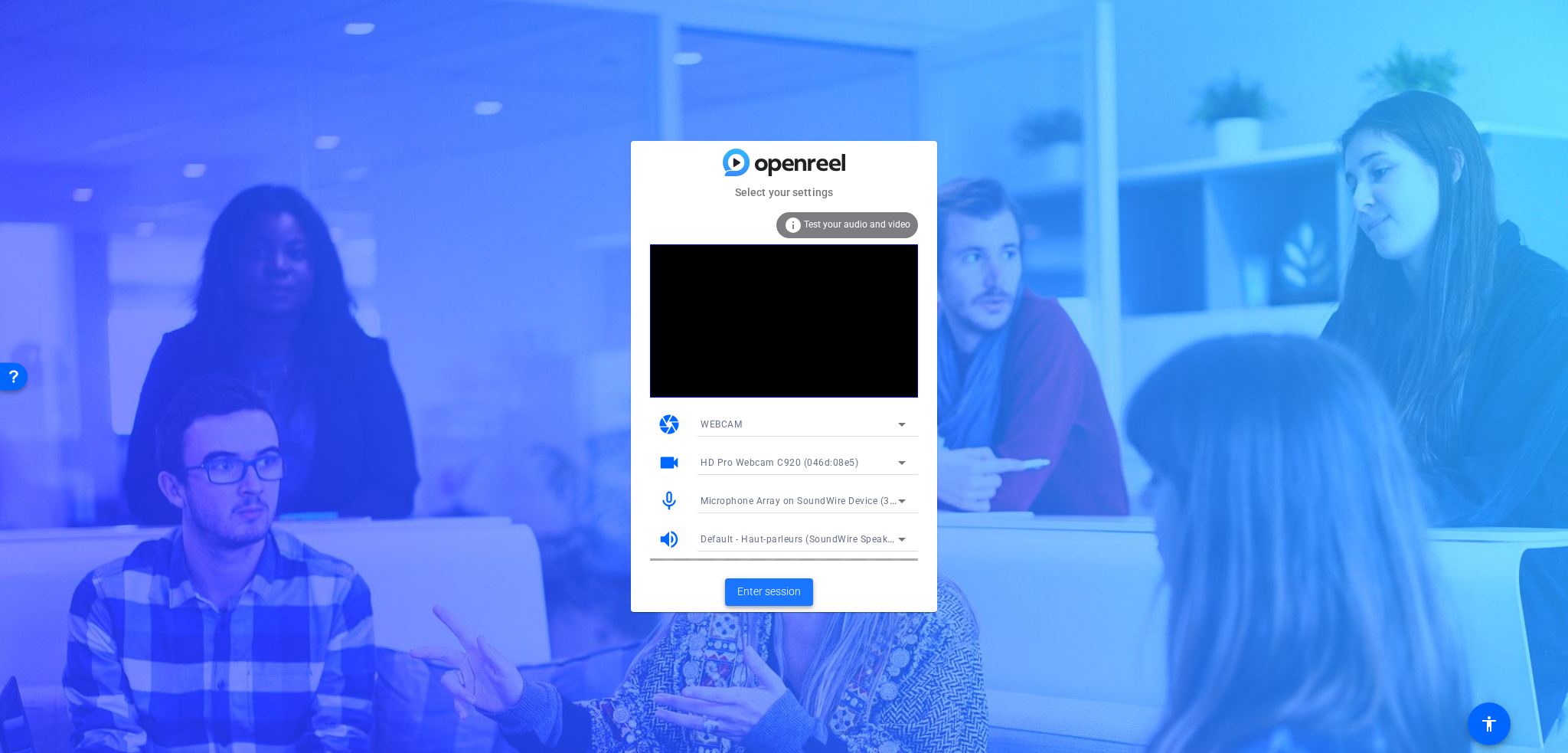
click at [767, 590] on span "Enter session" at bounding box center [770, 591] width 64 height 16
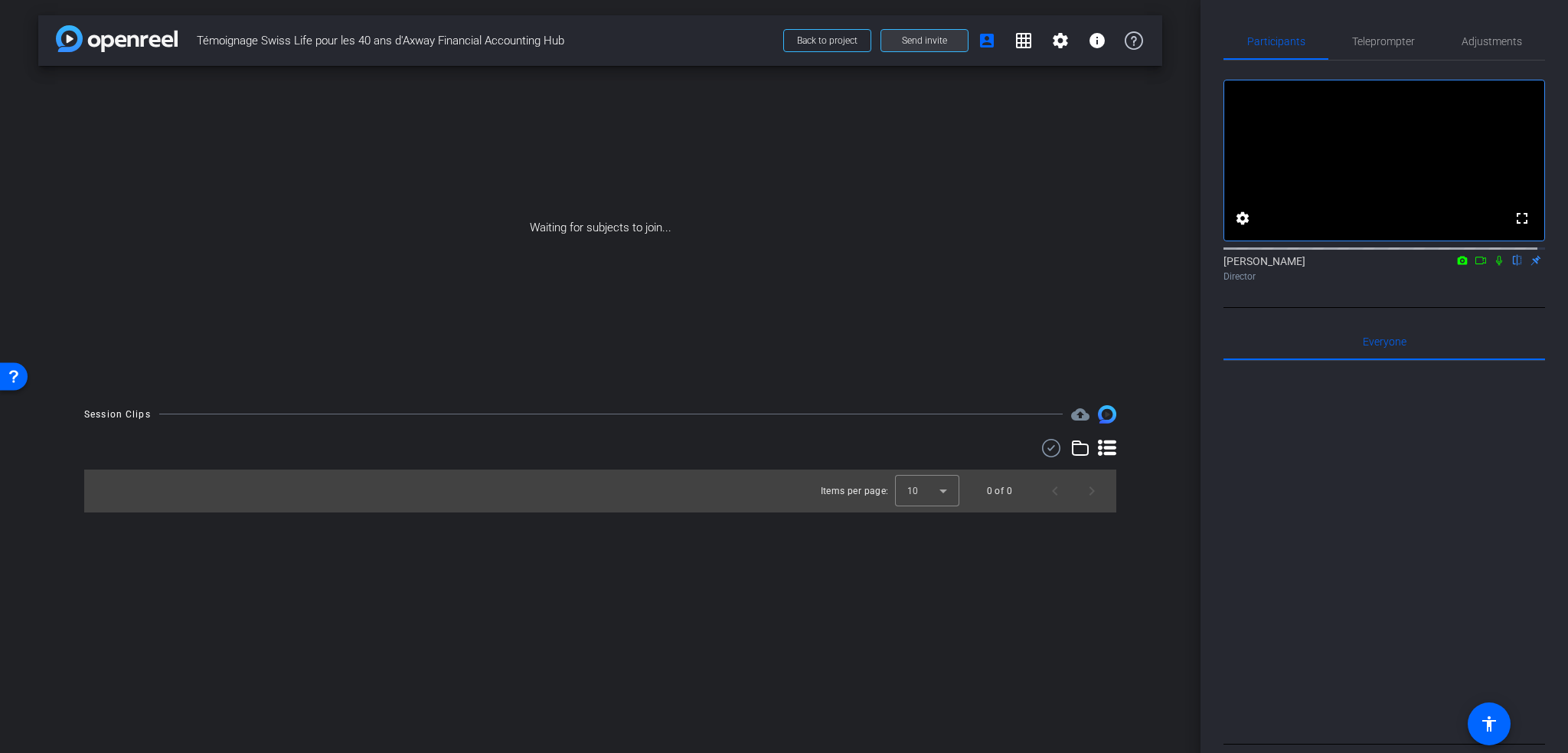
click at [929, 41] on span "Send invite" at bounding box center [924, 41] width 45 height 12
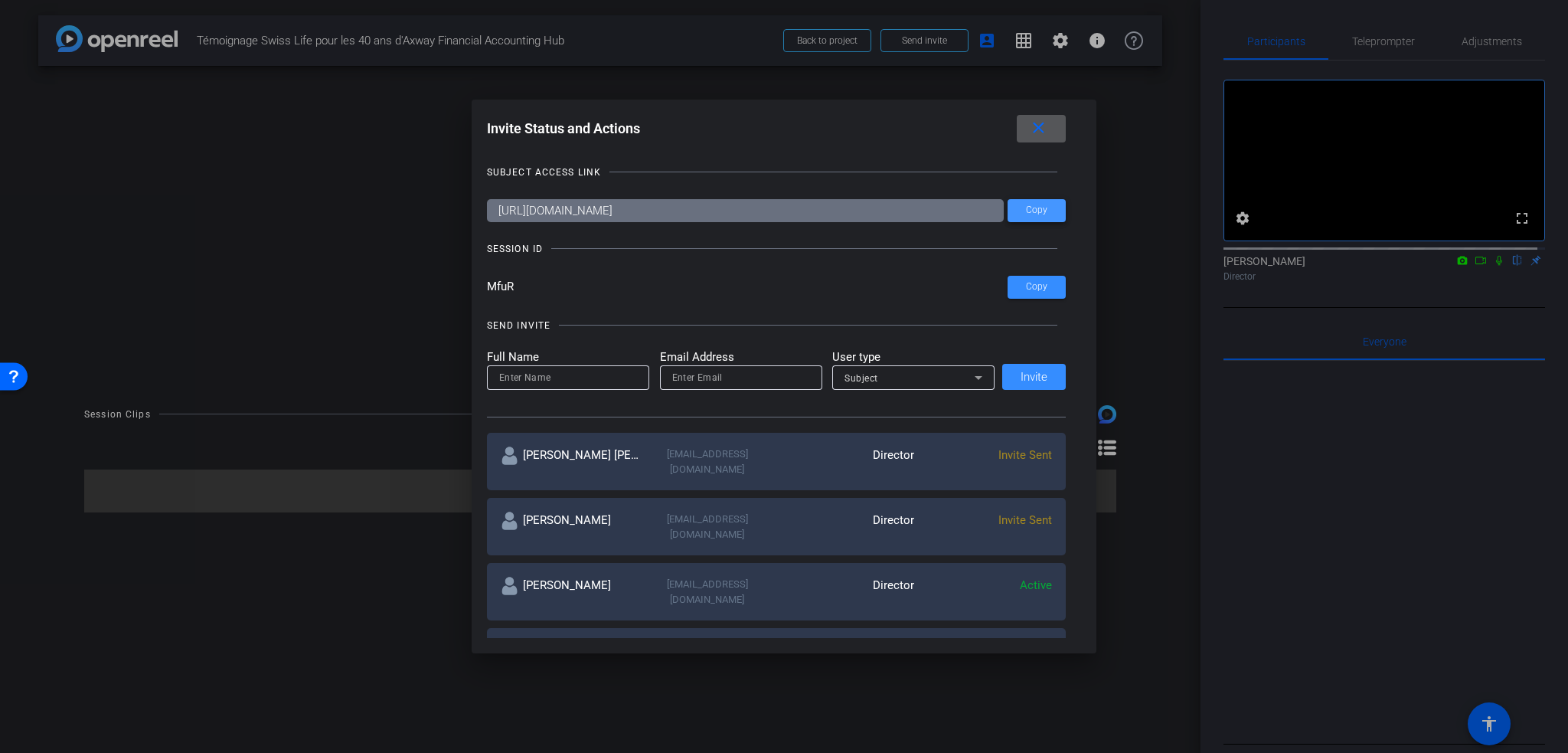
click at [1051, 209] on span at bounding box center [1036, 210] width 58 height 36
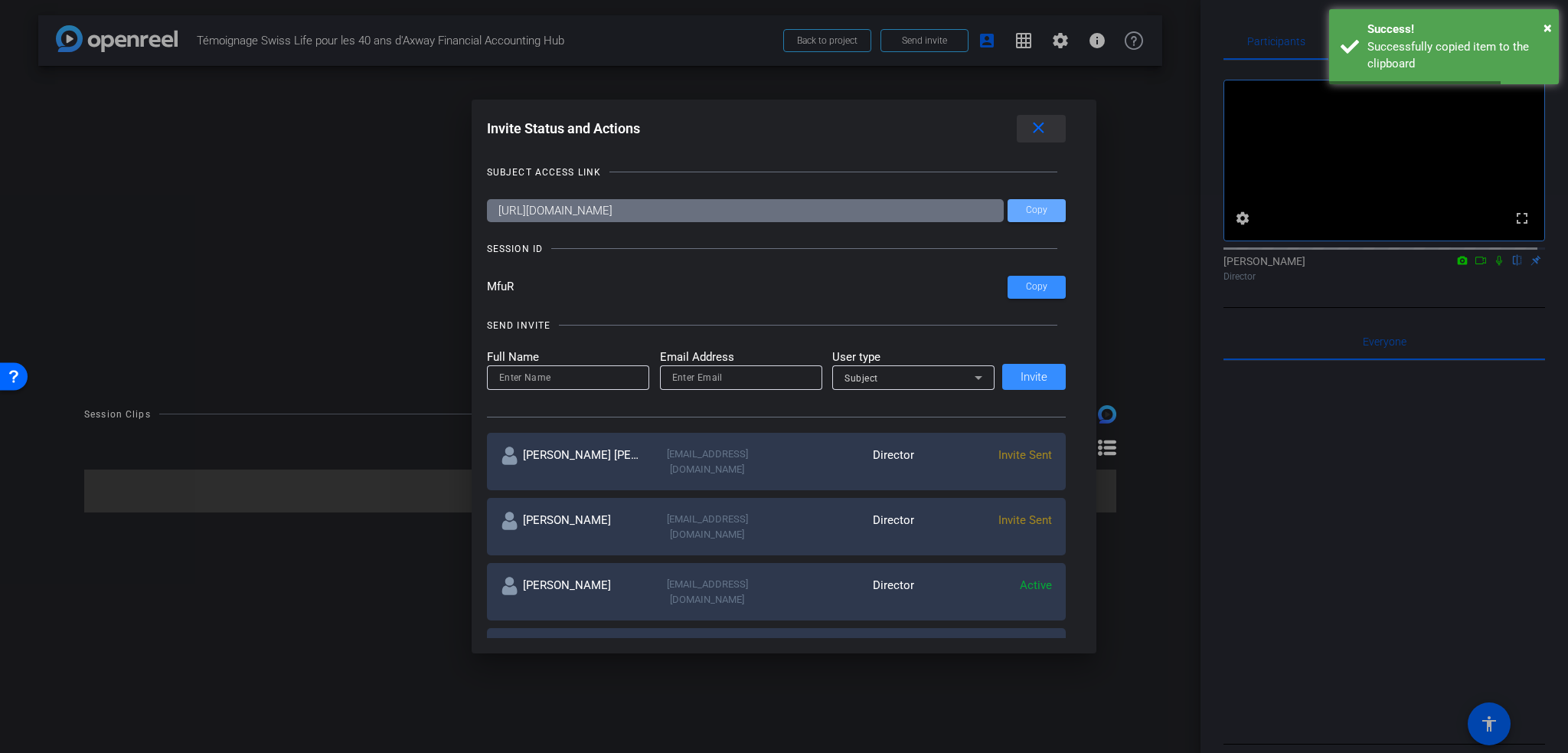
click at [1059, 134] on span at bounding box center [1041, 128] width 49 height 36
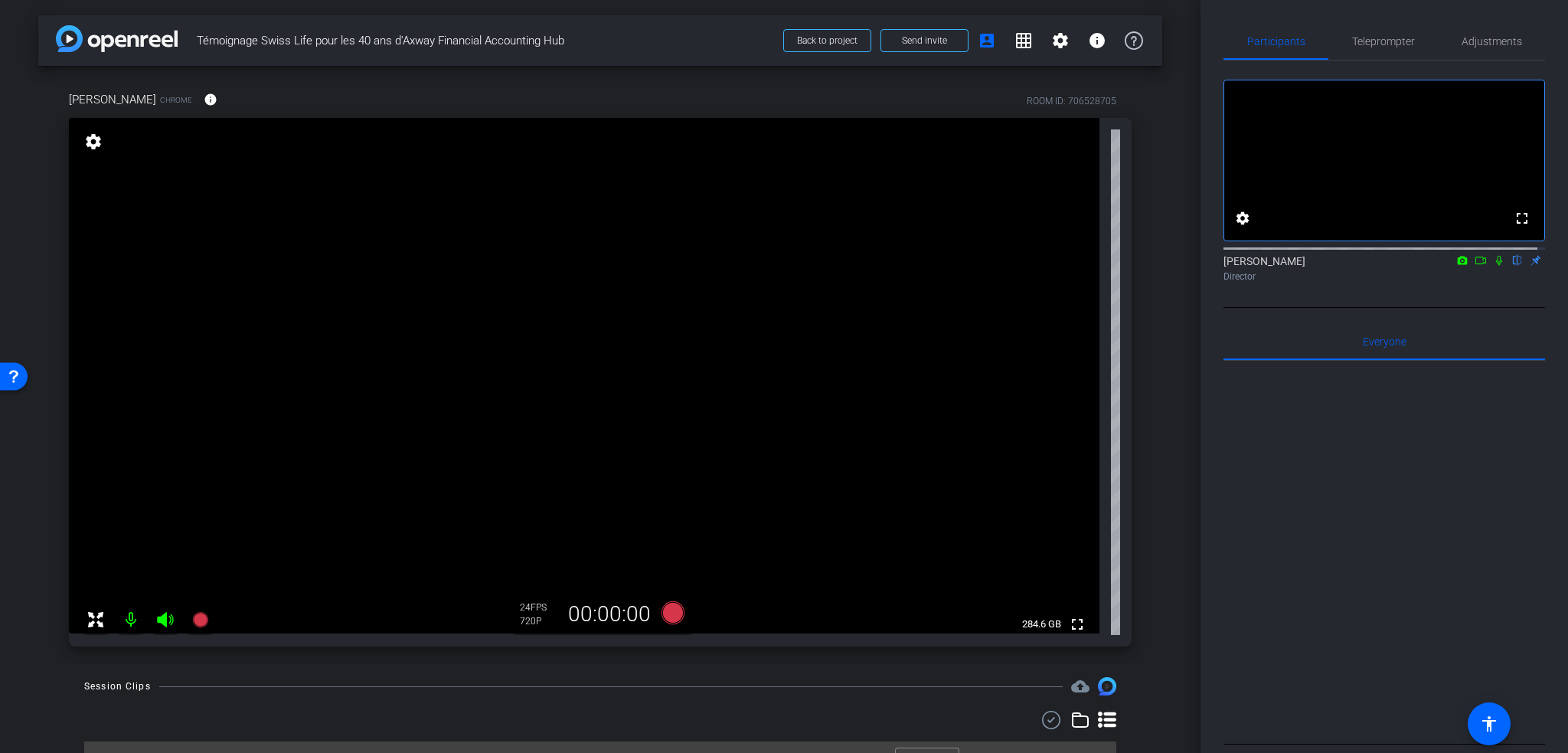
scroll to position [30, 0]
